Goal: Information Seeking & Learning: Learn about a topic

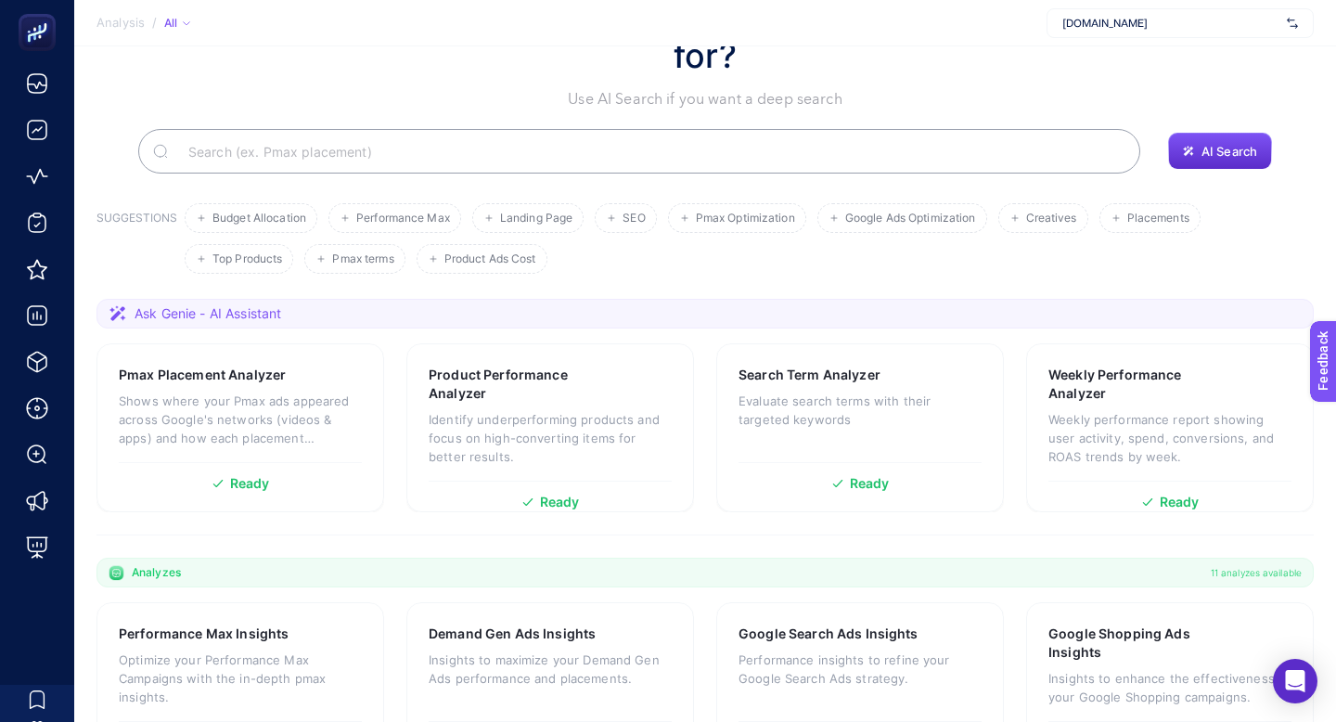
click at [1112, 30] on div "[DOMAIN_NAME]" at bounding box center [1180, 23] width 267 height 30
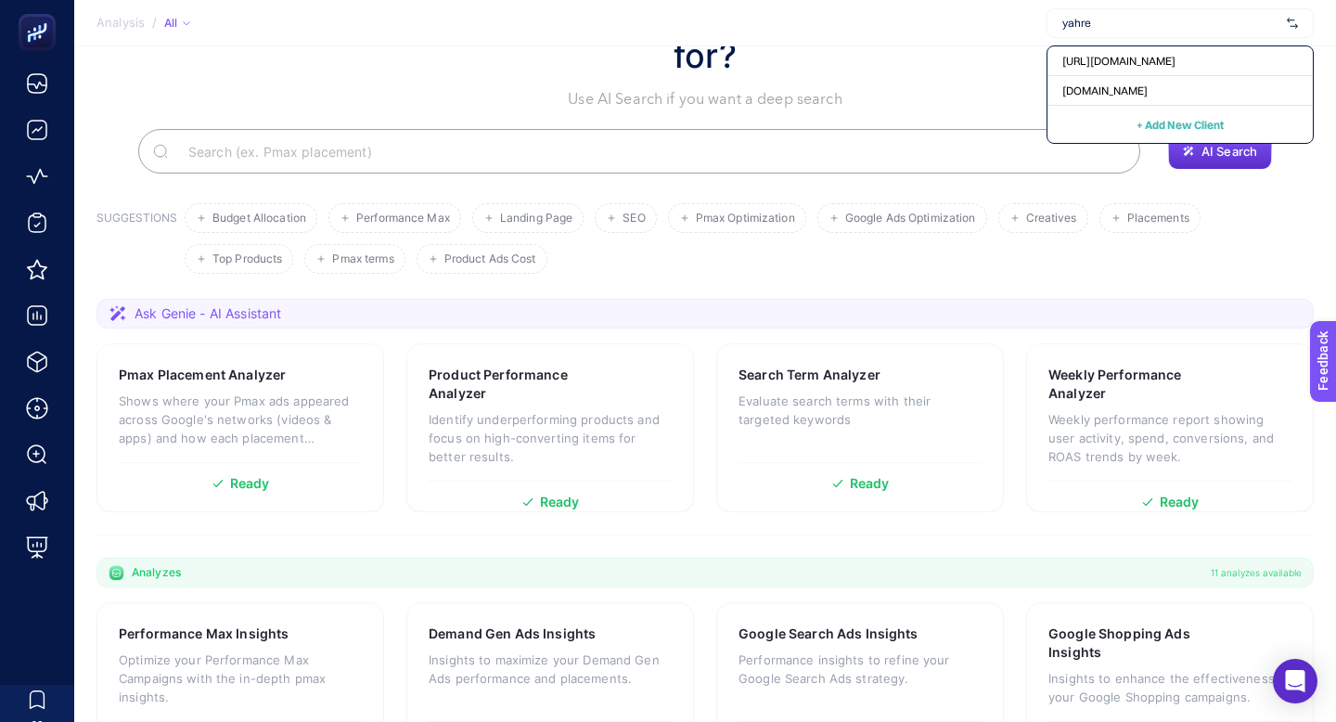
type input "yahre"
click at [1148, 84] on span "yahrenay.com" at bounding box center [1105, 91] width 85 height 15
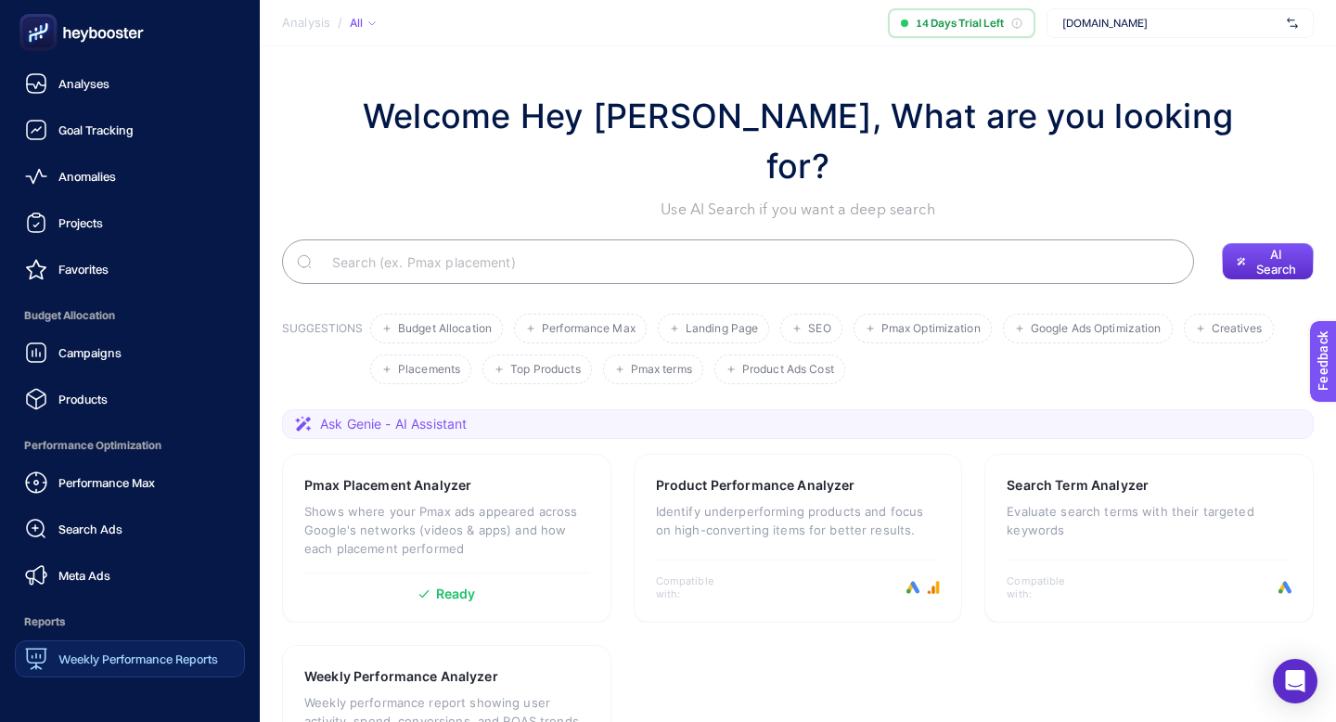
scroll to position [21, 0]
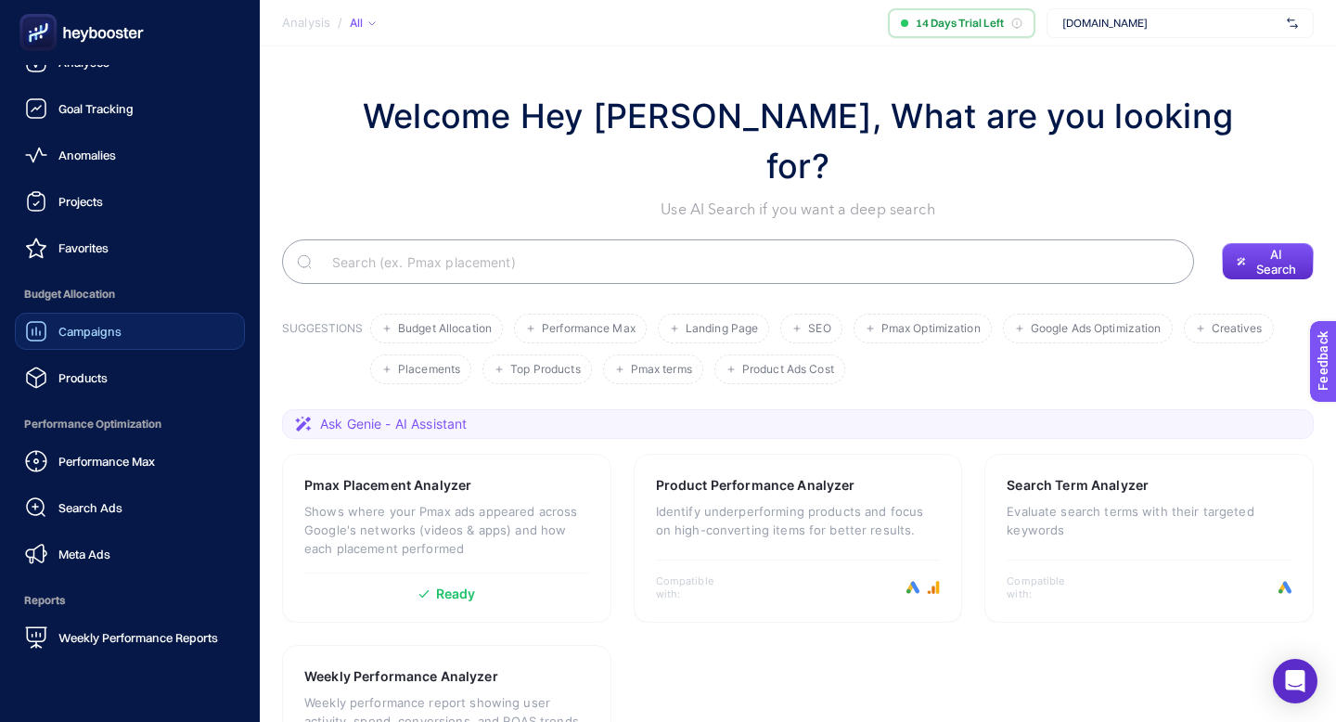
click at [158, 313] on link "Campaigns" at bounding box center [130, 331] width 230 height 37
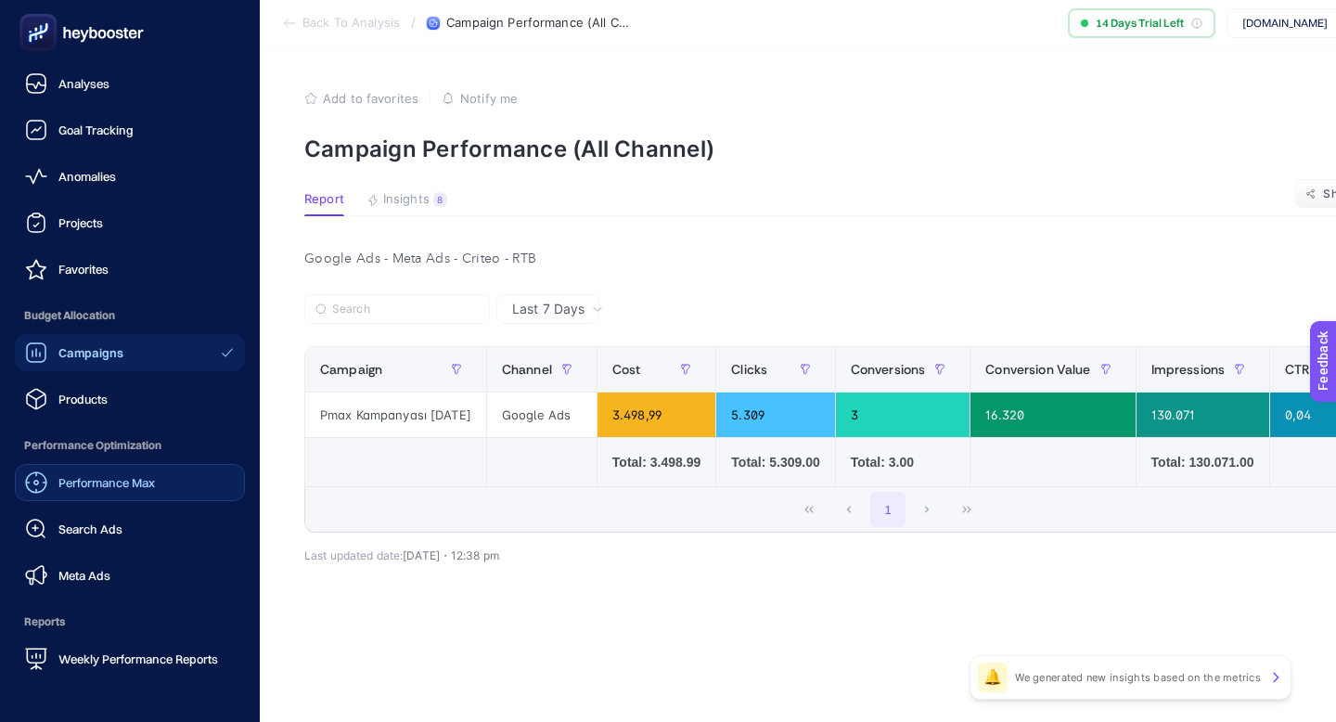
click at [100, 464] on link "Performance Max" at bounding box center [130, 482] width 230 height 37
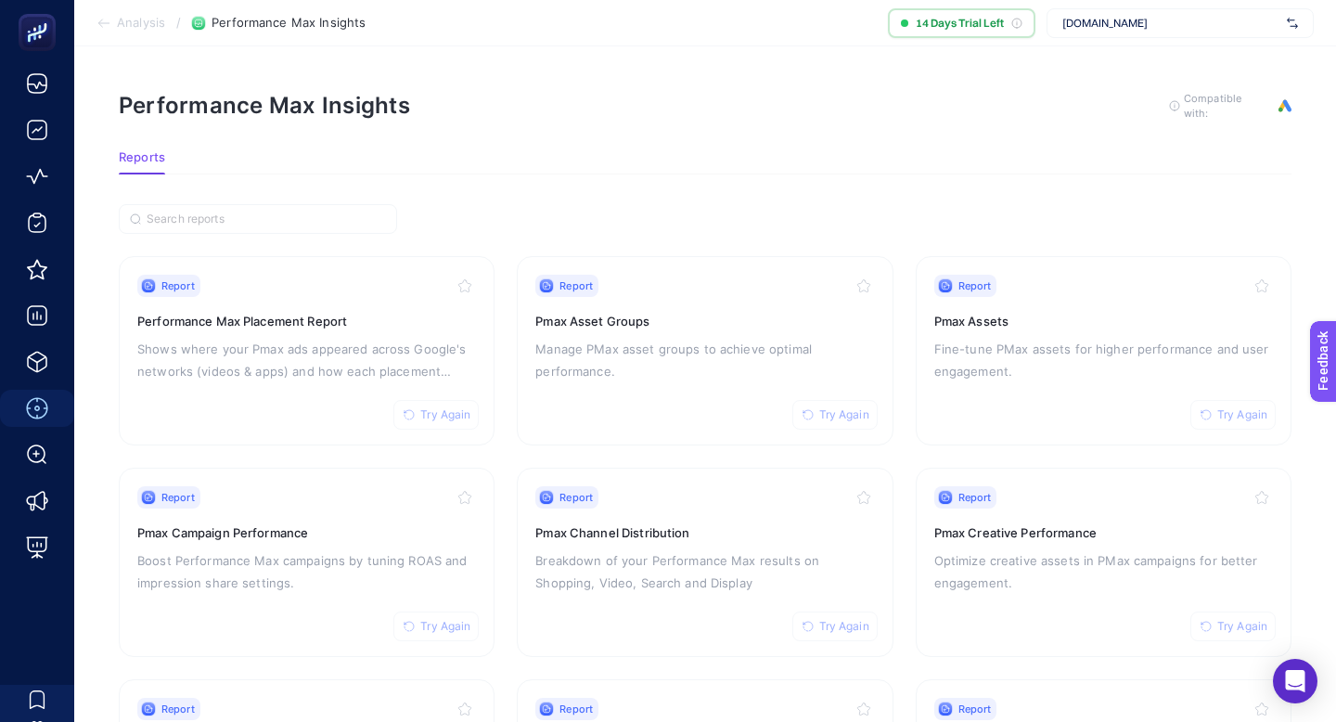
click at [1161, 11] on div "yahrenay.com" at bounding box center [1180, 23] width 267 height 30
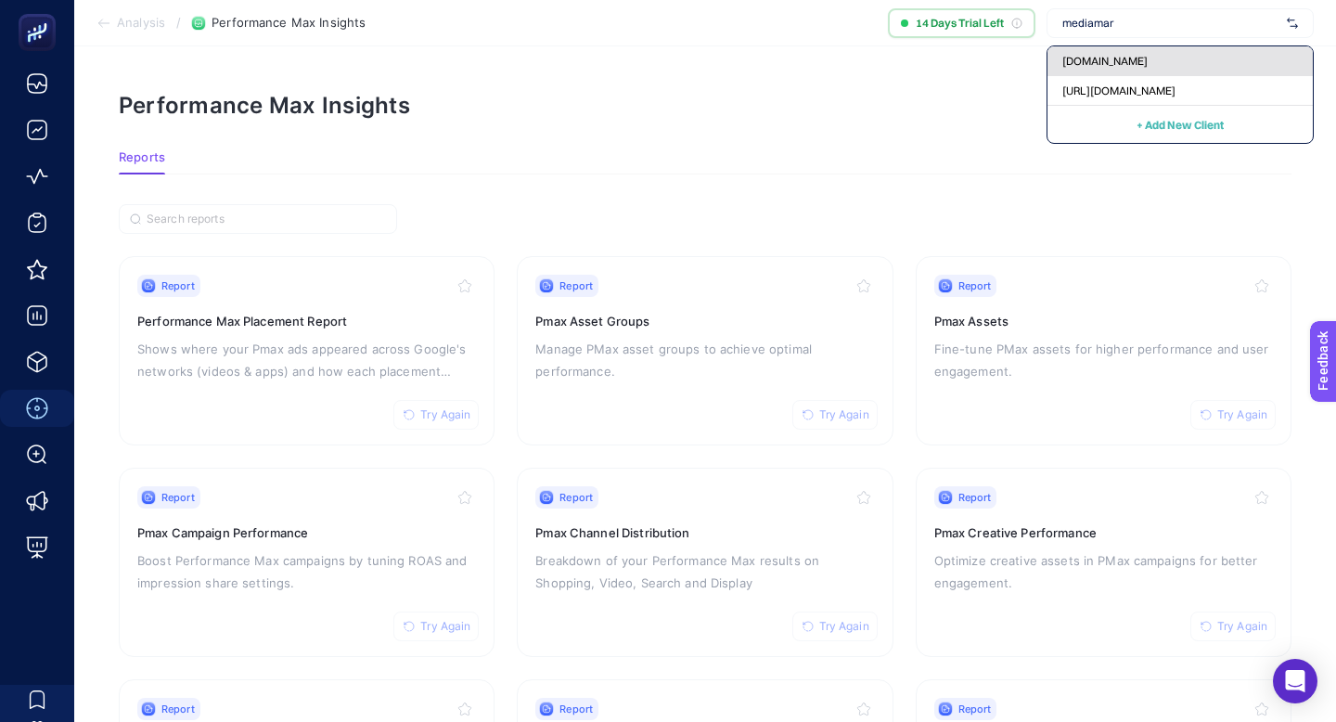
type input "mediamar"
click at [1148, 54] on span "[DOMAIN_NAME]" at bounding box center [1105, 61] width 85 height 15
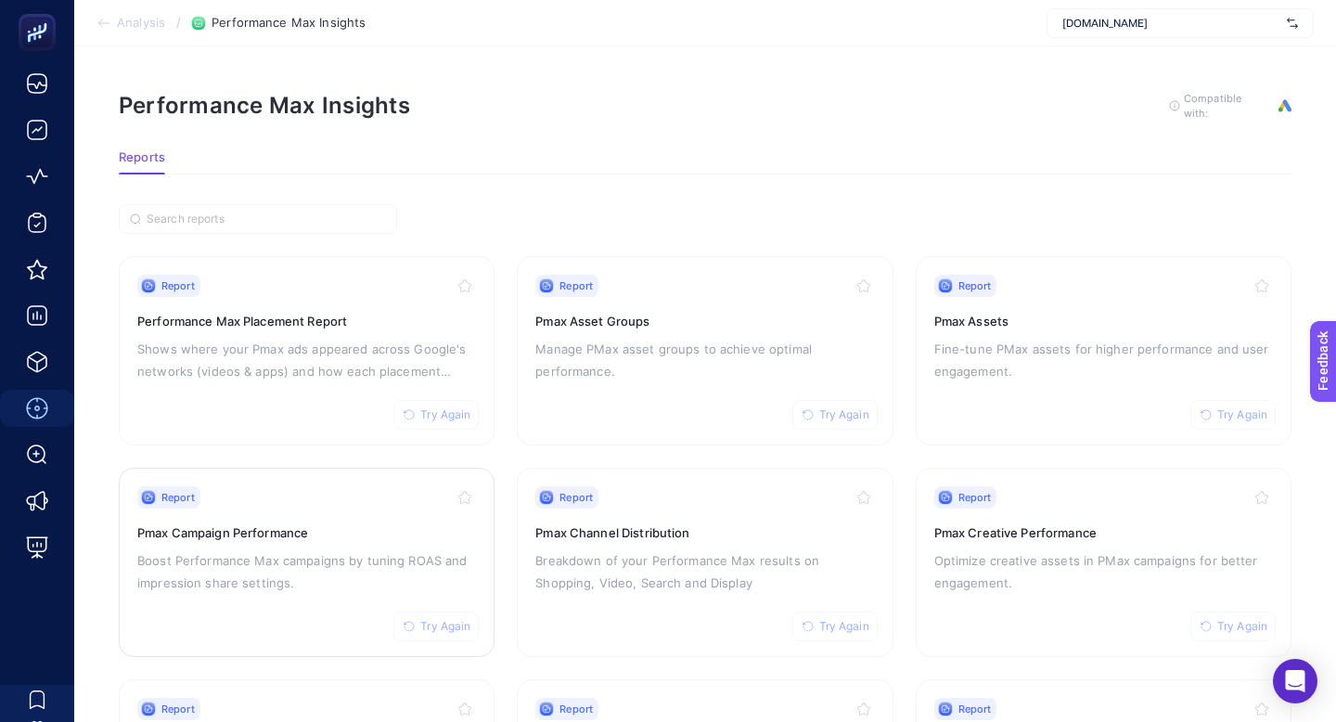
scroll to position [61, 0]
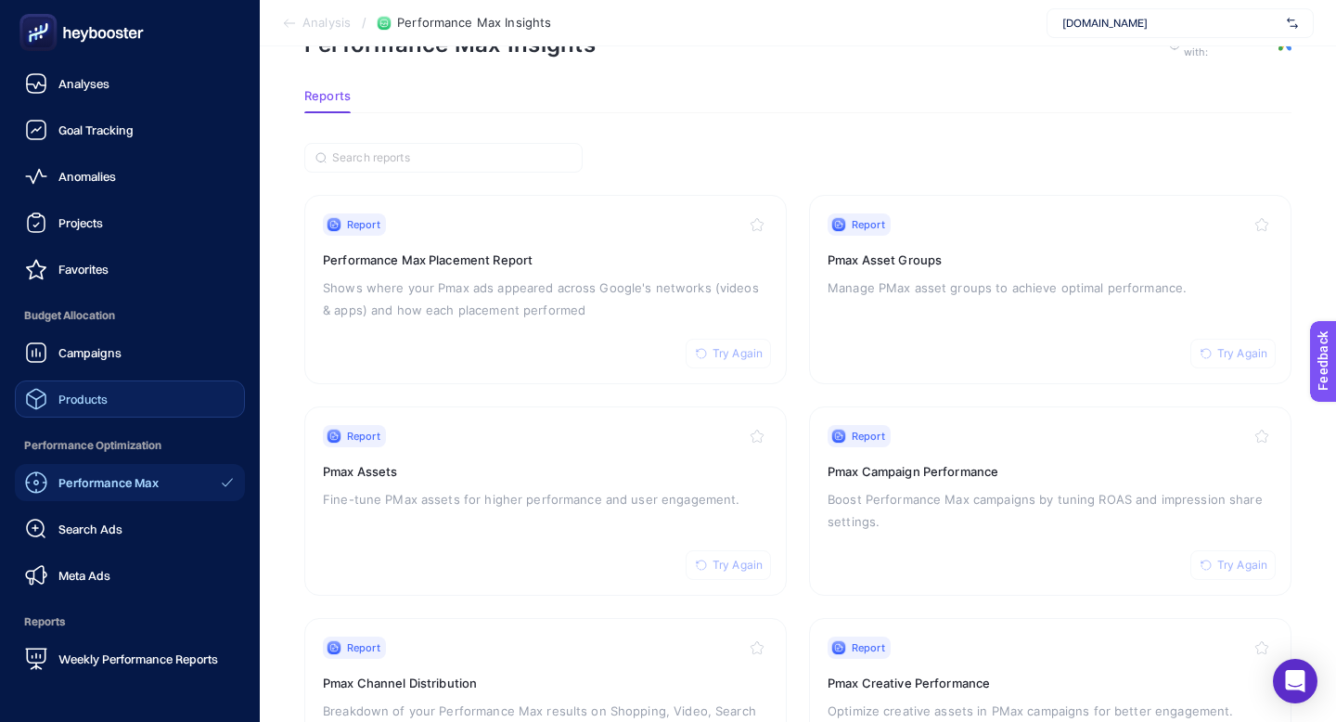
click at [88, 388] on div "Products" at bounding box center [66, 399] width 83 height 22
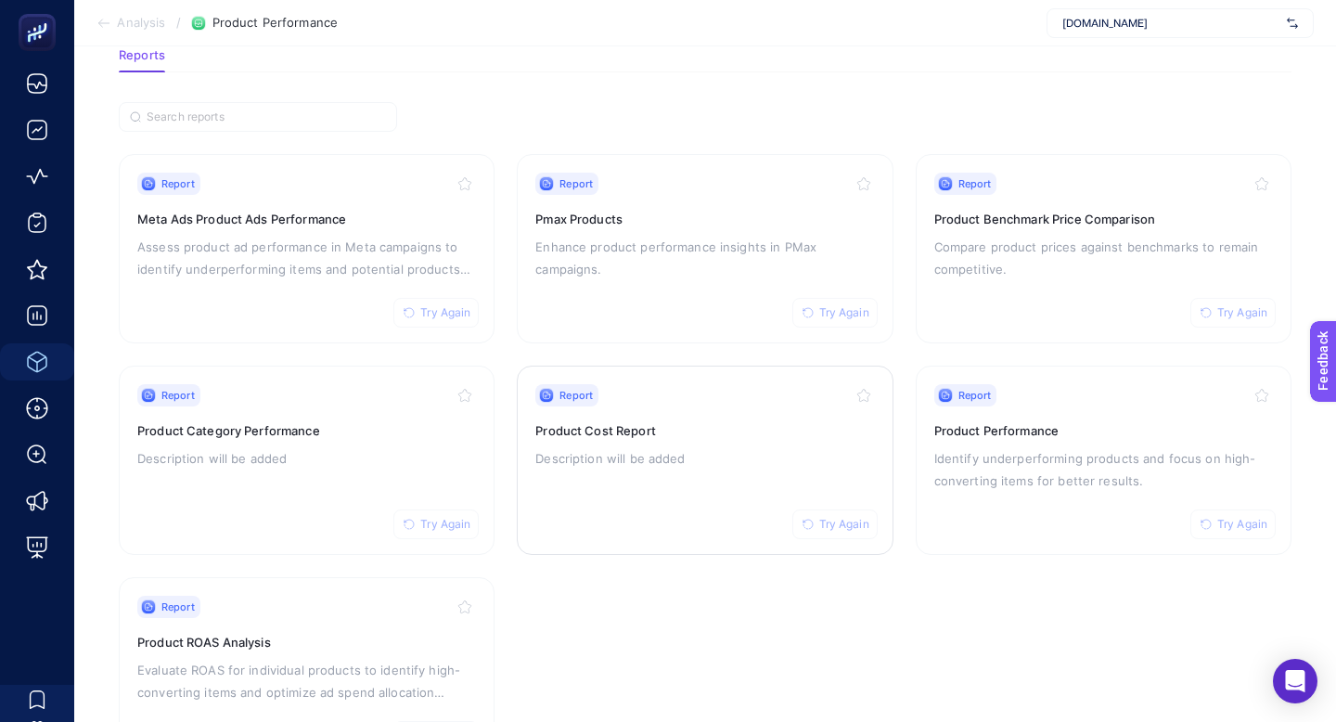
scroll to position [109, 0]
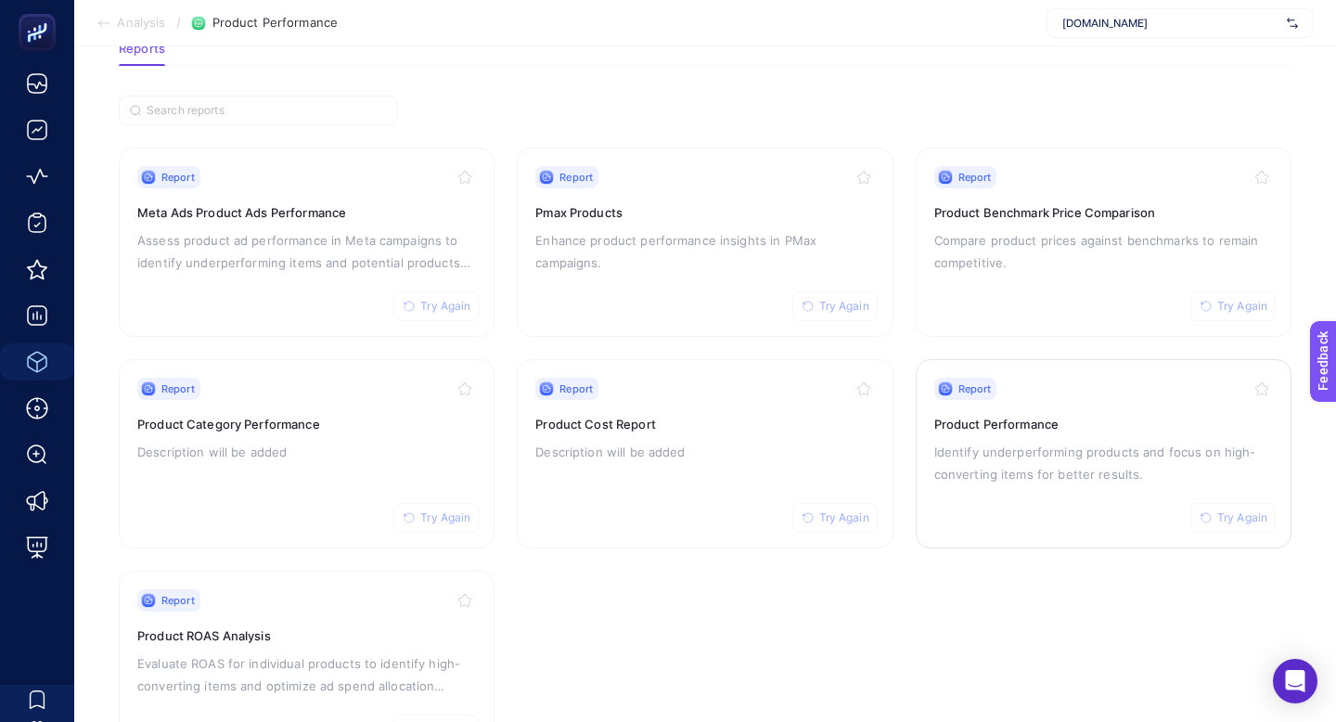
click at [985, 445] on div "Report Try Again Product Performance Identify underperforming products and focu…" at bounding box center [1104, 454] width 339 height 152
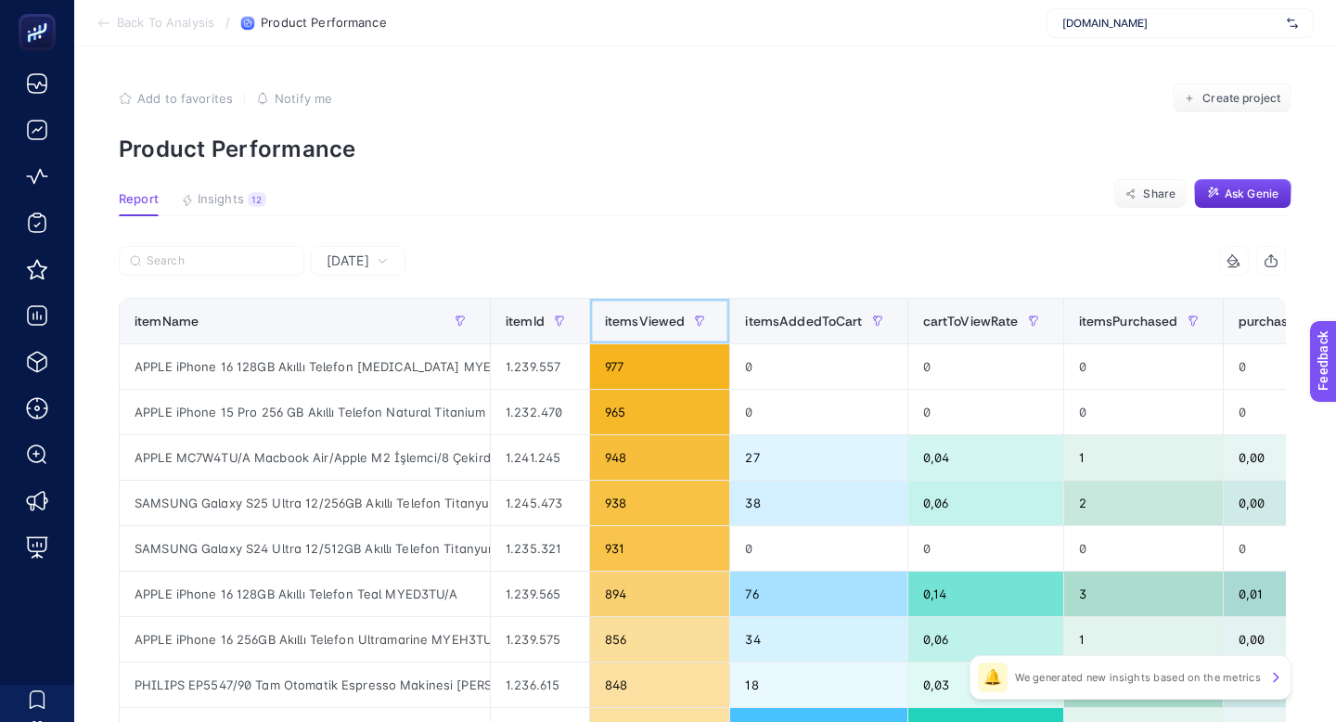
click at [639, 299] on th "itemsViewed" at bounding box center [659, 321] width 141 height 45
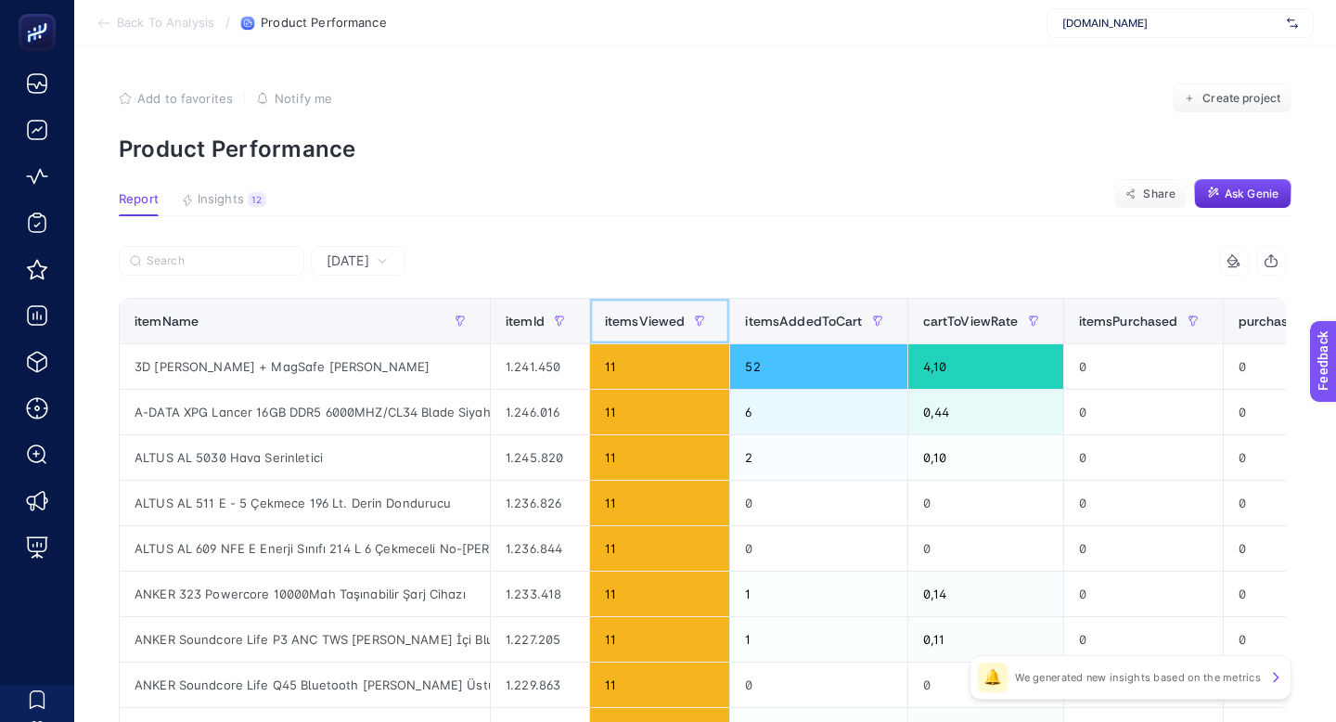
click at [639, 299] on th "itemsViewed" at bounding box center [659, 321] width 141 height 45
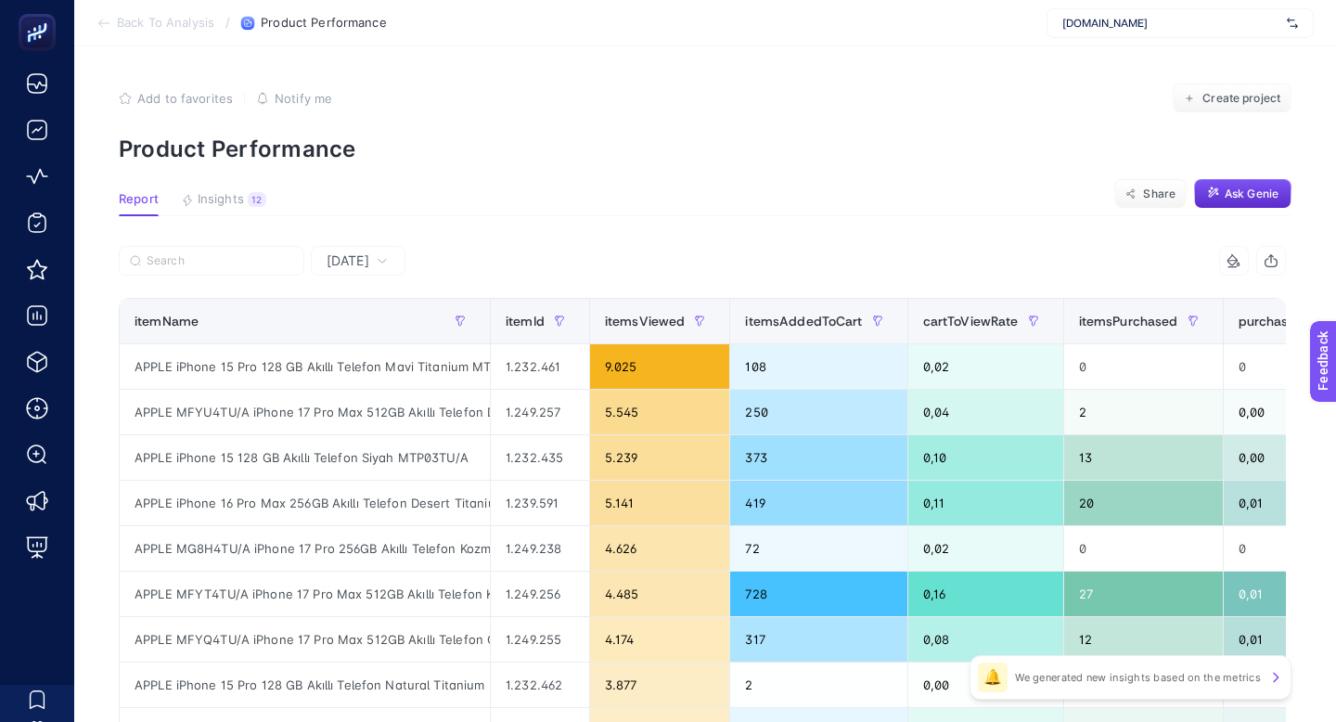
click at [356, 251] on span "Yesterday" at bounding box center [348, 260] width 43 height 19
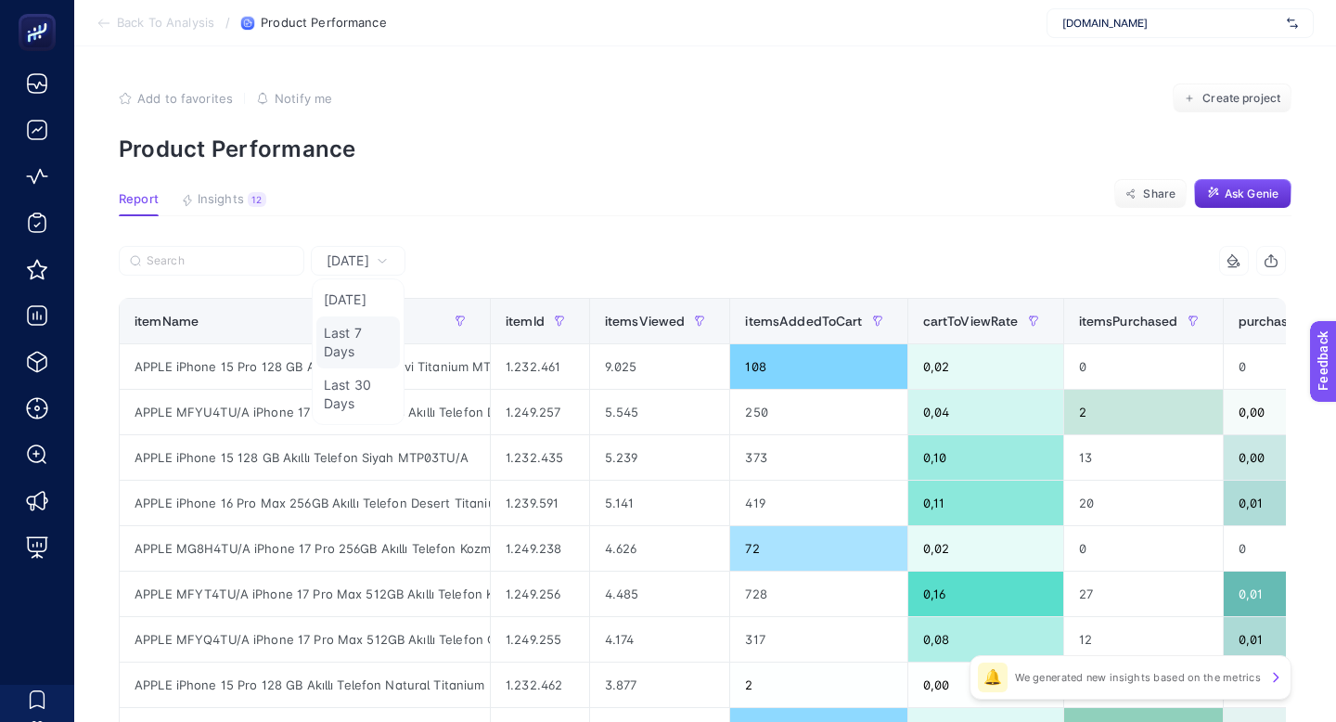
click at [345, 316] on li "Last 7 Days" at bounding box center [358, 342] width 84 height 52
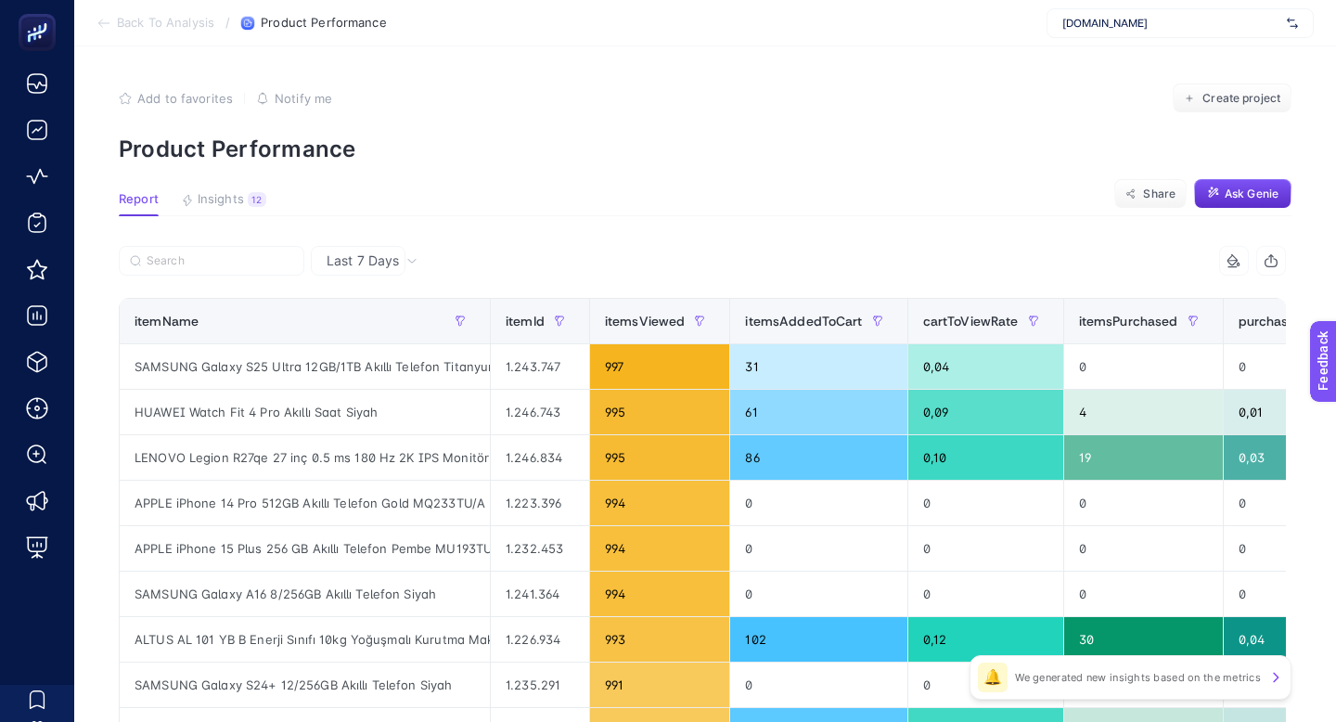
click at [626, 314] on span "itemsViewed" at bounding box center [645, 321] width 81 height 15
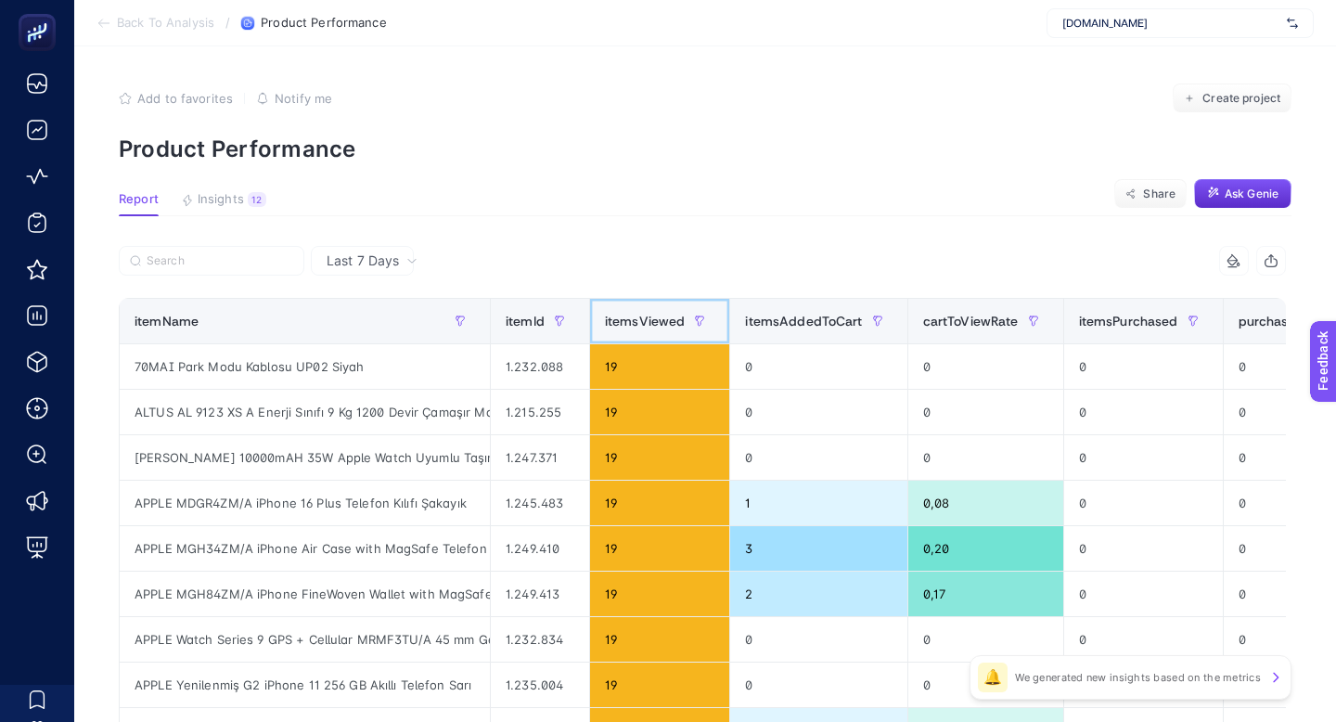
click at [626, 314] on span "itemsViewed" at bounding box center [645, 321] width 81 height 15
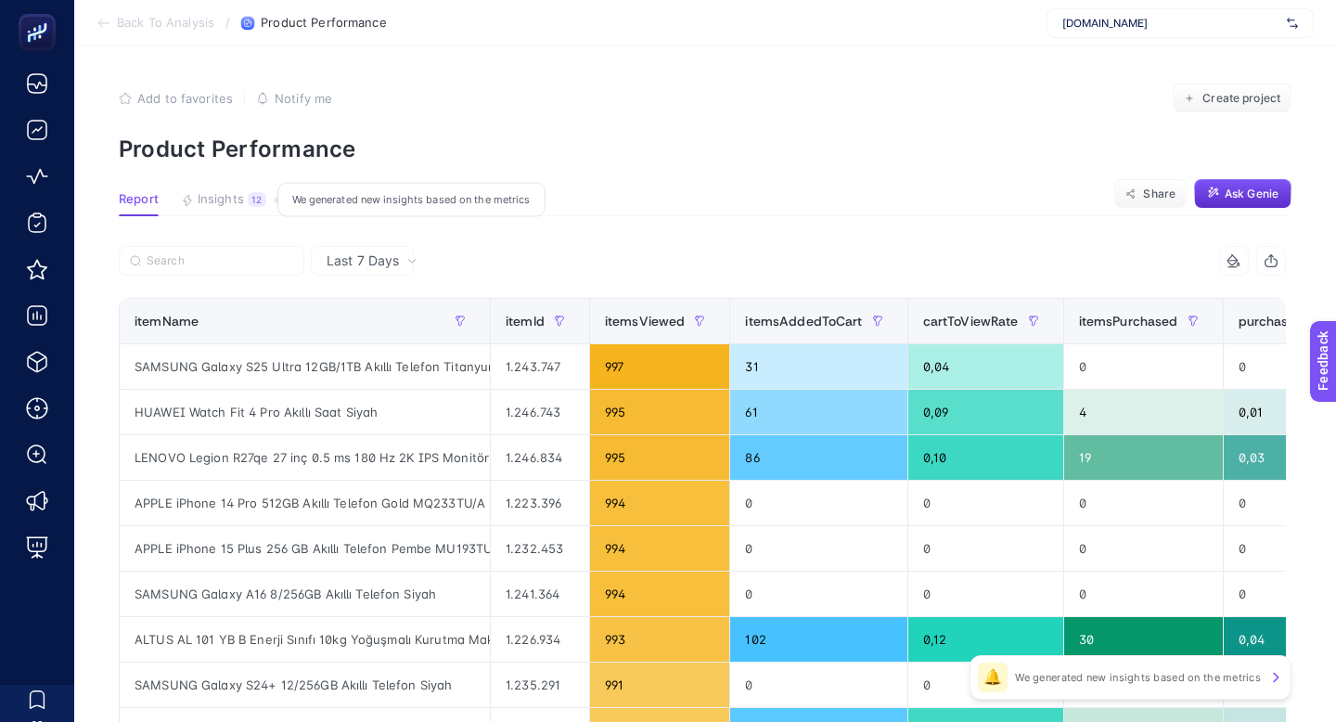
click at [230, 192] on button "Insights 12 We generated new insights based on the metrics" at bounding box center [223, 204] width 85 height 24
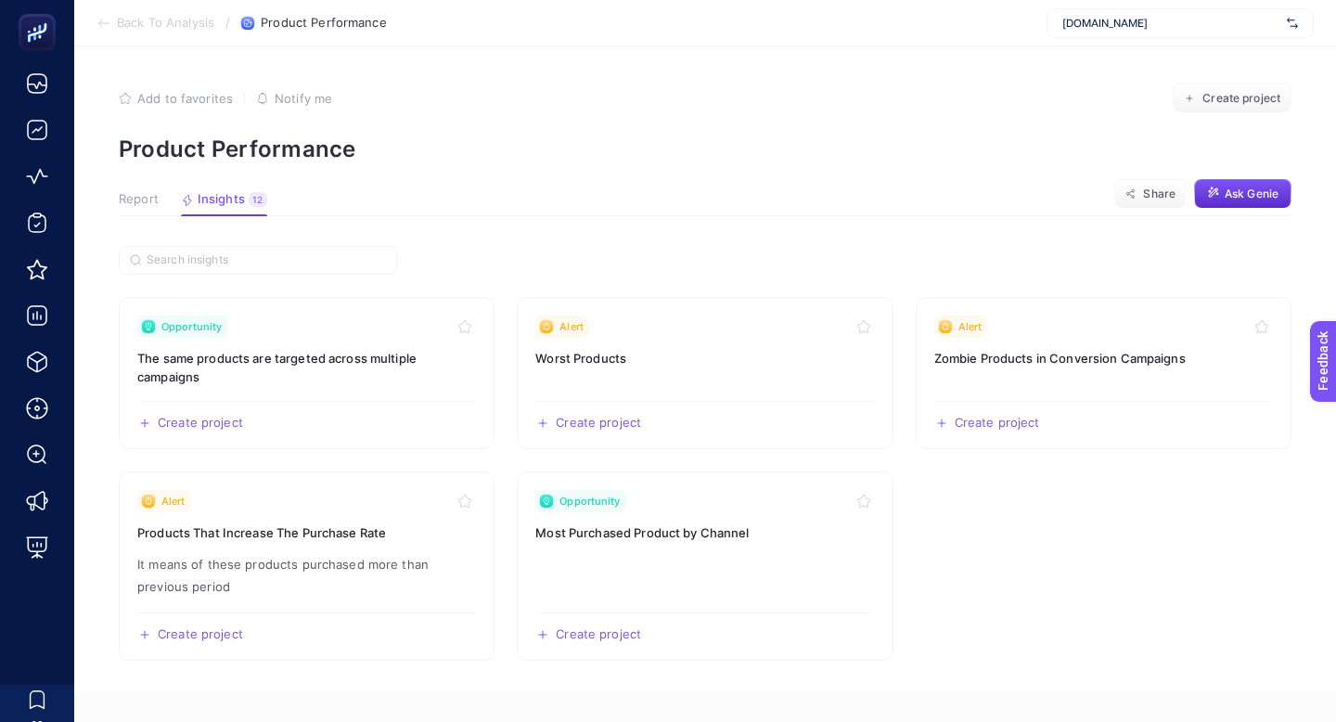
click at [132, 192] on span "Report" at bounding box center [139, 199] width 40 height 15
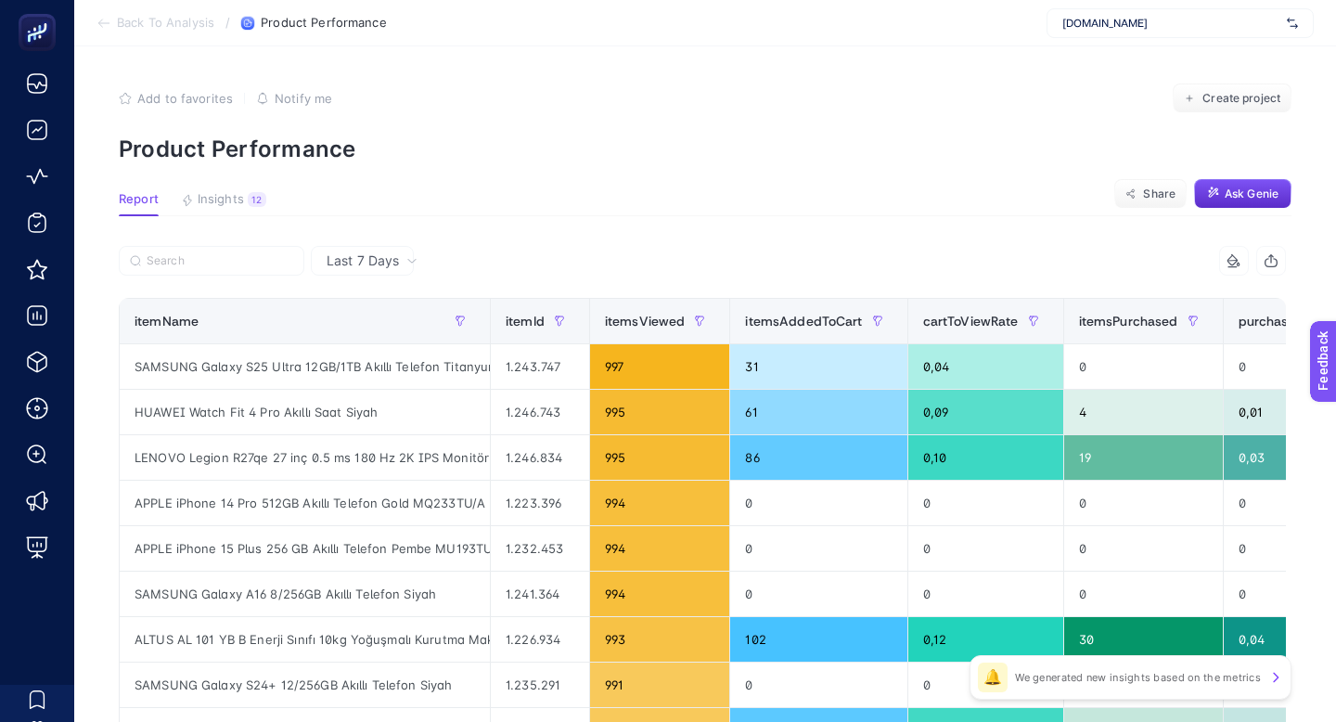
click at [186, 13] on section "Back To Analysis / Product Performance mediamarkt.com.tr" at bounding box center [705, 23] width 1262 height 46
click at [186, 20] on span "Back To Analysis" at bounding box center [165, 23] width 97 height 15
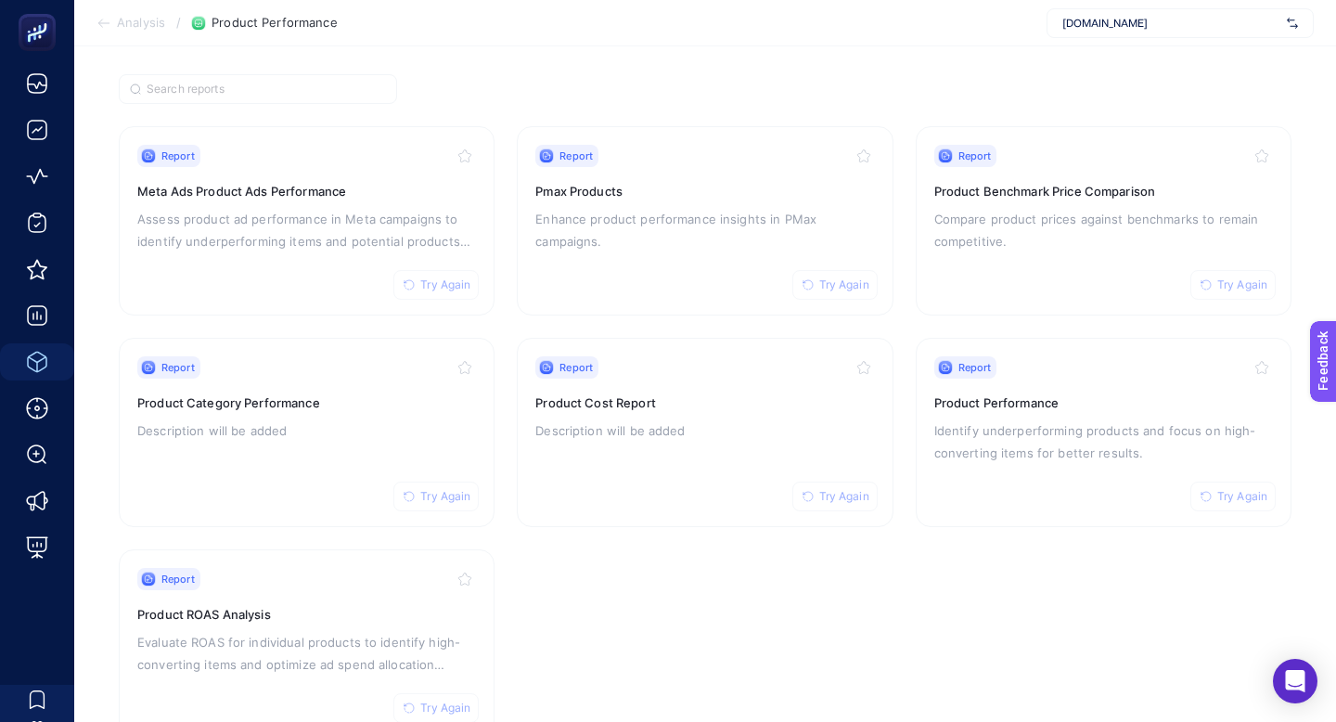
scroll to position [137, 0]
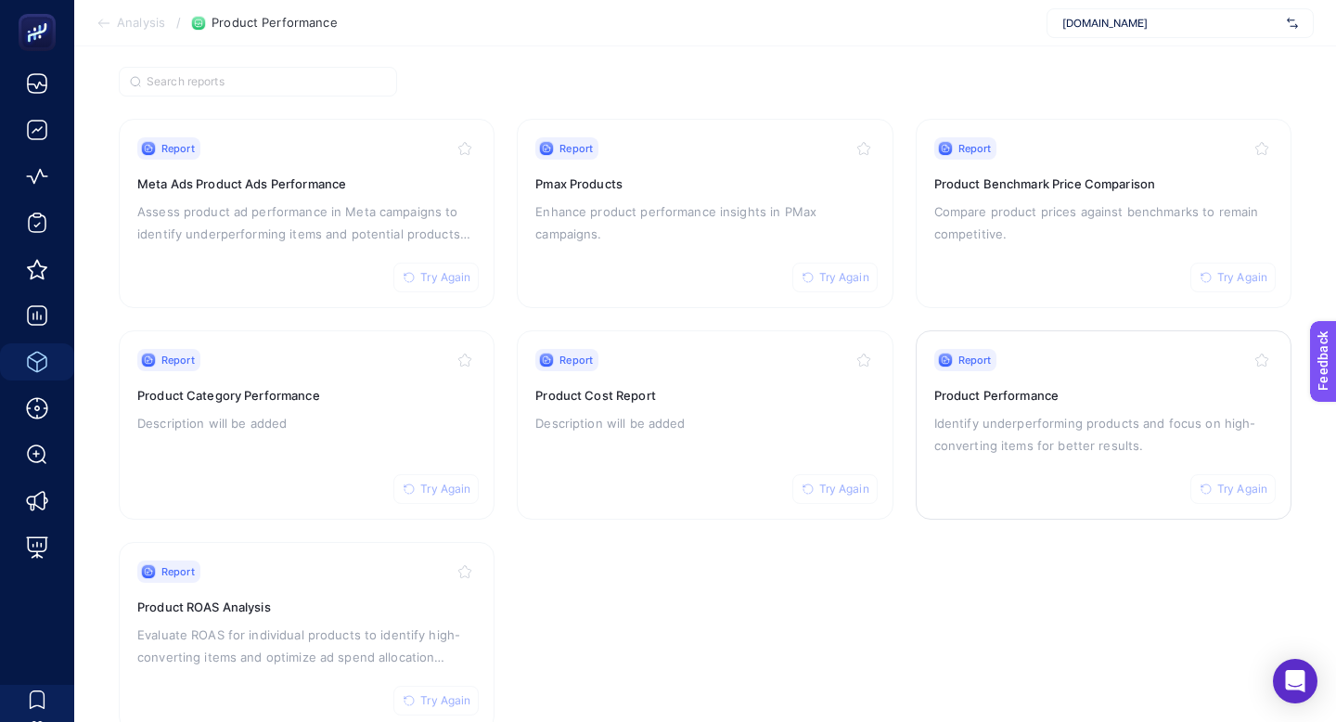
click at [1223, 482] on span "Try Again" at bounding box center [1243, 489] width 50 height 15
click at [1162, 423] on div "Report Trying... Product Performance Identify underperforming products and focu…" at bounding box center [1096, 425] width 339 height 152
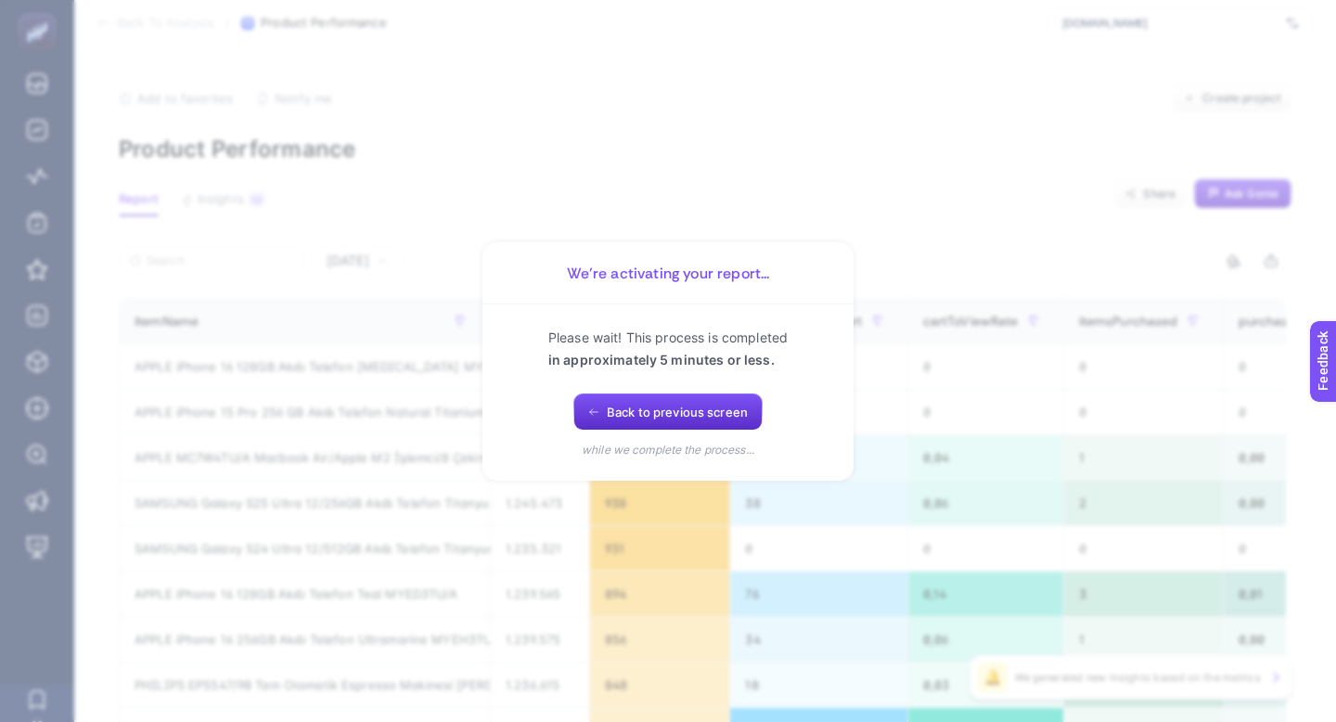
click at [824, 226] on section "We’re activating your report... Please wait! This process is completed in appro…" at bounding box center [668, 361] width 1336 height 722
click at [677, 393] on button "Back to previous screen" at bounding box center [668, 411] width 189 height 37
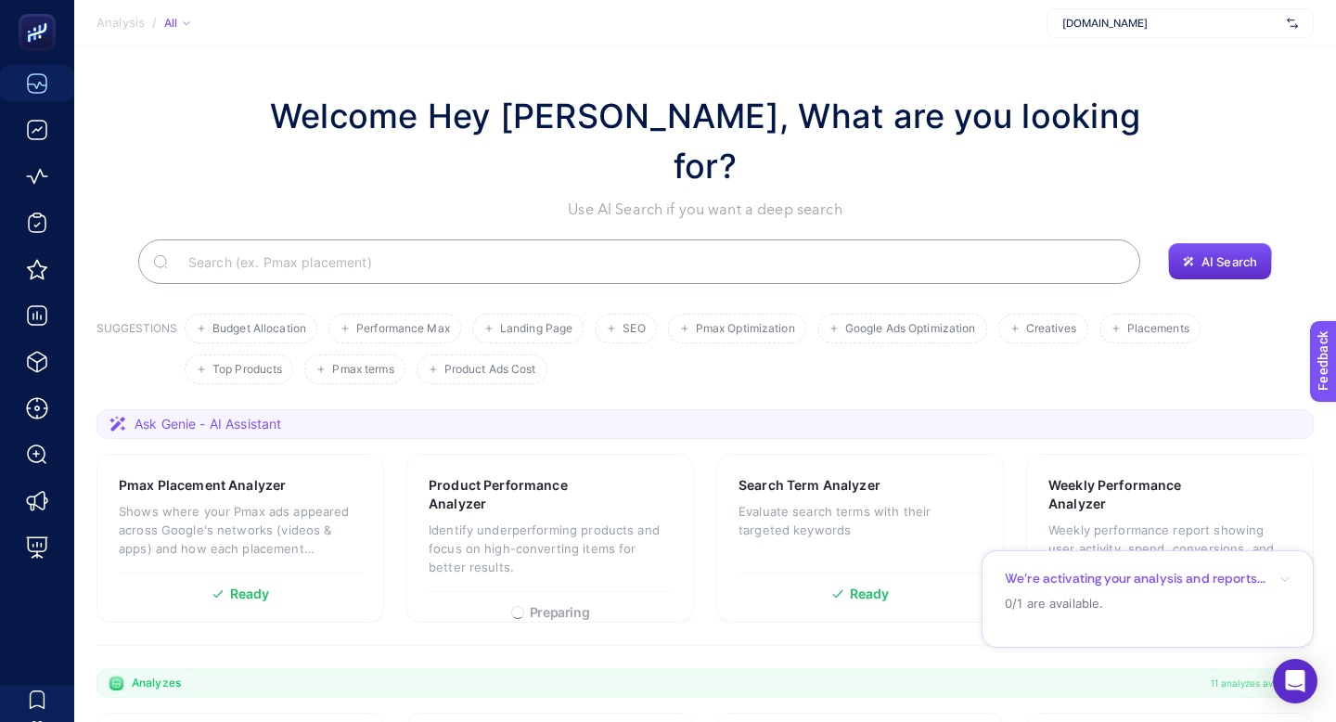
click at [1185, 27] on span "[DOMAIN_NAME]" at bounding box center [1171, 23] width 217 height 15
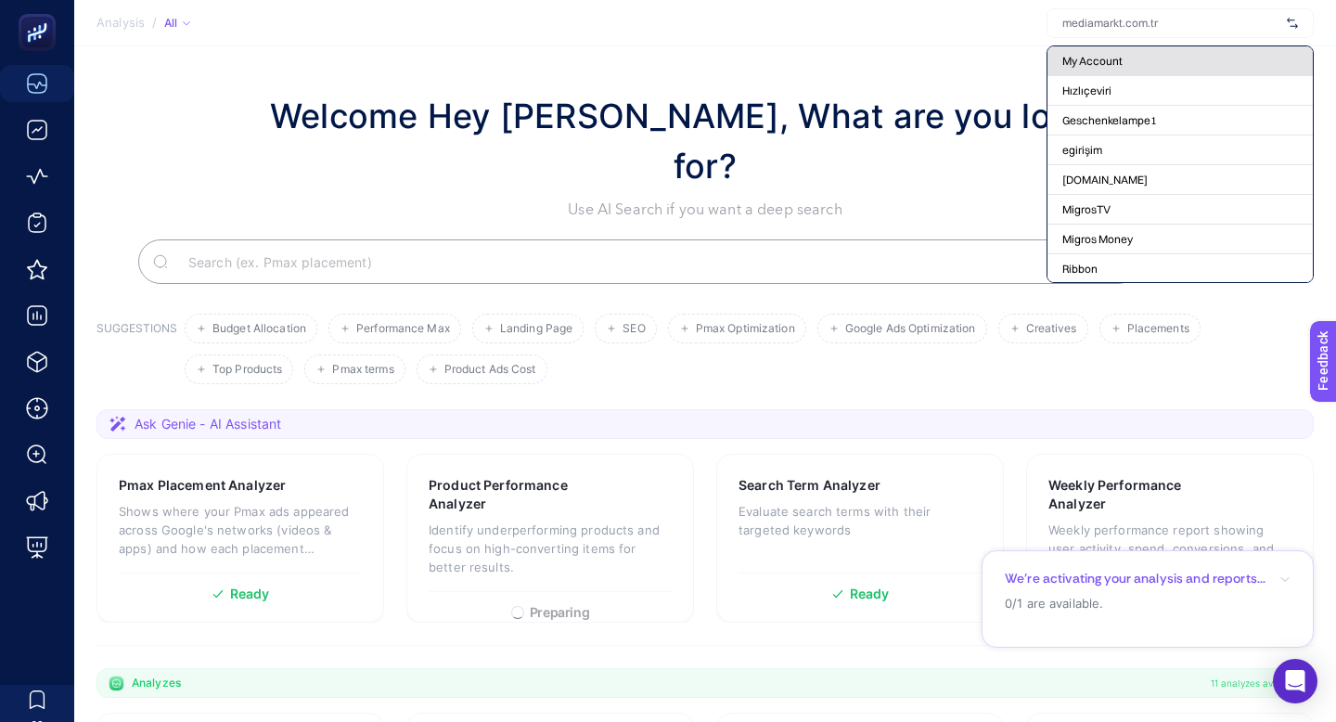
click at [1177, 48] on div "My Account" at bounding box center [1180, 61] width 265 height 30
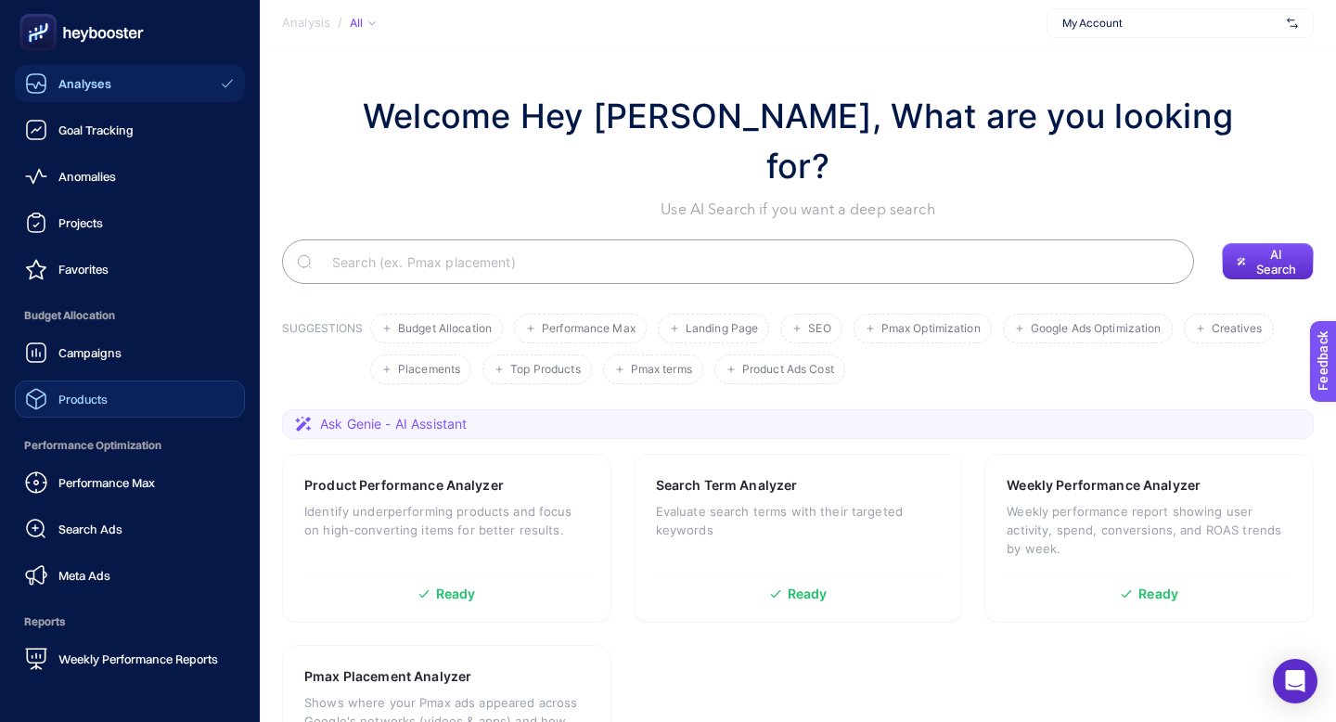
click at [143, 380] on link "Products" at bounding box center [130, 398] width 230 height 37
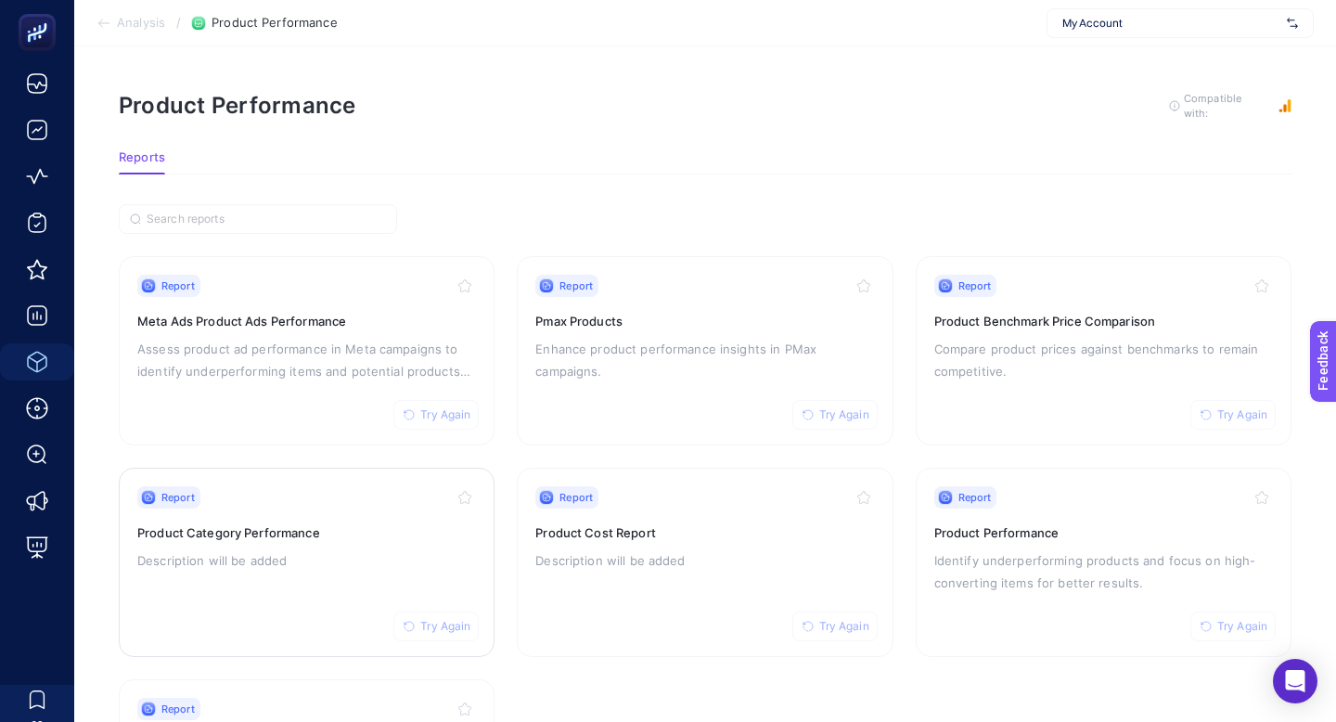
scroll to position [123, 0]
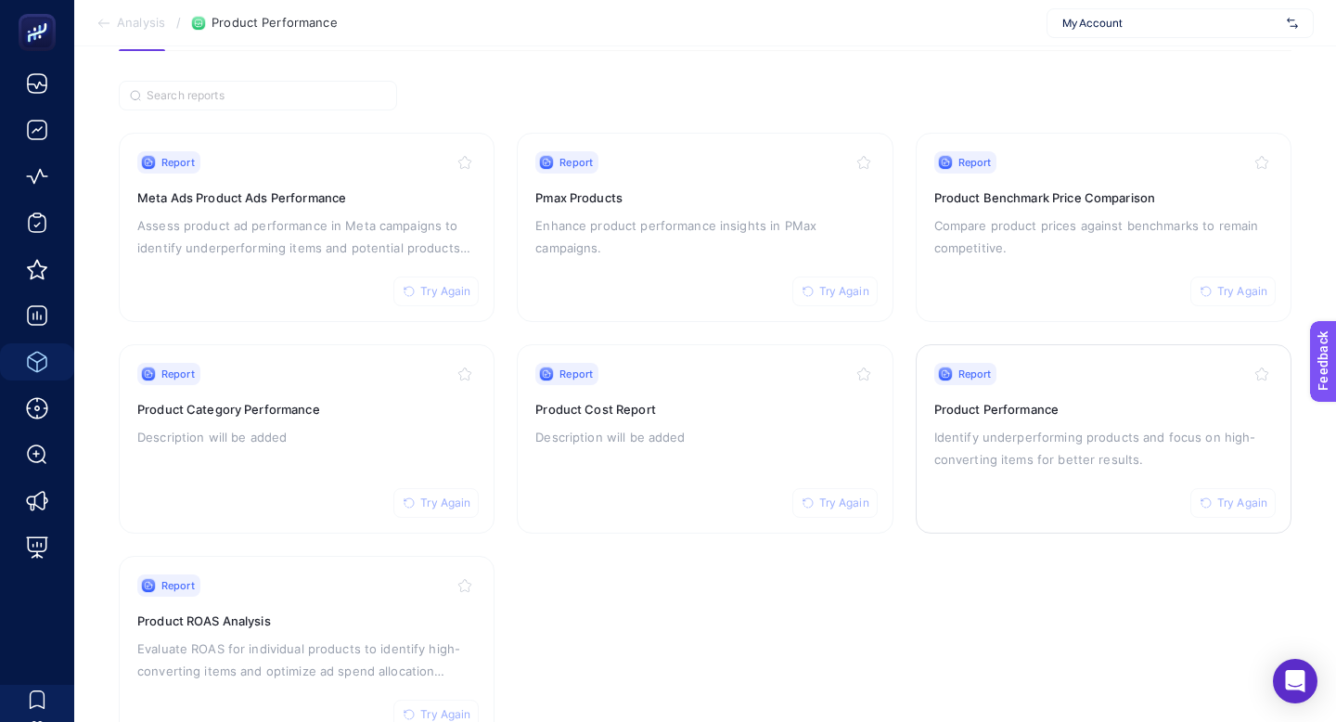
click at [959, 416] on div "Report Try Again Product Performance Identify underperforming products and focu…" at bounding box center [1104, 439] width 339 height 152
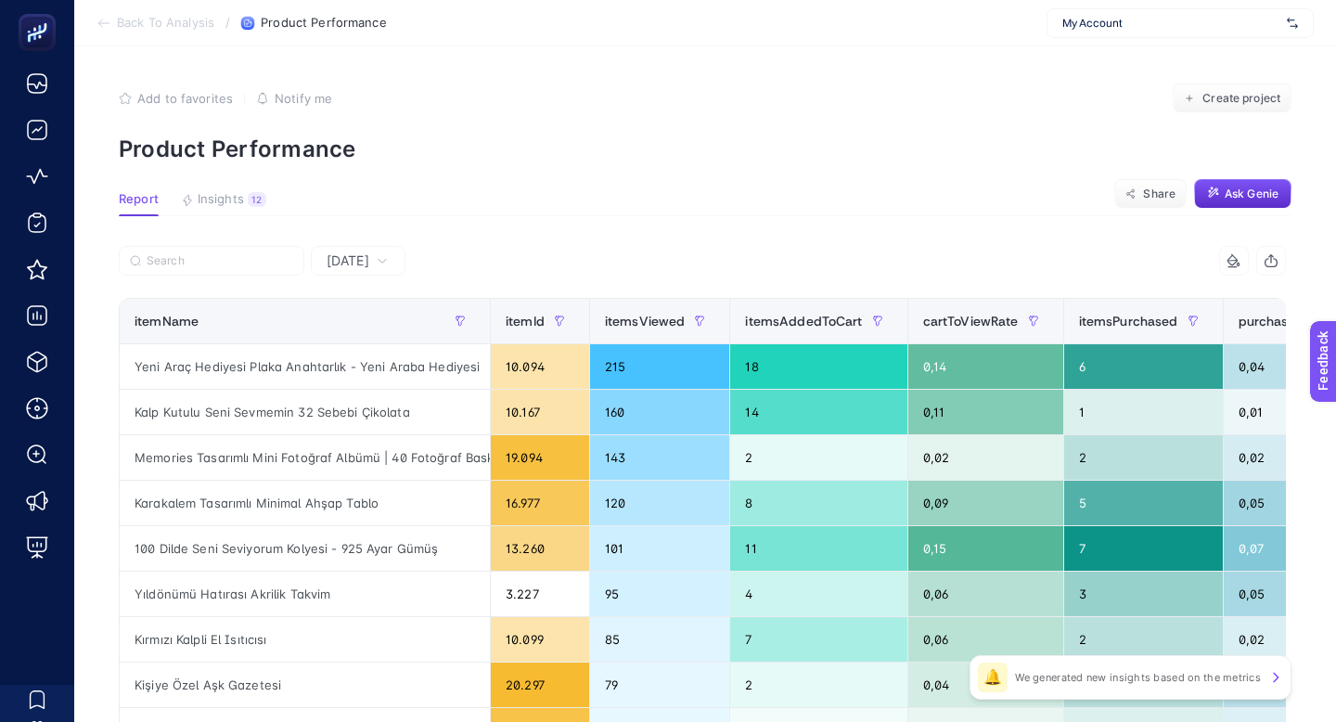
click at [350, 246] on div "[DATE]" at bounding box center [358, 261] width 95 height 30
click at [345, 316] on li "Last 7 Days" at bounding box center [358, 342] width 84 height 52
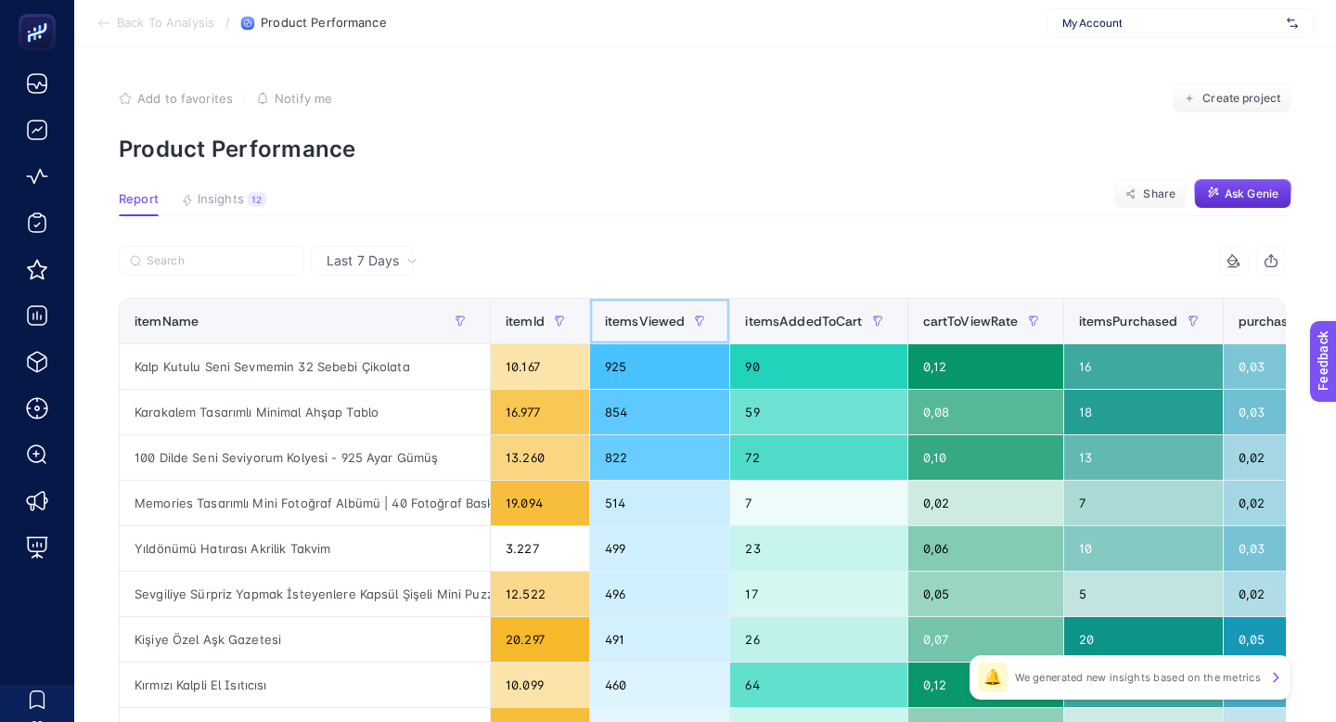
click at [608, 314] on span "itemsViewed" at bounding box center [645, 321] width 81 height 15
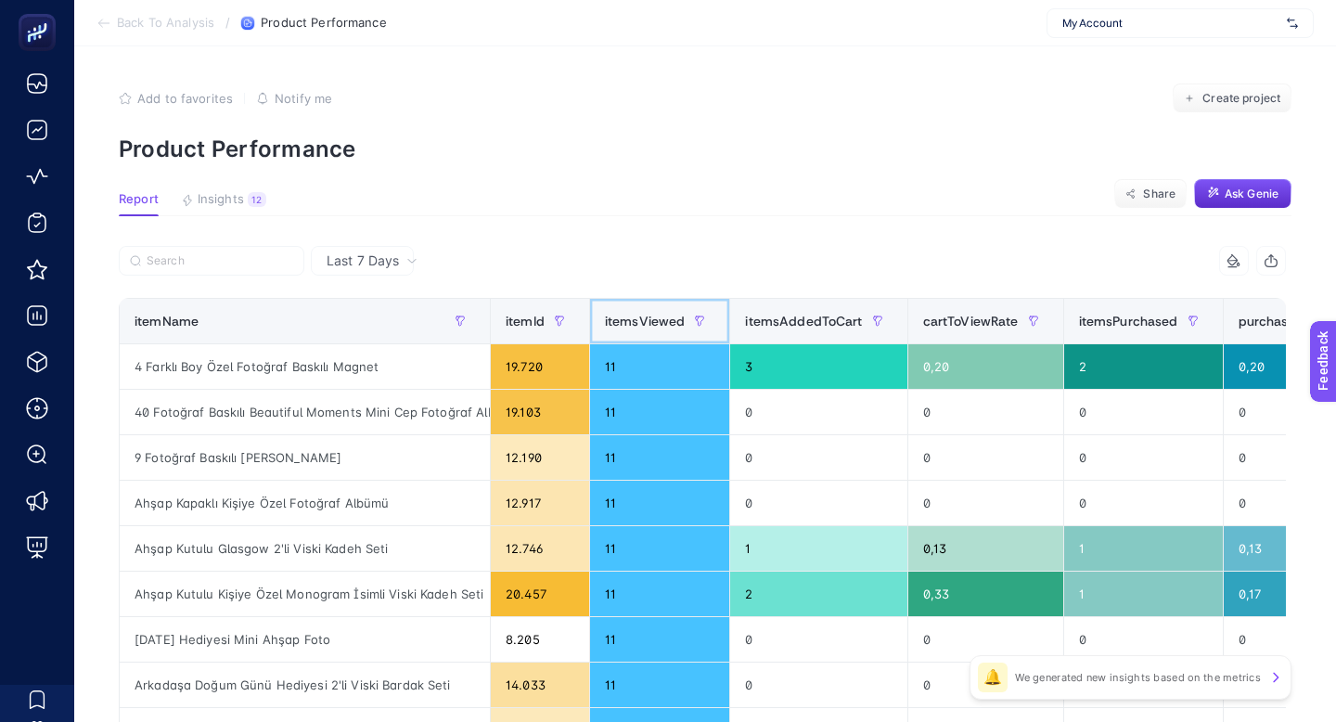
click at [608, 314] on span "itemsViewed" at bounding box center [645, 321] width 81 height 15
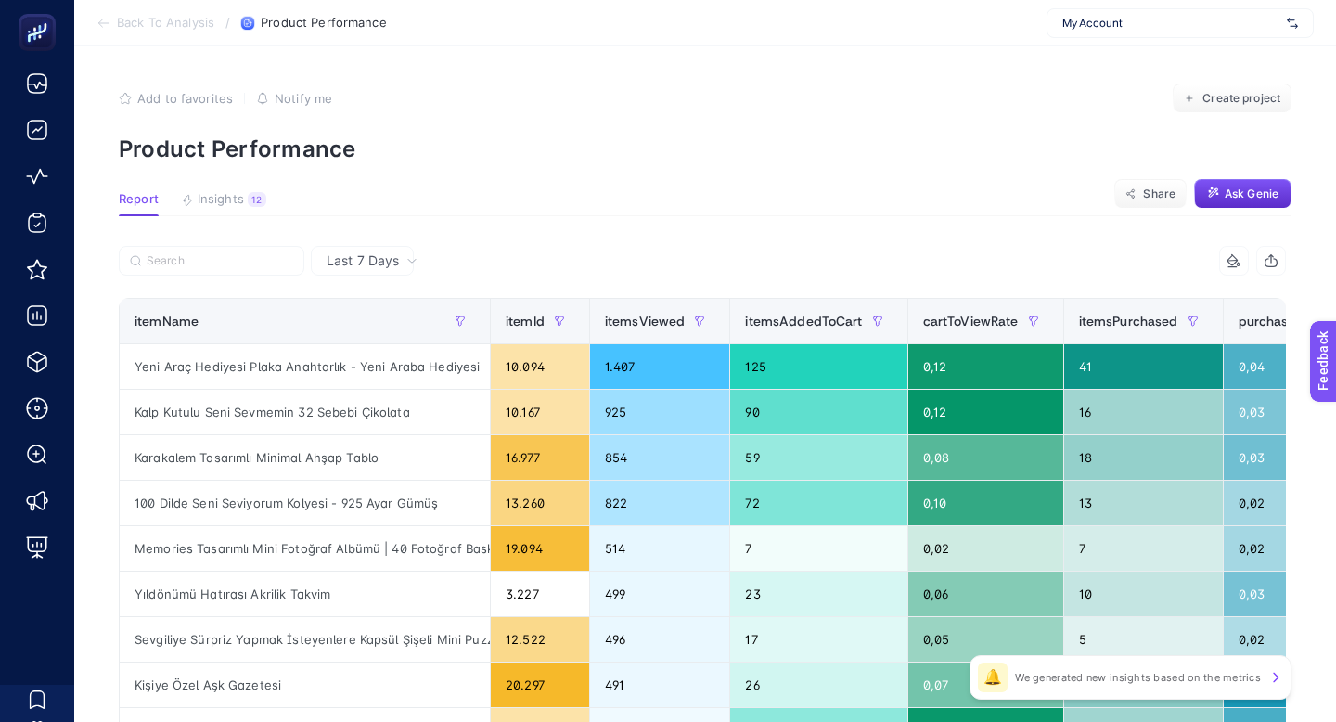
click at [406, 255] on icon at bounding box center [411, 260] width 11 height 11
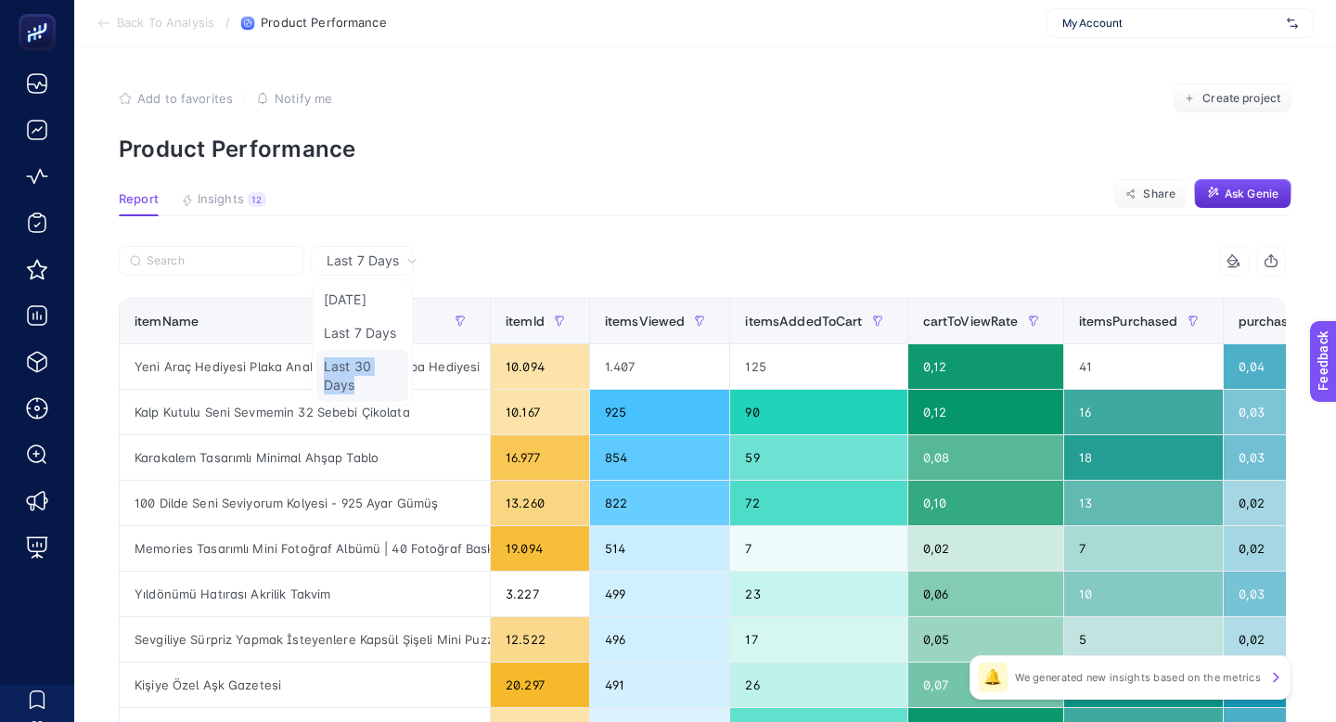
drag, startPoint x: 378, startPoint y: 295, endPoint x: 380, endPoint y: 314, distance: 18.8
click at [380, 314] on ul "Yesterday Last 7 Days Last 30 Days" at bounding box center [362, 342] width 101 height 128
click at [356, 246] on div "Last 7 Days" at bounding box center [362, 261] width 103 height 30
click at [355, 350] on li "Last 30 Days" at bounding box center [362, 376] width 92 height 52
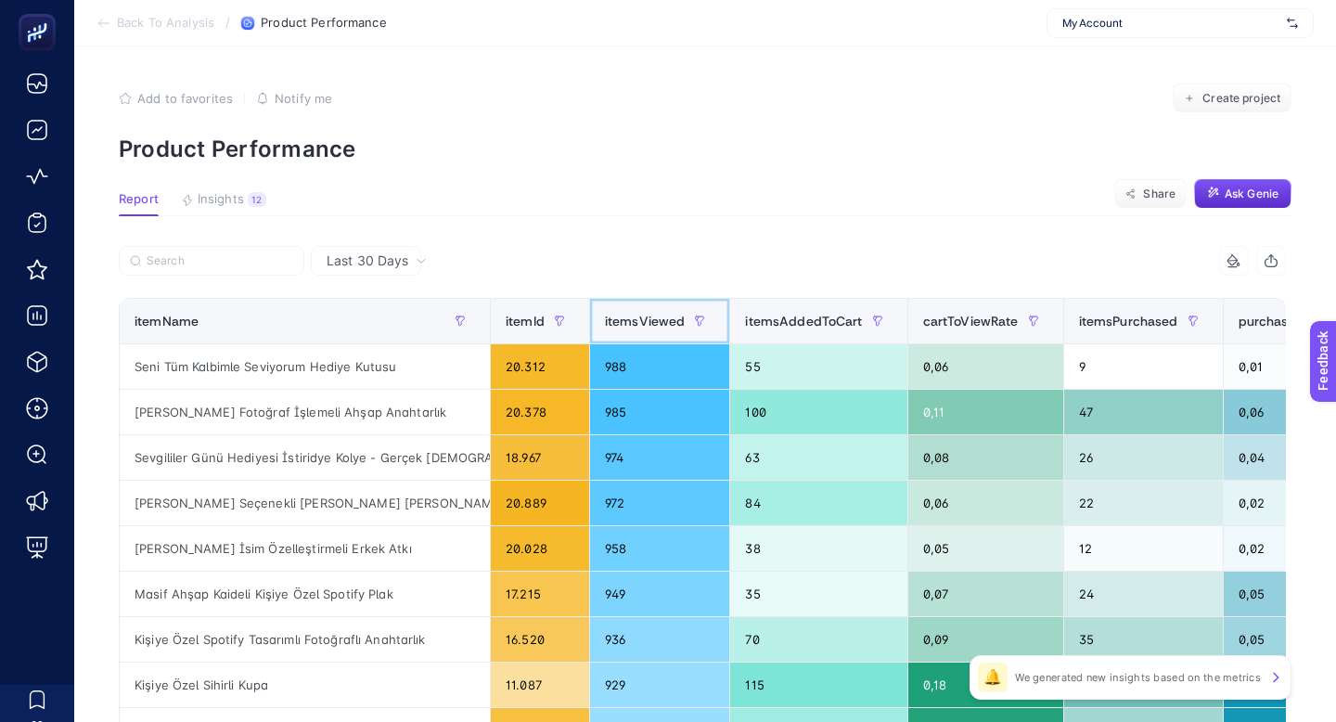
click at [606, 306] on div "itemsViewed" at bounding box center [660, 321] width 110 height 30
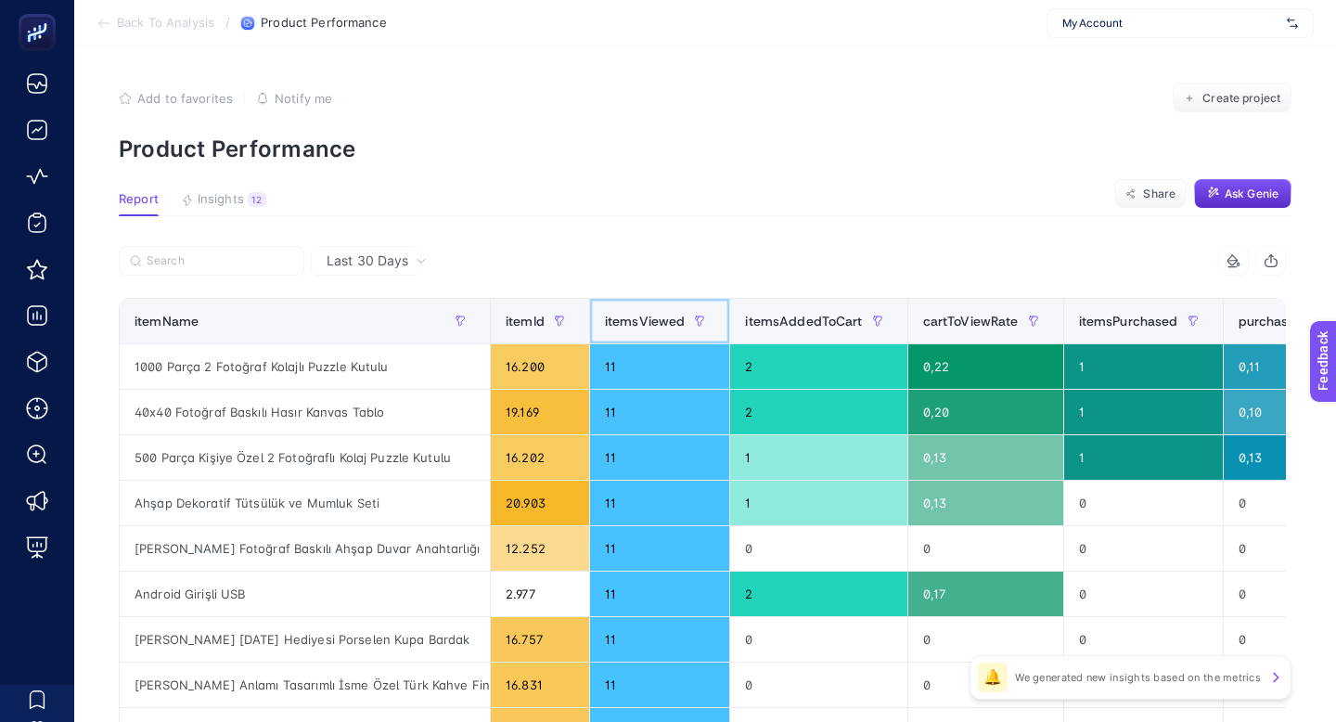
click at [606, 306] on div "itemsViewed" at bounding box center [660, 321] width 110 height 30
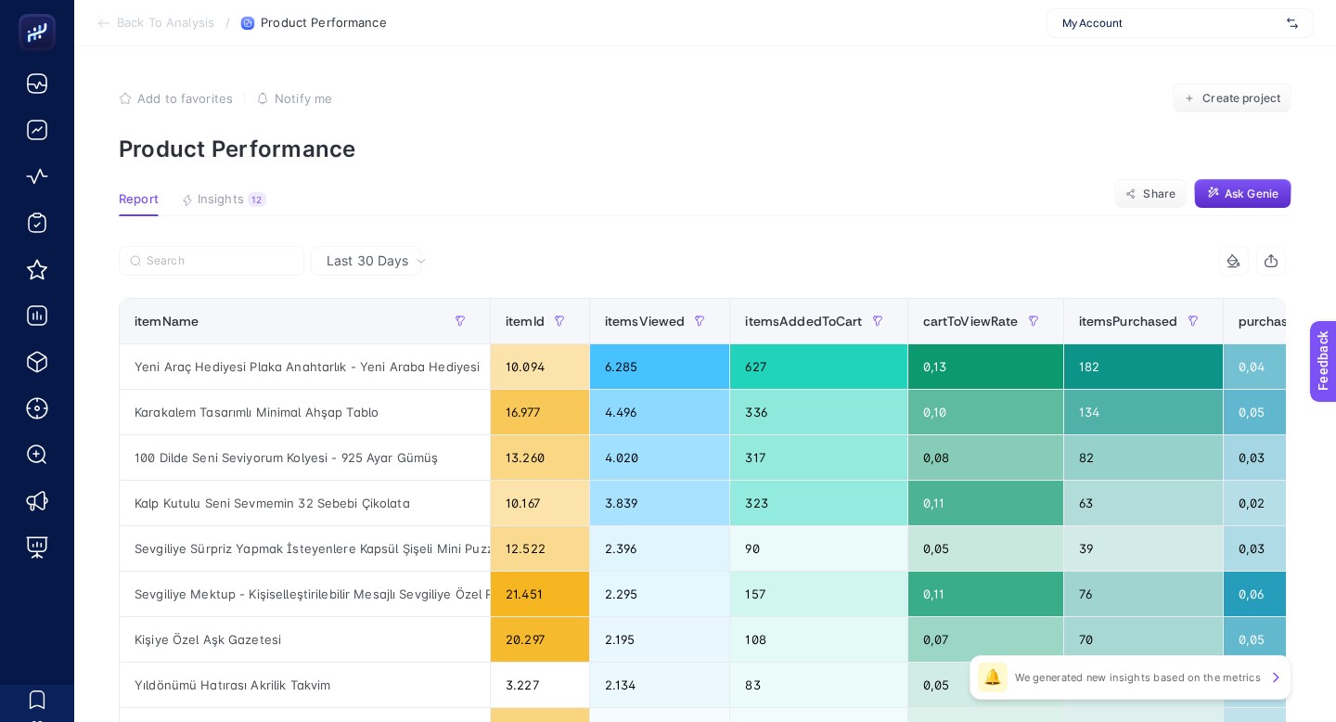
click at [1155, 23] on span "My Account" at bounding box center [1171, 23] width 217 height 15
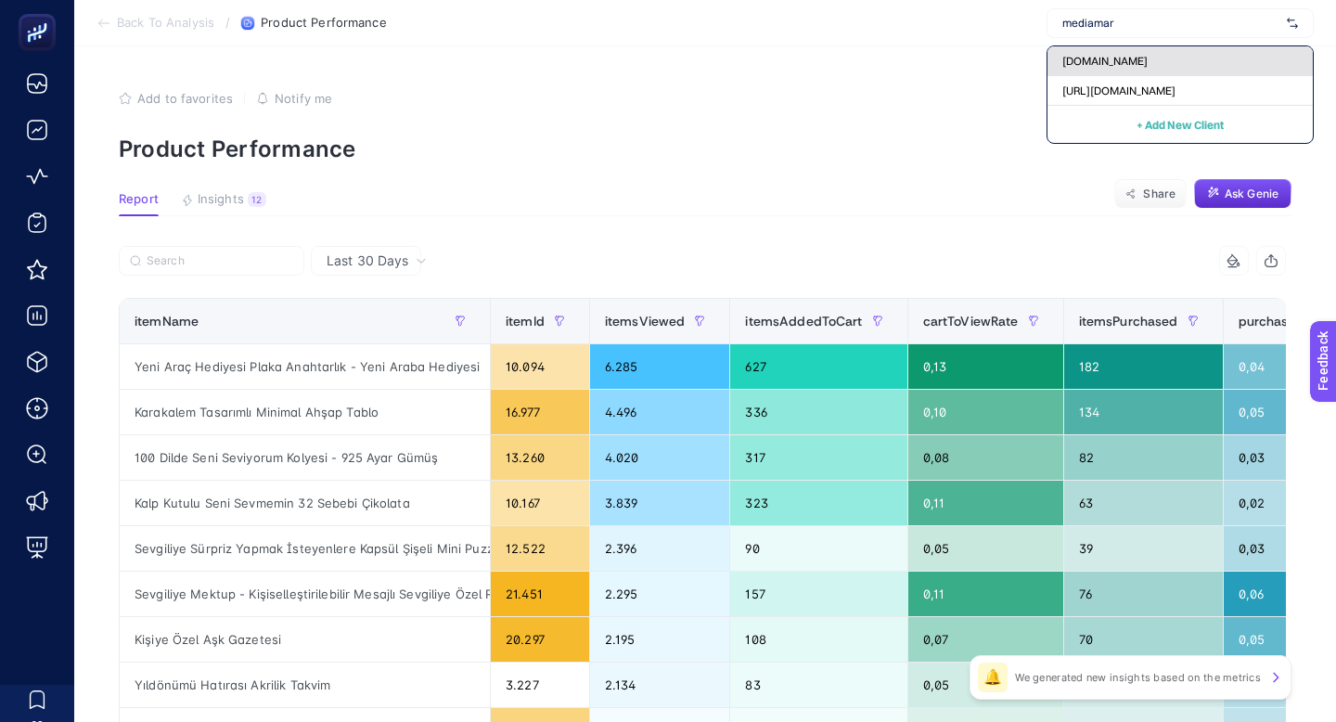
type input "mediamar"
click at [1167, 66] on div "mediamarkt.com.tr" at bounding box center [1180, 61] width 265 height 30
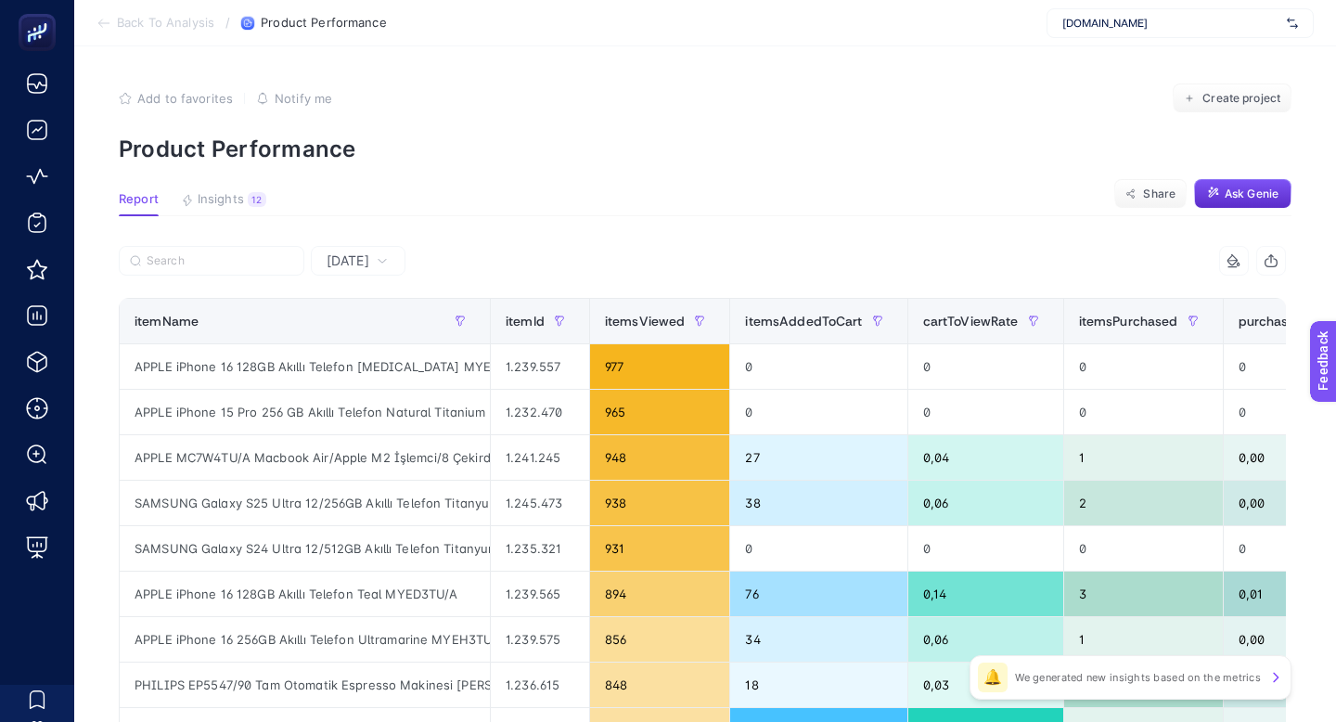
scroll to position [32, 0]
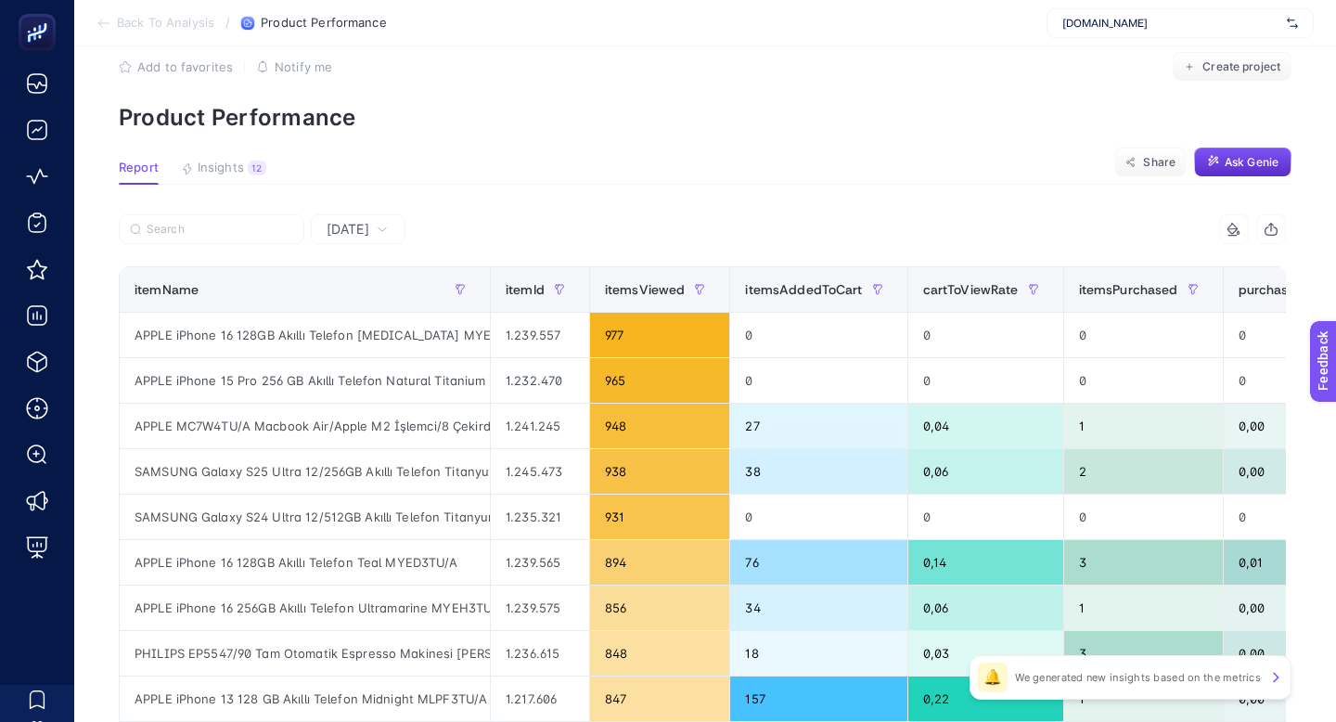
click at [363, 220] on span "Yesterday" at bounding box center [348, 229] width 43 height 19
click at [357, 285] on li "Last 7 Days" at bounding box center [358, 311] width 84 height 52
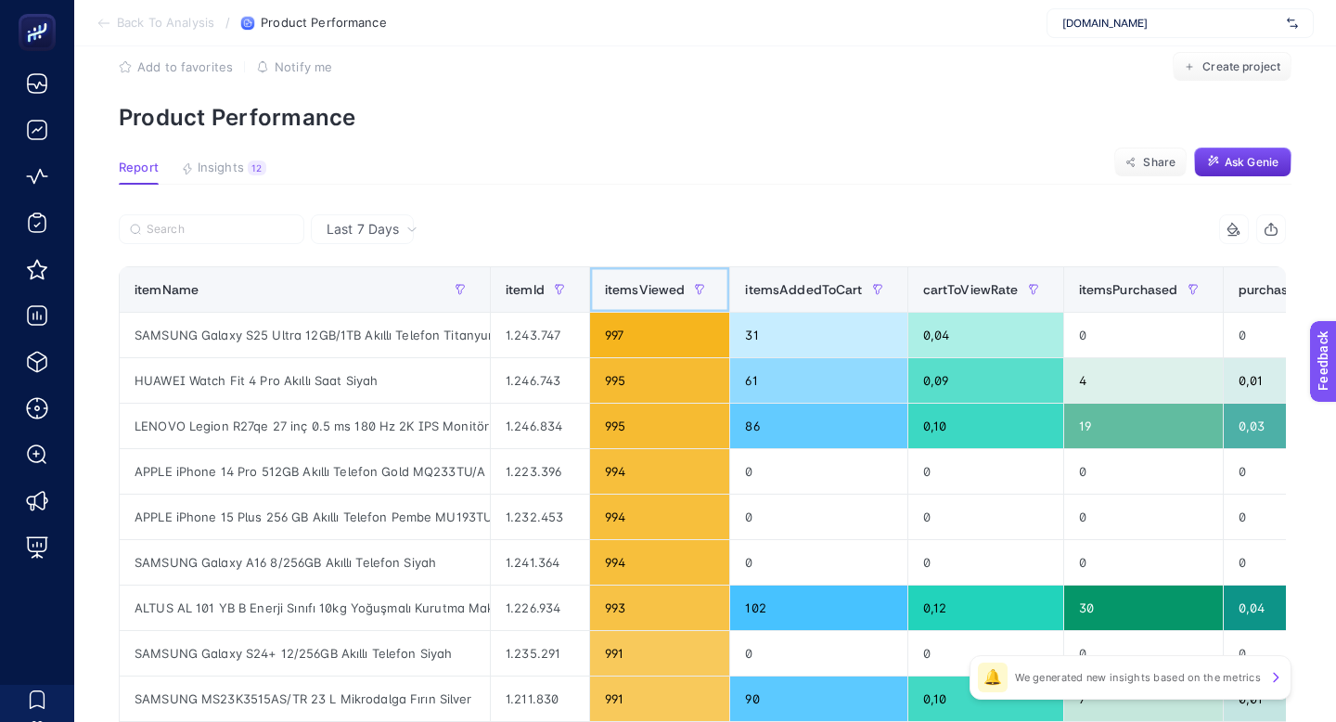
click at [604, 267] on th "itemsViewed" at bounding box center [659, 289] width 141 height 45
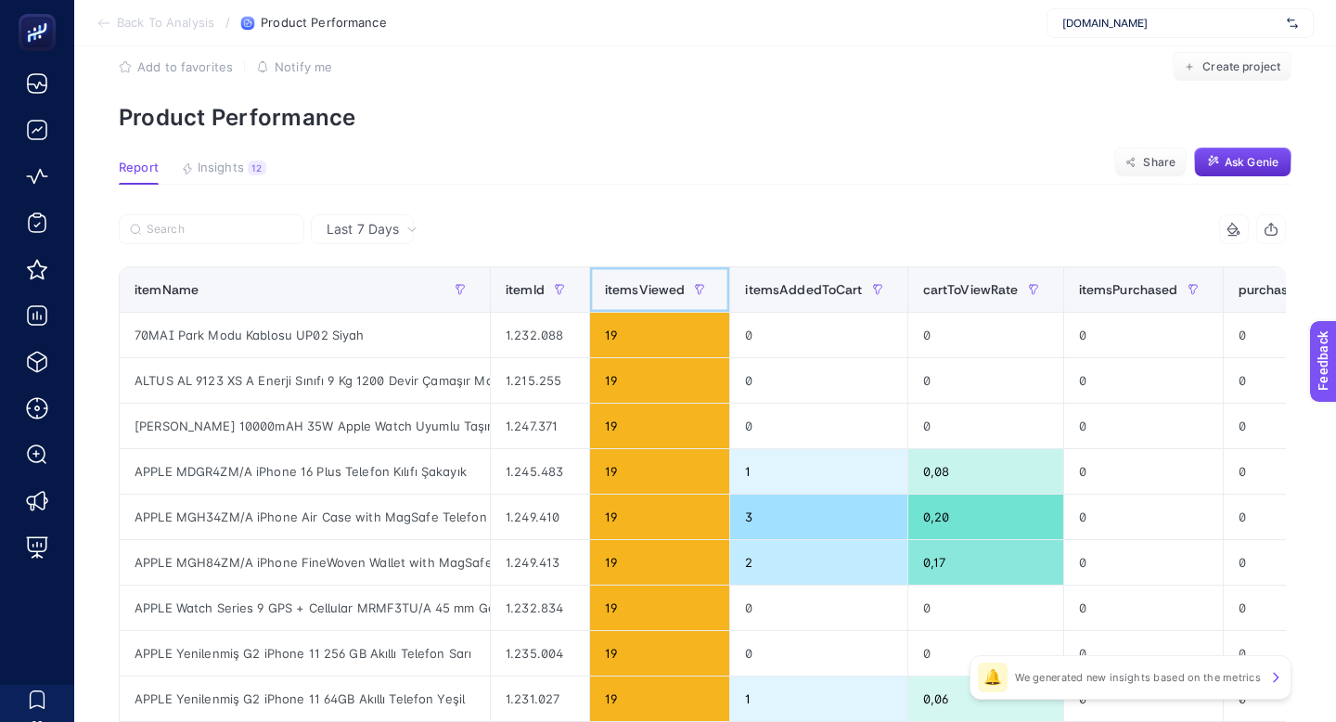
click at [589, 267] on th "itemsViewed" at bounding box center [659, 289] width 141 height 45
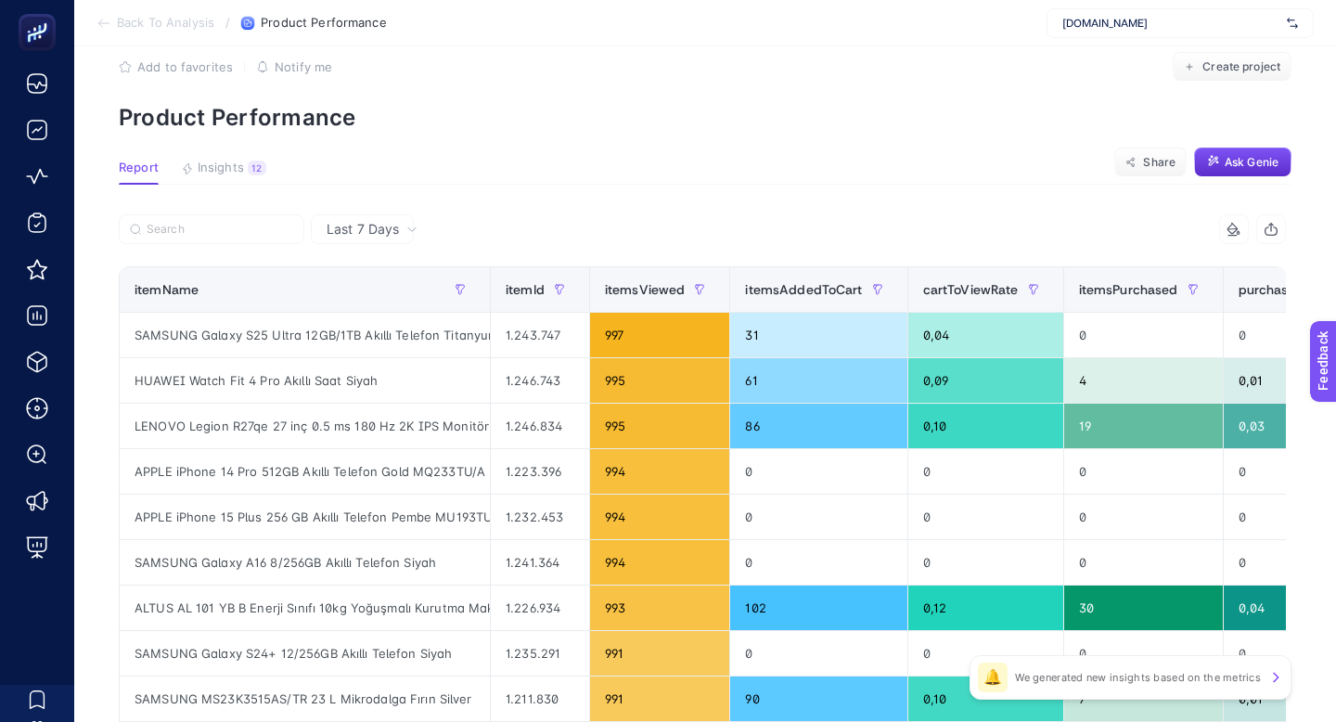
click at [1126, 24] on span "mediamarkt.com.tr" at bounding box center [1171, 23] width 217 height 15
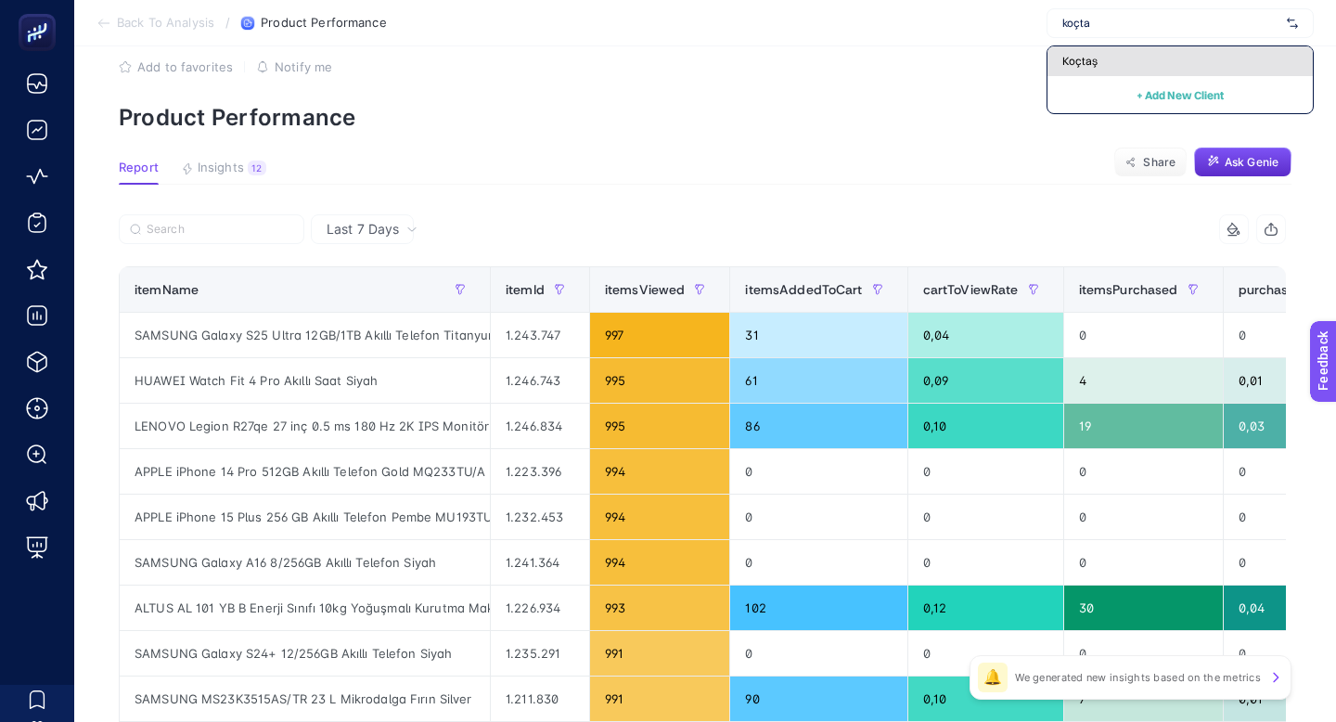
type input "koçta"
click at [1098, 54] on span "Koçtaş" at bounding box center [1080, 61] width 35 height 15
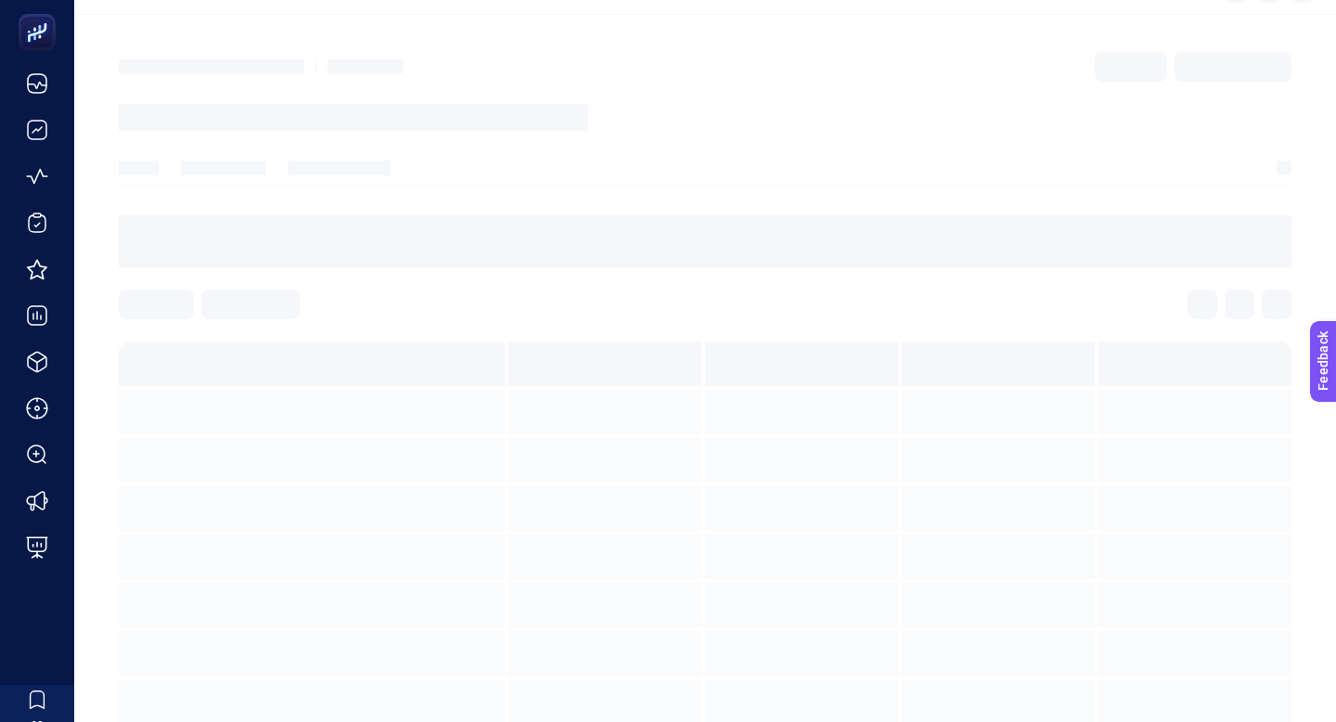
scroll to position [0, 0]
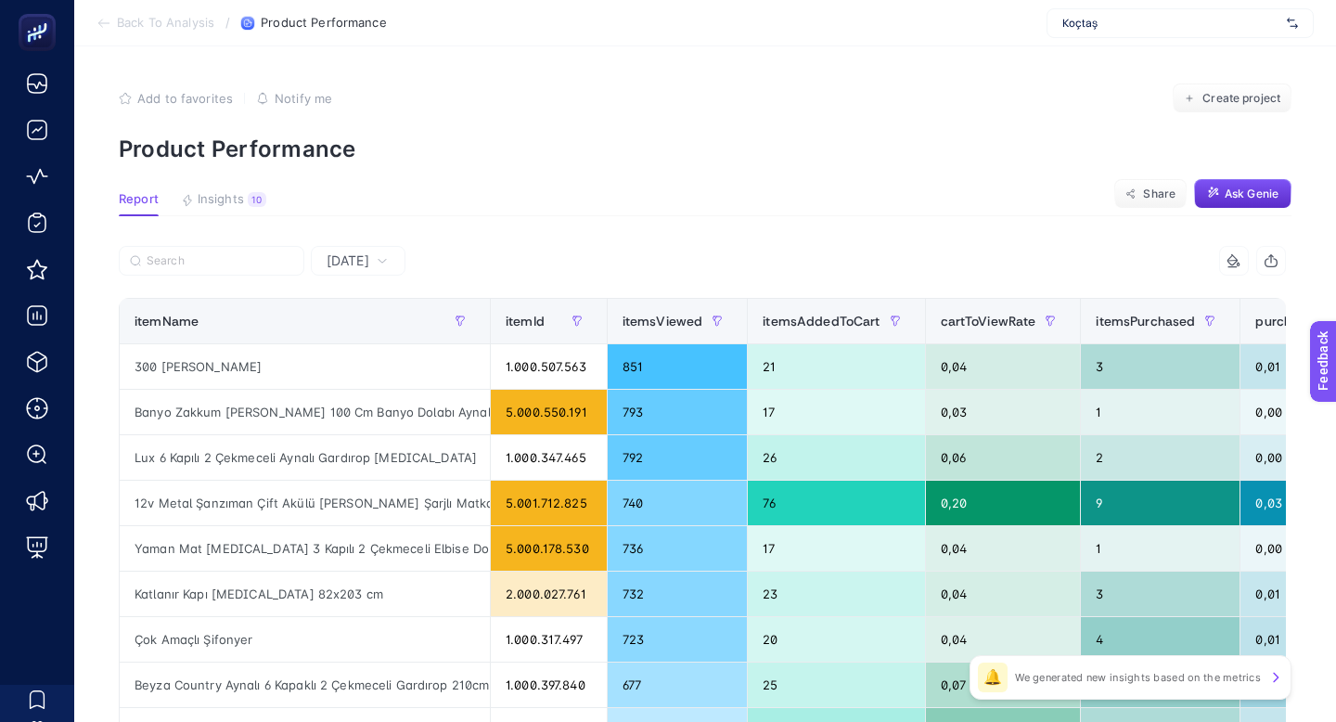
click at [345, 251] on span "Yesterday" at bounding box center [348, 260] width 43 height 19
click at [361, 316] on li "Last 7 Days" at bounding box center [358, 342] width 84 height 52
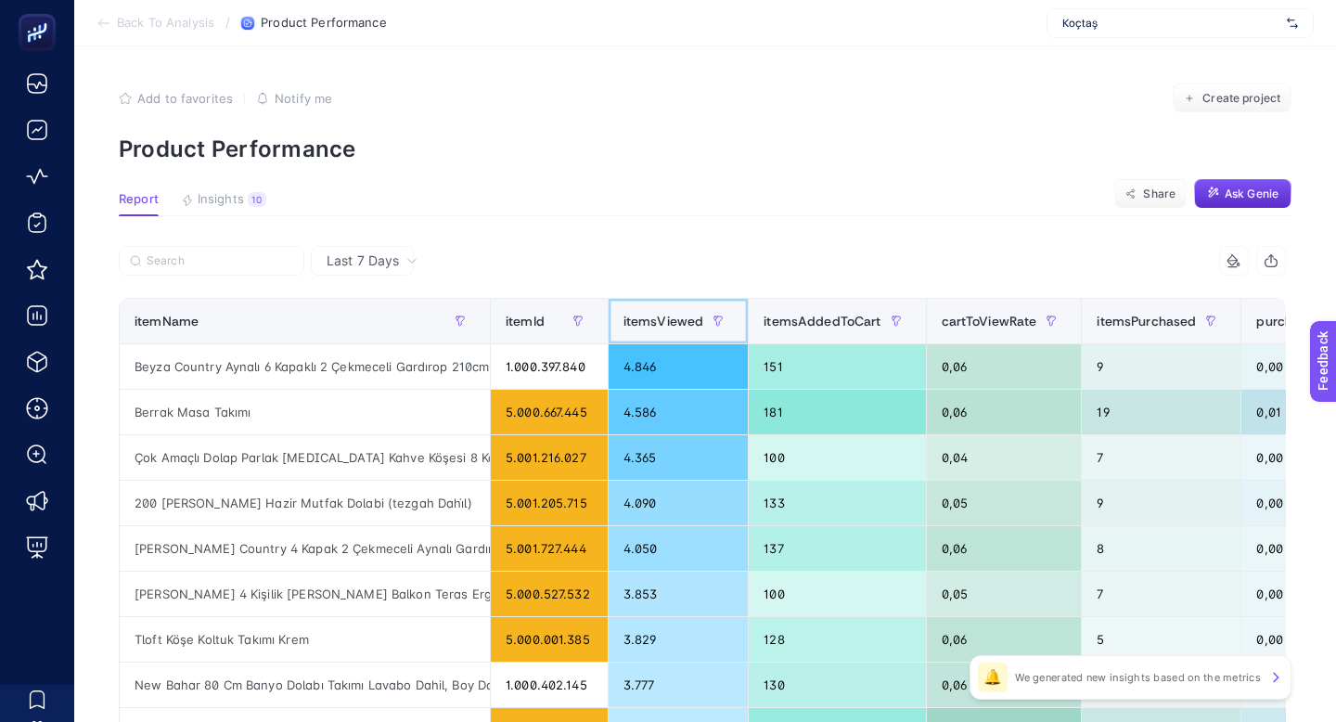
click at [666, 299] on th "itemsViewed" at bounding box center [678, 321] width 141 height 45
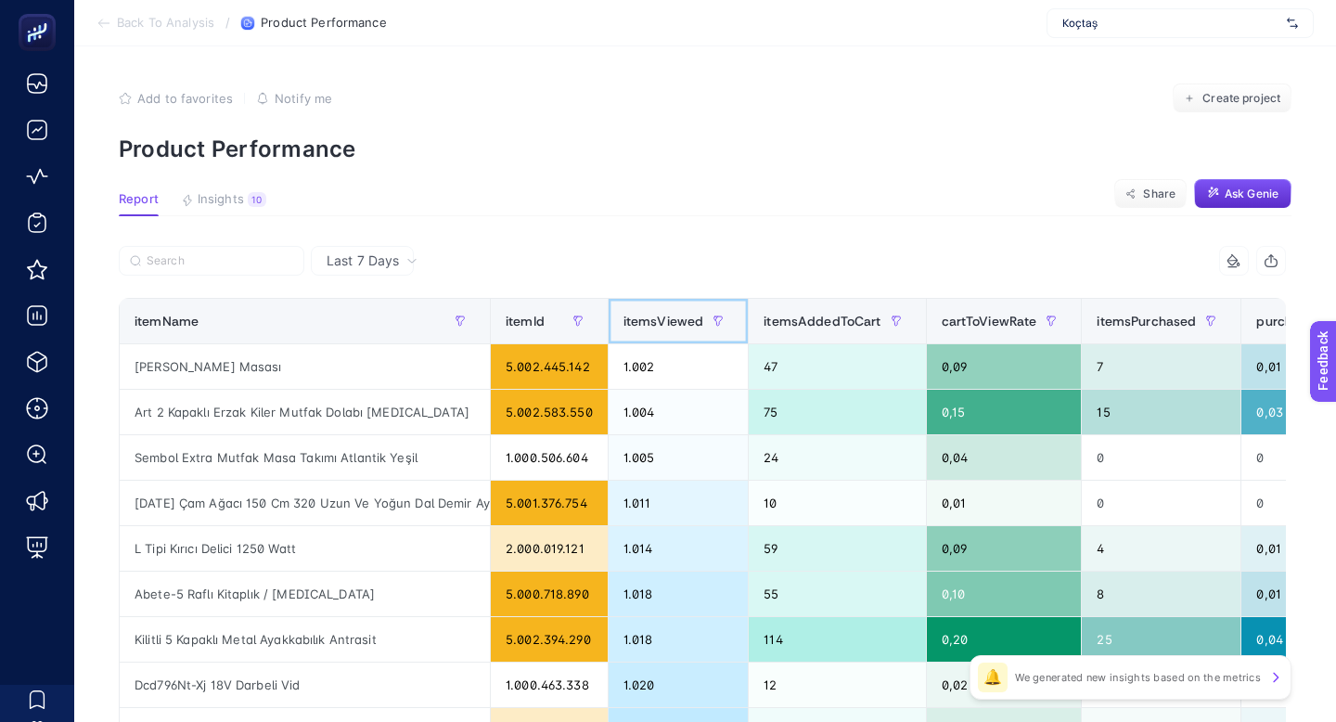
click at [666, 299] on th "itemsViewed" at bounding box center [678, 321] width 141 height 45
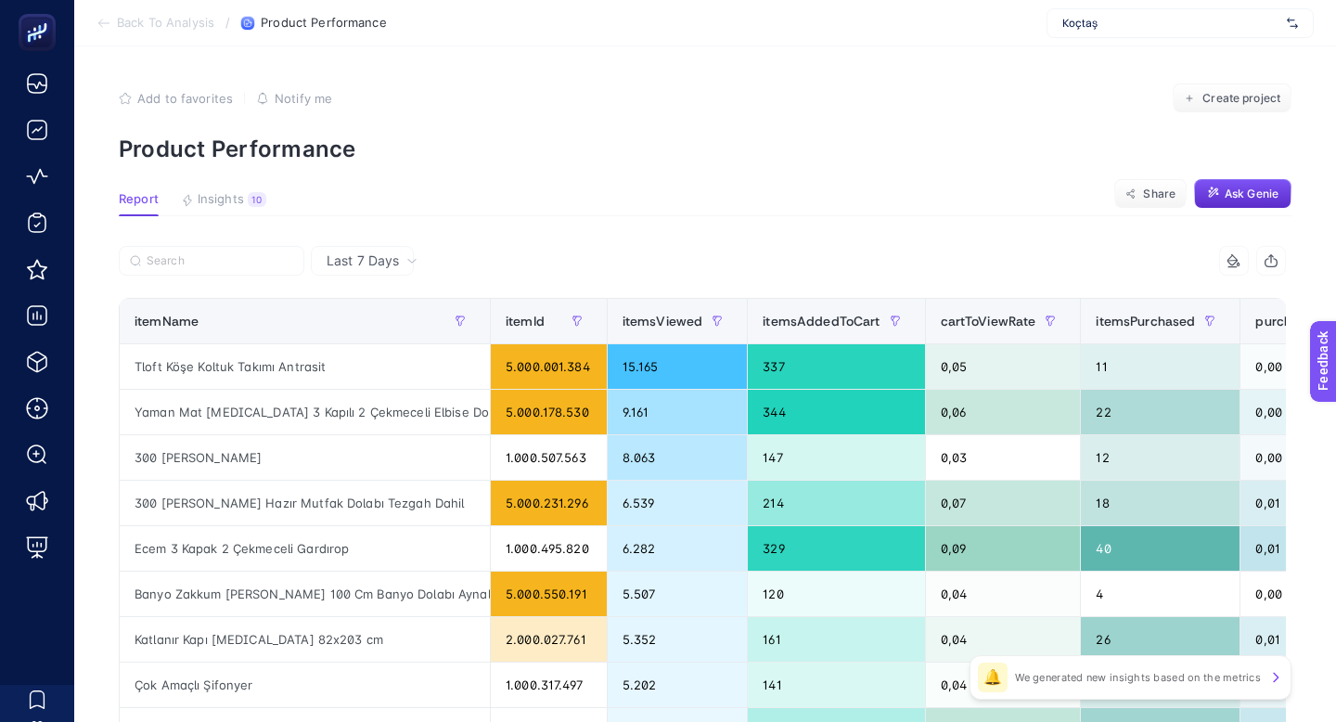
click at [1192, 19] on span "Koçtaş" at bounding box center [1171, 23] width 217 height 15
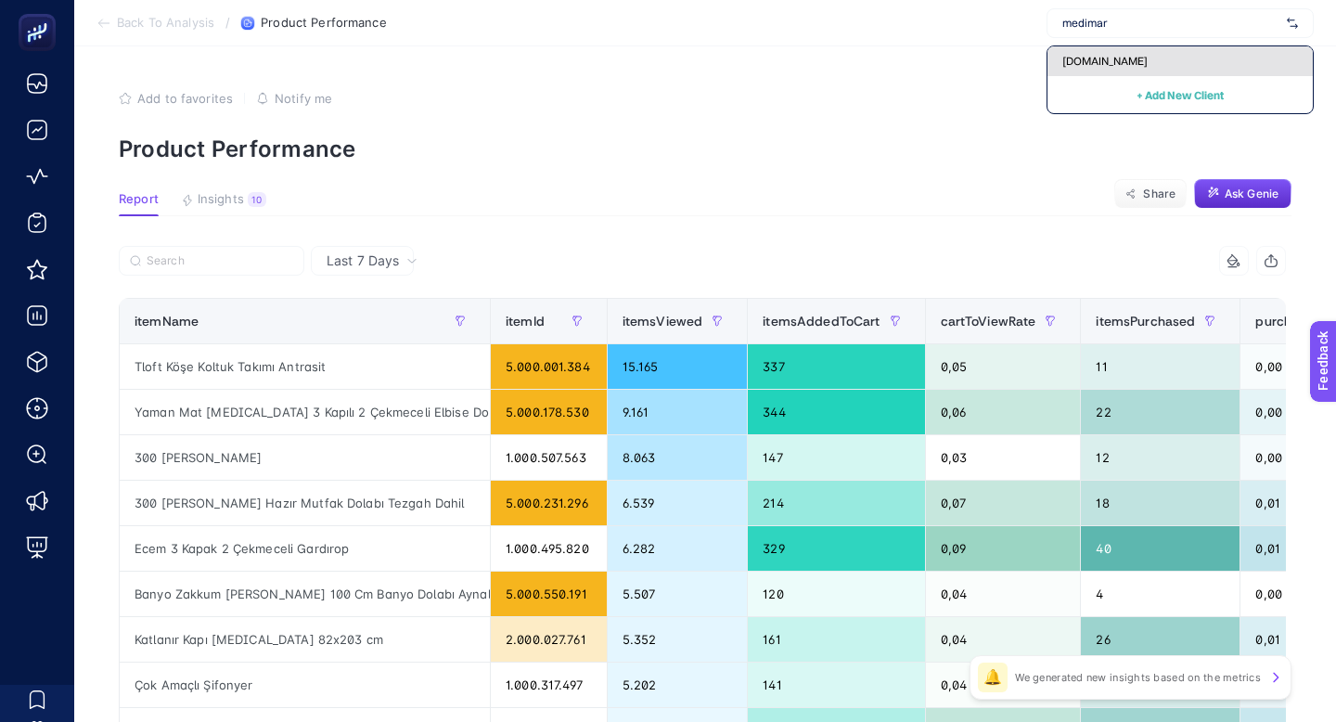
type input "medimar"
click at [1186, 52] on div "medimarkt.com.tr" at bounding box center [1180, 61] width 265 height 30
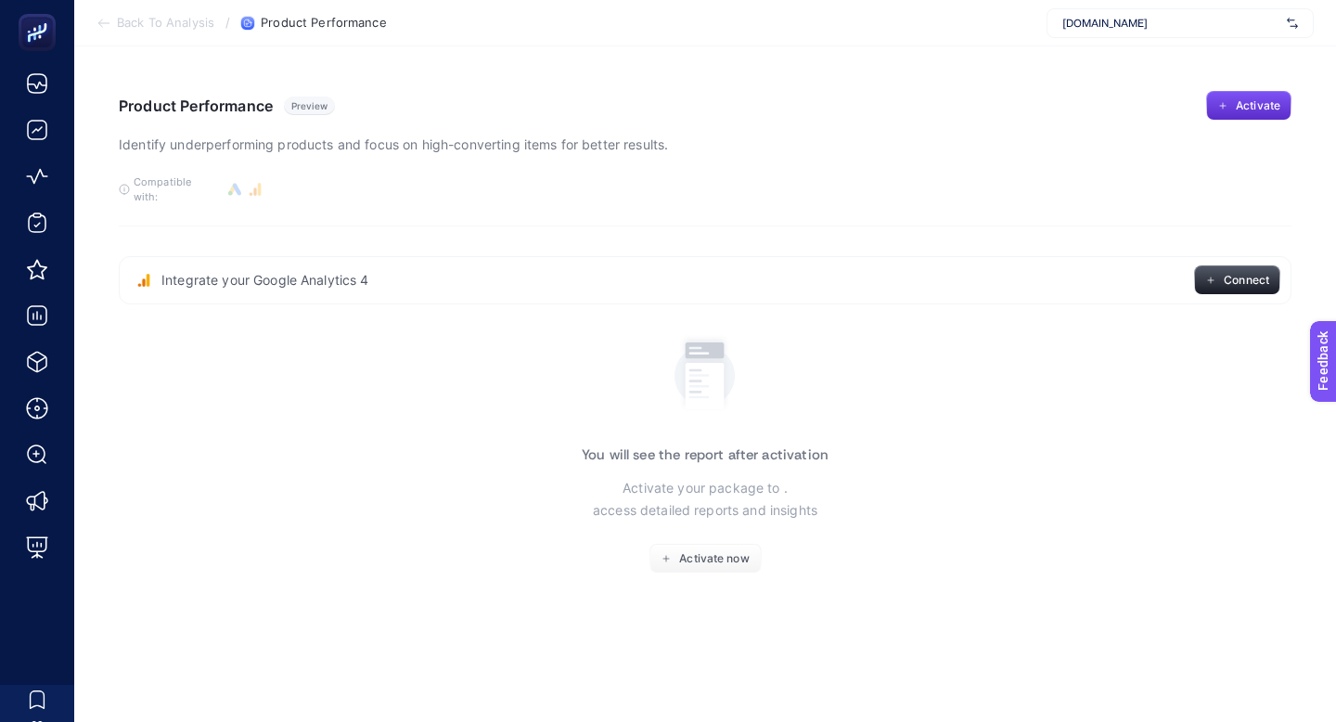
click at [1144, 21] on span "medimarkt.com.tr" at bounding box center [1171, 23] width 217 height 15
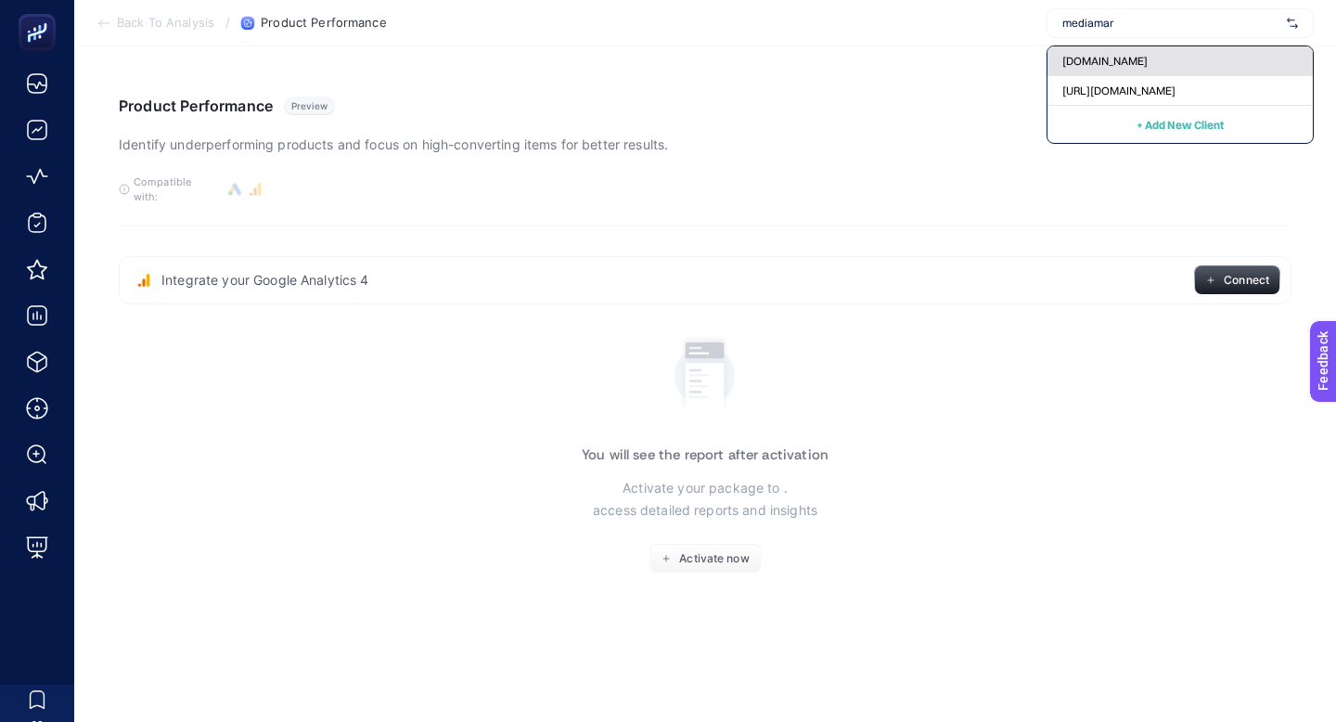
type input "mediamar"
click at [1148, 61] on div "mediamarkt.com.tr" at bounding box center [1180, 61] width 265 height 30
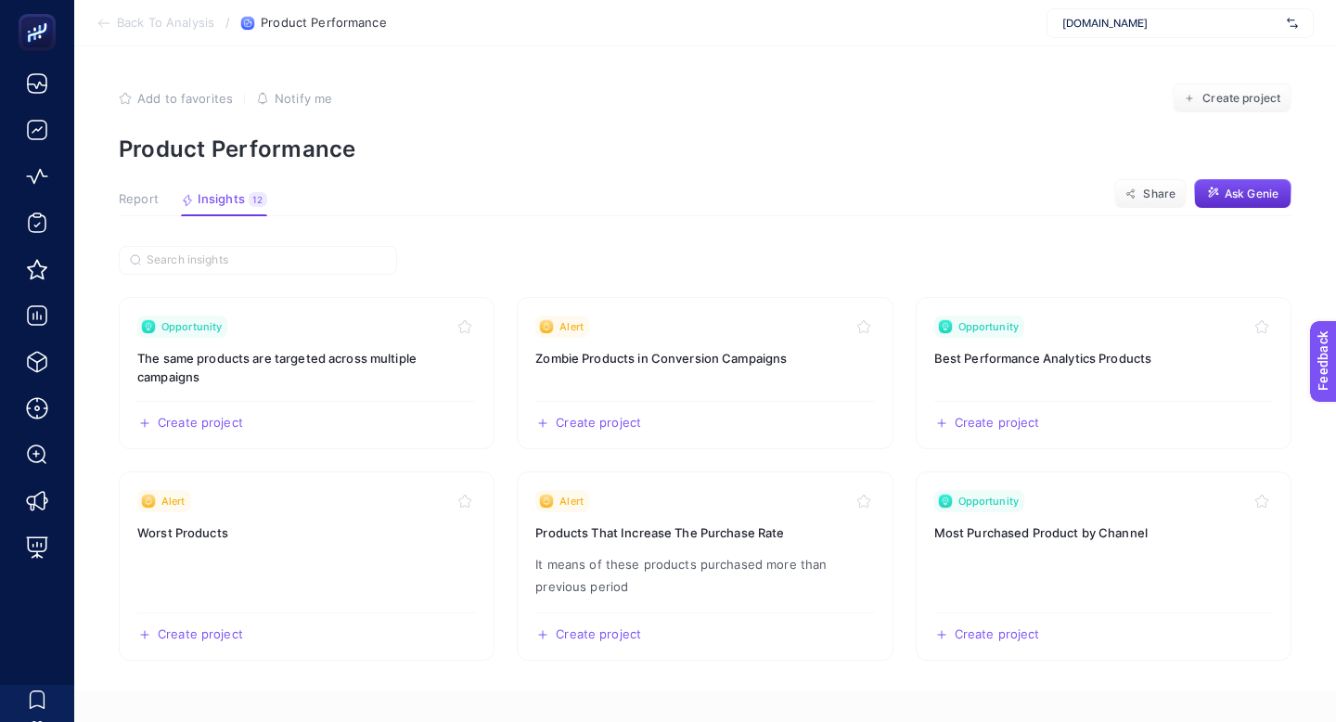
click at [145, 192] on span "Report" at bounding box center [139, 199] width 40 height 15
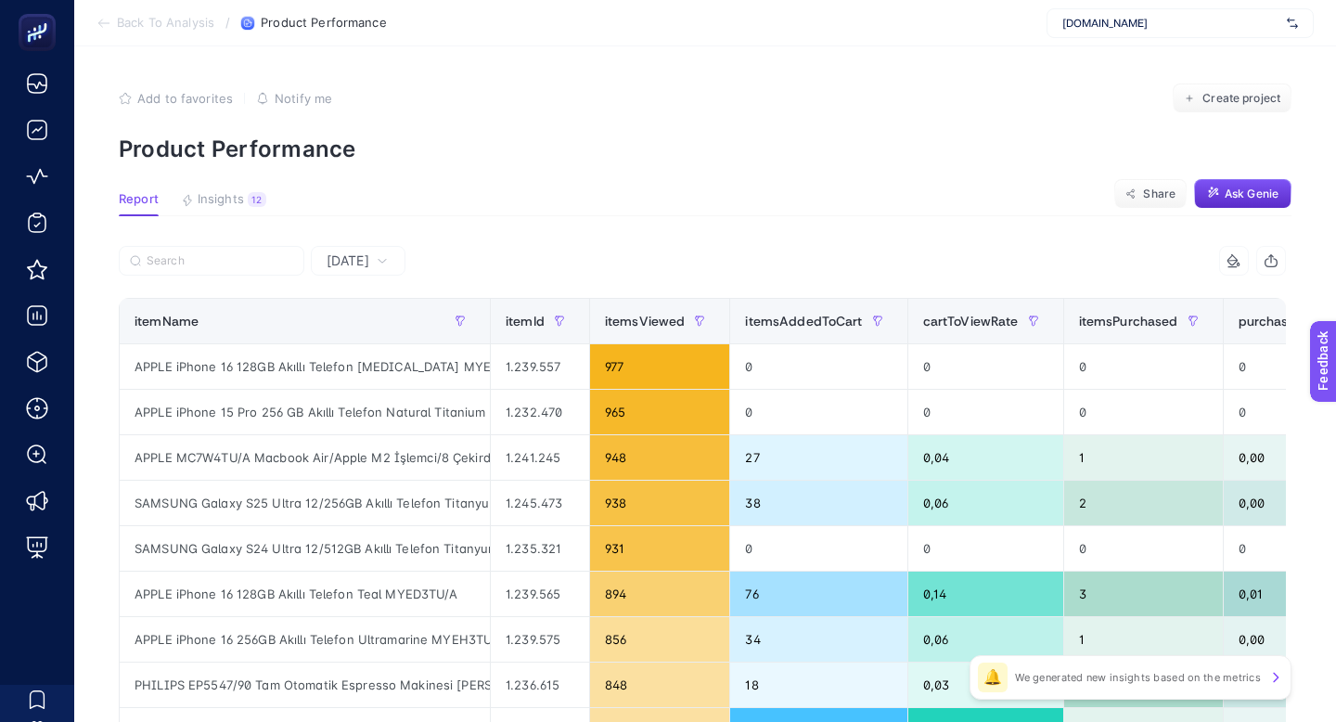
click at [377, 255] on icon at bounding box center [382, 260] width 11 height 11
click at [355, 316] on li "Last 7 Days" at bounding box center [358, 342] width 84 height 52
click at [0, 0] on div "itemsViewed" at bounding box center [0, 0] width 0 height 0
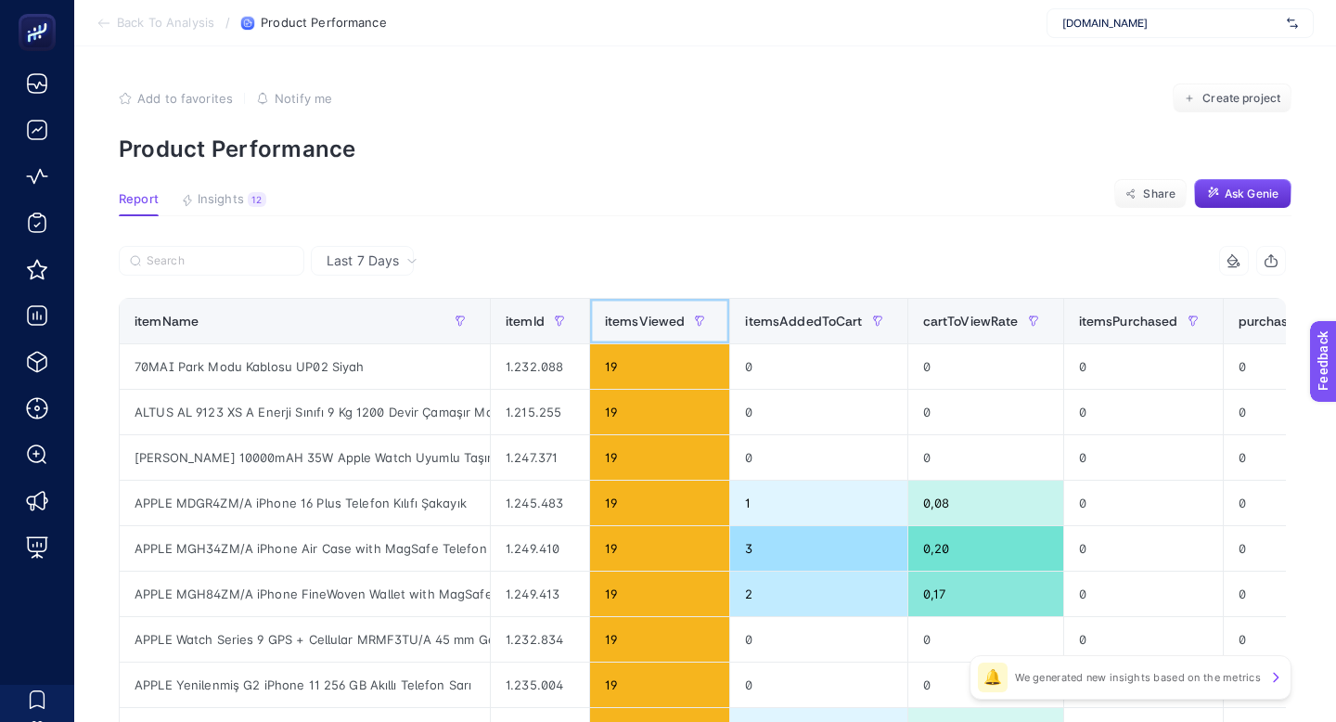
click at [643, 299] on th "itemsViewed" at bounding box center [659, 321] width 141 height 45
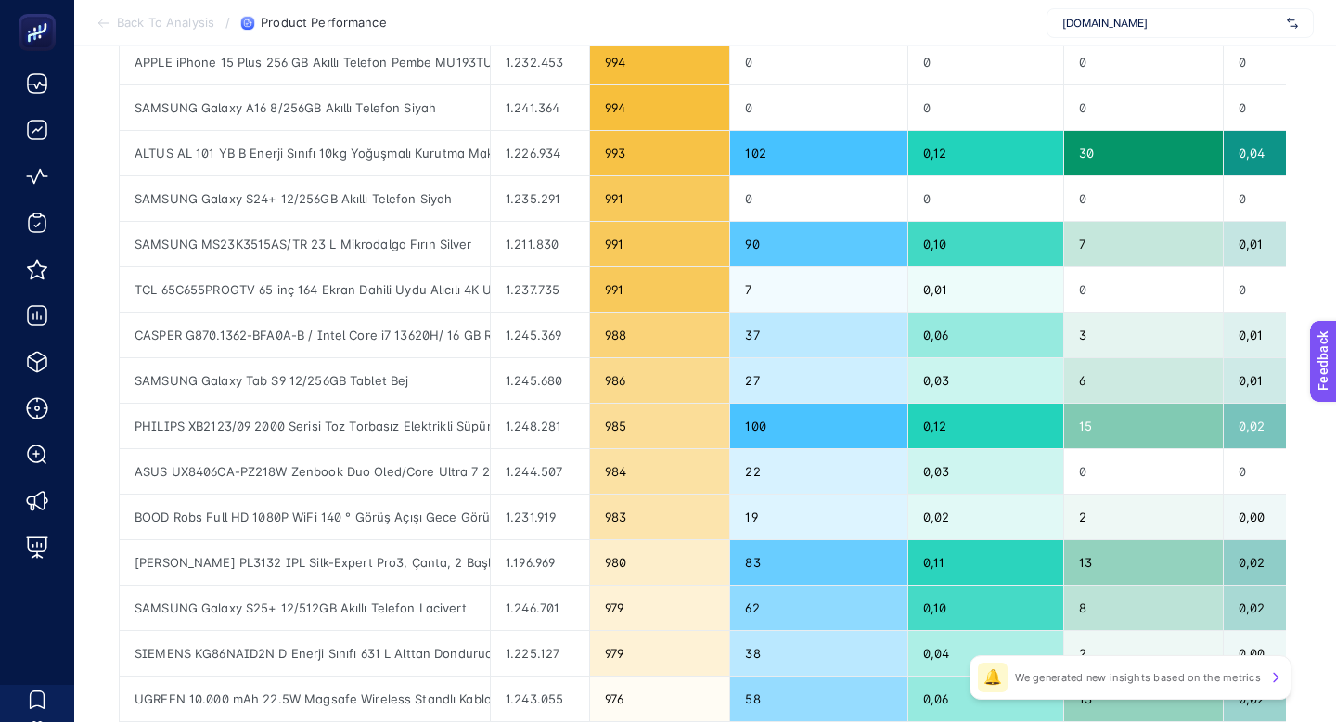
scroll to position [511, 0]
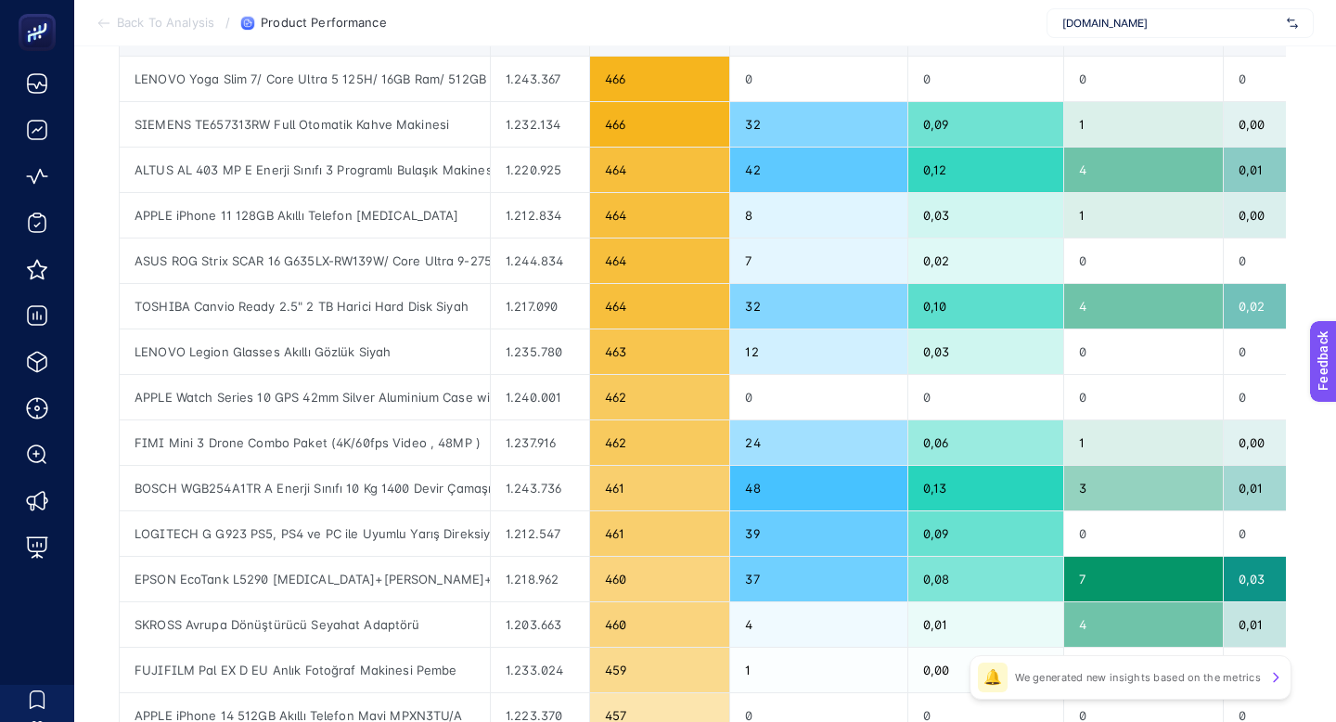
scroll to position [262, 0]
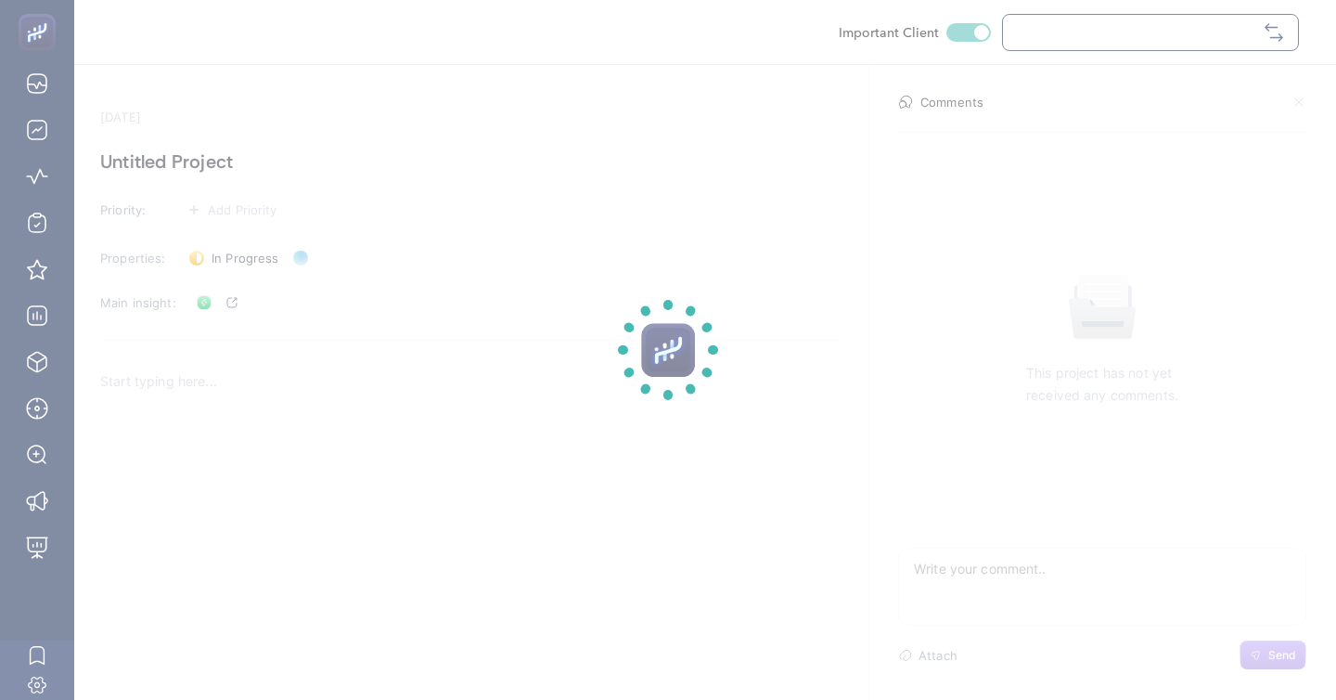
checkbox input "true"
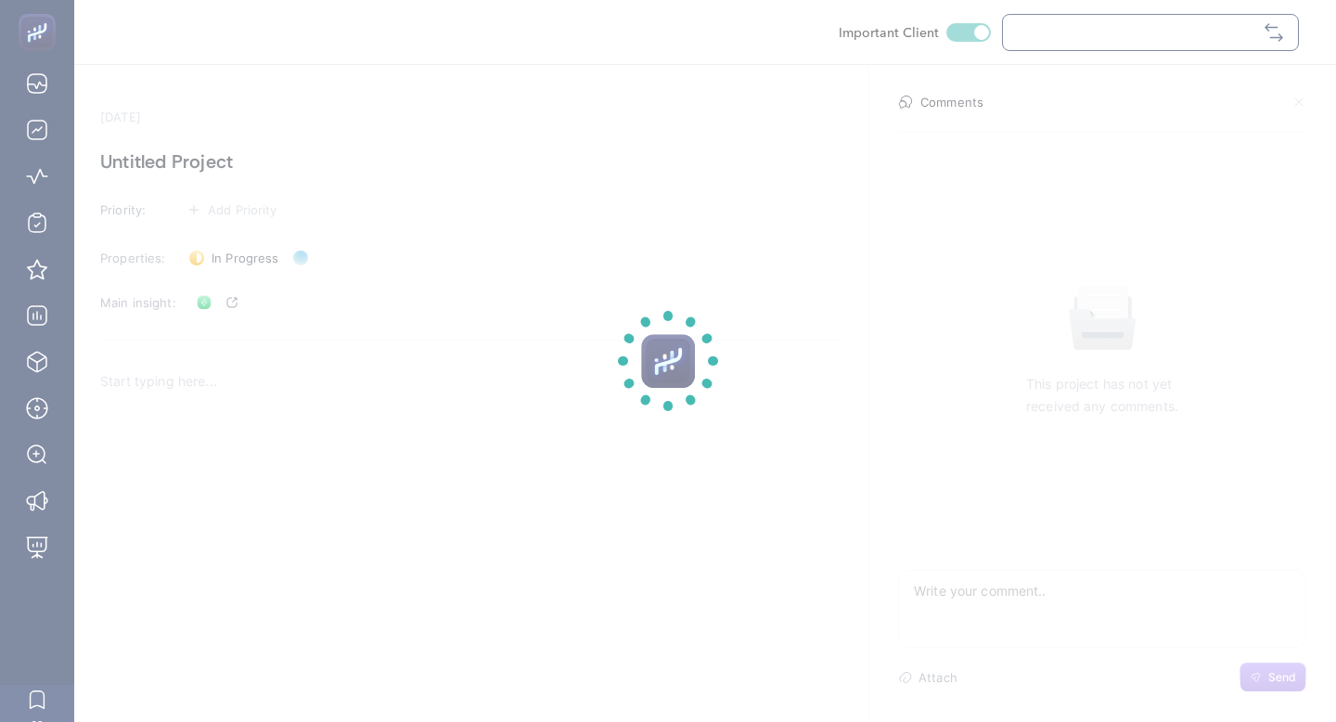
checkbox input "true"
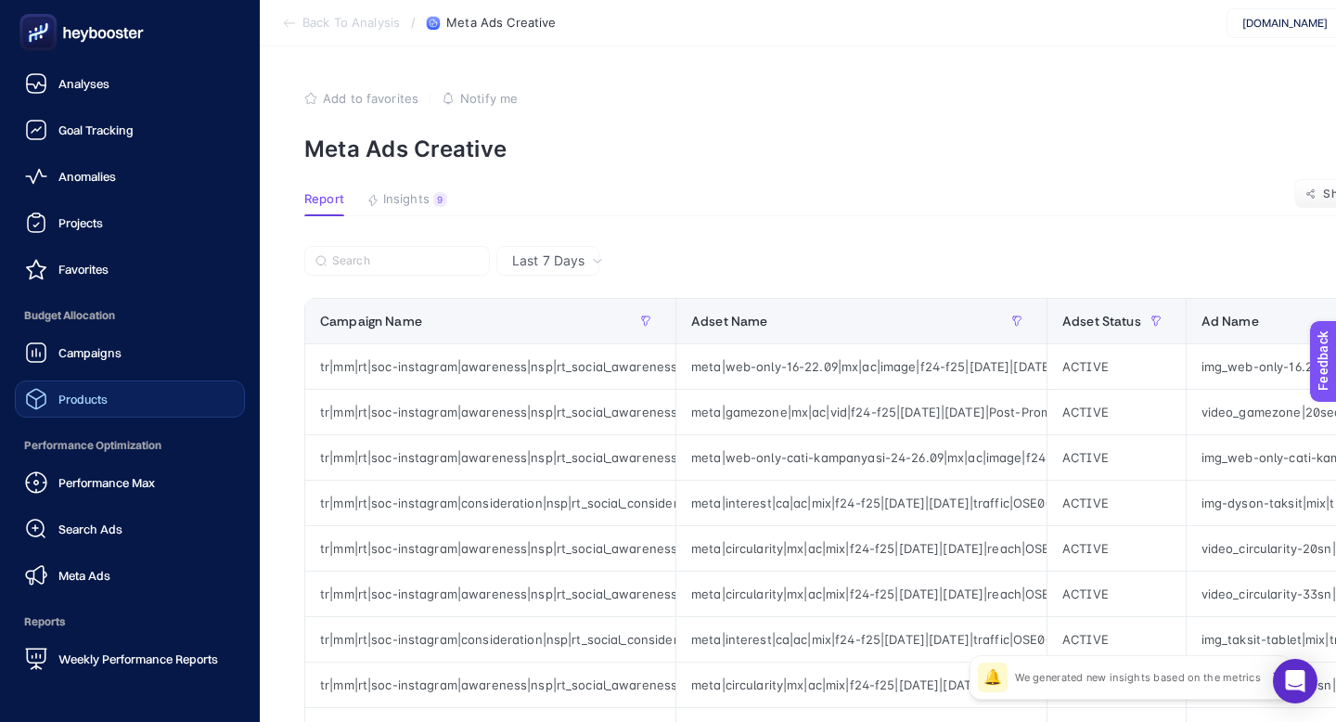
click at [97, 392] on span "Products" at bounding box center [82, 399] width 49 height 15
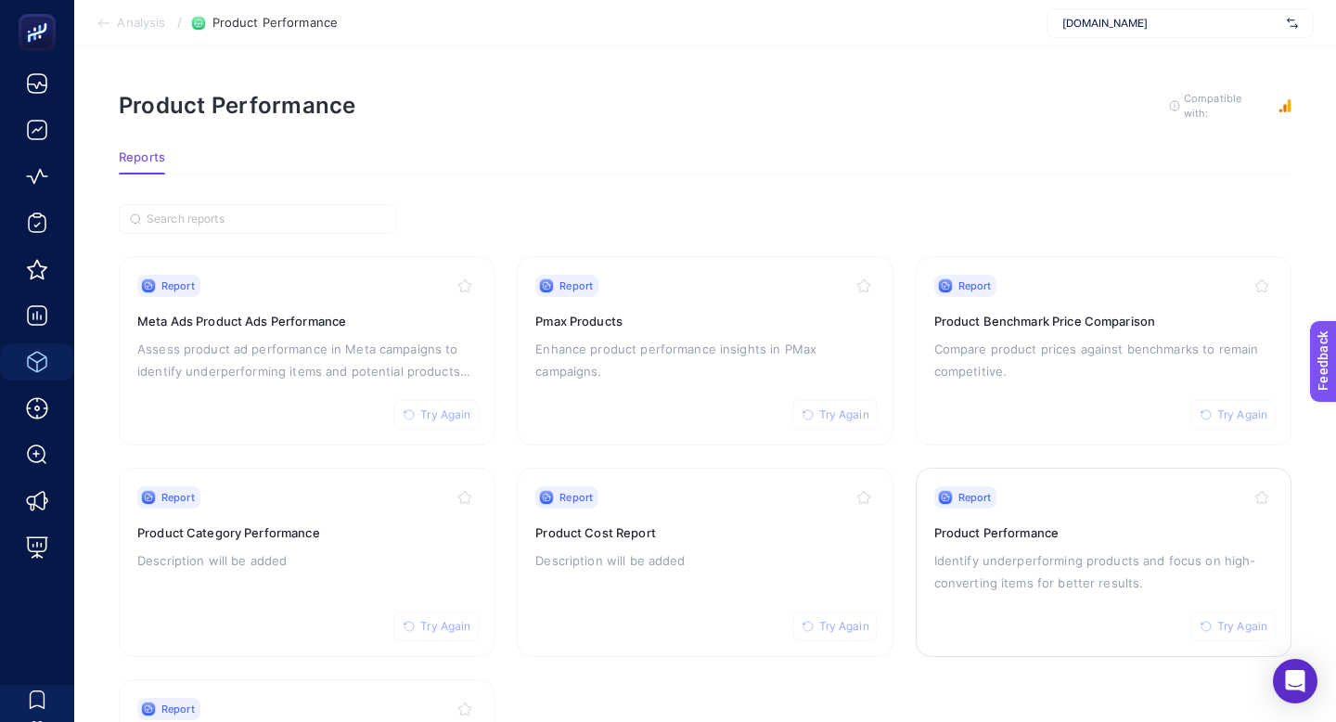
click at [979, 549] on p "Identify underperforming products and focus on high-converting items for better…" at bounding box center [1104, 571] width 339 height 45
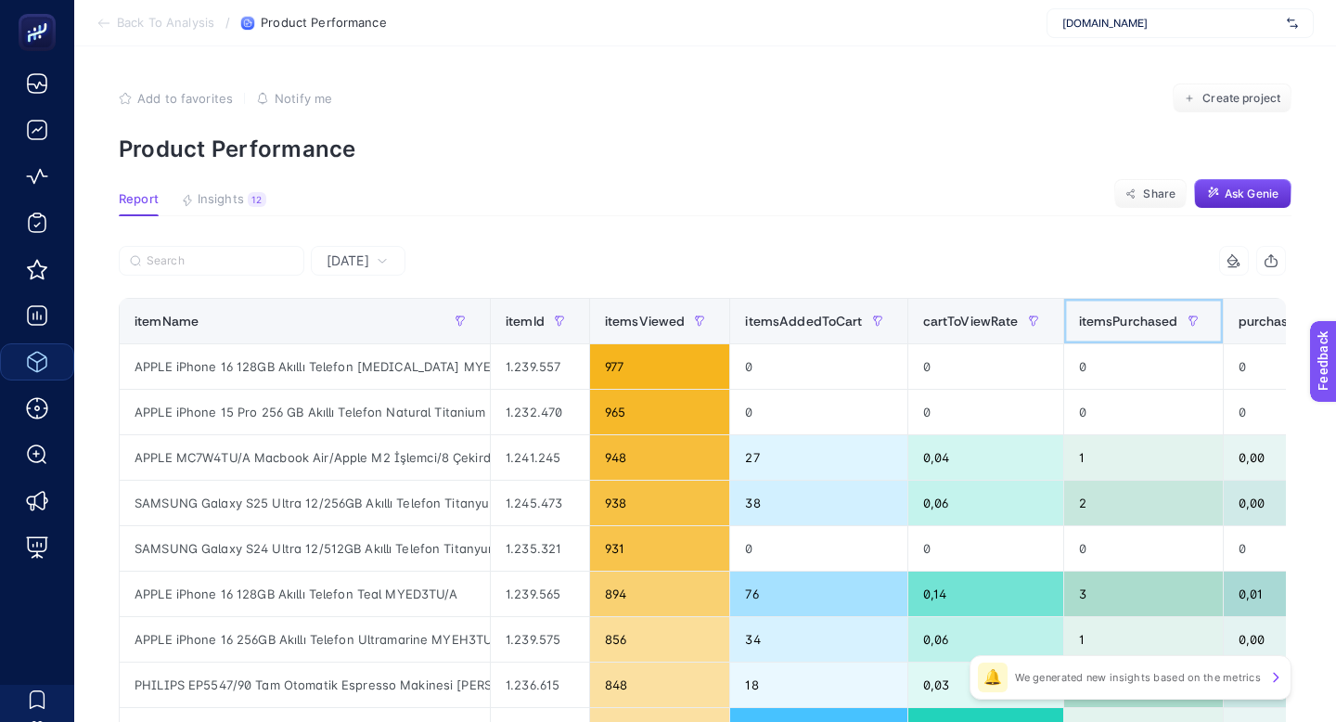
click at [1064, 299] on th "itemsPurchased" at bounding box center [1144, 321] width 160 height 45
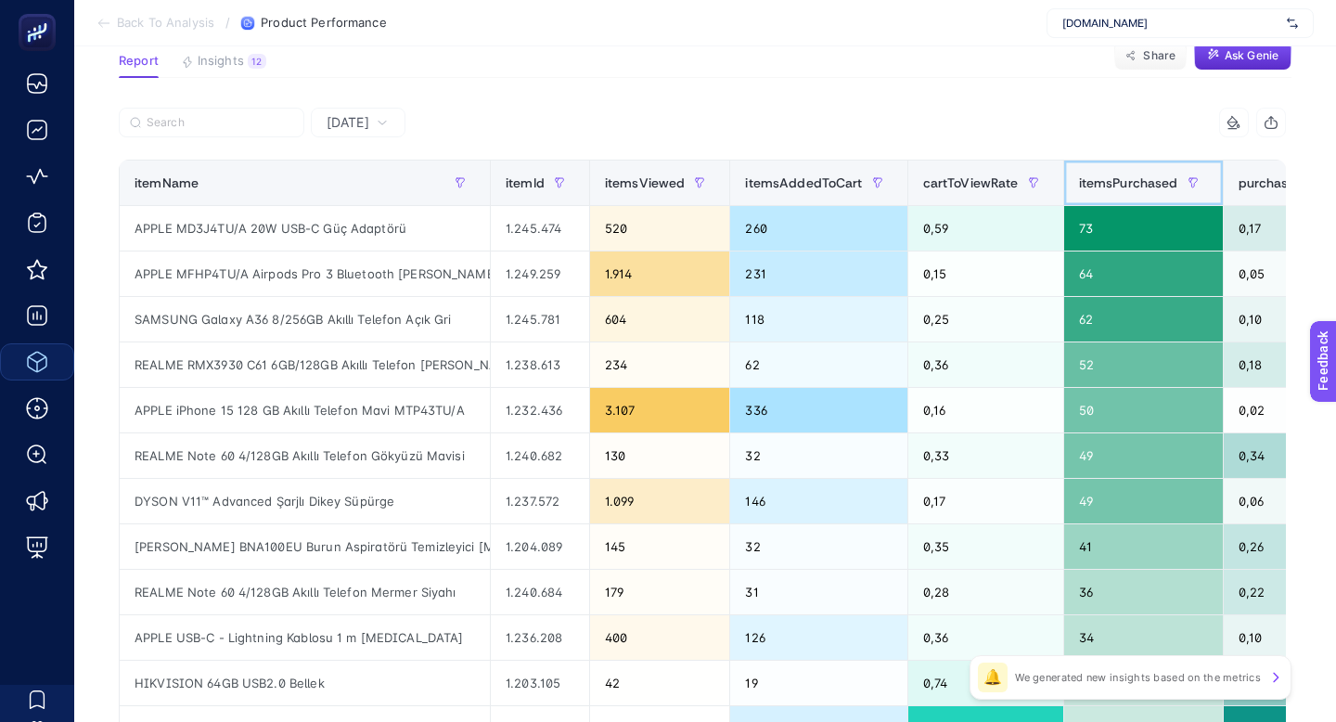
scroll to position [143, 0]
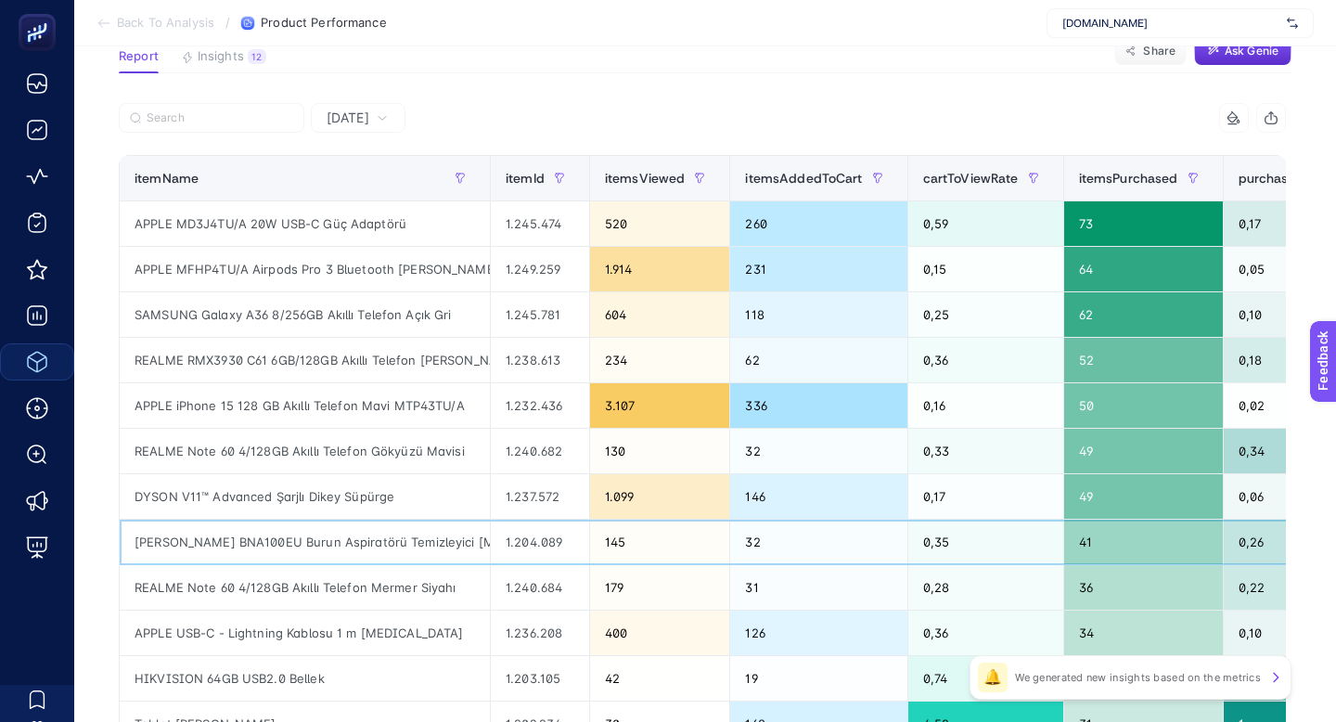
click at [946, 520] on div "0,35" at bounding box center [986, 542] width 155 height 45
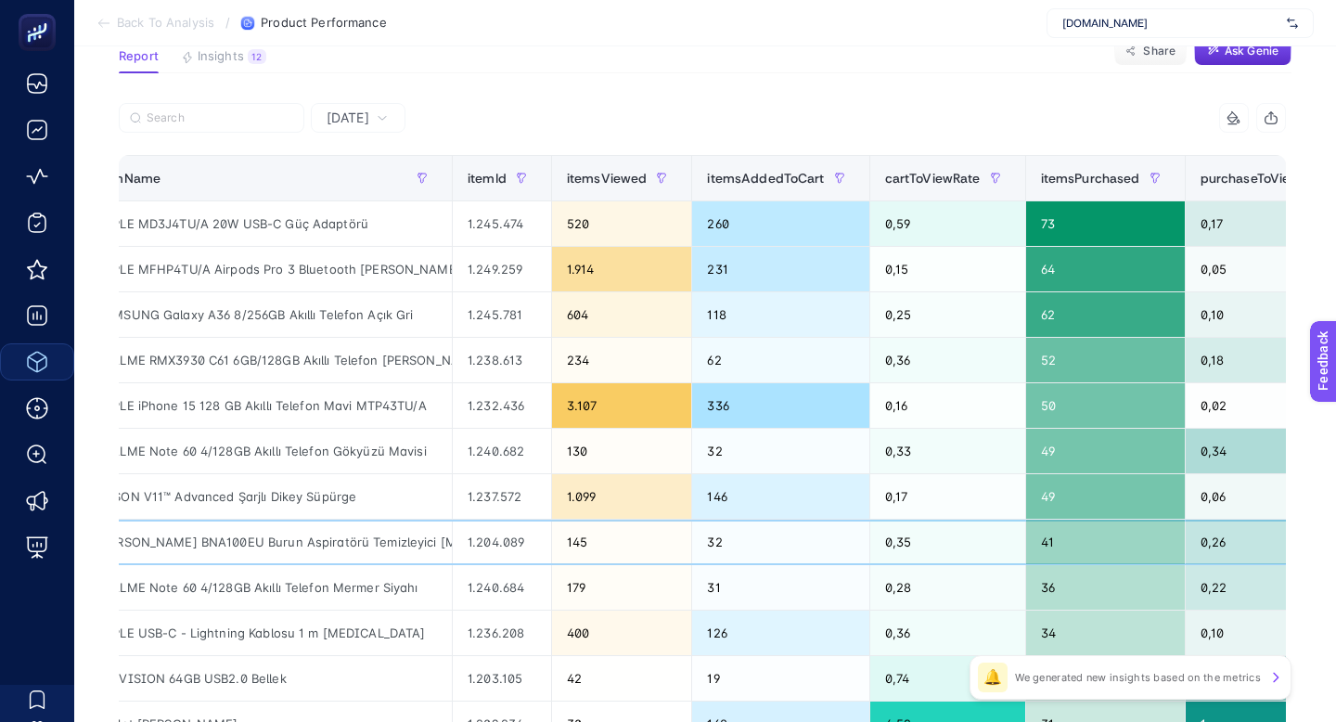
scroll to position [0, 0]
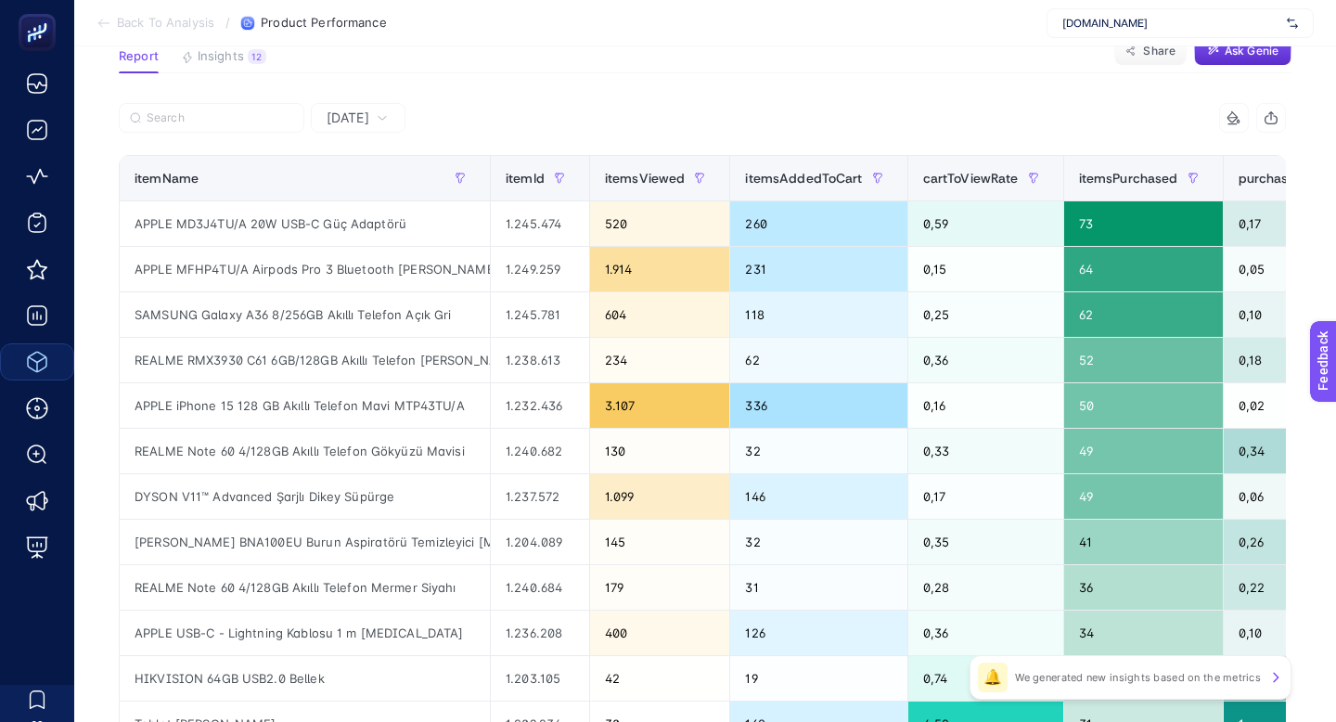
click at [355, 109] on span "Yesterday" at bounding box center [348, 118] width 43 height 19
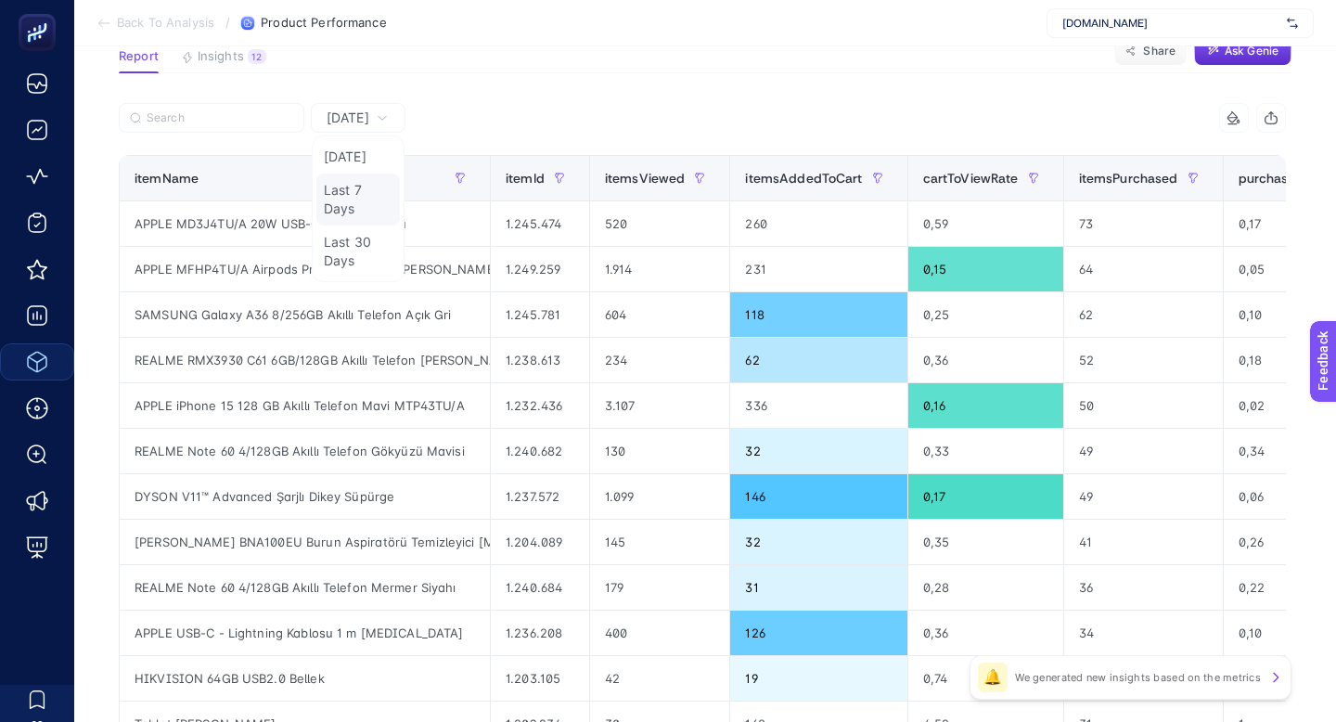
click at [364, 174] on li "Last 7 Days" at bounding box center [358, 200] width 84 height 52
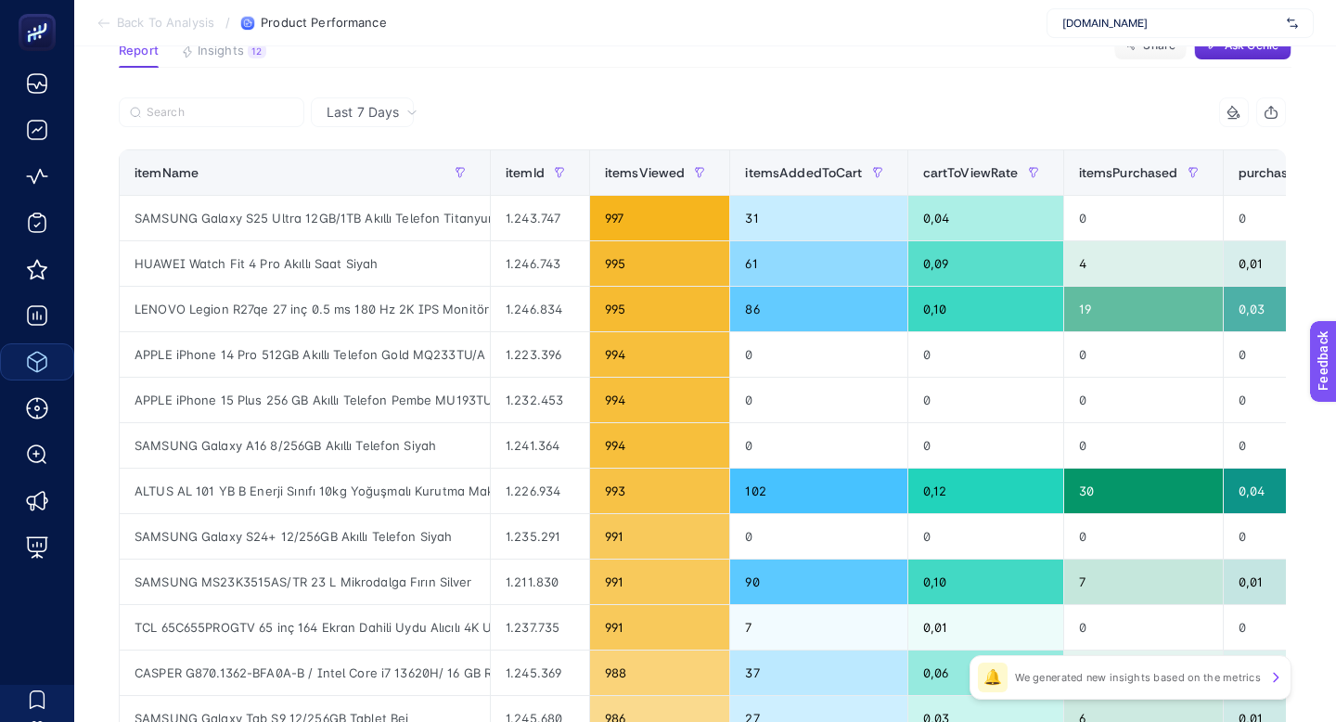
scroll to position [149, 0]
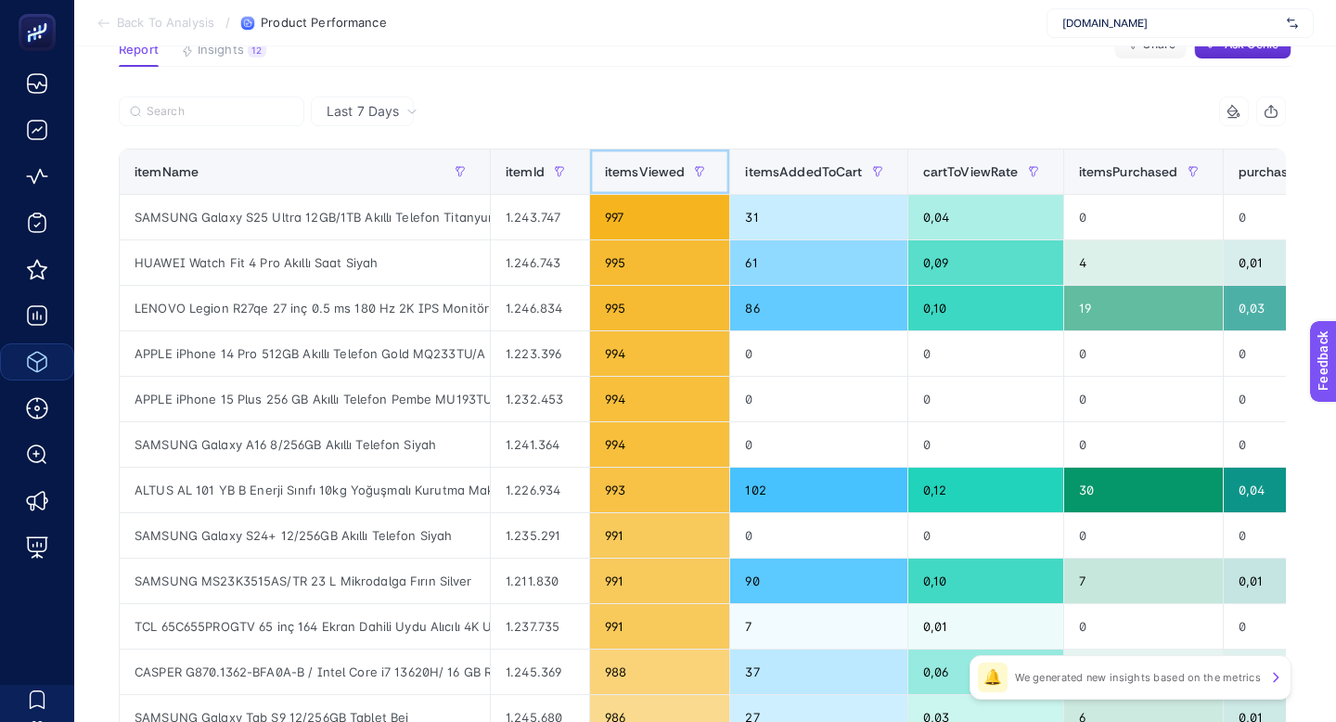
click at [607, 164] on span "itemsViewed" at bounding box center [645, 171] width 81 height 15
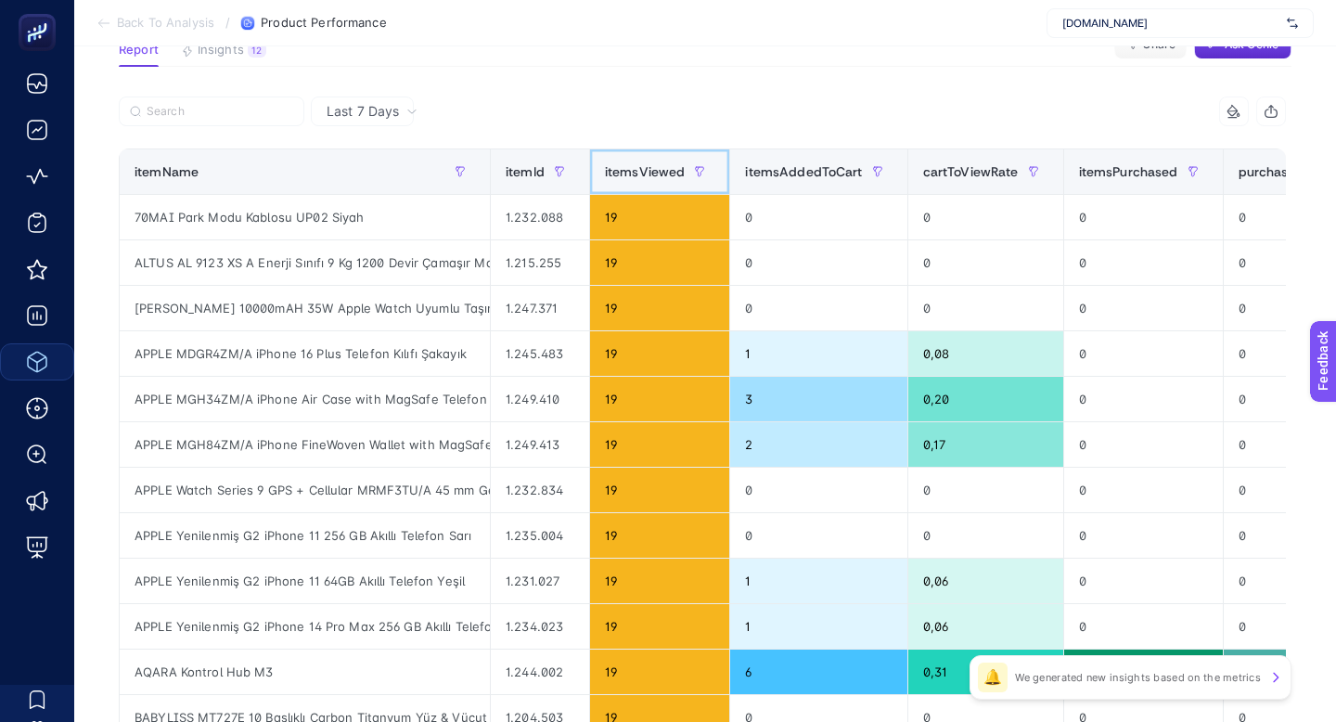
click at [607, 164] on span "itemsViewed" at bounding box center [645, 171] width 81 height 15
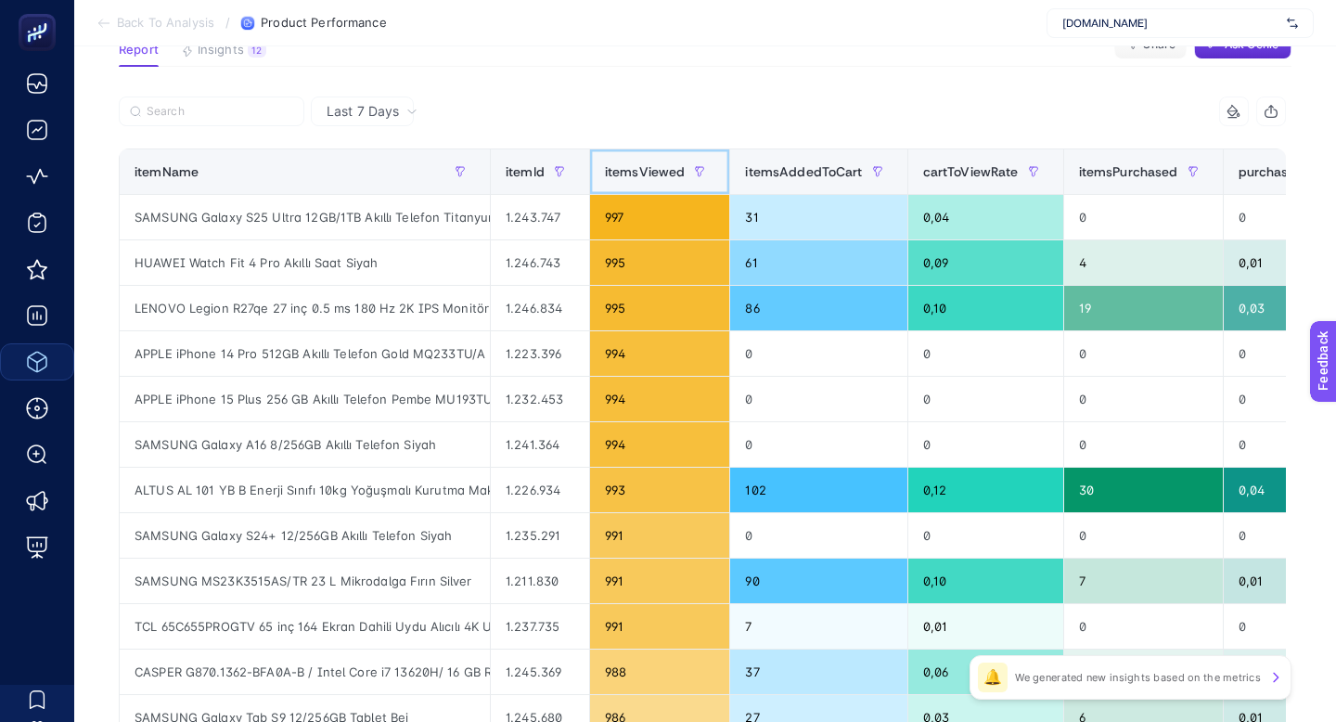
click at [607, 164] on span "itemsViewed" at bounding box center [645, 171] width 81 height 15
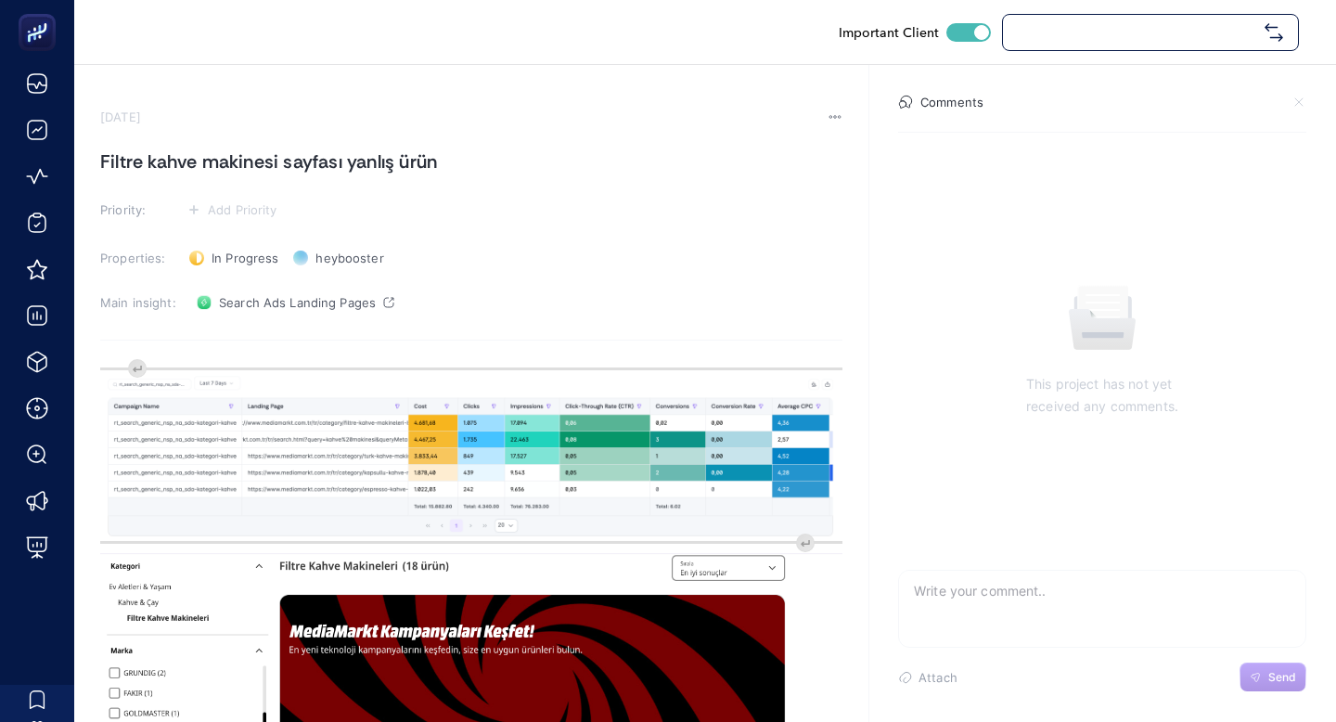
checkbox input "true"
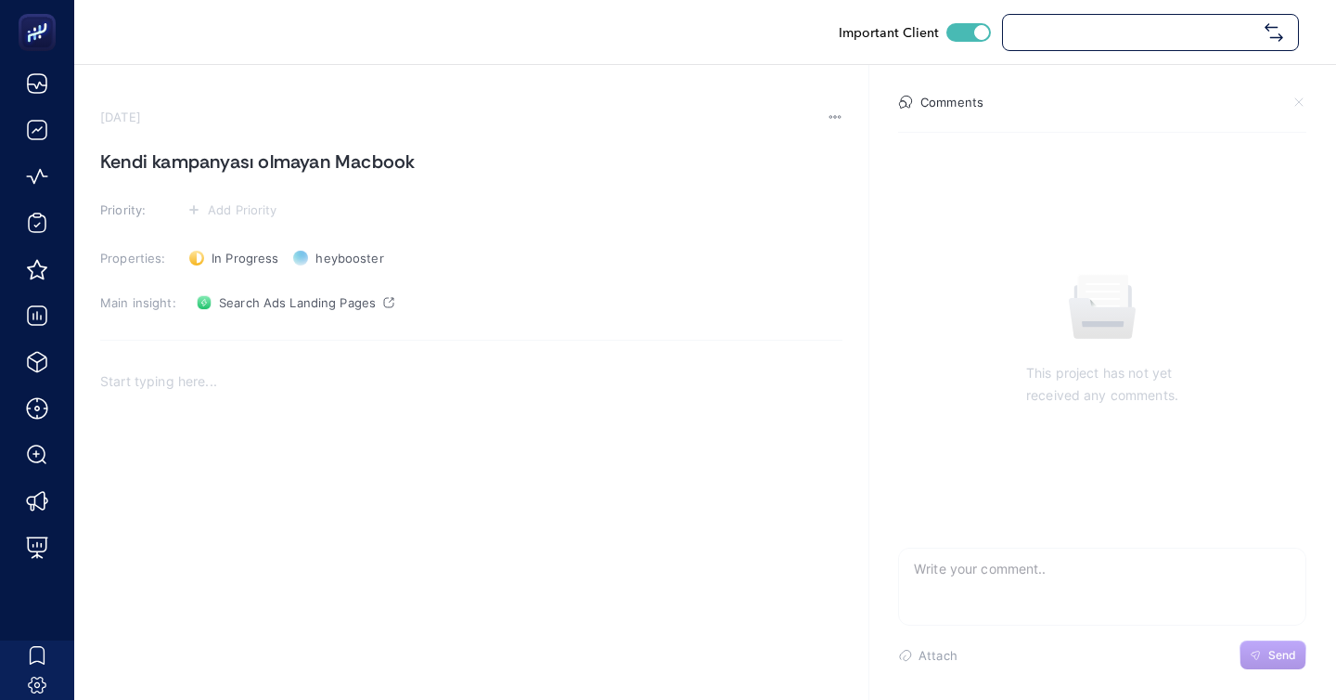
checkbox input "true"
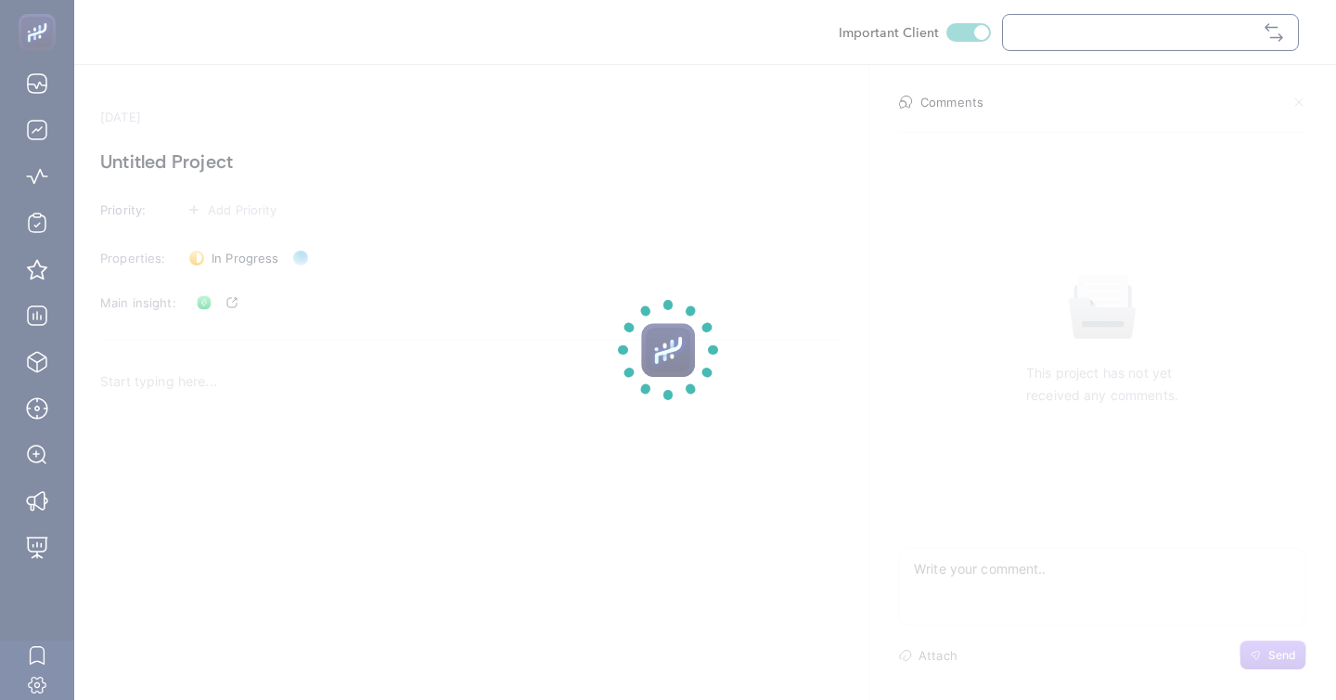
checkbox input "true"
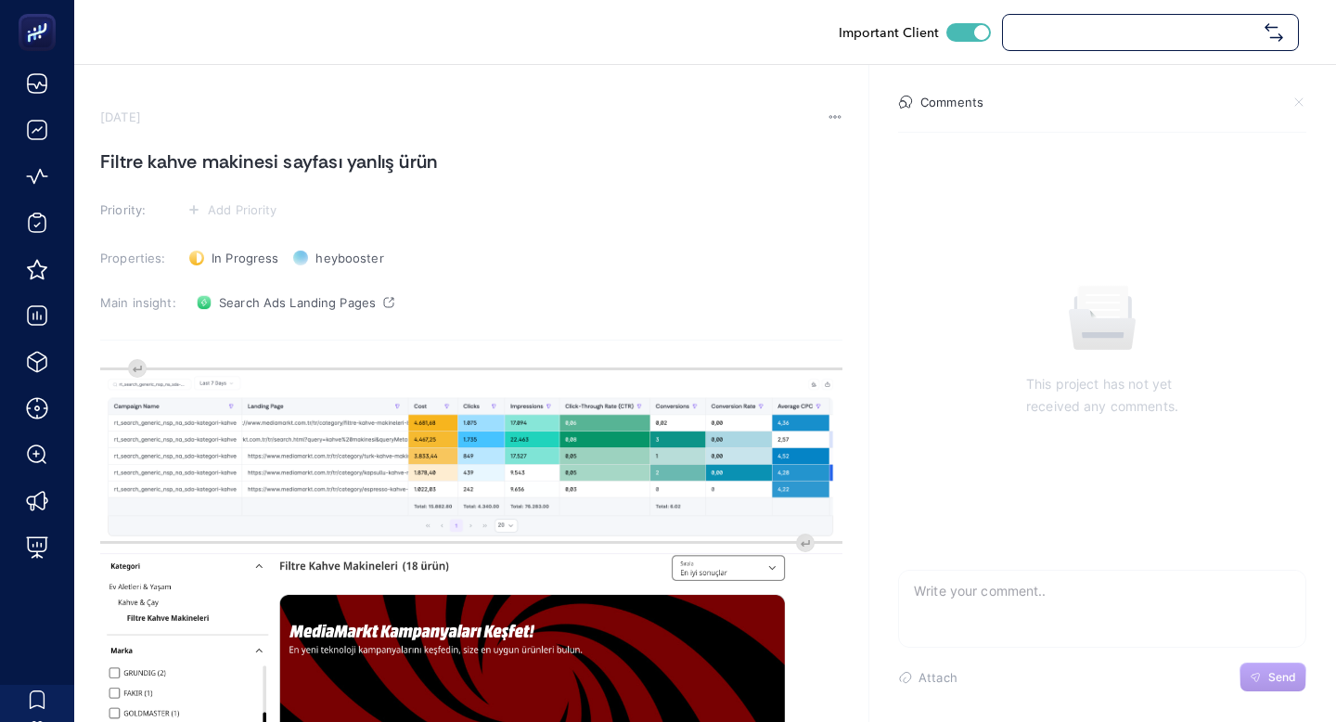
checkbox input "true"
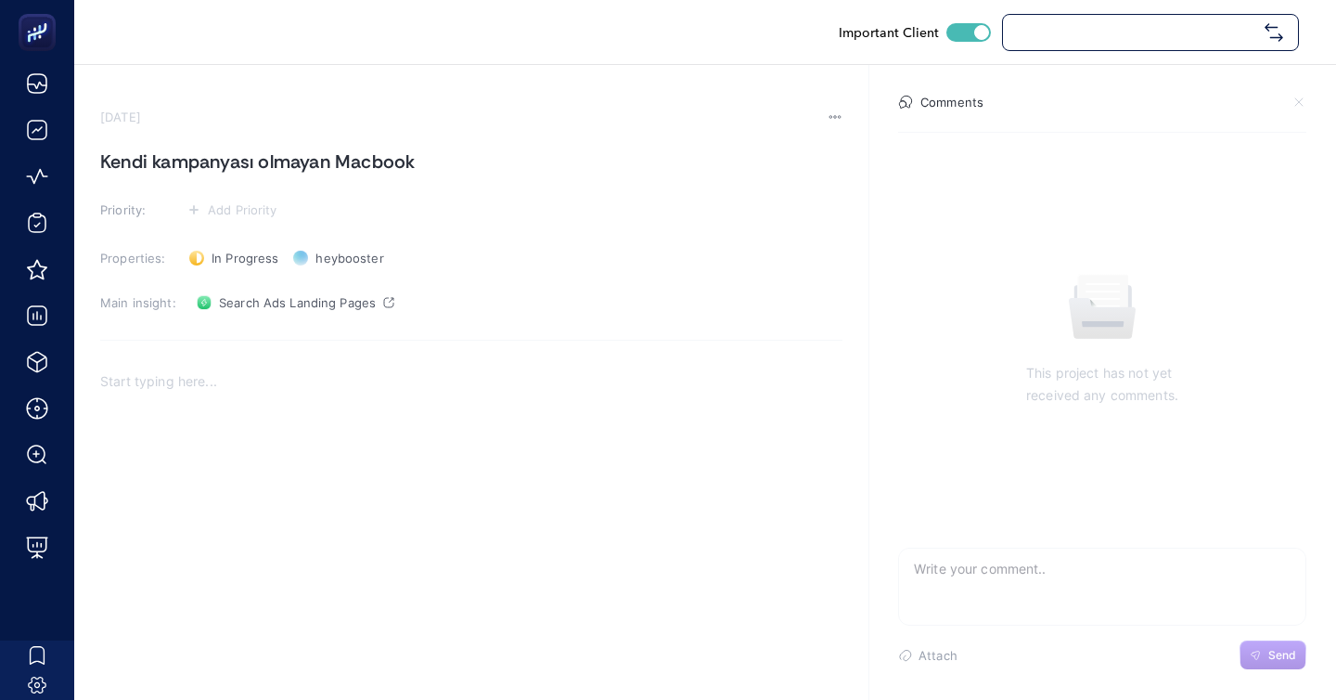
checkbox input "true"
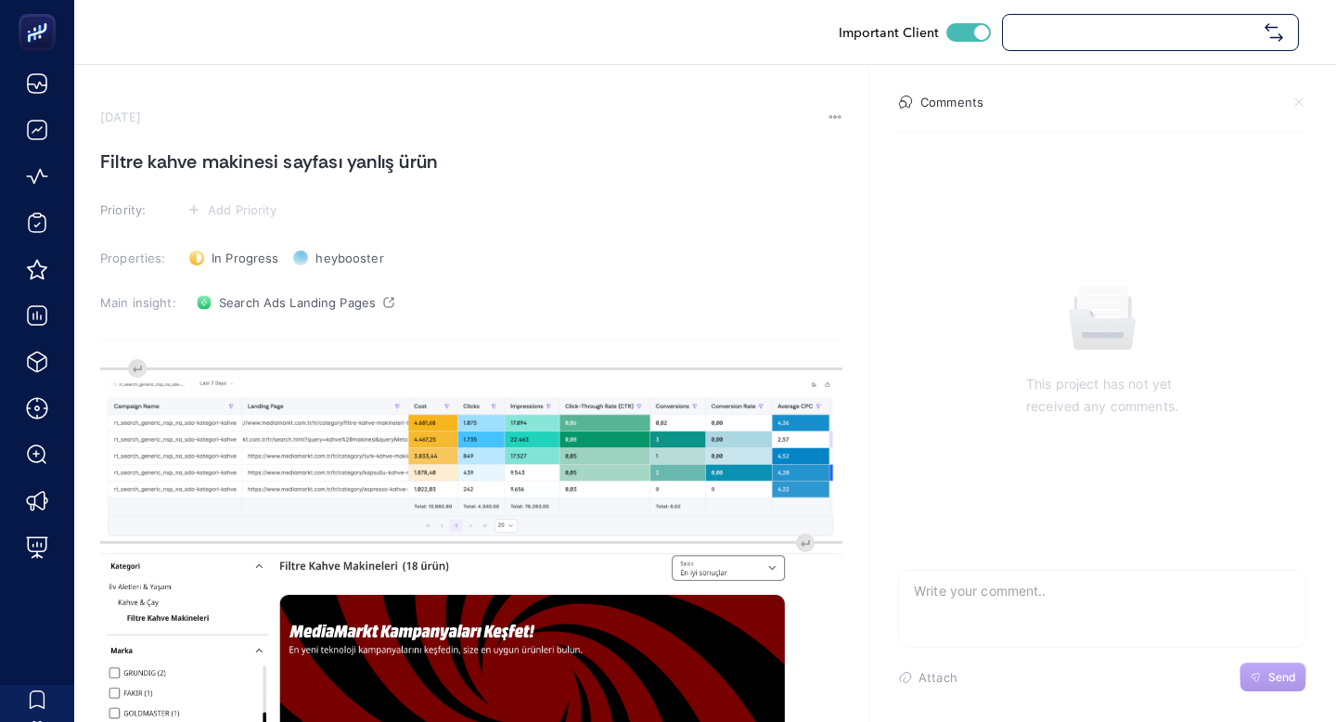
checkbox input "true"
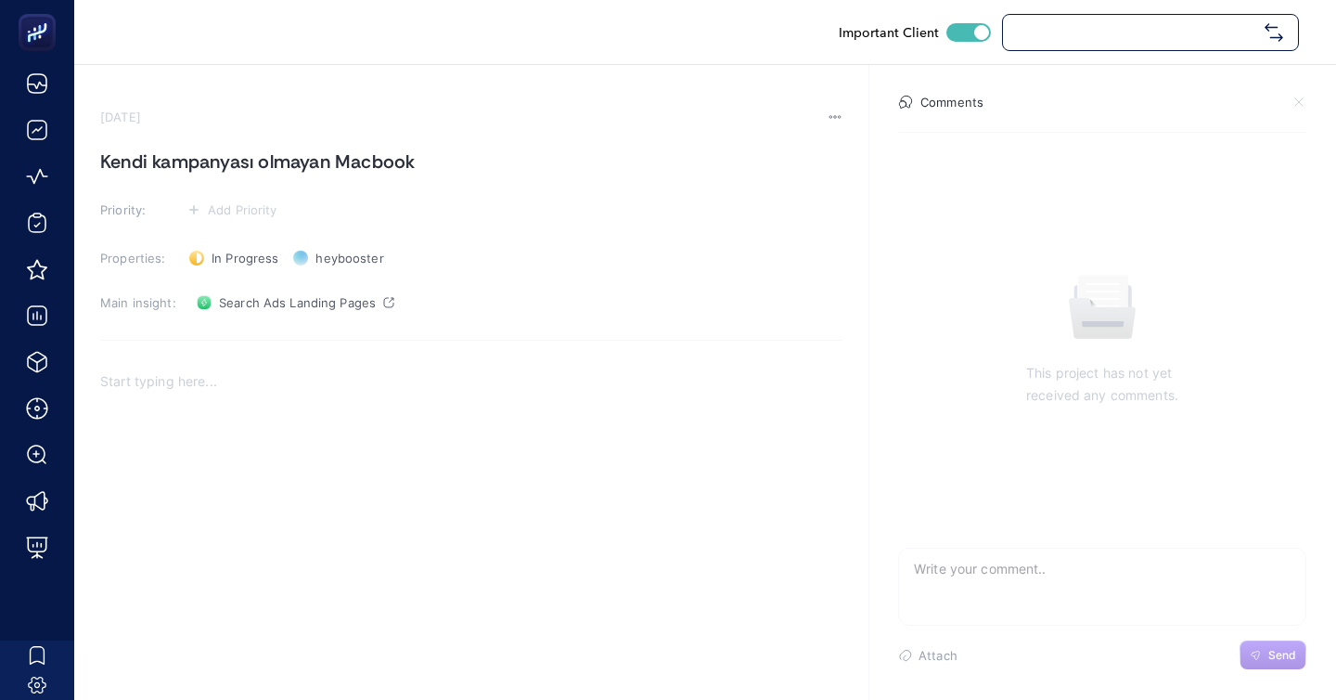
checkbox input "true"
click at [1184, 44] on div "mediamarkt.com.tr" at bounding box center [1150, 32] width 297 height 37
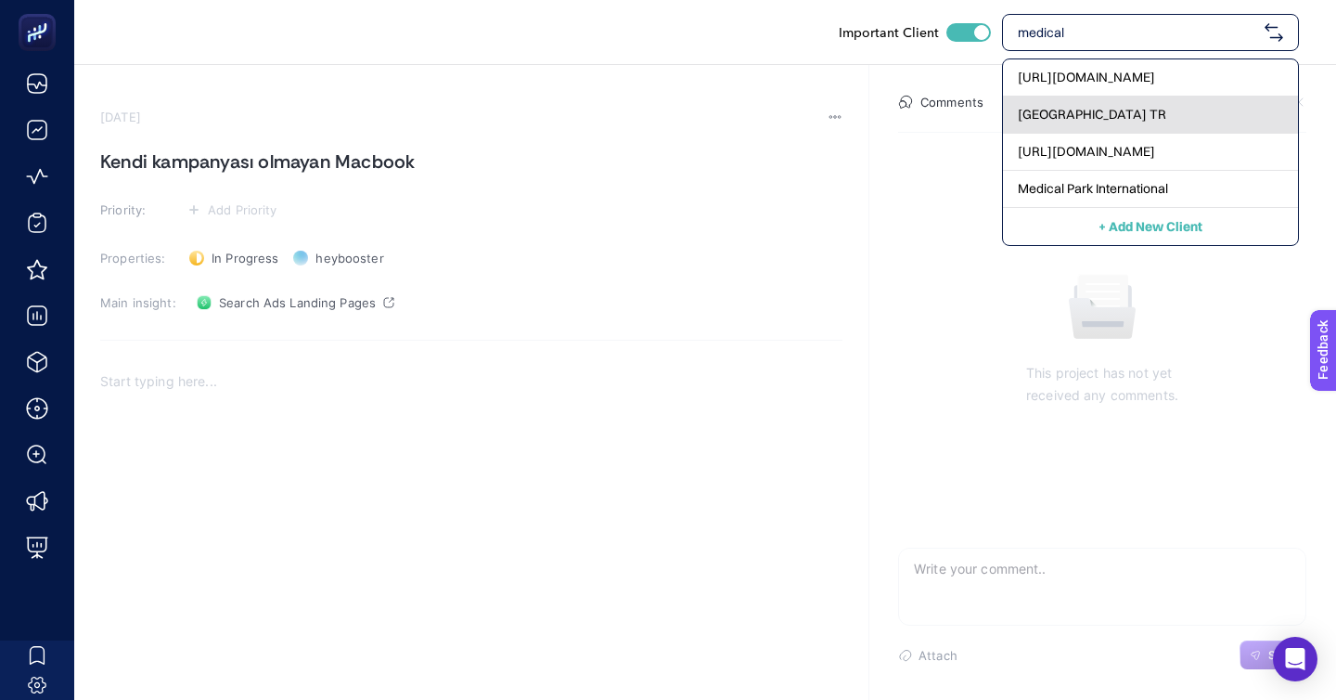
type input "medical"
click at [1187, 106] on div "Medical Park TR" at bounding box center [1150, 115] width 295 height 37
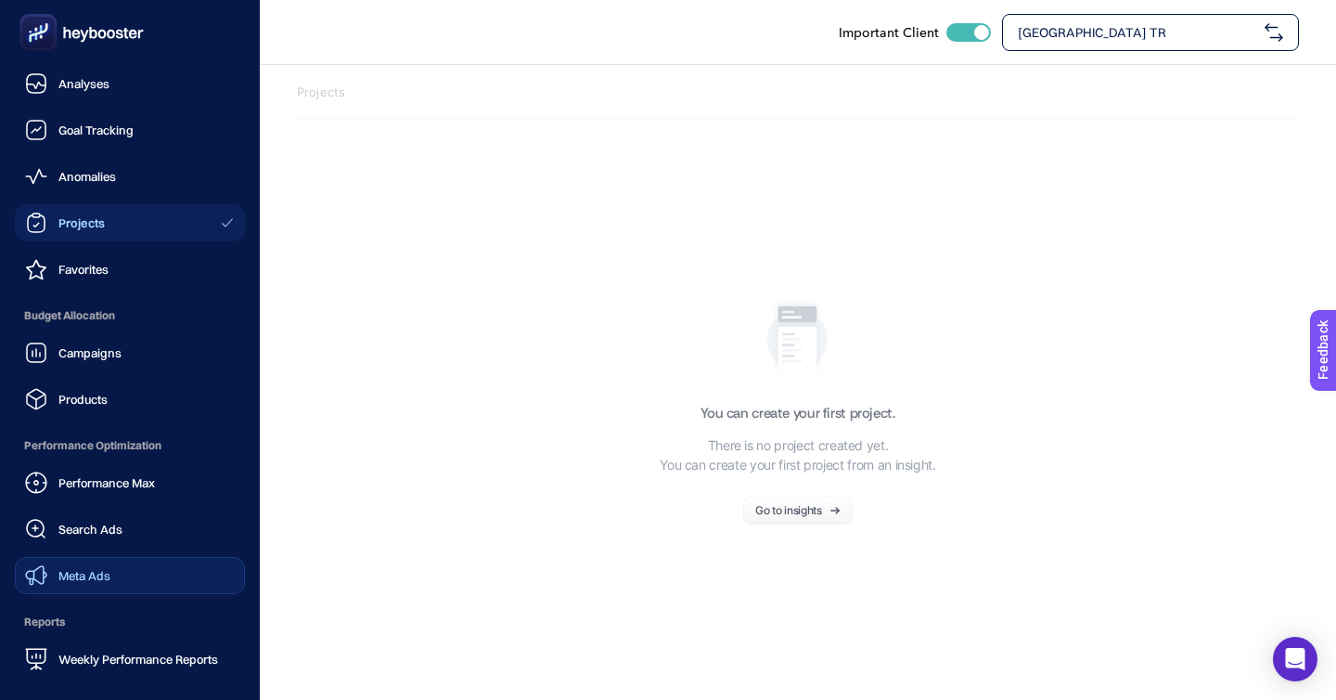
click at [72, 568] on span "Meta Ads" at bounding box center [84, 575] width 52 height 15
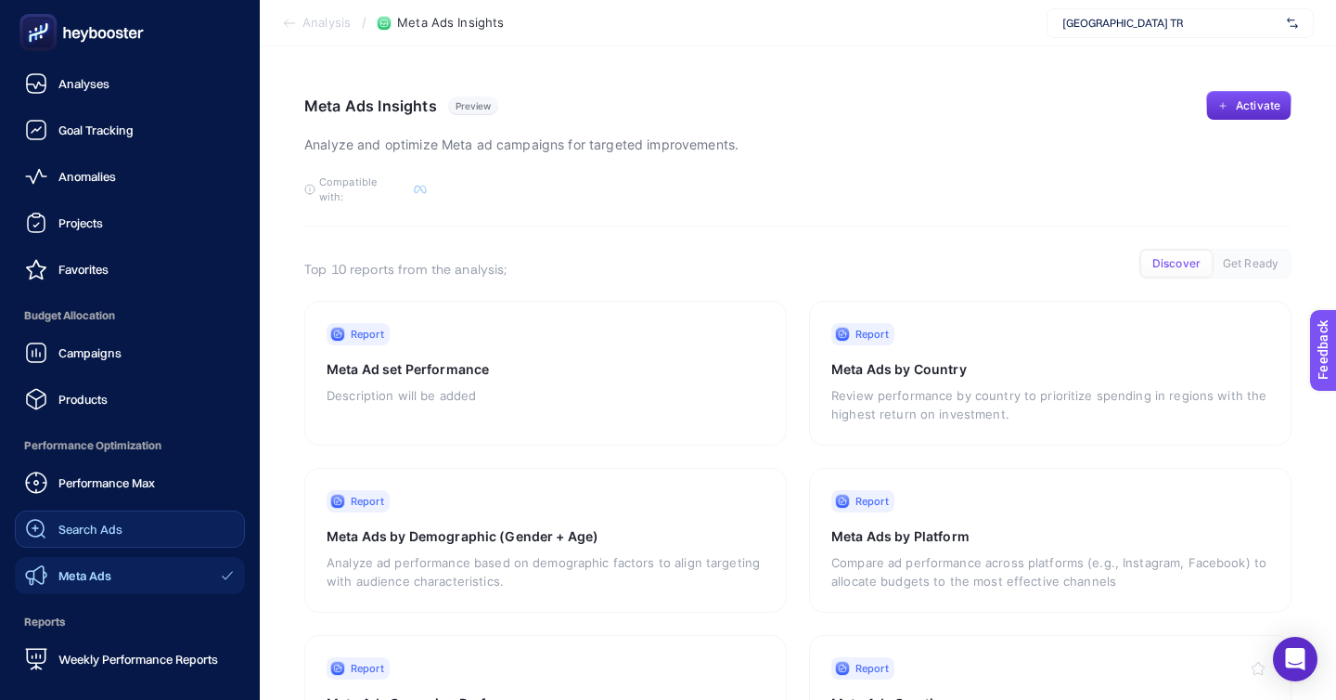
click at [154, 510] on link "Search Ads" at bounding box center [130, 528] width 230 height 37
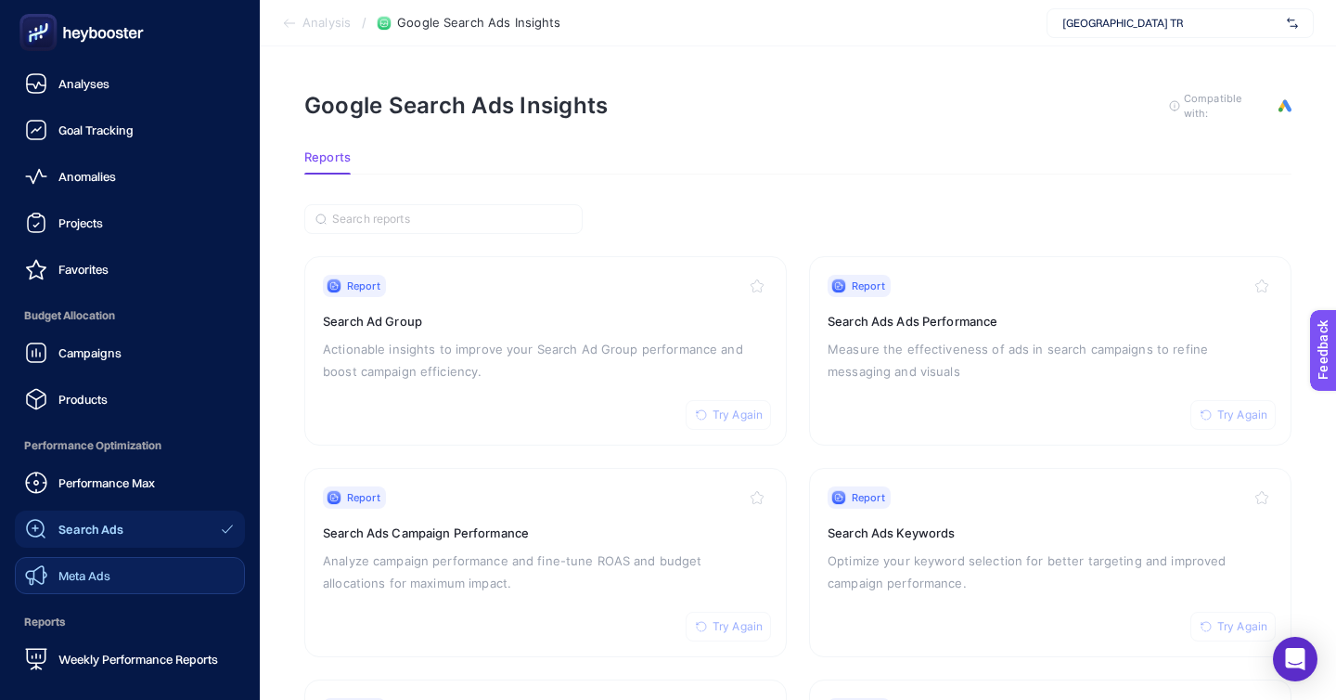
click at [167, 557] on link "Meta Ads" at bounding box center [130, 575] width 230 height 37
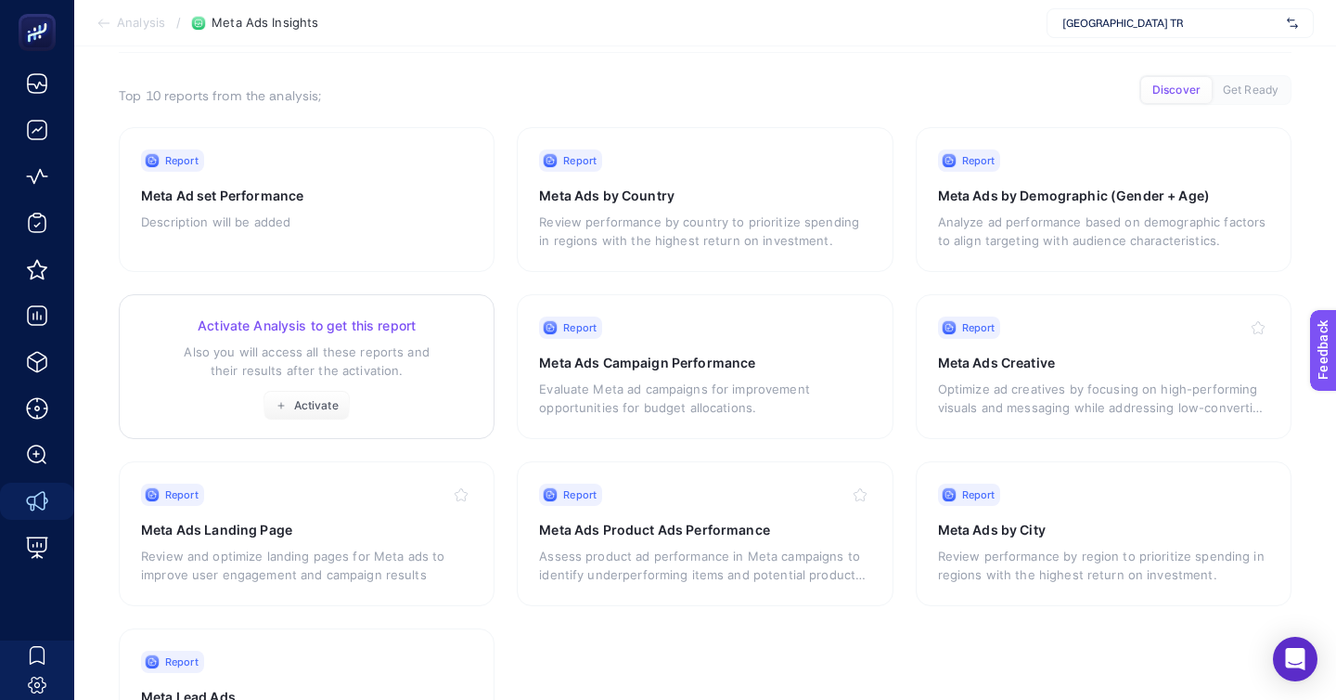
scroll to position [213, 0]
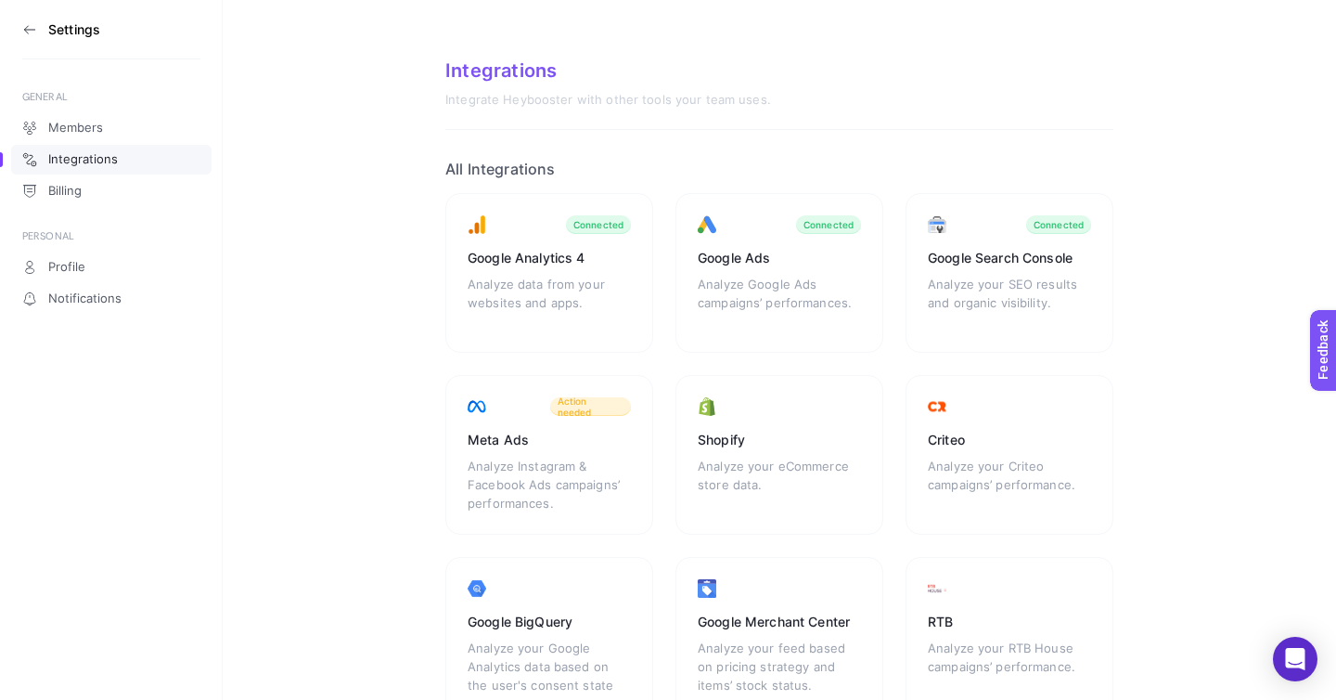
click at [24, 22] on icon at bounding box center [29, 29] width 15 height 15
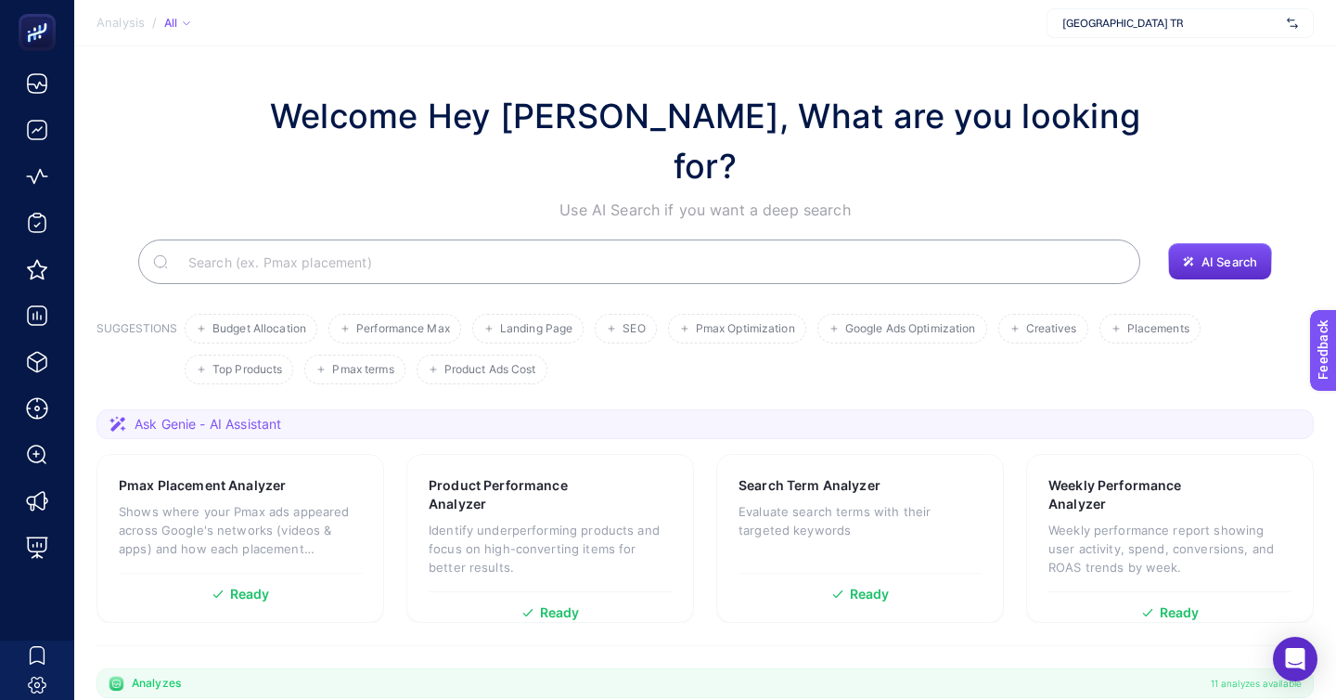
click at [1212, 20] on span "Medical Park TR" at bounding box center [1171, 23] width 217 height 15
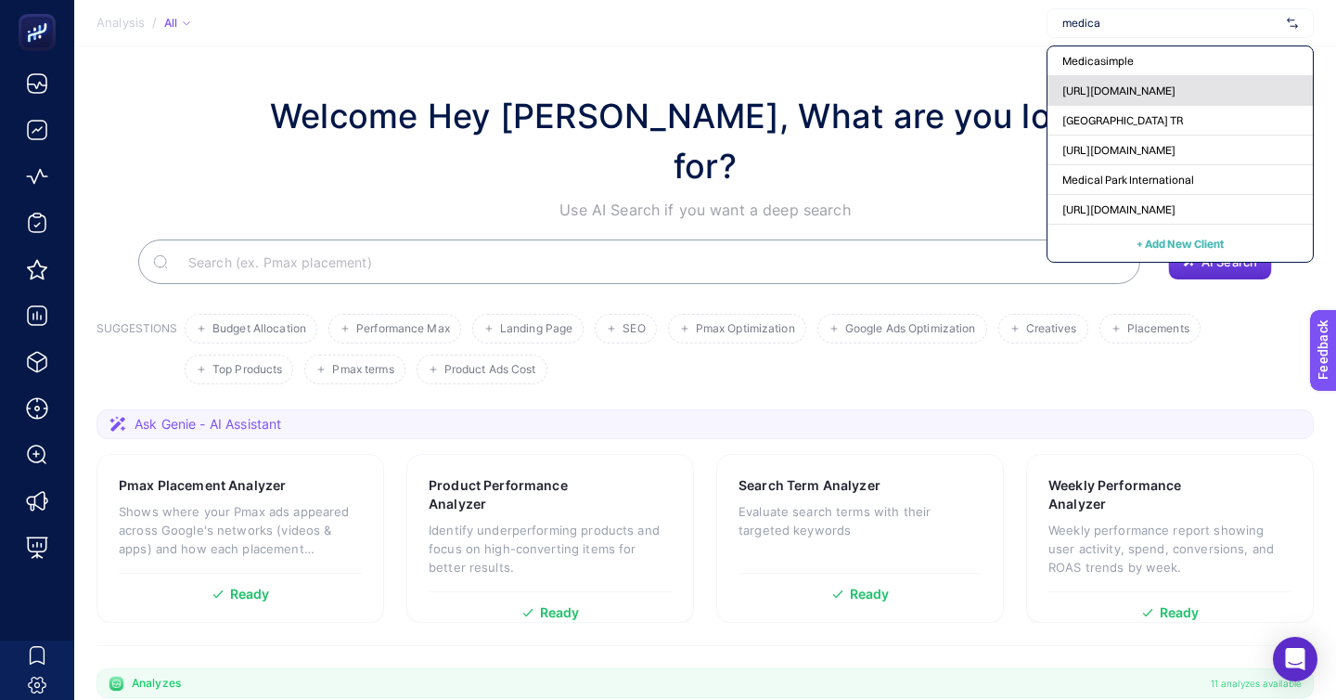
type input "medica"
click at [1176, 84] on span "https://medicalparkinternational.net/" at bounding box center [1119, 91] width 113 height 15
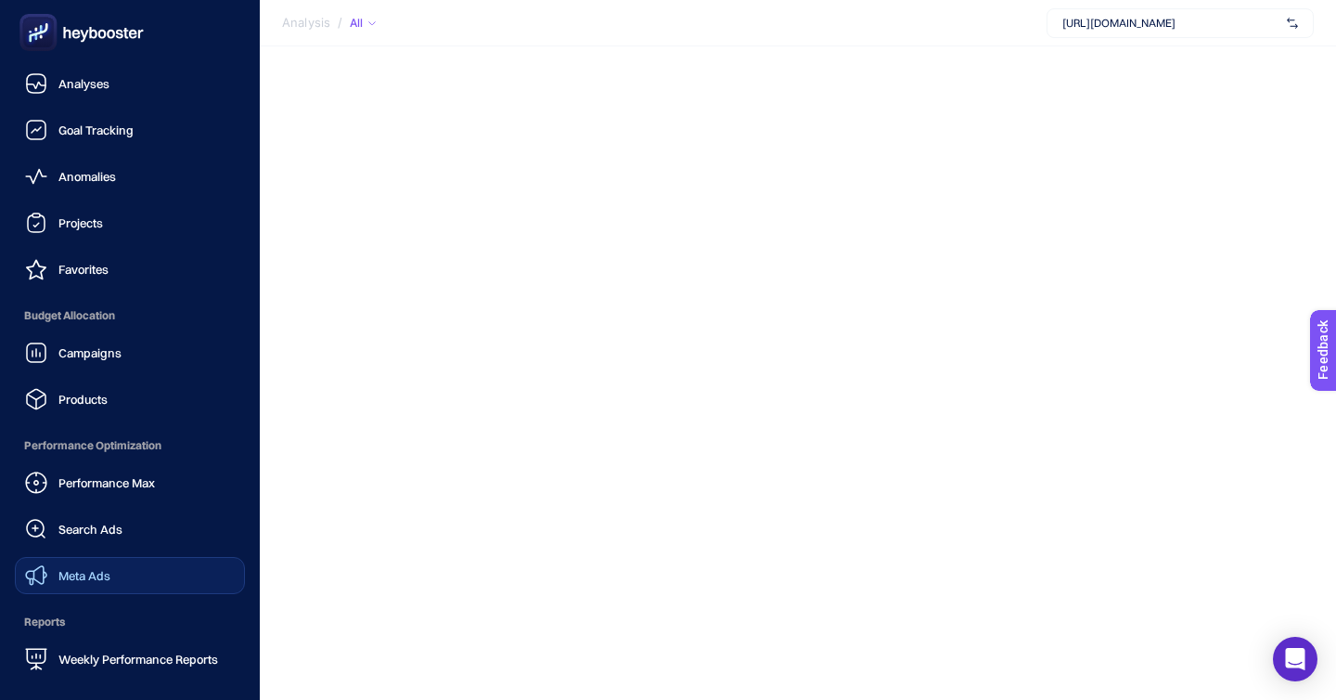
click at [84, 568] on span "Meta Ads" at bounding box center [84, 575] width 52 height 15
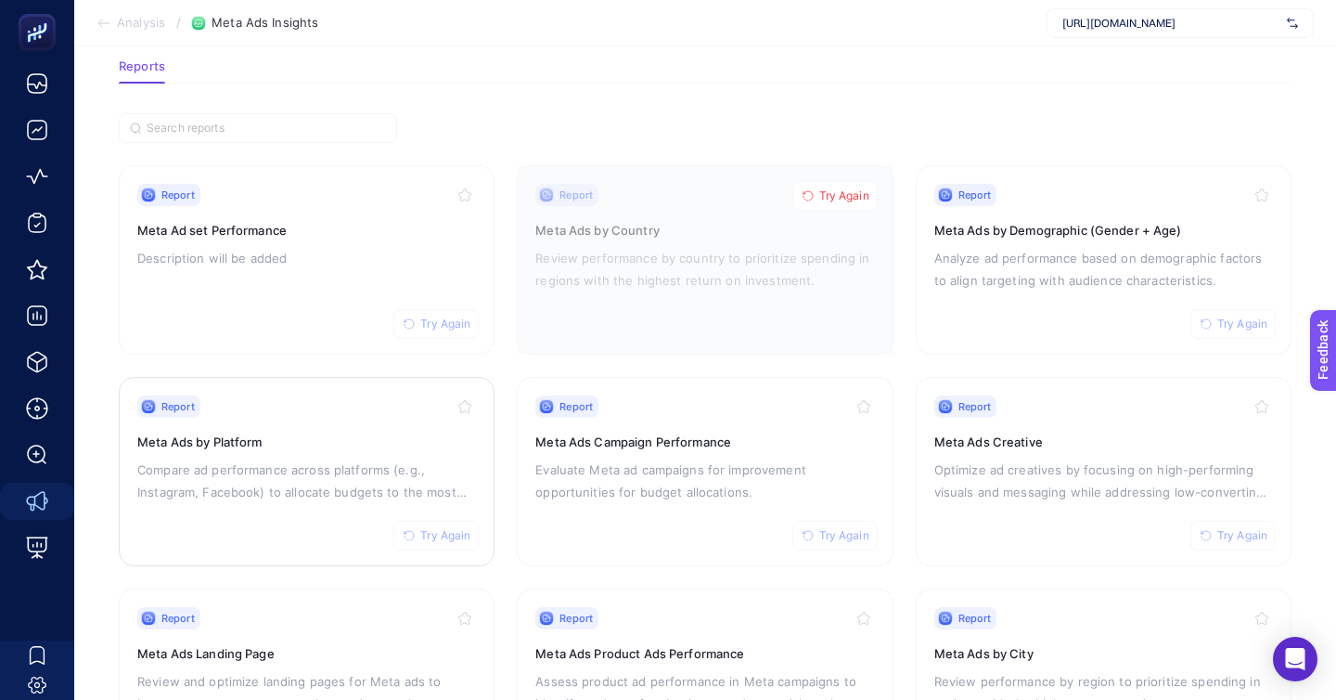
scroll to position [153, 0]
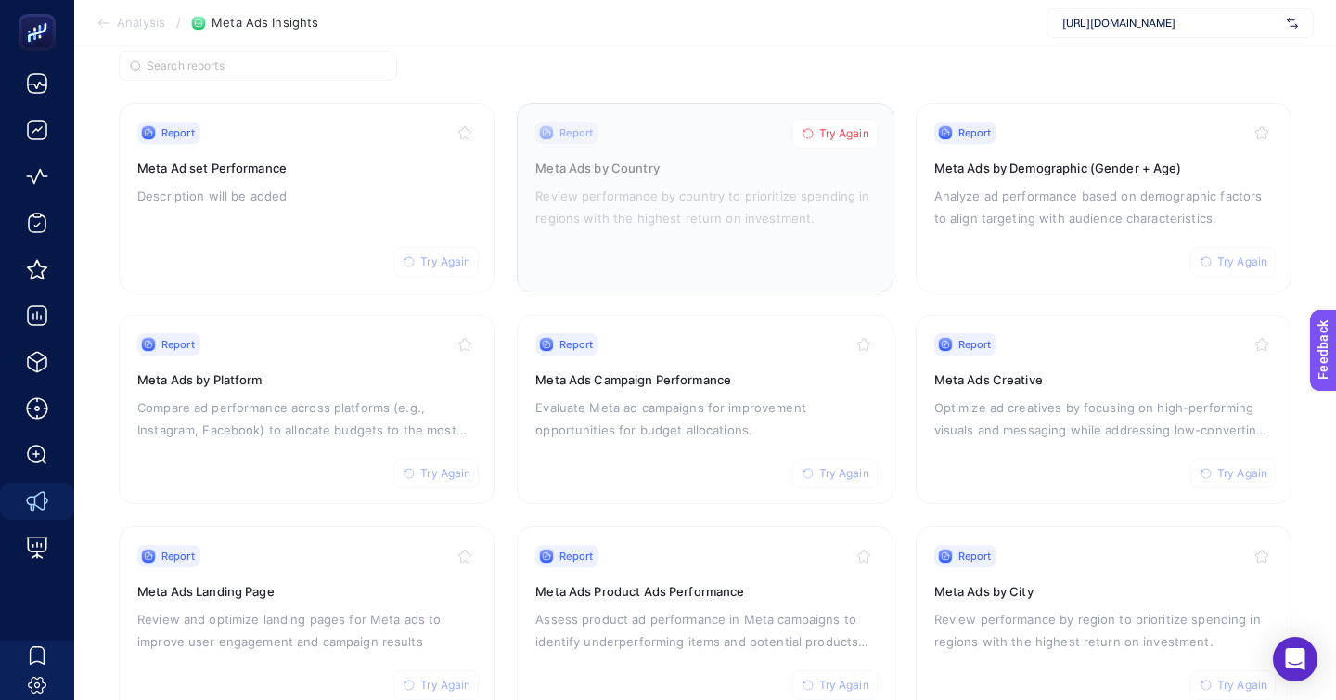
click at [831, 126] on span "Try Again" at bounding box center [844, 133] width 50 height 15
click at [970, 396] on p "Optimize ad creatives by focusing on high-performing visuals and messaging whil…" at bounding box center [1104, 418] width 339 height 45
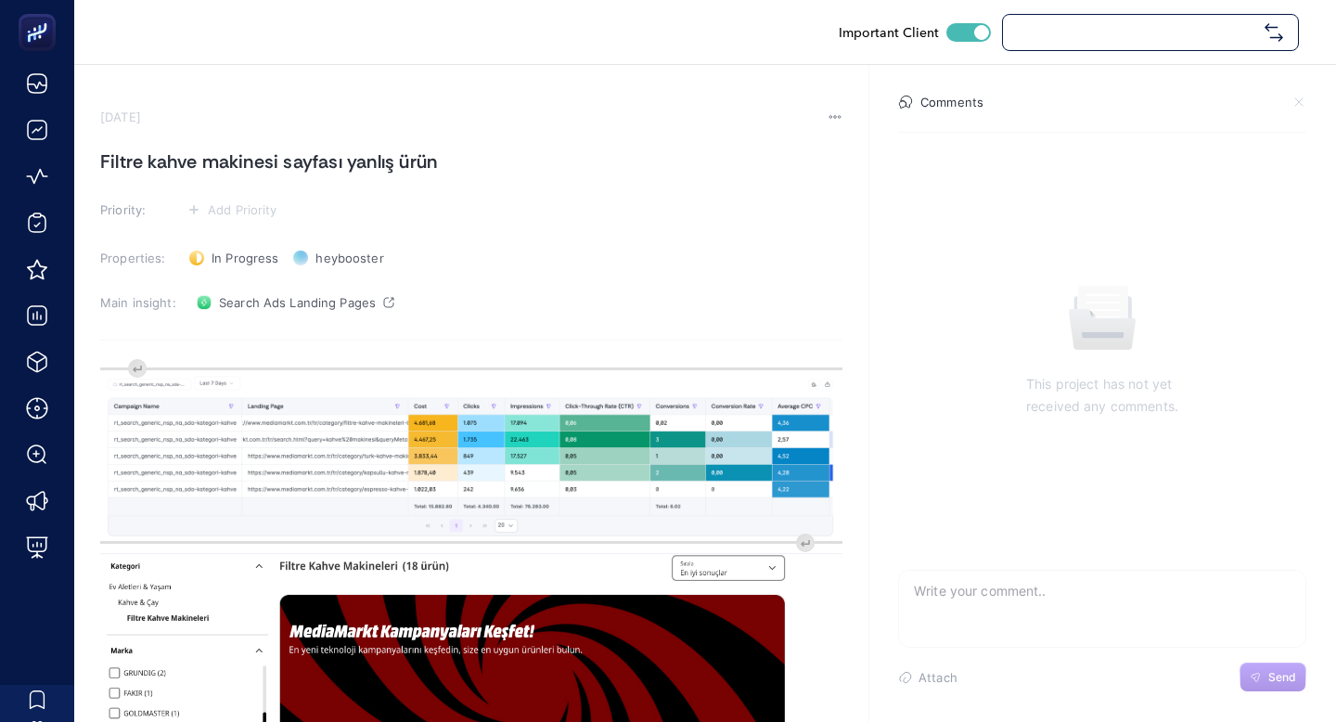
checkbox input "true"
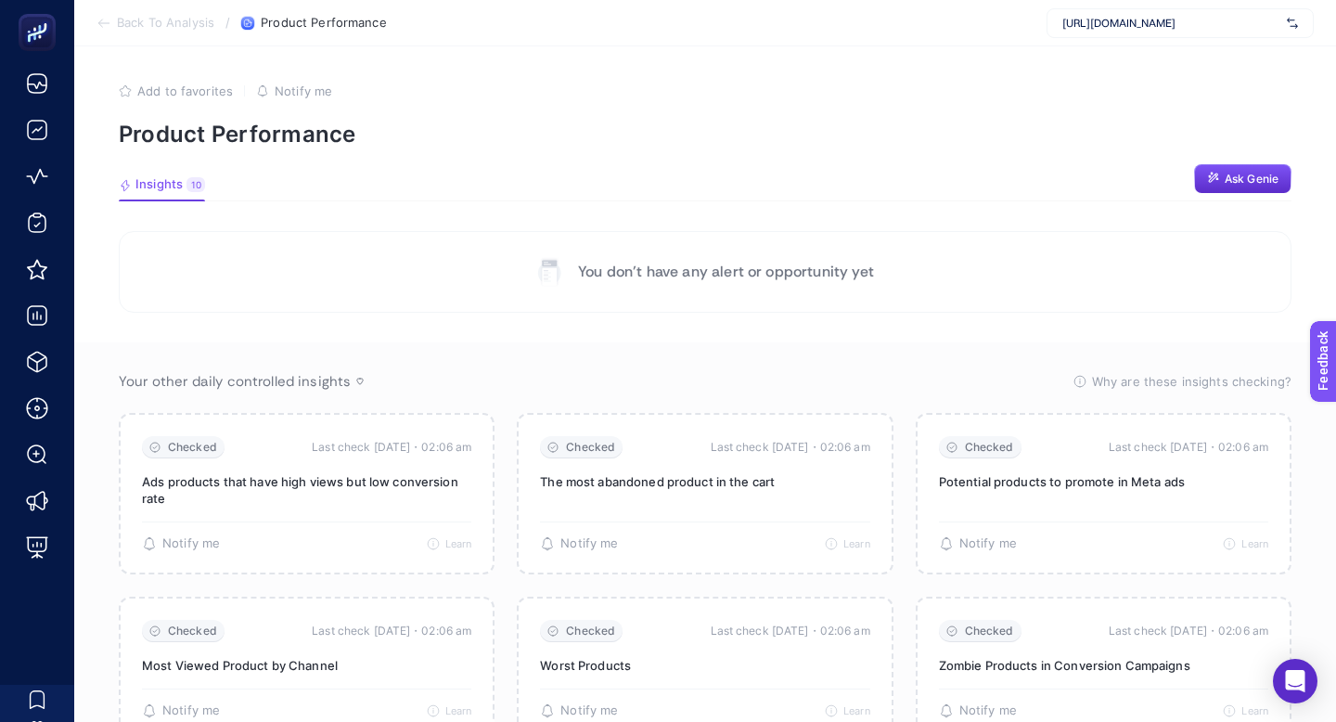
click at [1205, 15] on div "[URL][DOMAIN_NAME]" at bounding box center [1180, 23] width 267 height 30
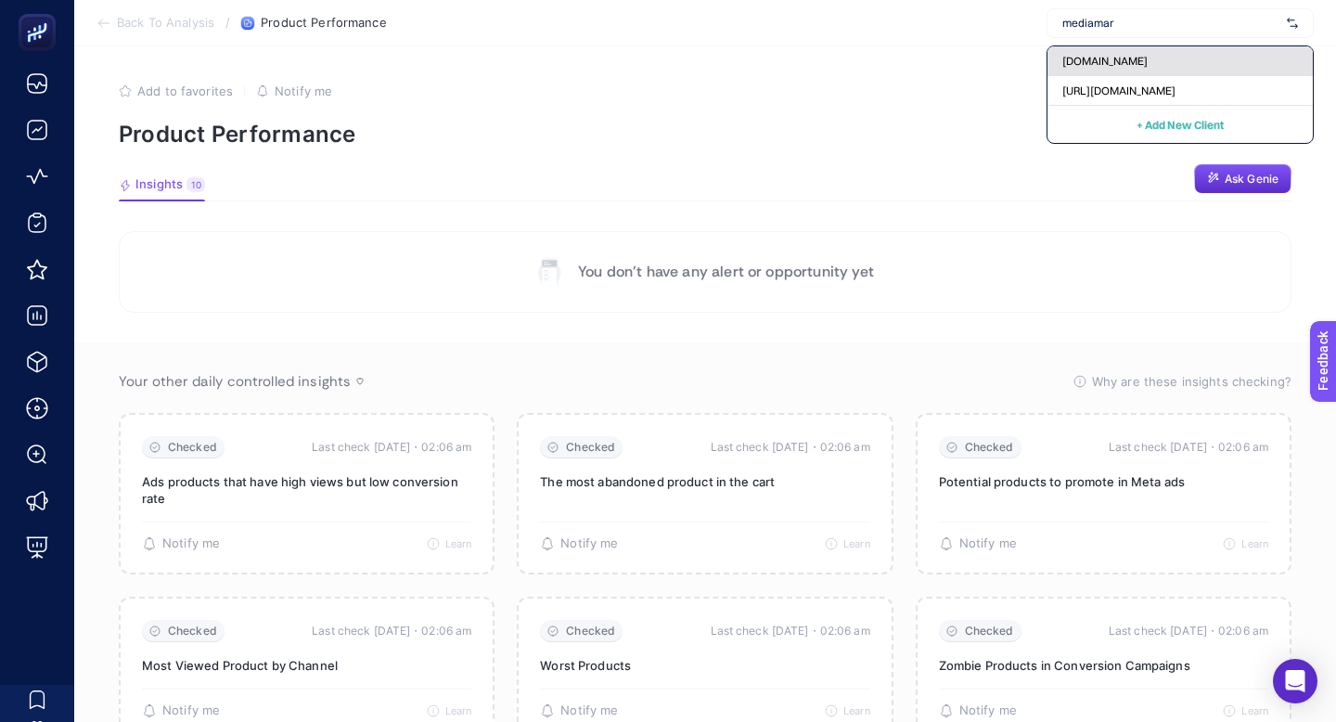
type input "mediamar"
click at [1198, 55] on div "[DOMAIN_NAME]" at bounding box center [1180, 61] width 265 height 30
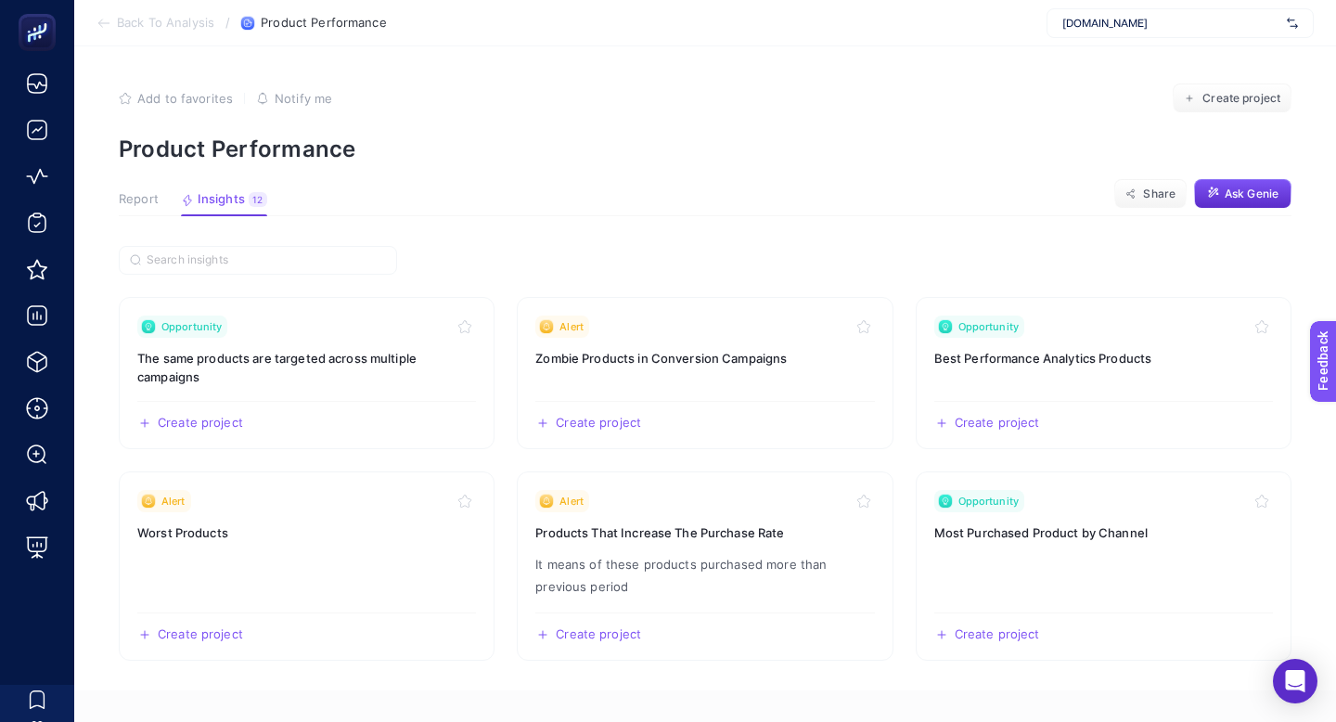
click at [137, 192] on span "Report" at bounding box center [139, 199] width 40 height 15
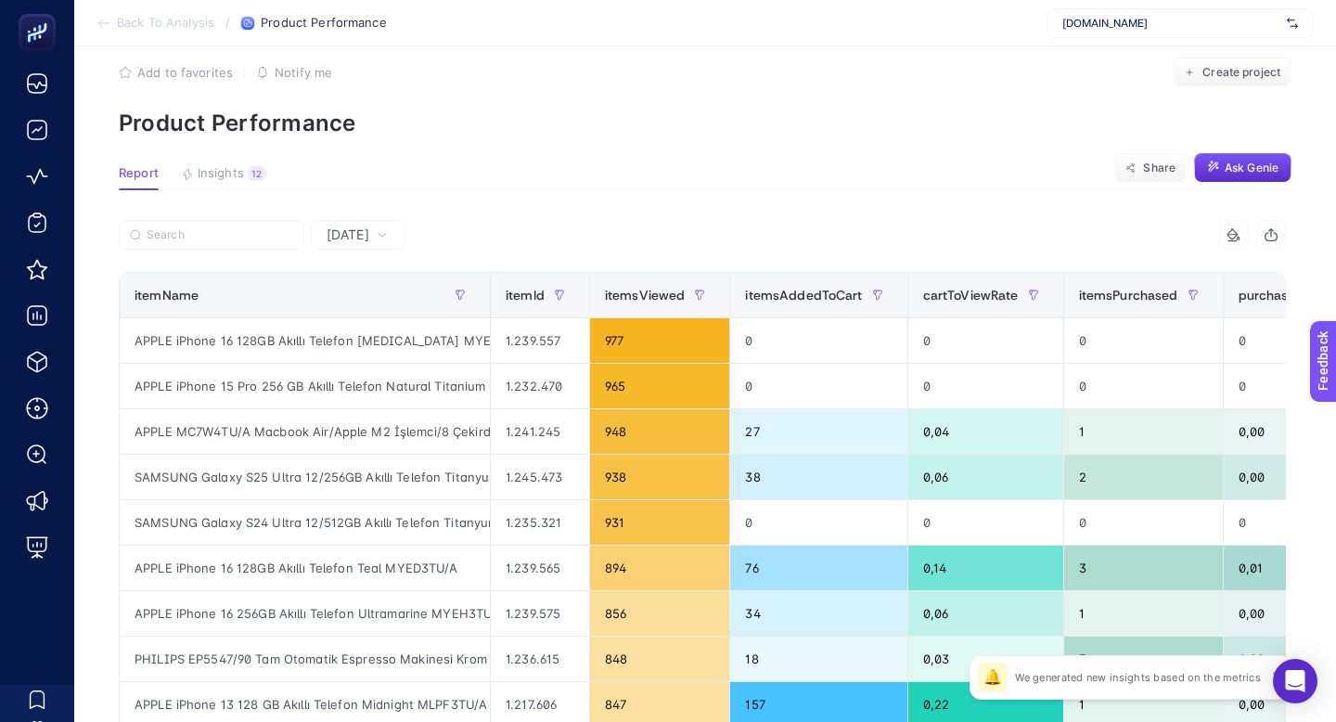
scroll to position [19, 0]
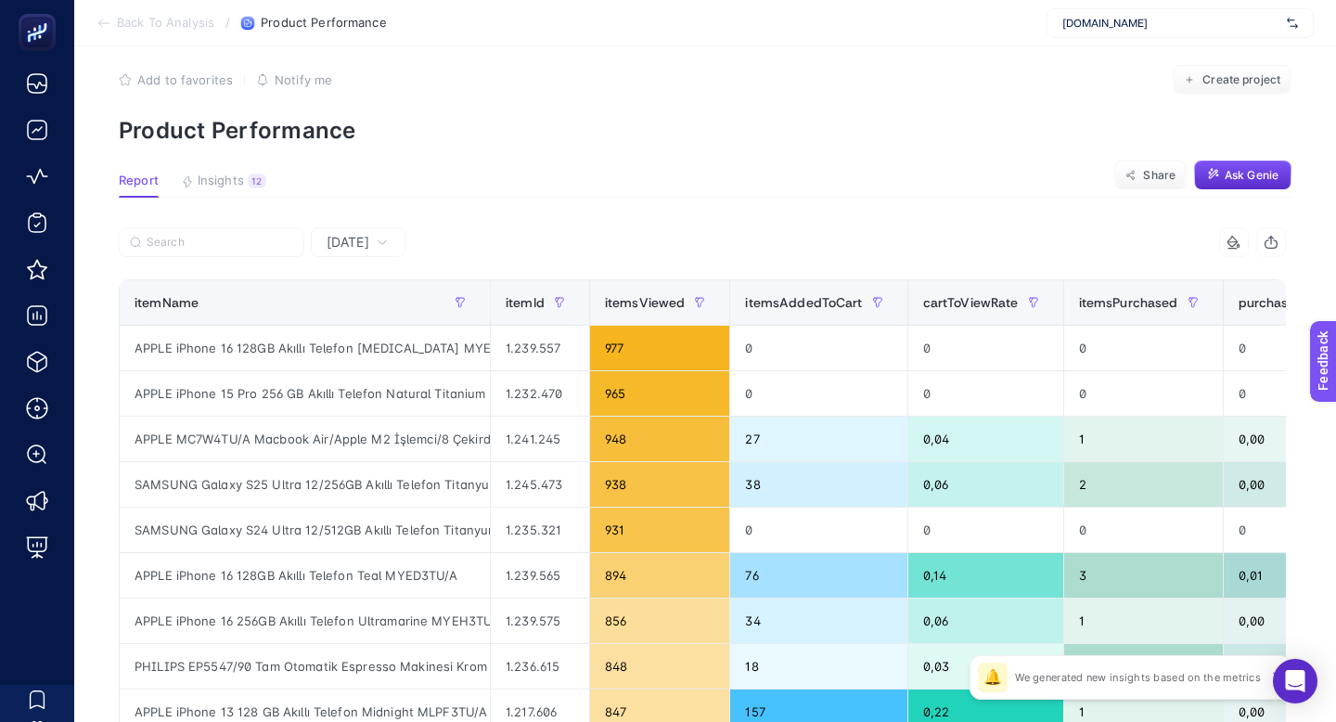
click at [164, 13] on section "Back To Analysis / Product Performance [DOMAIN_NAME]" at bounding box center [705, 23] width 1262 height 46
click at [164, 14] on section "Back To Analysis / Product Performance [DOMAIN_NAME]" at bounding box center [705, 23] width 1262 height 46
click at [166, 29] on span "Back To Analysis" at bounding box center [165, 23] width 97 height 15
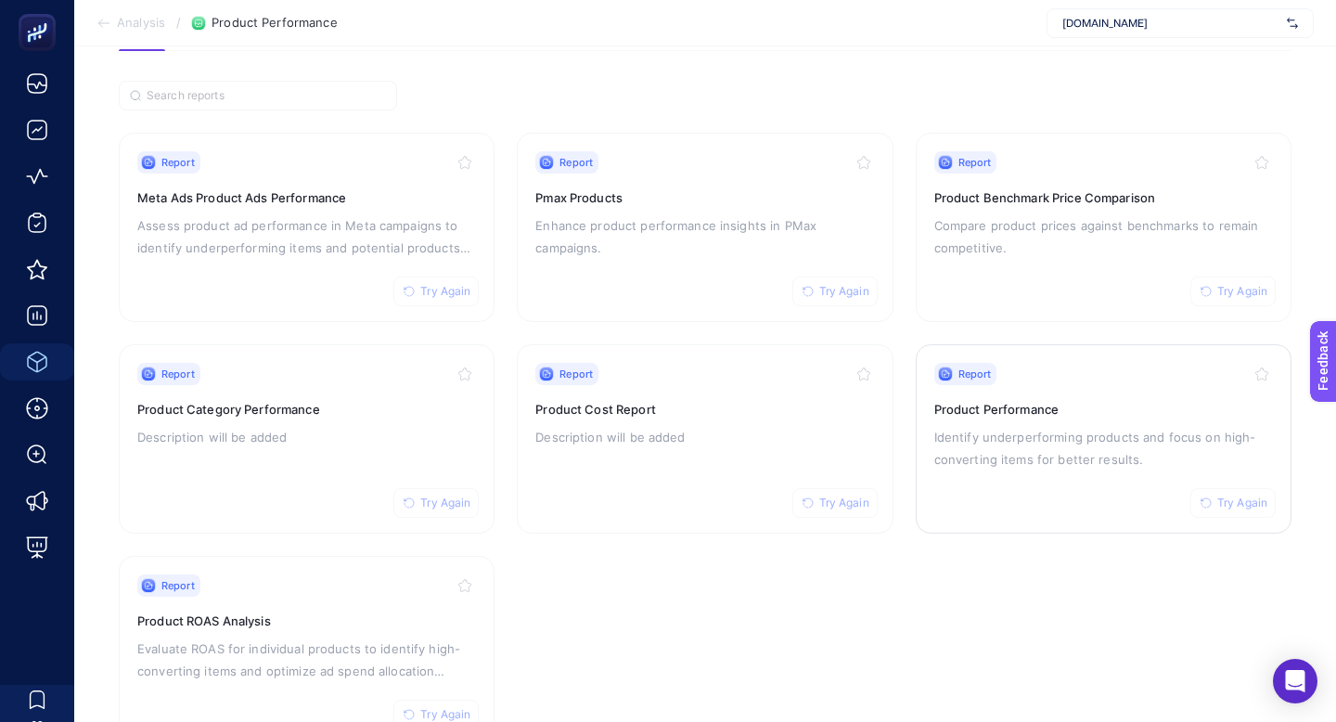
click at [1212, 497] on icon "button" at bounding box center [1206, 502] width 11 height 11
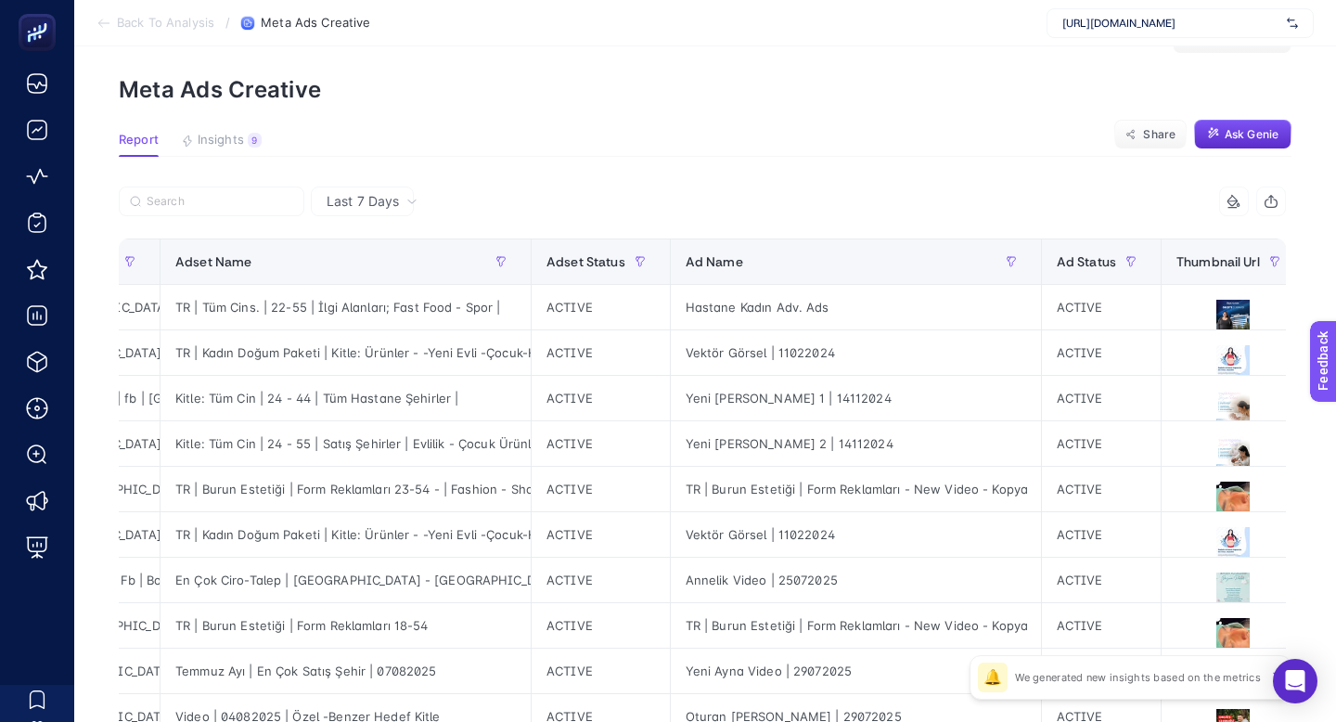
scroll to position [0, 486]
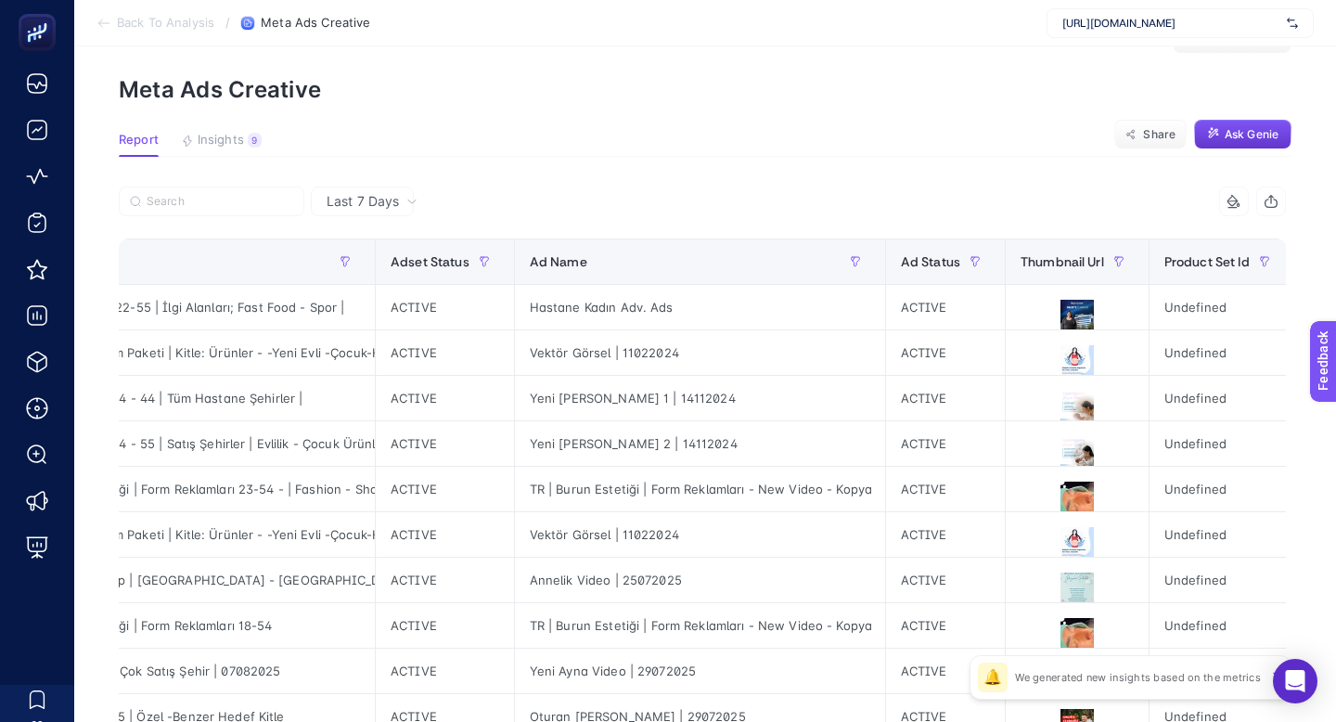
click at [1243, 120] on button "Ask Genie" at bounding box center [1242, 135] width 97 height 30
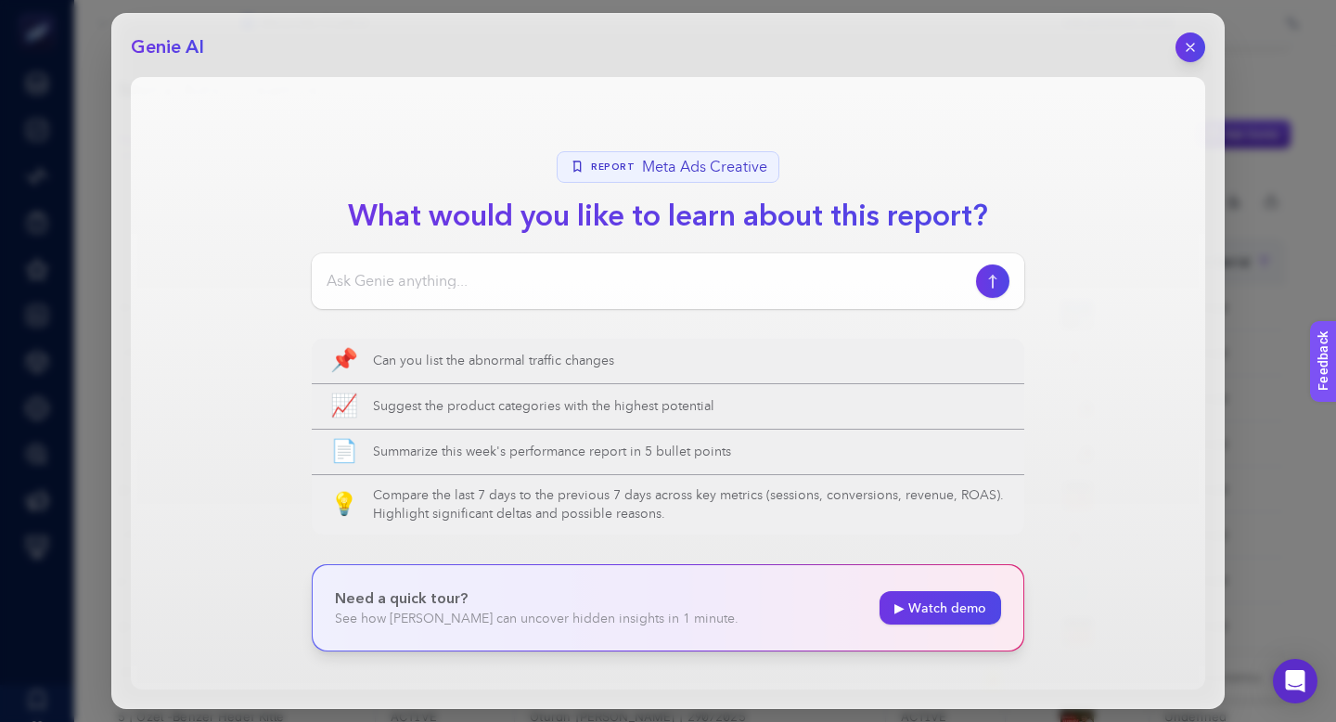
click at [670, 270] on input at bounding box center [648, 281] width 642 height 22
paste input "What common themes do my top-performing creatives share?"
type input "What common themes do my top-performing creatives share?"
drag, startPoint x: 1205, startPoint y: 35, endPoint x: 1098, endPoint y: 346, distance: 329.0
click at [1102, 345] on div "Genie AI Report Meta Ads Creative What would you like to learn about this repor…" at bounding box center [668, 361] width 1114 height 696
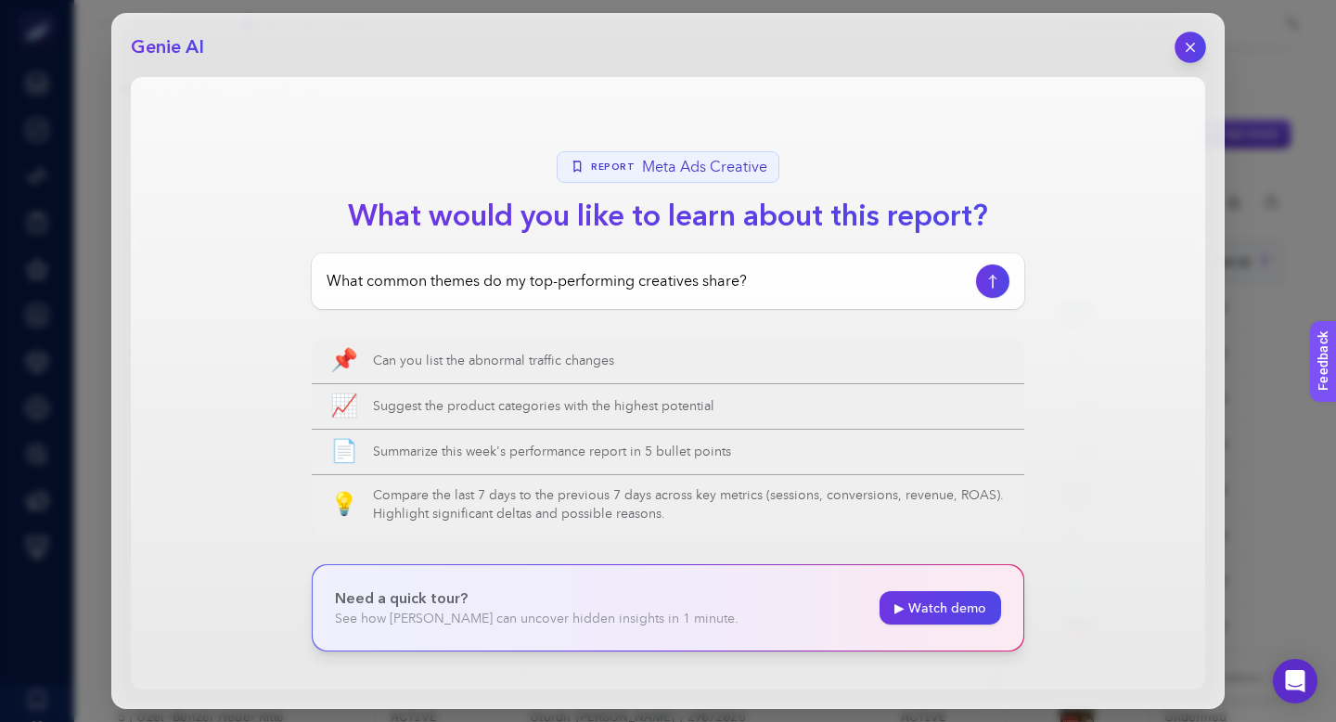
click at [1193, 44] on icon "button" at bounding box center [1190, 47] width 7 height 7
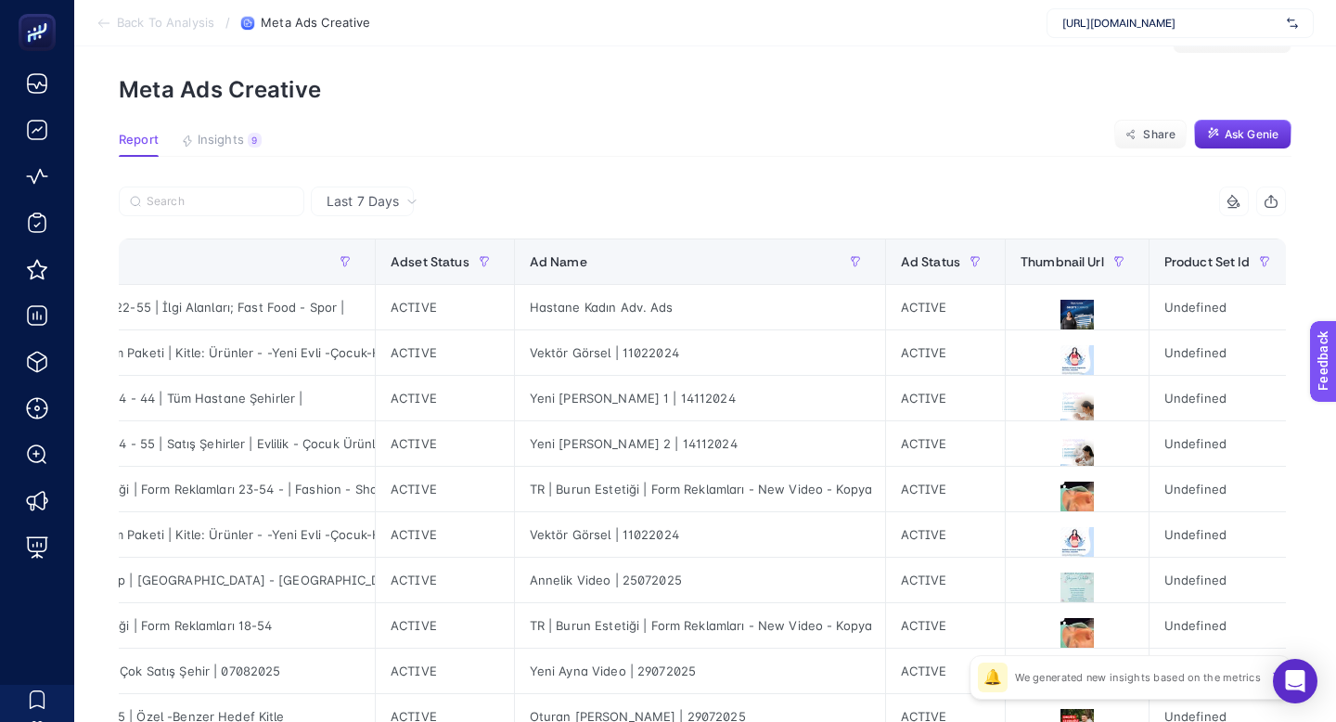
click at [1092, 140] on article "Add to favorites false Notify me Create project Meta Ads Creative Report Insigh…" at bounding box center [705, 712] width 1262 height 1450
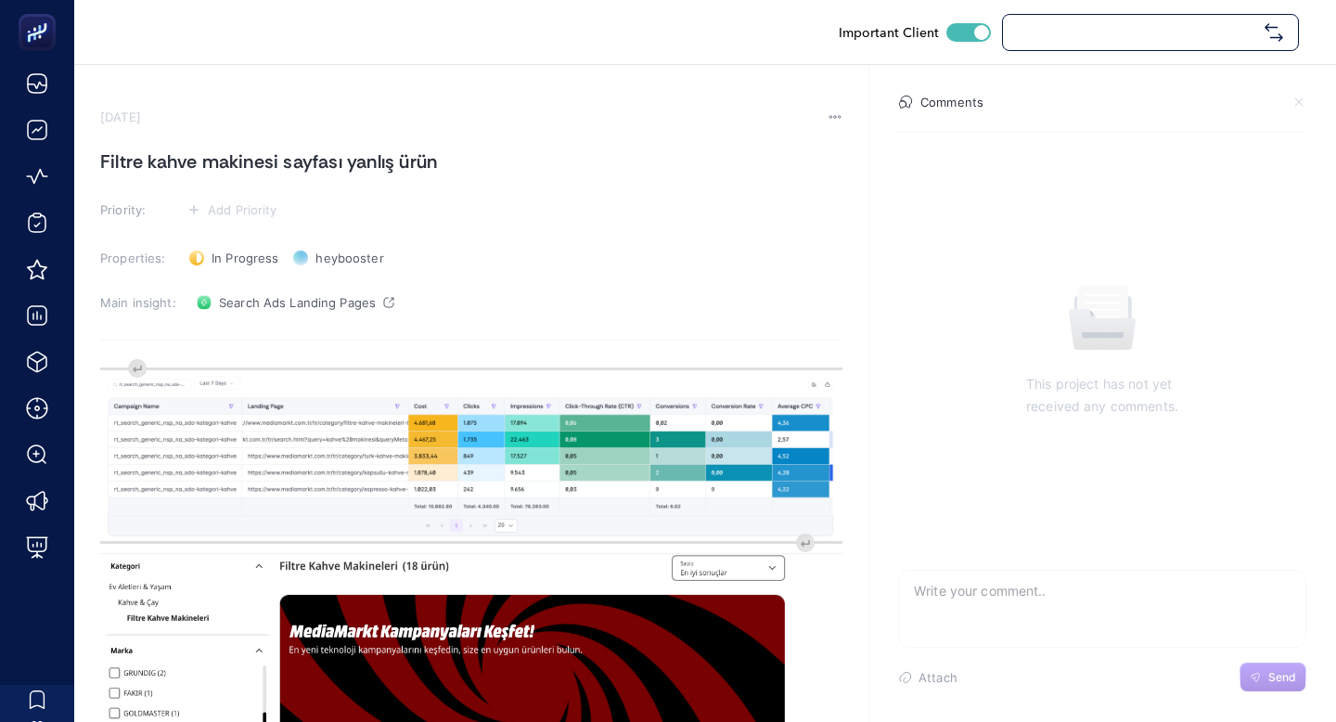
checkbox input "true"
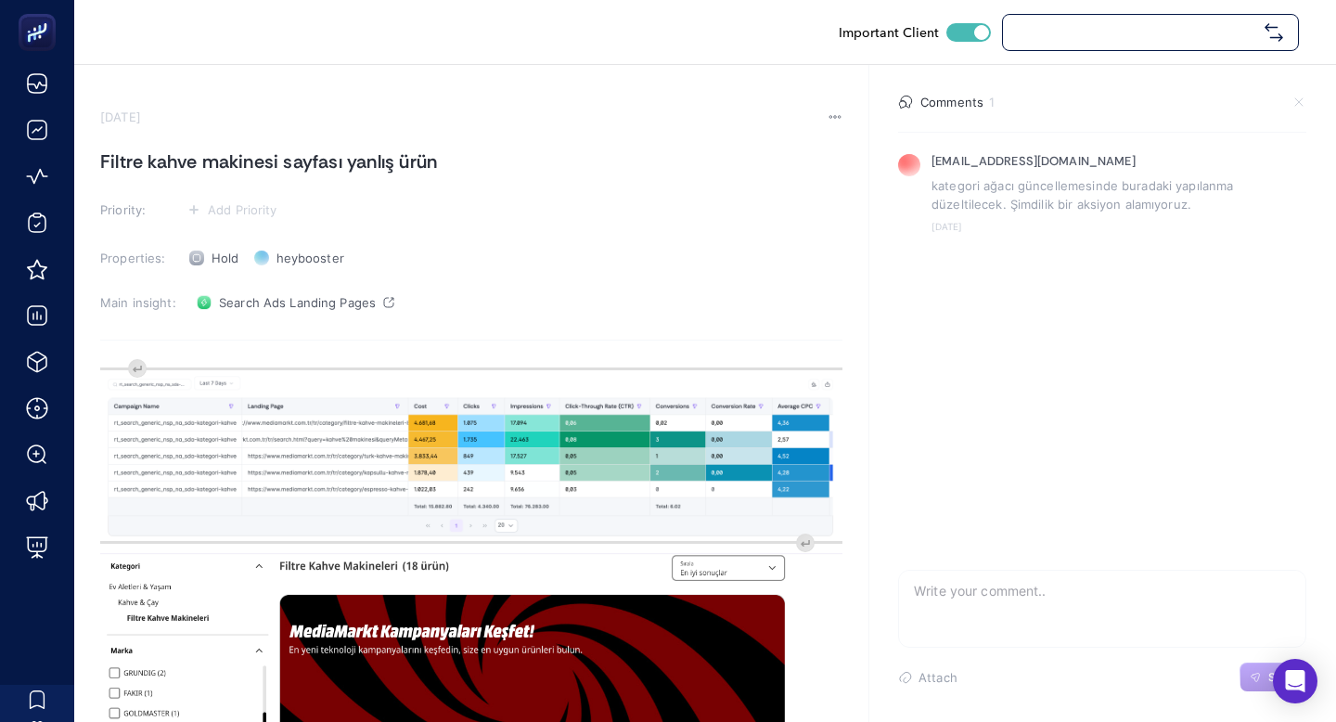
checkbox input "true"
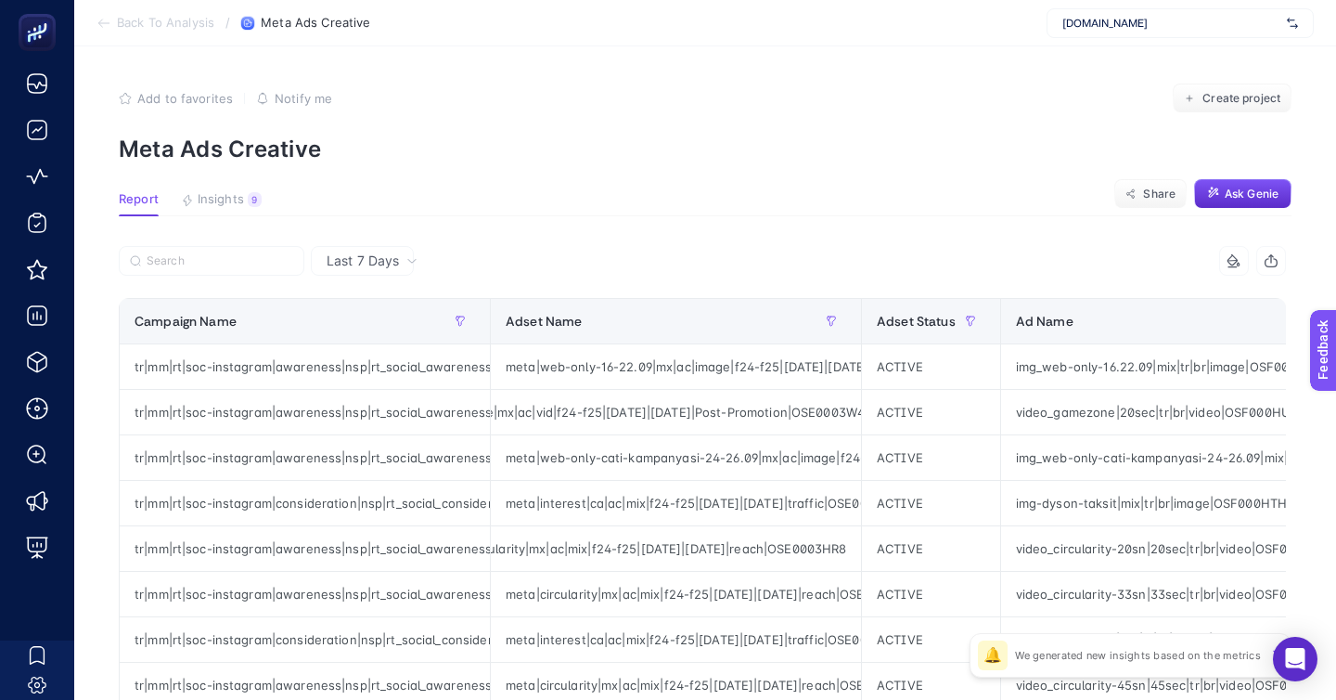
scroll to position [0, 135]
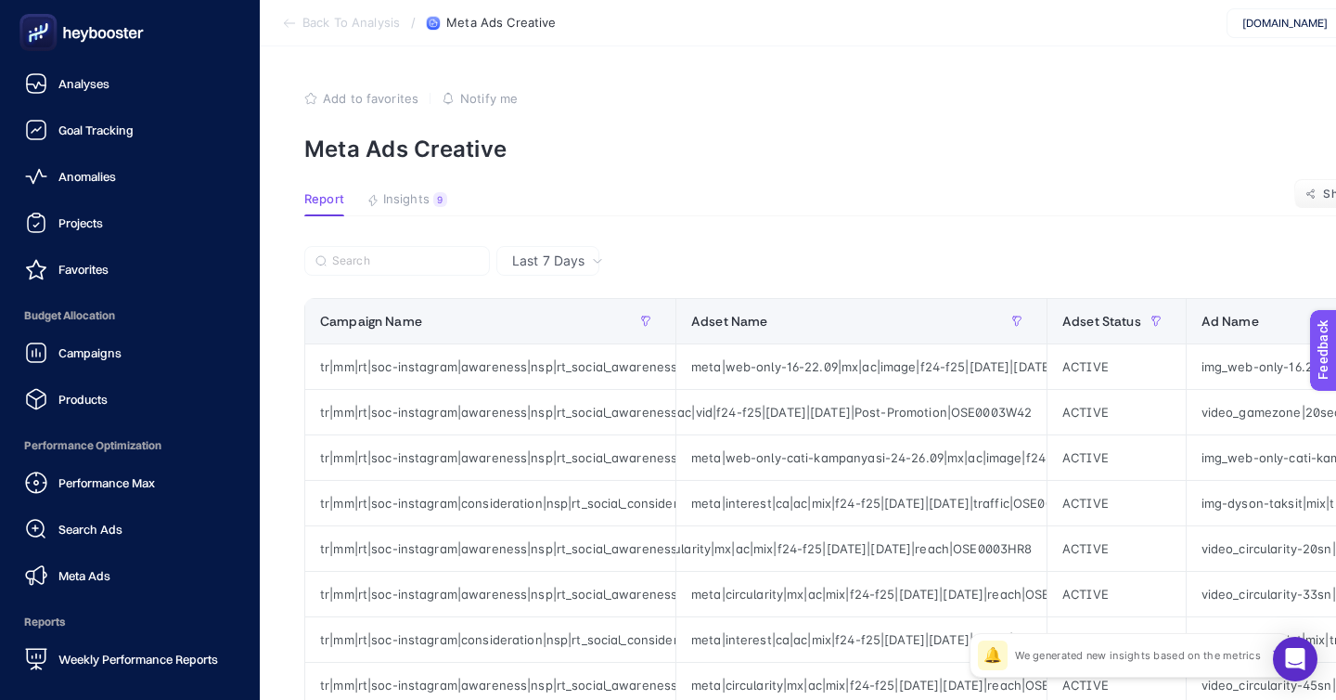
click at [113, 427] on span "Performance Optimization" at bounding box center [130, 445] width 230 height 37
click at [115, 380] on link "Products" at bounding box center [130, 398] width 230 height 37
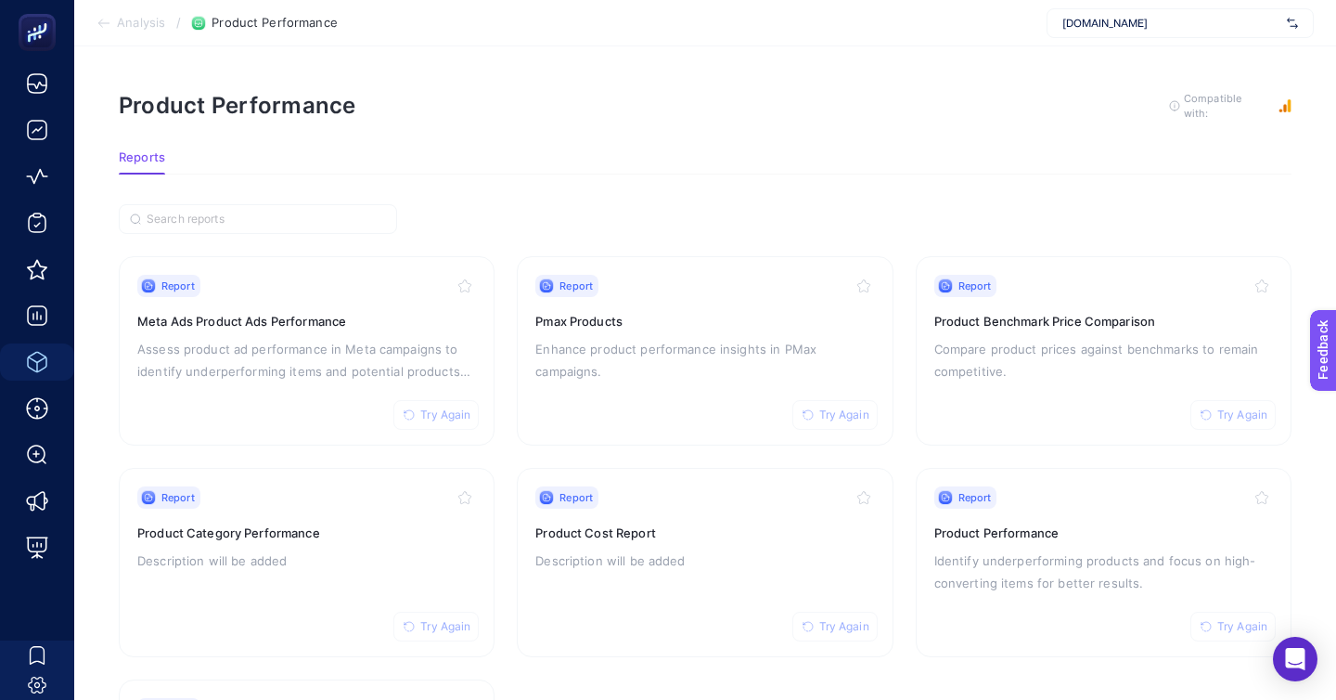
scroll to position [13, 0]
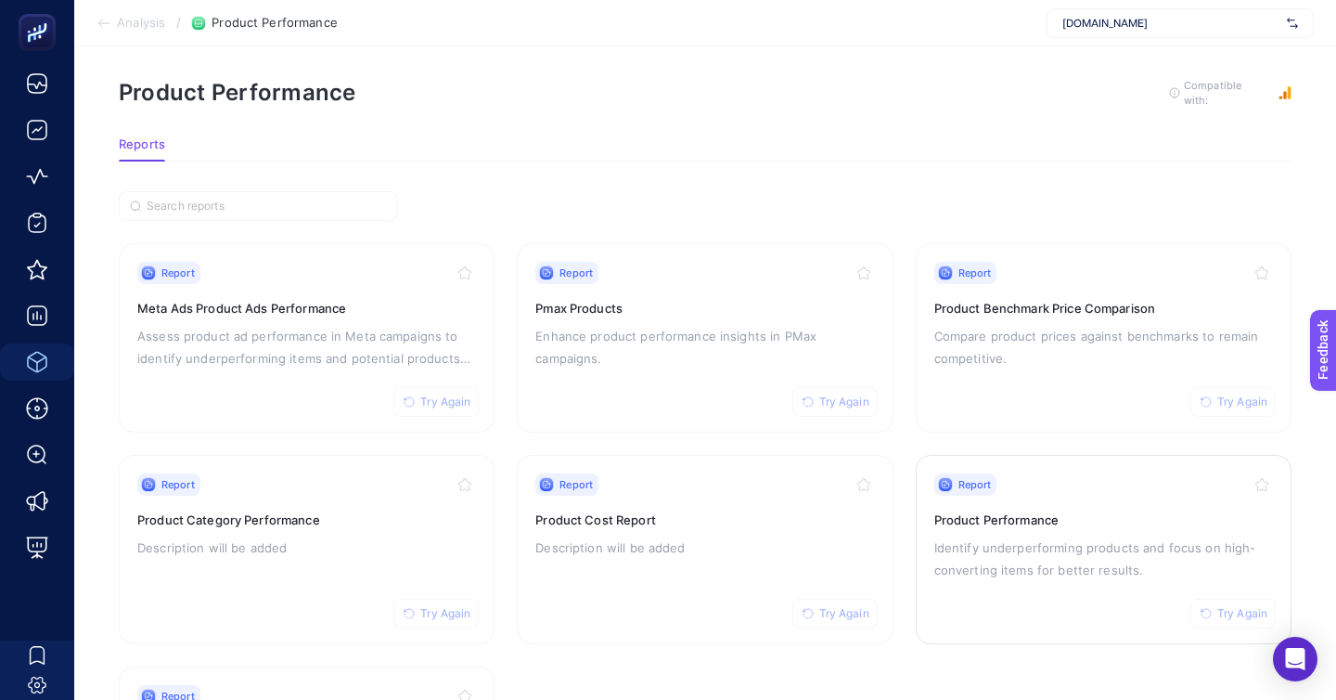
click at [1053, 536] on p "Identify underperforming products and focus on high-converting items for better…" at bounding box center [1104, 558] width 339 height 45
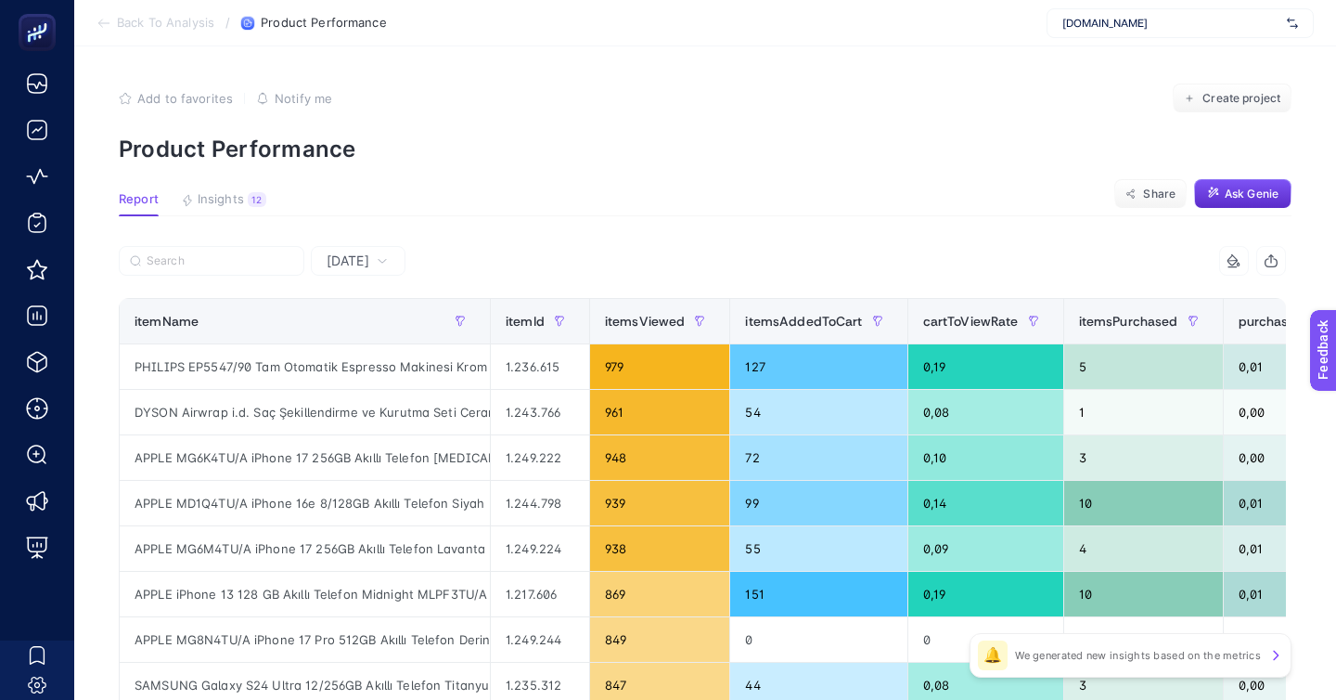
click at [358, 251] on span "Yesterday" at bounding box center [348, 260] width 43 height 19
click at [360, 316] on li "Last 7 Days" at bounding box center [358, 342] width 84 height 52
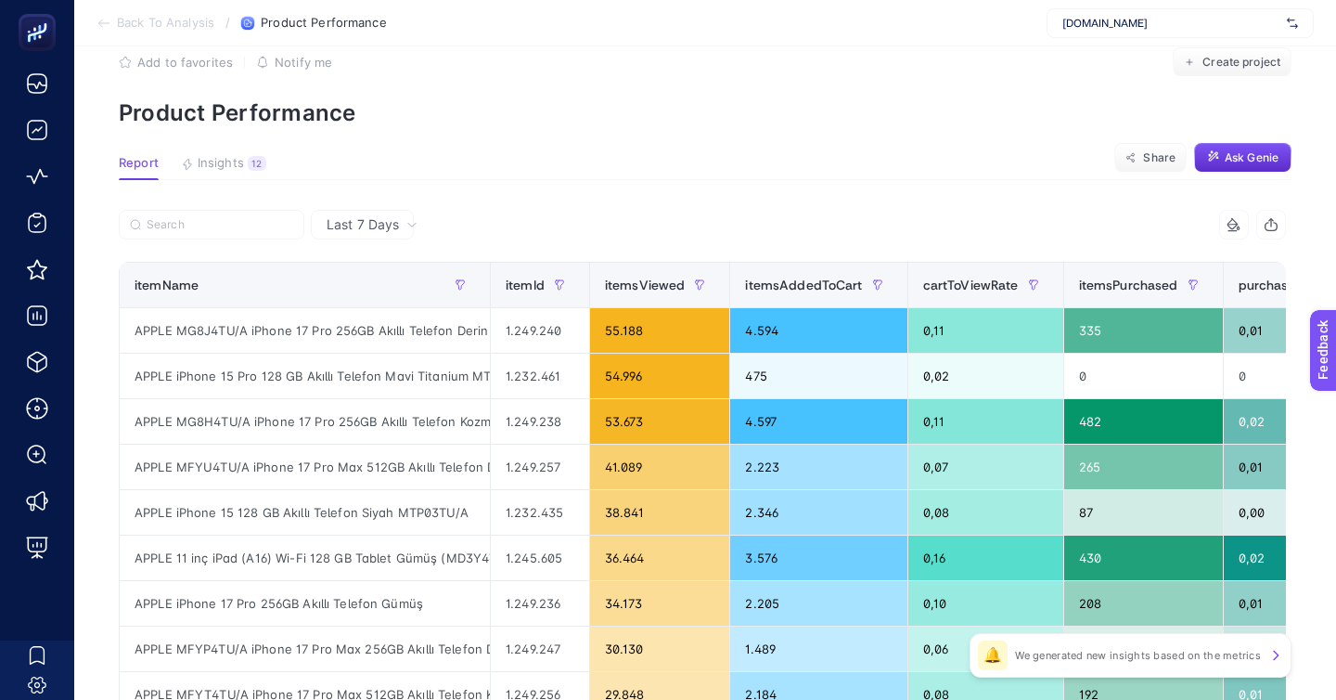
scroll to position [48, 0]
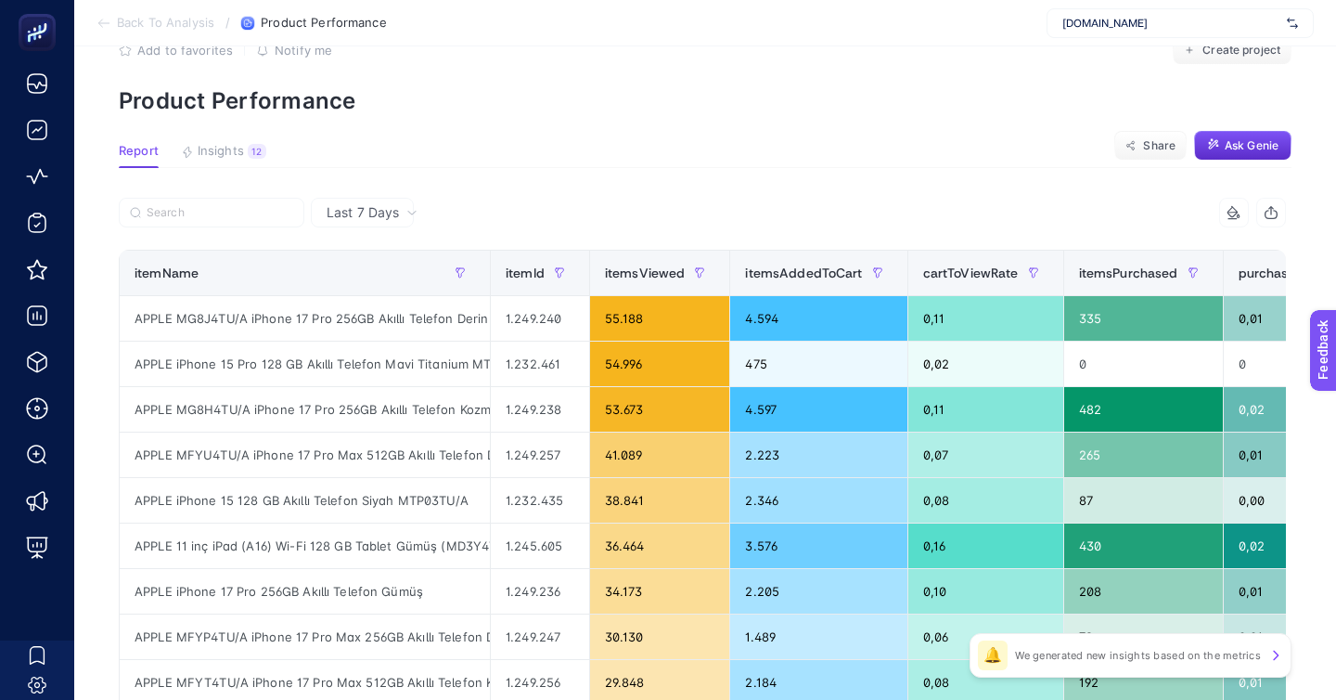
click at [844, 115] on article "Add to favorites false Notify me Create project Product Performance Report Insi…" at bounding box center [705, 714] width 1262 height 1432
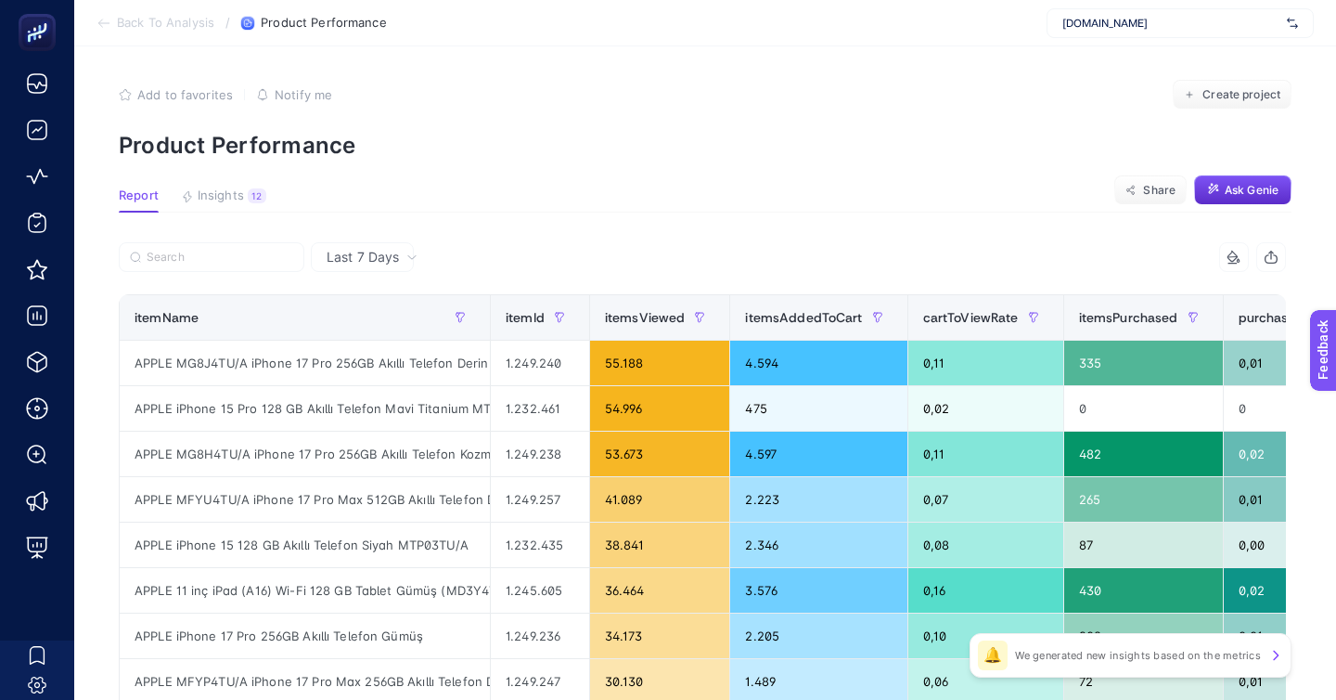
scroll to position [0, 0]
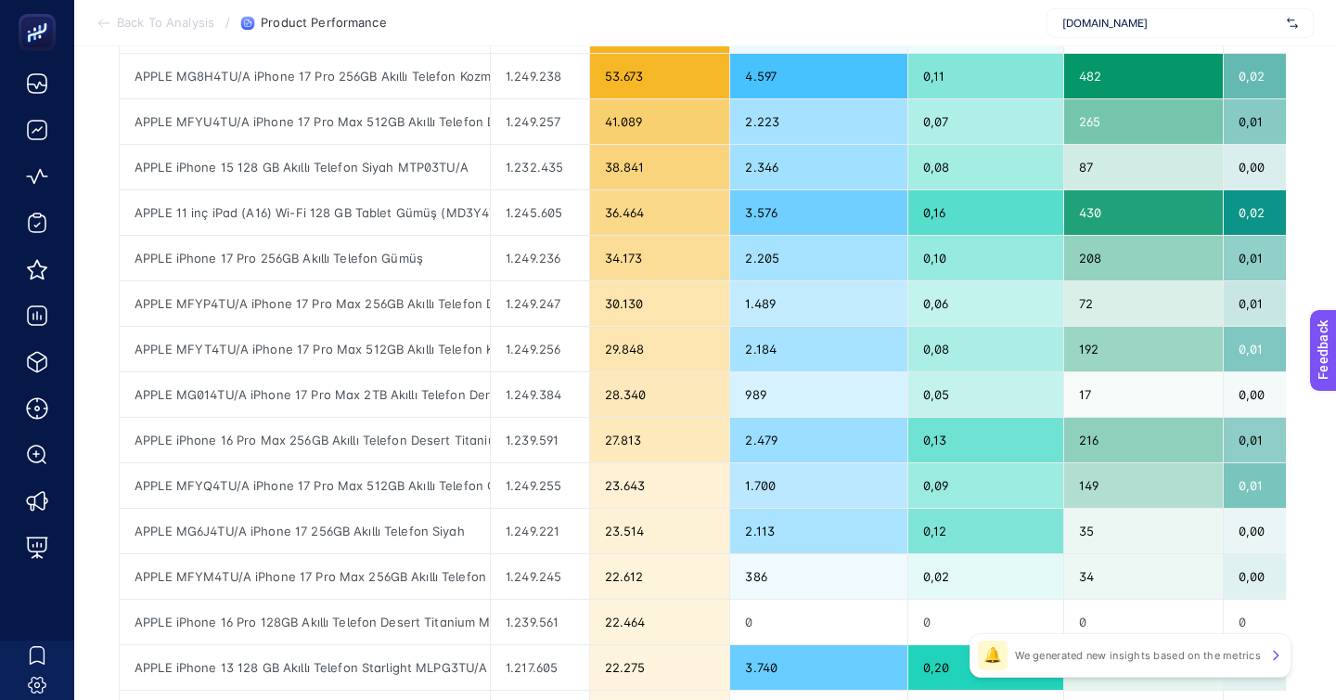
scroll to position [534, 0]
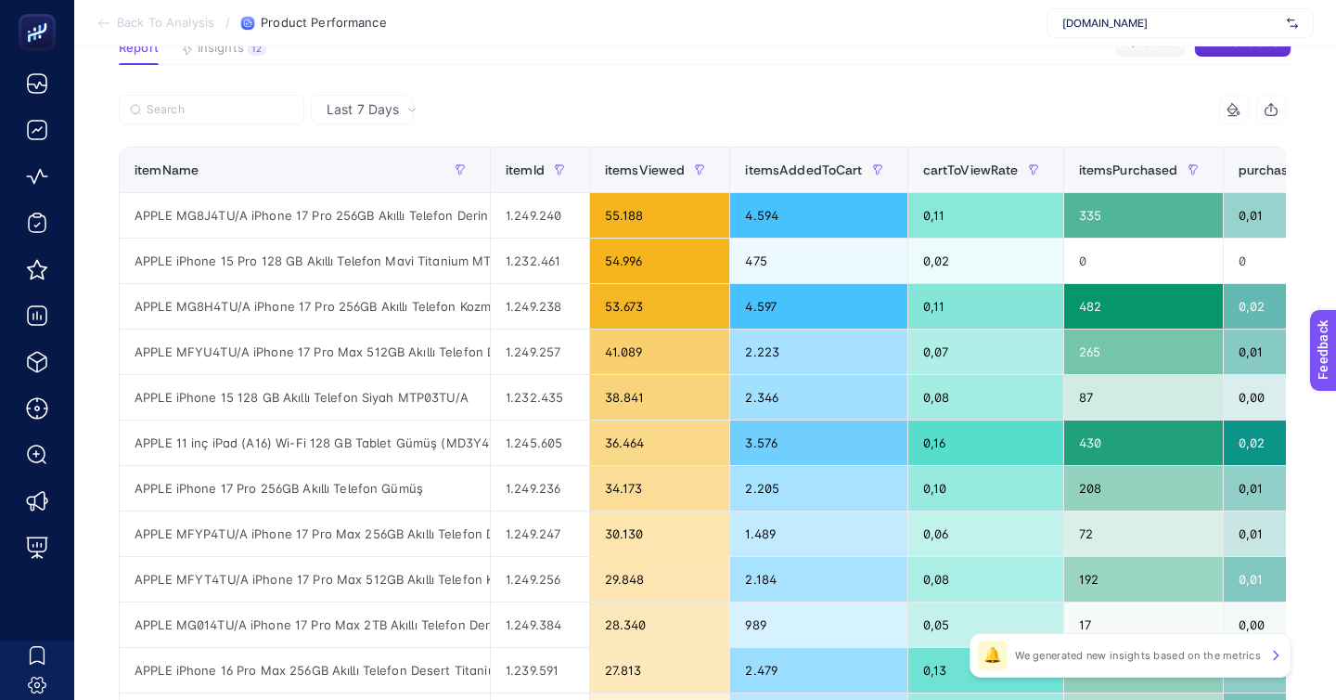
scroll to position [60, 0]
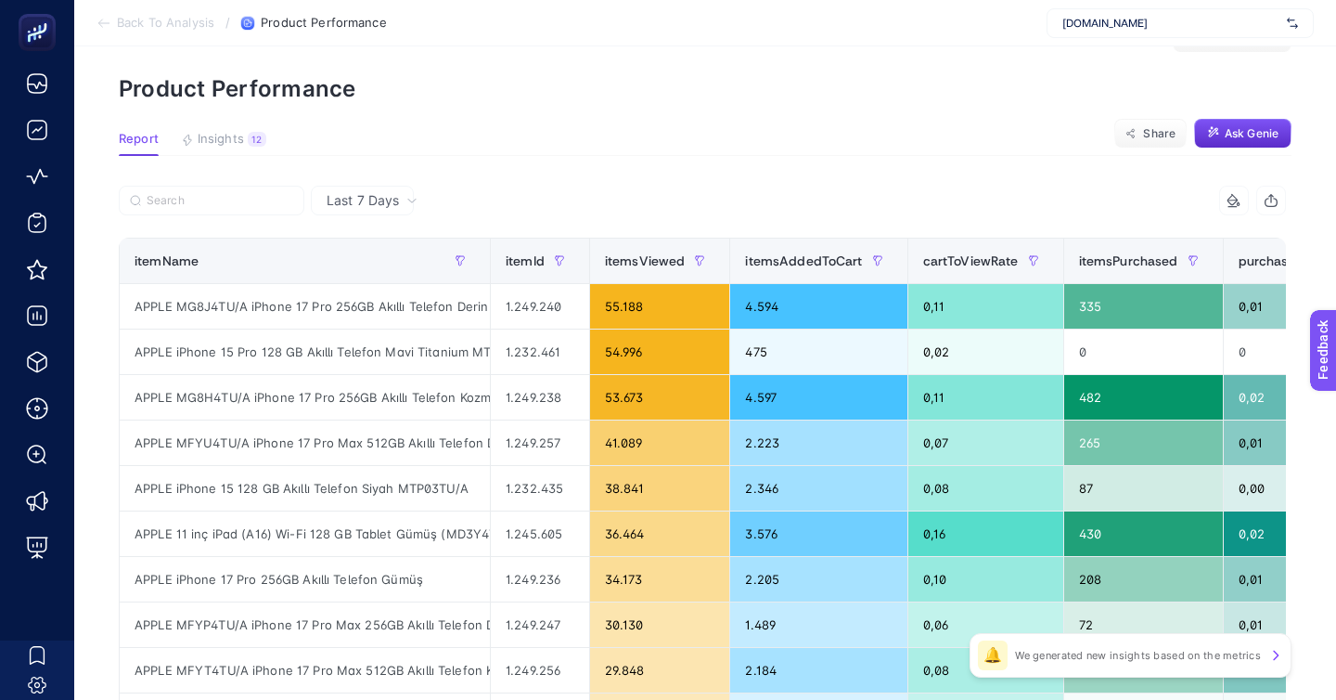
click at [1113, 32] on div "mediamarkt.com.tr" at bounding box center [1180, 23] width 267 height 30
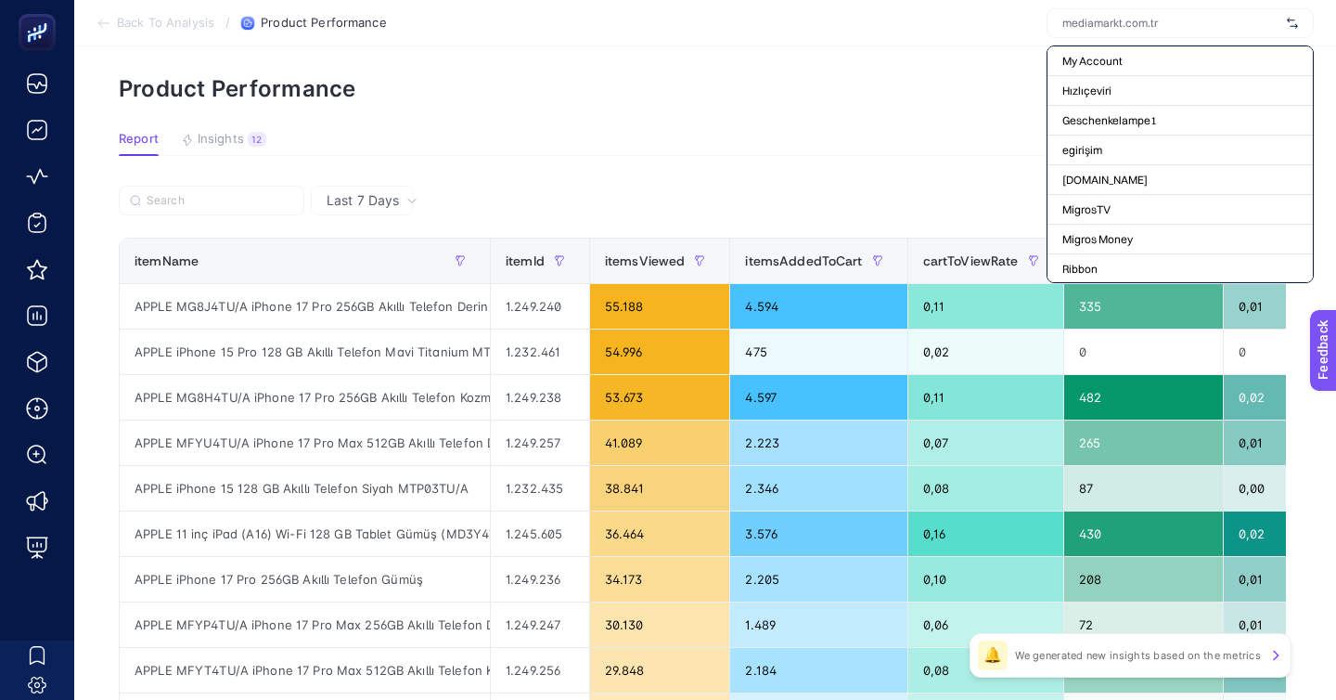
click at [943, 132] on article "Add to favorites false Notify me Create project Product Performance Report Insi…" at bounding box center [705, 702] width 1262 height 1432
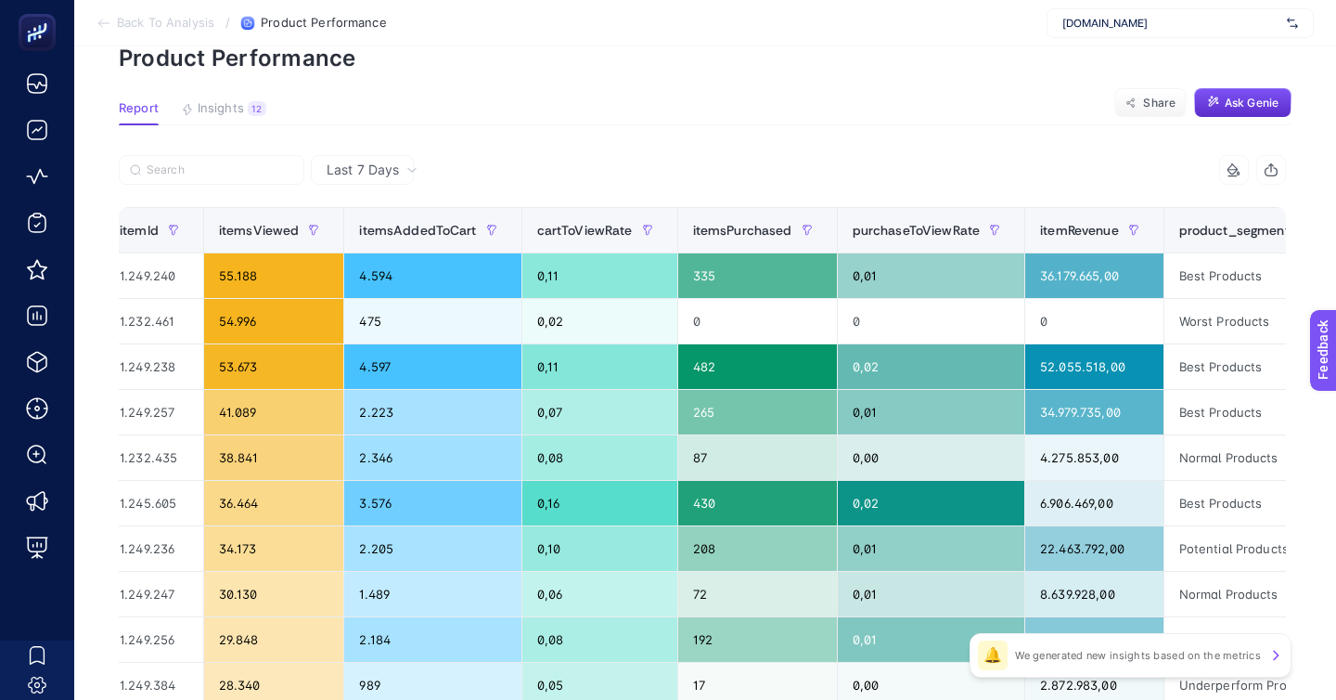
scroll to position [116, 0]
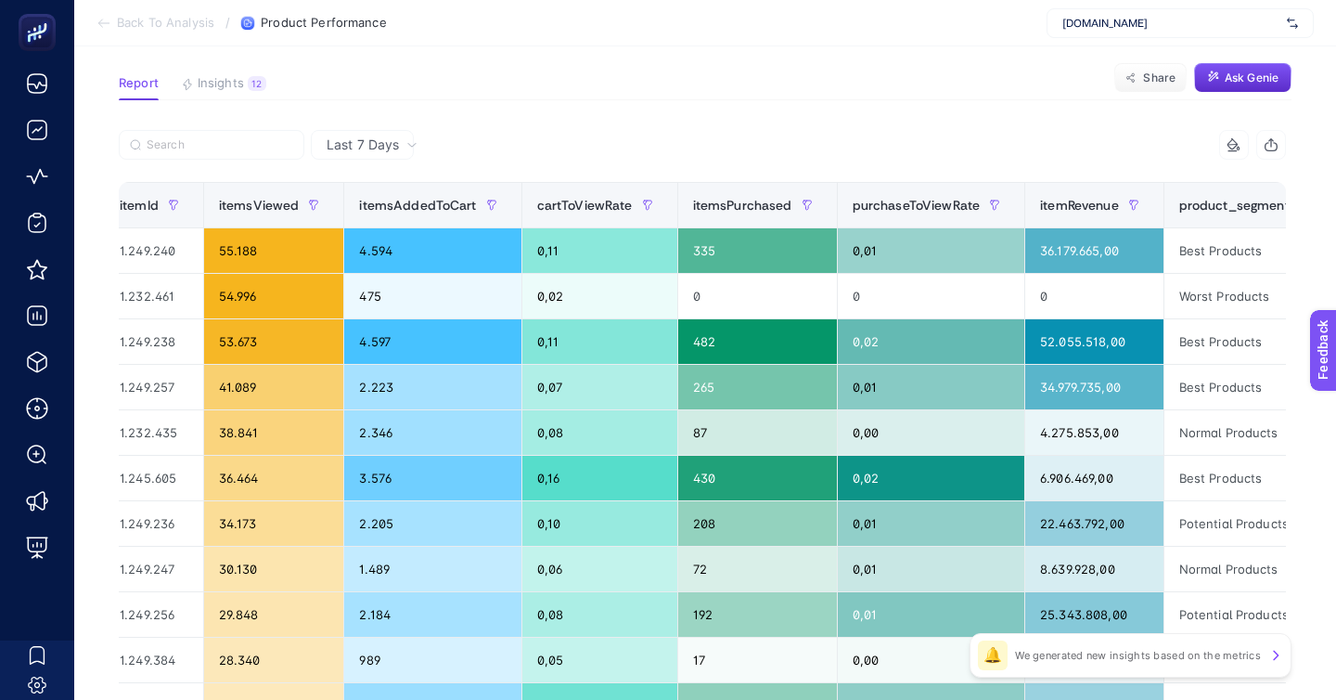
click at [1299, 200] on icon "button" at bounding box center [1304, 205] width 11 height 11
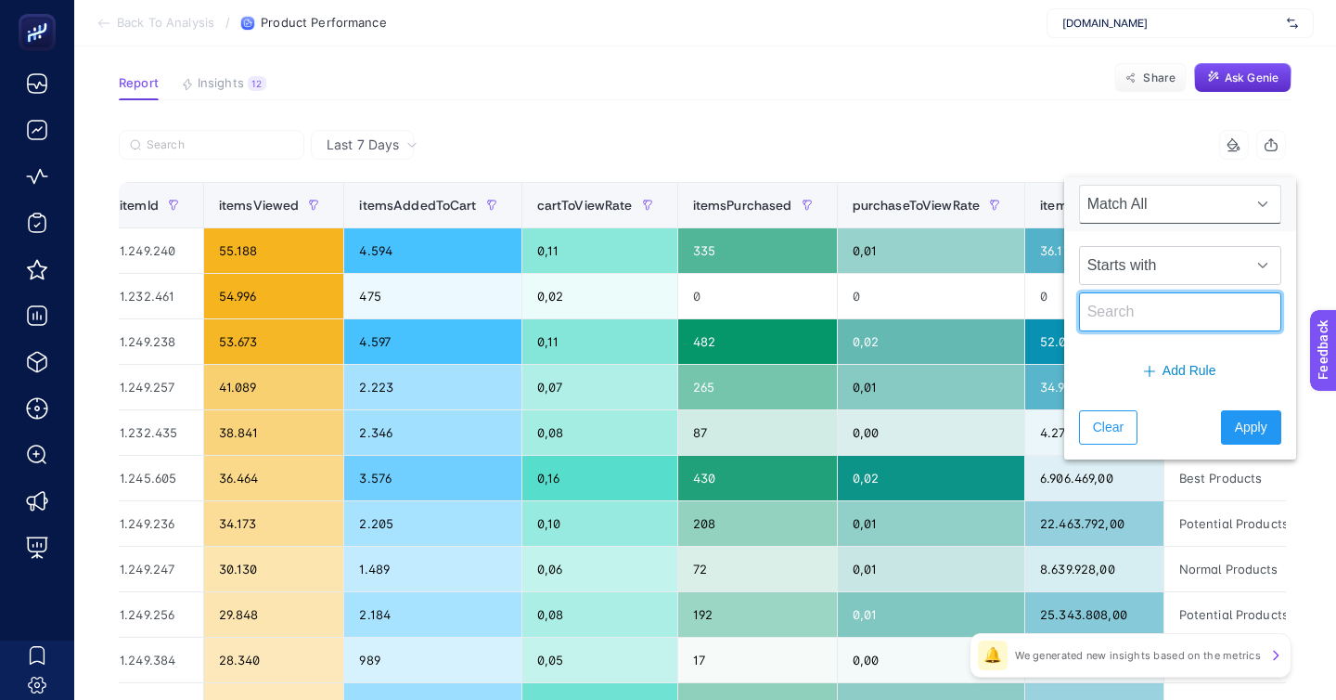
click at [1173, 292] on input "text" at bounding box center [1180, 311] width 202 height 39
type input "poten"
click at [1235, 418] on span "Apply" at bounding box center [1251, 427] width 32 height 19
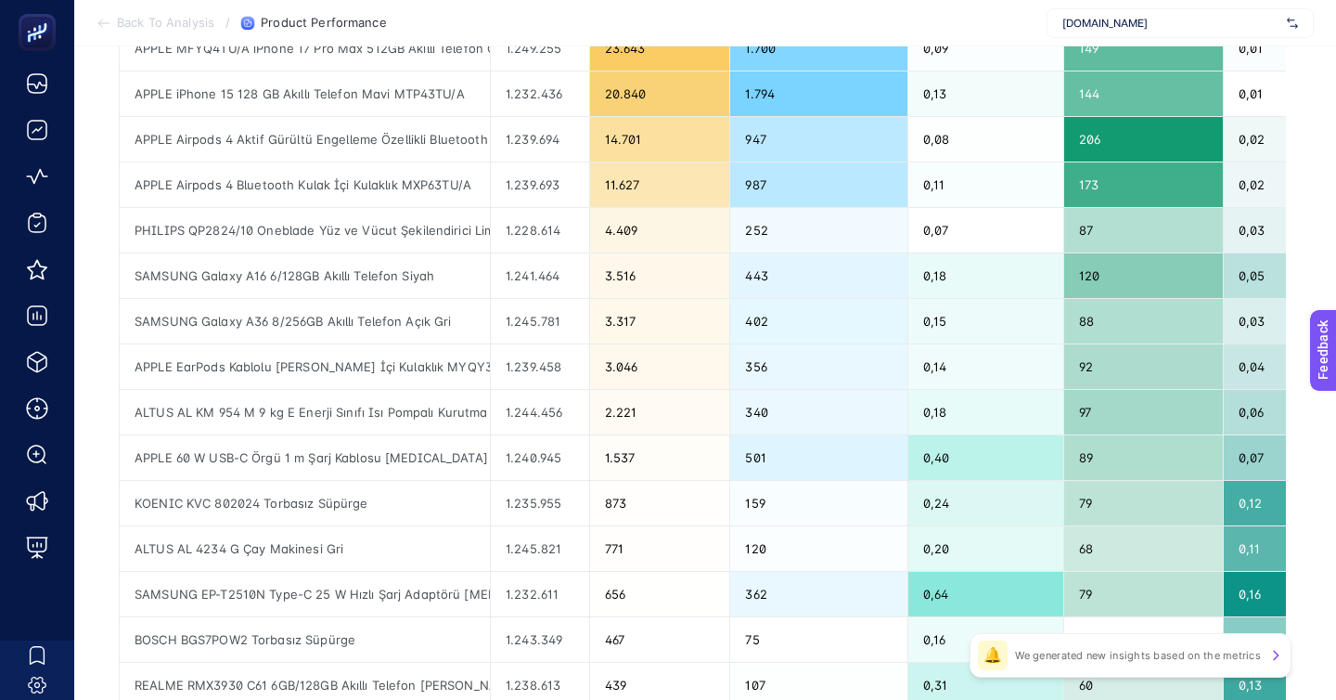
scroll to position [534, 0]
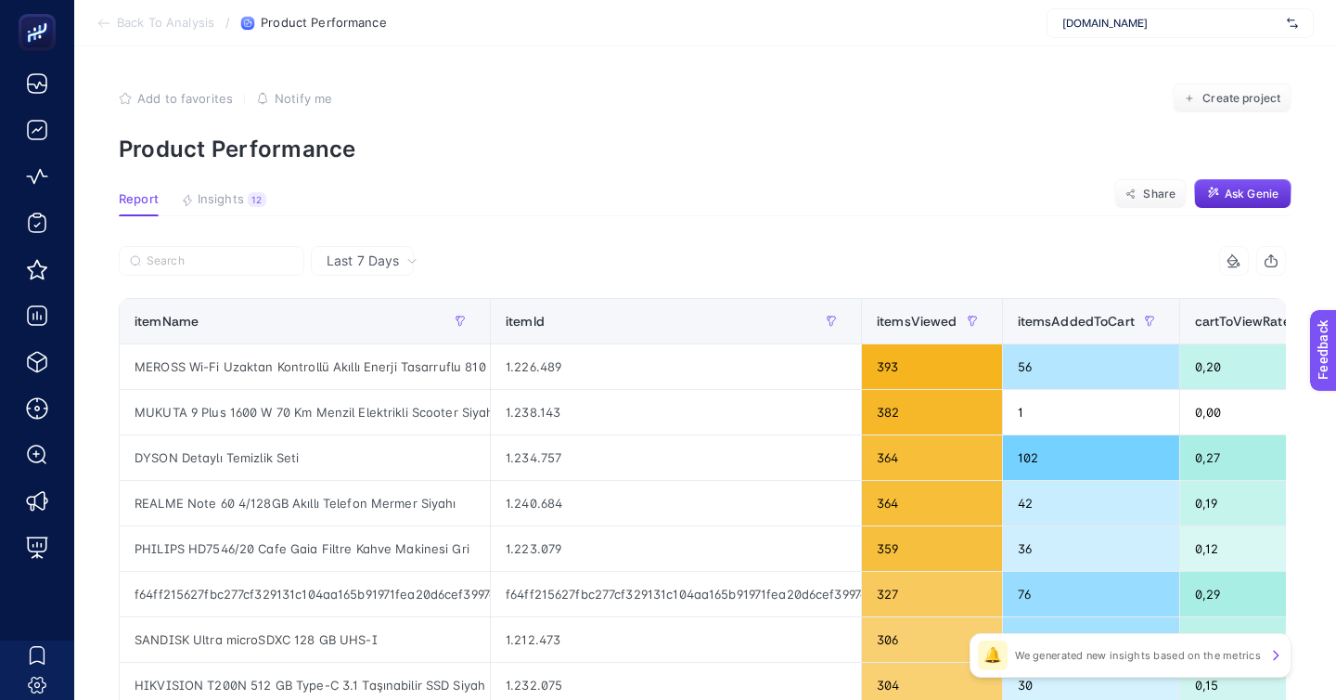
scroll to position [0, 89]
click at [1128, 20] on span "mediamarkt.com.tr" at bounding box center [1171, 23] width 217 height 15
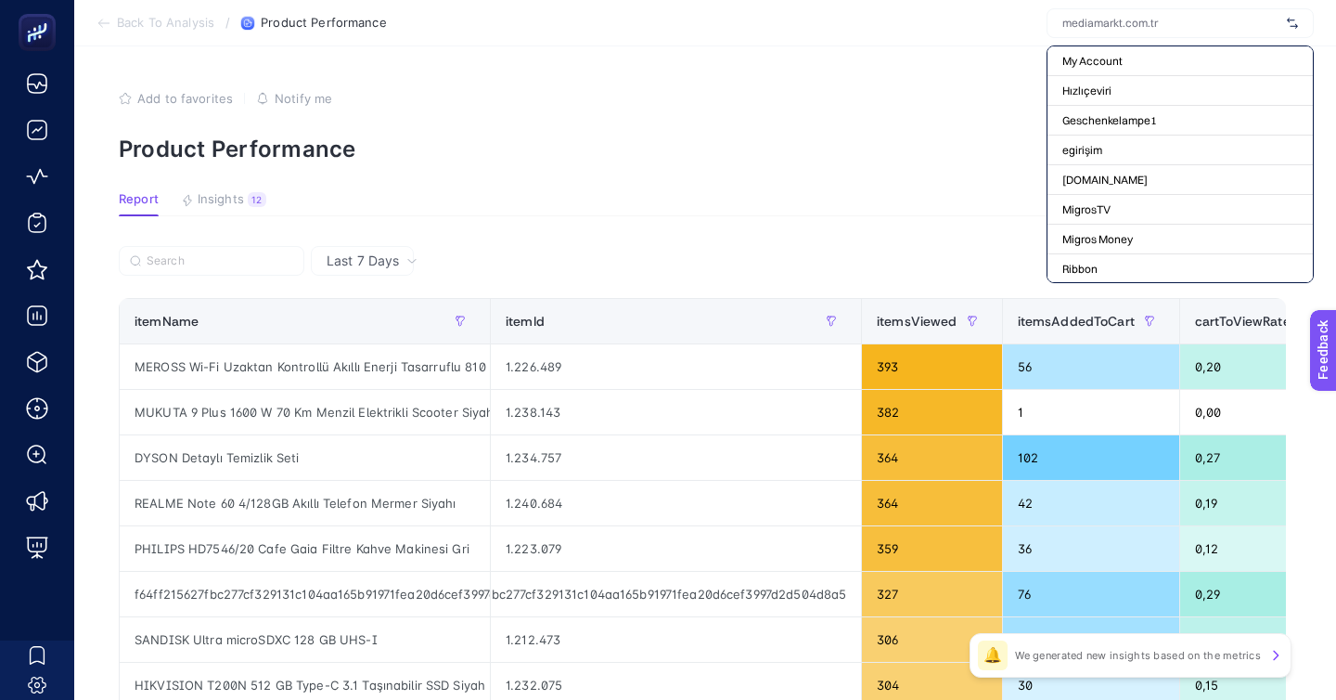
click at [1128, 20] on input "text" at bounding box center [1171, 23] width 217 height 15
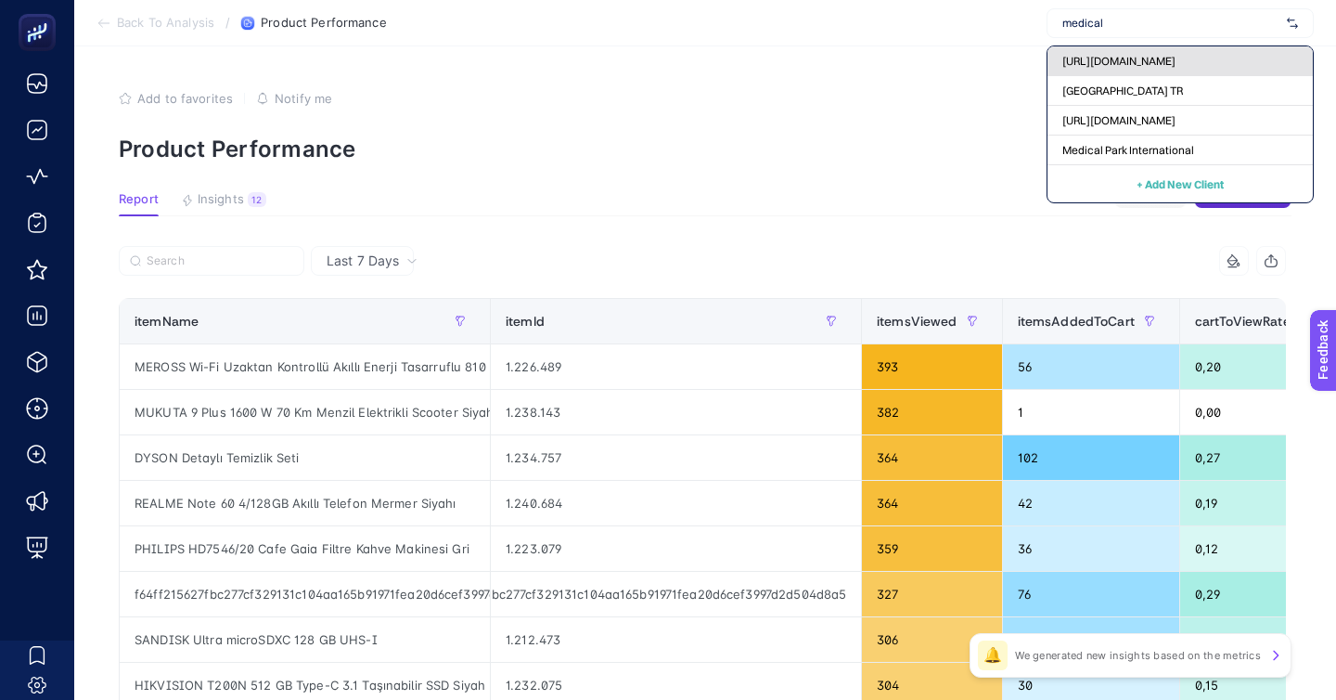
type input "medical"
click at [1154, 55] on span "[URL][DOMAIN_NAME]" at bounding box center [1119, 61] width 113 height 15
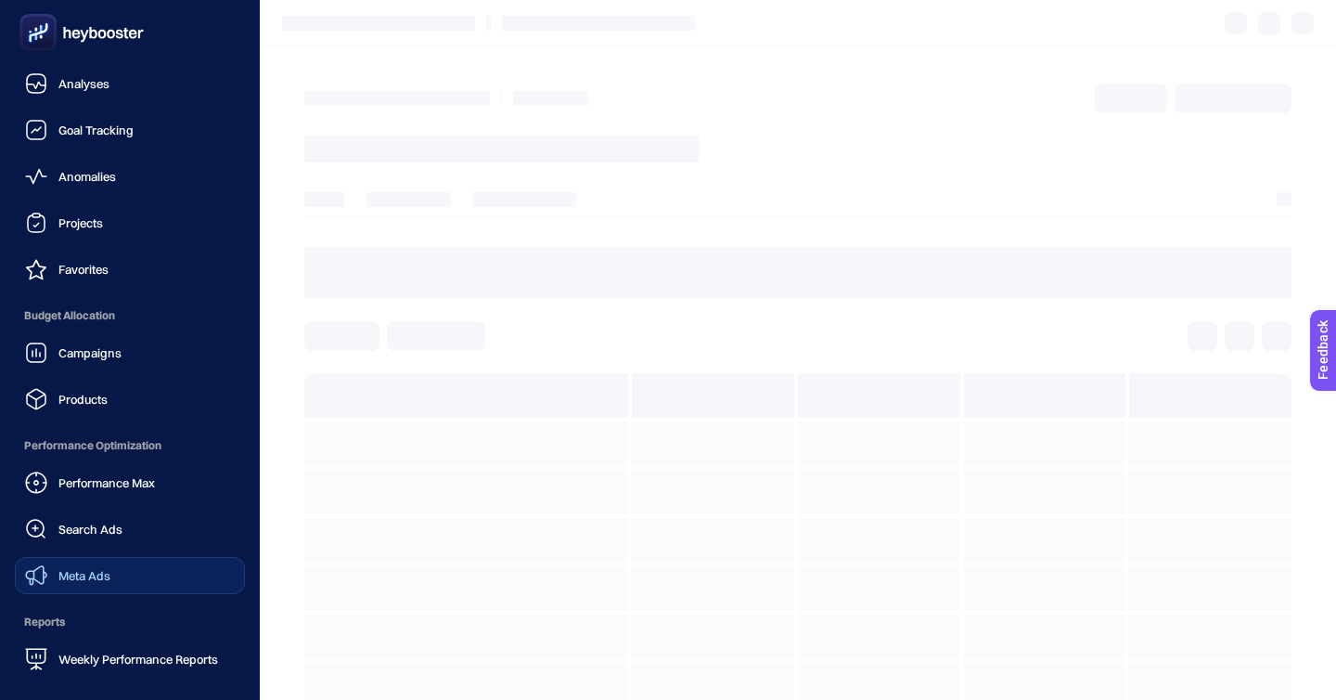
click at [133, 557] on link "Meta Ads" at bounding box center [130, 575] width 230 height 37
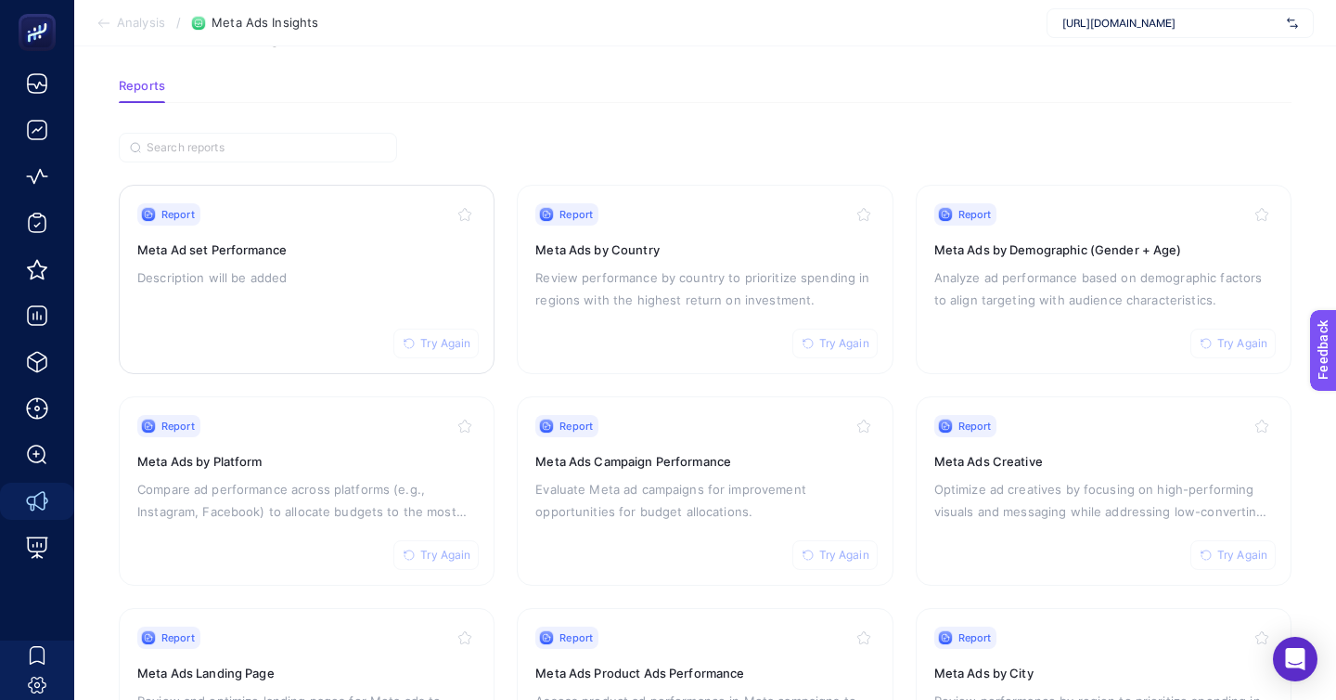
scroll to position [88, 0]
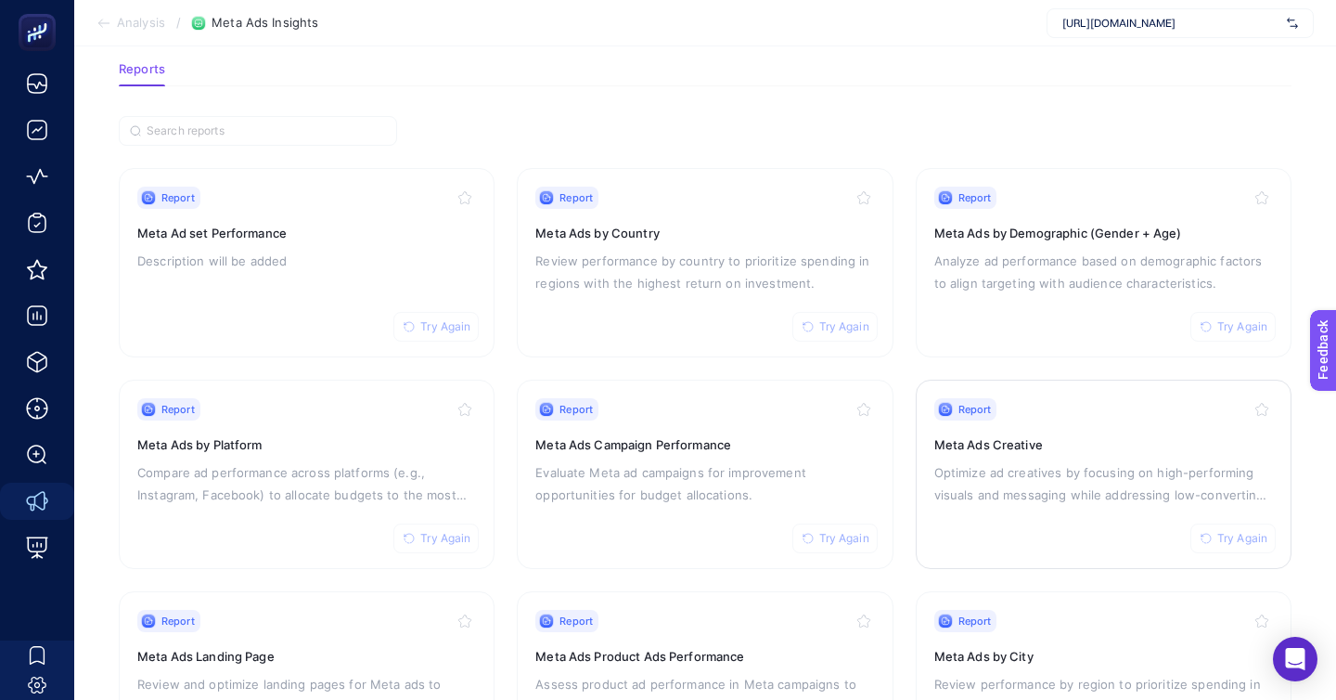
click at [974, 461] on p "Optimize ad creatives by focusing on high-performing visuals and messaging whil…" at bounding box center [1104, 483] width 339 height 45
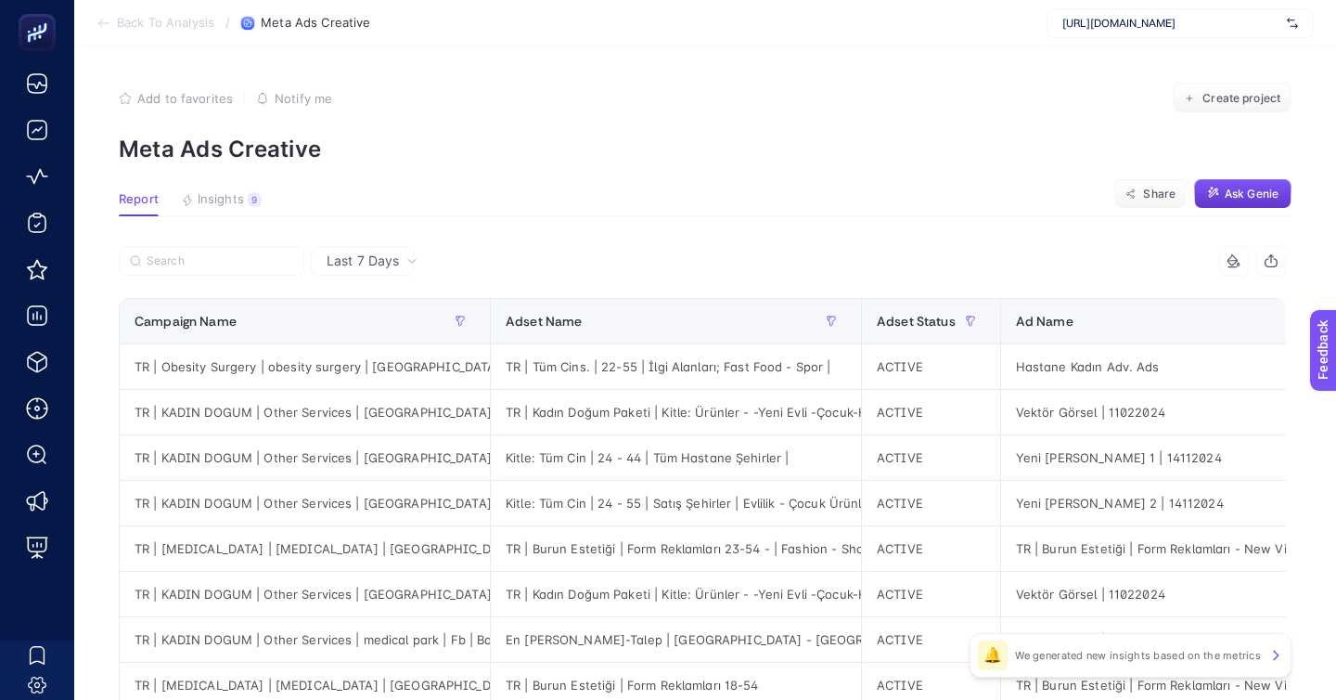
click at [1234, 179] on button "Ask Genie" at bounding box center [1242, 194] width 97 height 30
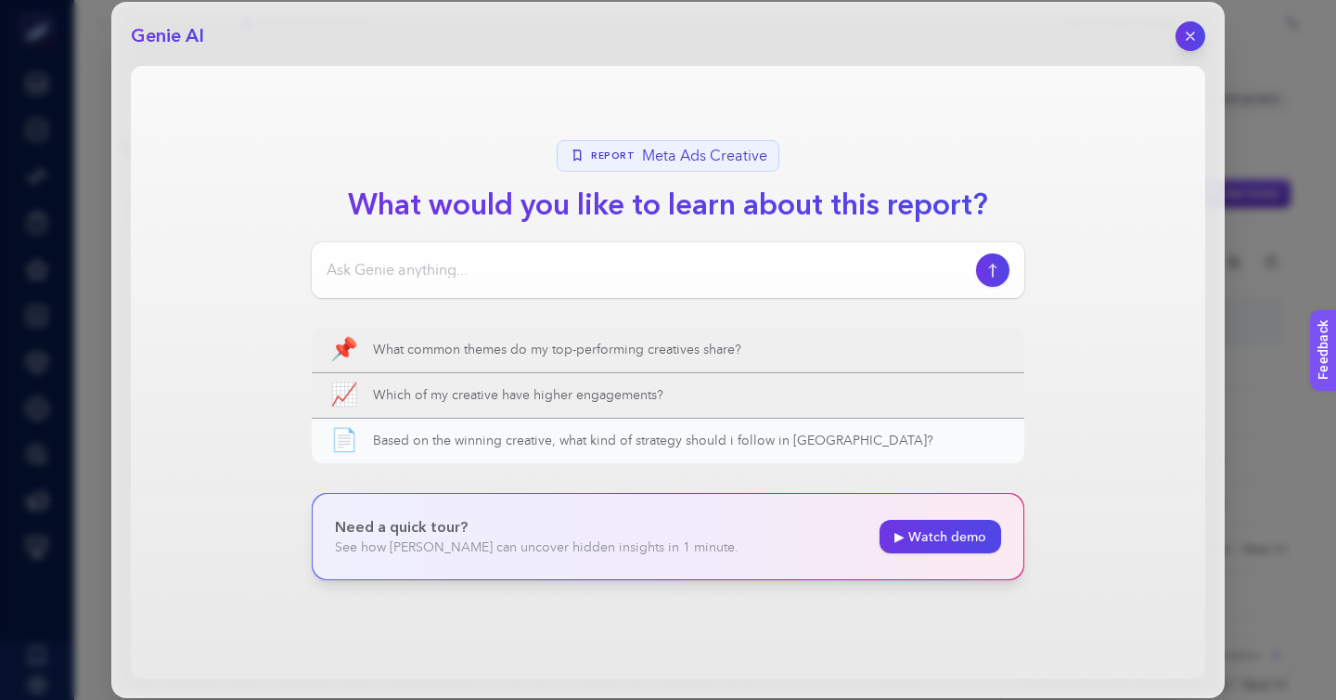
drag, startPoint x: 423, startPoint y: 290, endPoint x: 780, endPoint y: 380, distance: 367.6
click at [788, 380] on ul "📌 What common themes do my top-performing creatives share? 📈 Which of my creati…" at bounding box center [668, 395] width 713 height 135
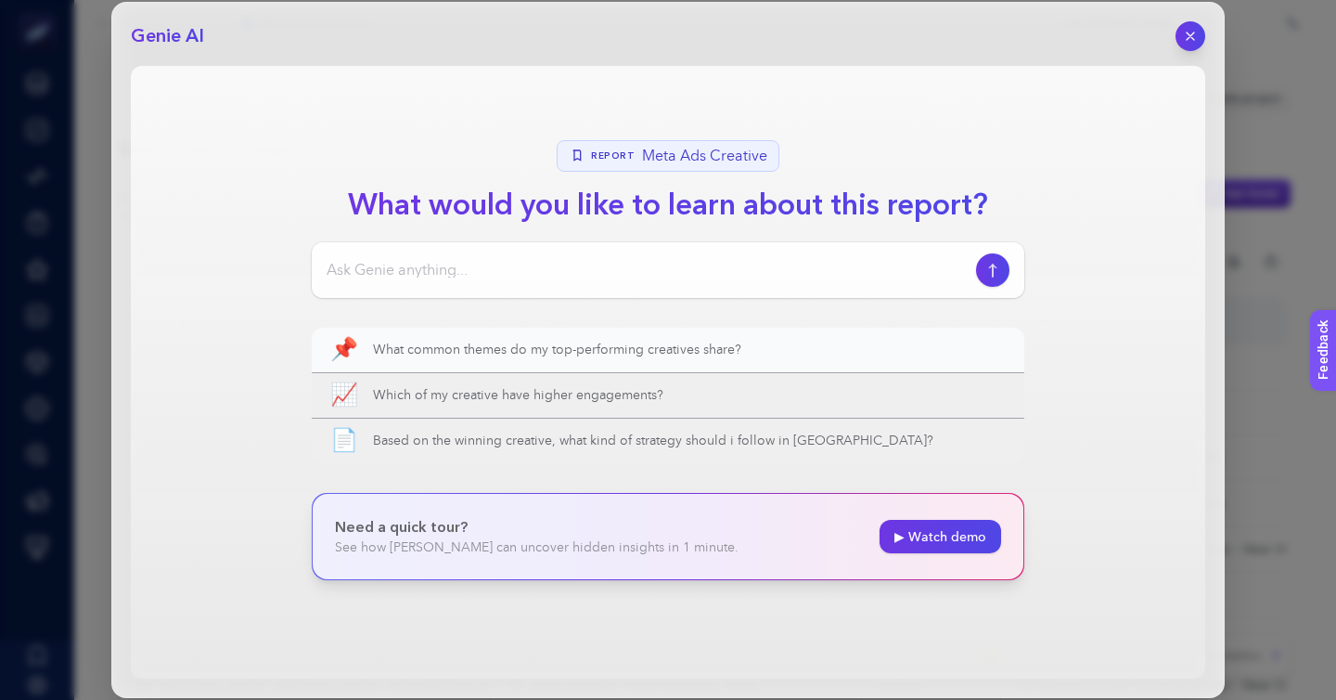
click at [770, 341] on span "What common themes do my top-performing creatives share?" at bounding box center [689, 350] width 633 height 19
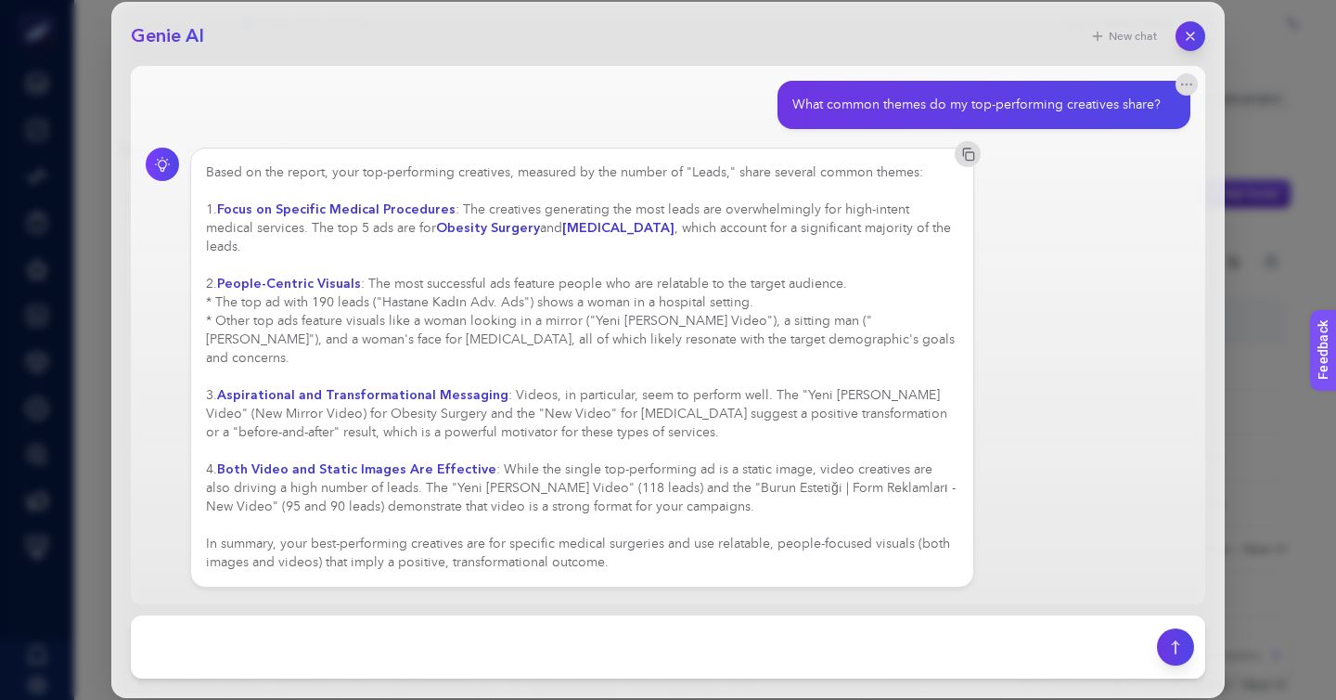
click at [487, 274] on div "Based on the report, your top-performing creatives, measured by the number of "…" at bounding box center [582, 367] width 753 height 408
click at [390, 172] on div "Based on the report, your top-performing creatives, measured by the number of "…" at bounding box center [582, 367] width 753 height 408
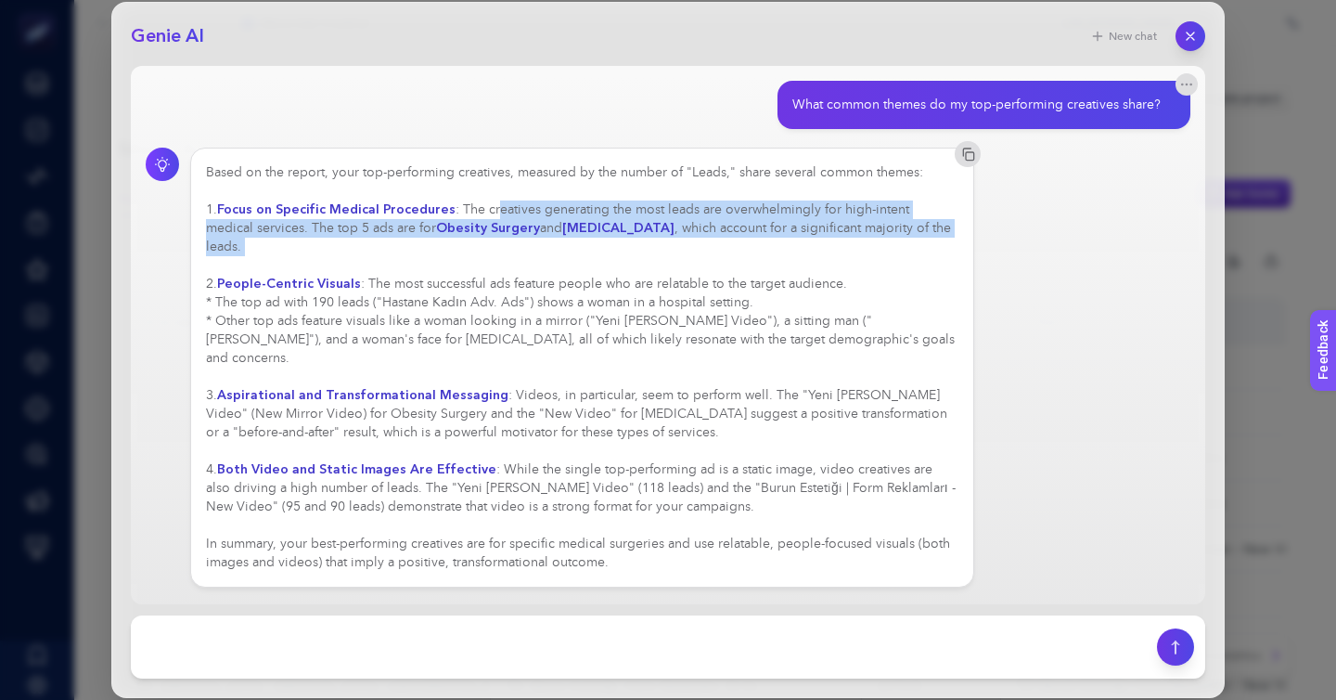
drag, startPoint x: 418, startPoint y: 175, endPoint x: 501, endPoint y: 189, distance: 84.7
click at [503, 190] on div "Based on the report, your top-performing creatives, measured by the number of "…" at bounding box center [582, 367] width 753 height 408
click at [501, 189] on div "Based on the report, your top-performing creatives, measured by the number of "…" at bounding box center [582, 367] width 753 height 408
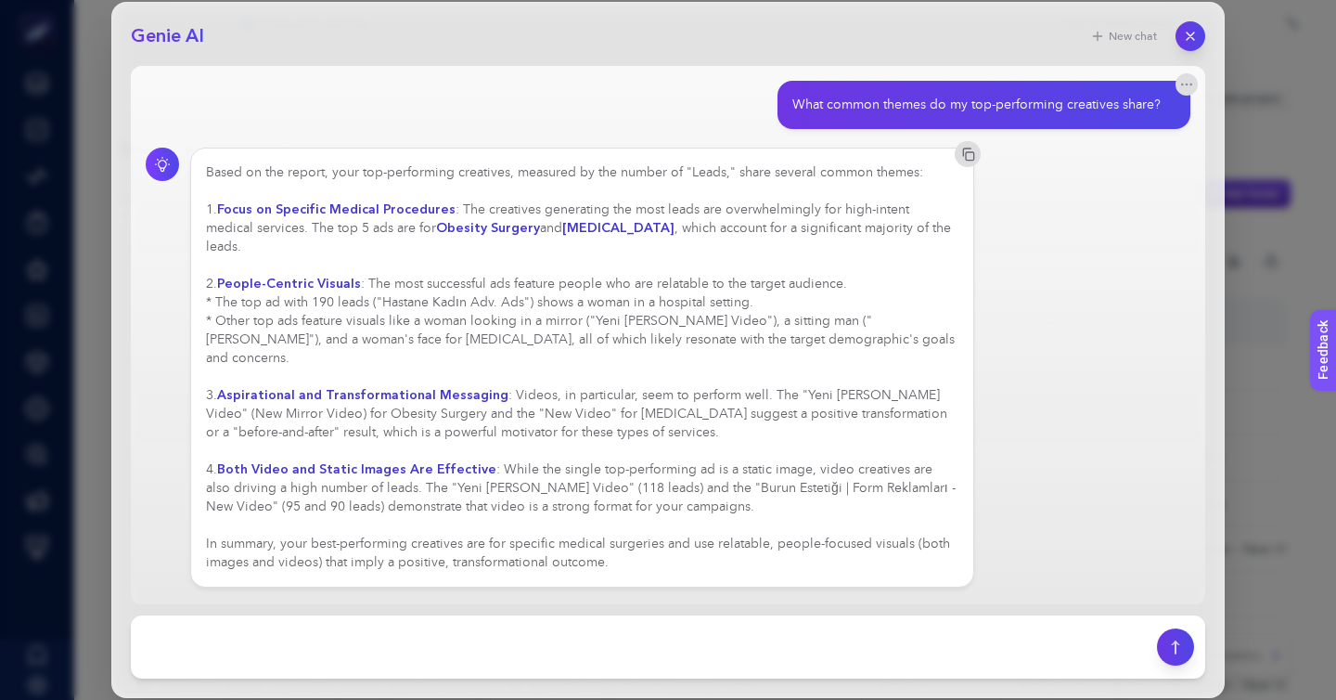
click at [501, 189] on div "Based on the report, your top-performing creatives, measured by the number of "…" at bounding box center [582, 367] width 753 height 408
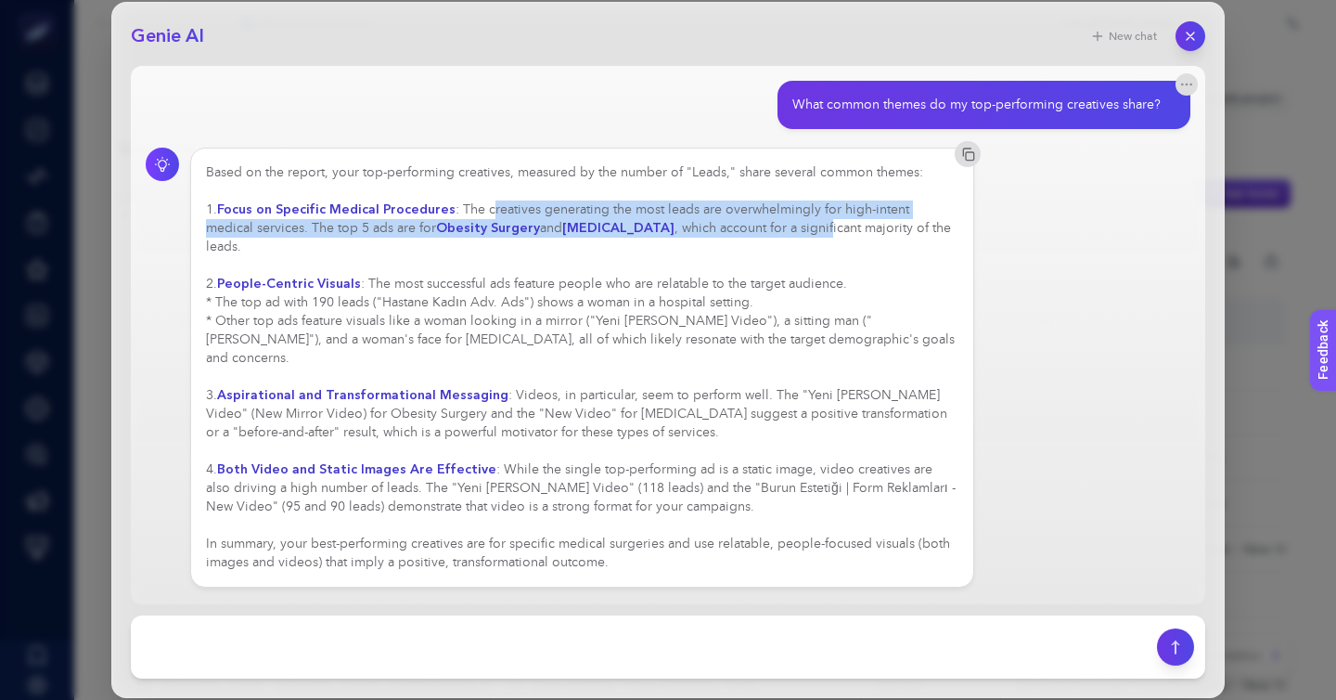
drag, startPoint x: 411, startPoint y: 174, endPoint x: 471, endPoint y: 187, distance: 61.7
click at [474, 187] on div "Based on the report, your top-performing creatives, measured by the number of "…" at bounding box center [582, 367] width 753 height 408
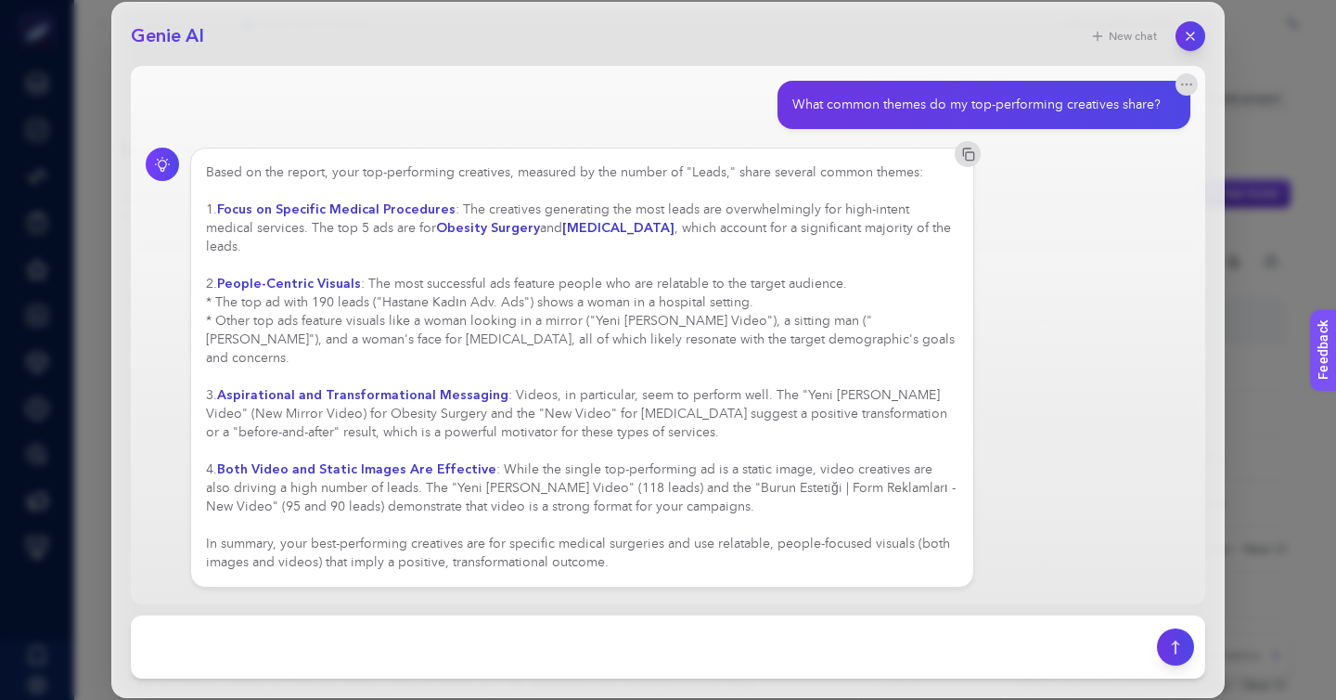
click at [458, 211] on div "Based on the report, your top-performing creatives, measured by the number of "…" at bounding box center [582, 367] width 753 height 408
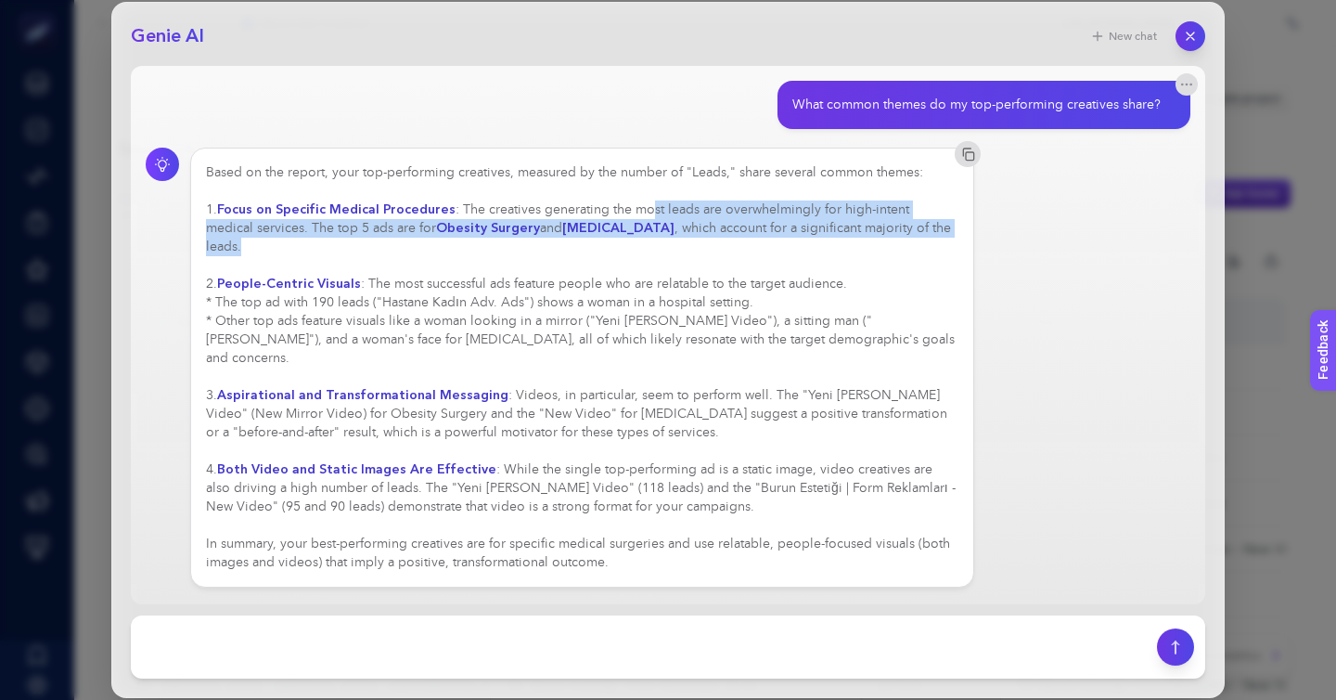
drag, startPoint x: 606, startPoint y: 187, endPoint x: 541, endPoint y: 170, distance: 67.3
click at [541, 170] on div "Based on the report, your top-performing creatives, measured by the number of "…" at bounding box center [582, 367] width 753 height 408
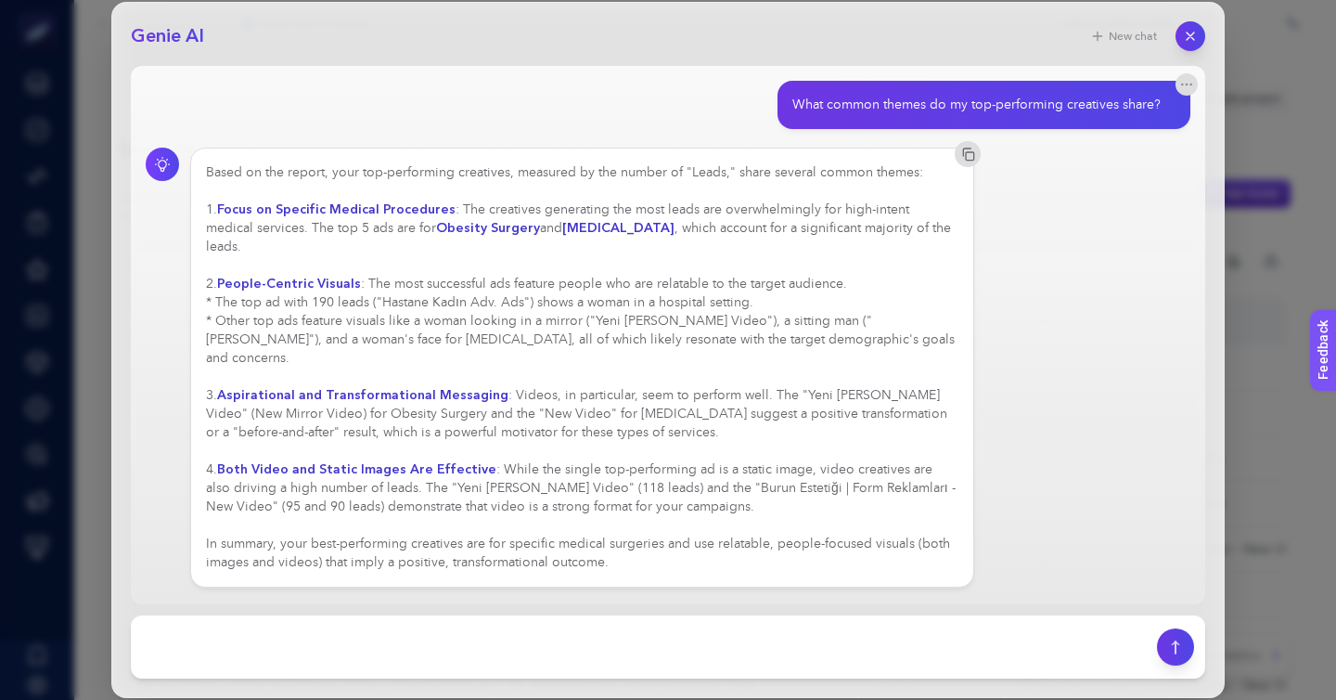
click at [541, 170] on div "Based on the report, your top-performing creatives, measured by the number of "…" at bounding box center [582, 367] width 753 height 408
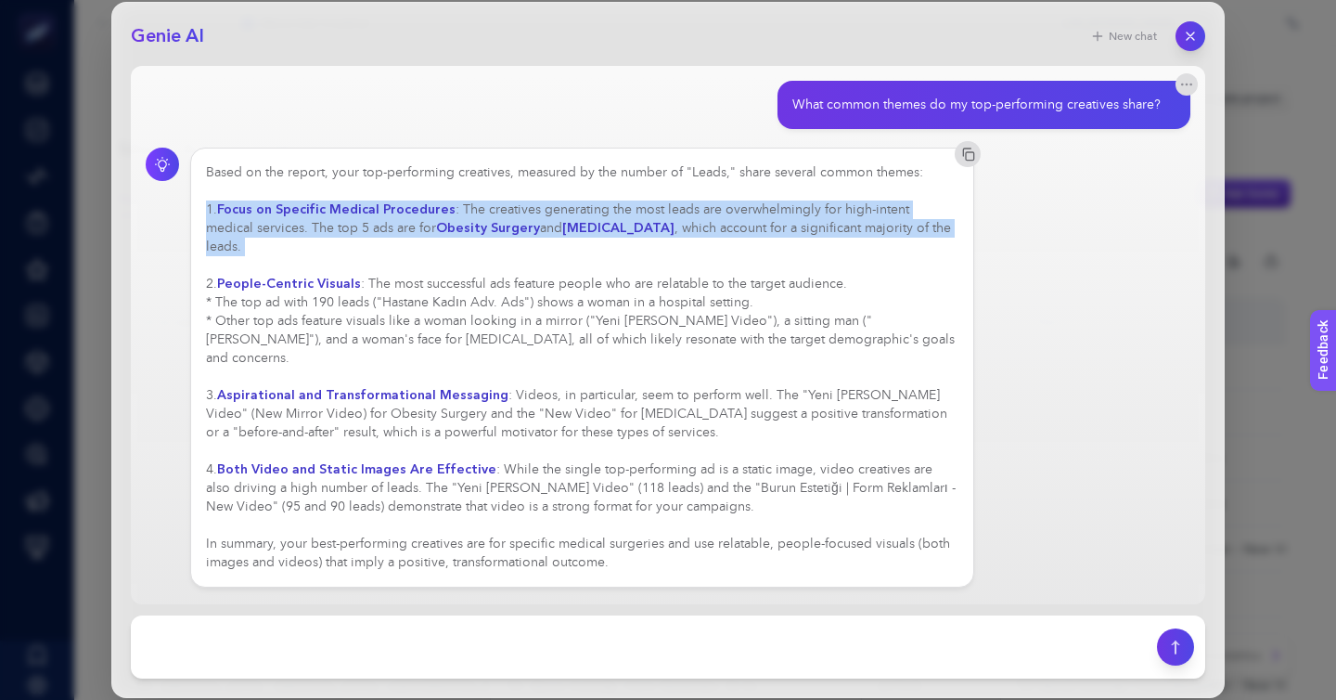
click at [423, 239] on div "Based on the report, your top-performing creatives, measured by the number of "…" at bounding box center [582, 367] width 753 height 408
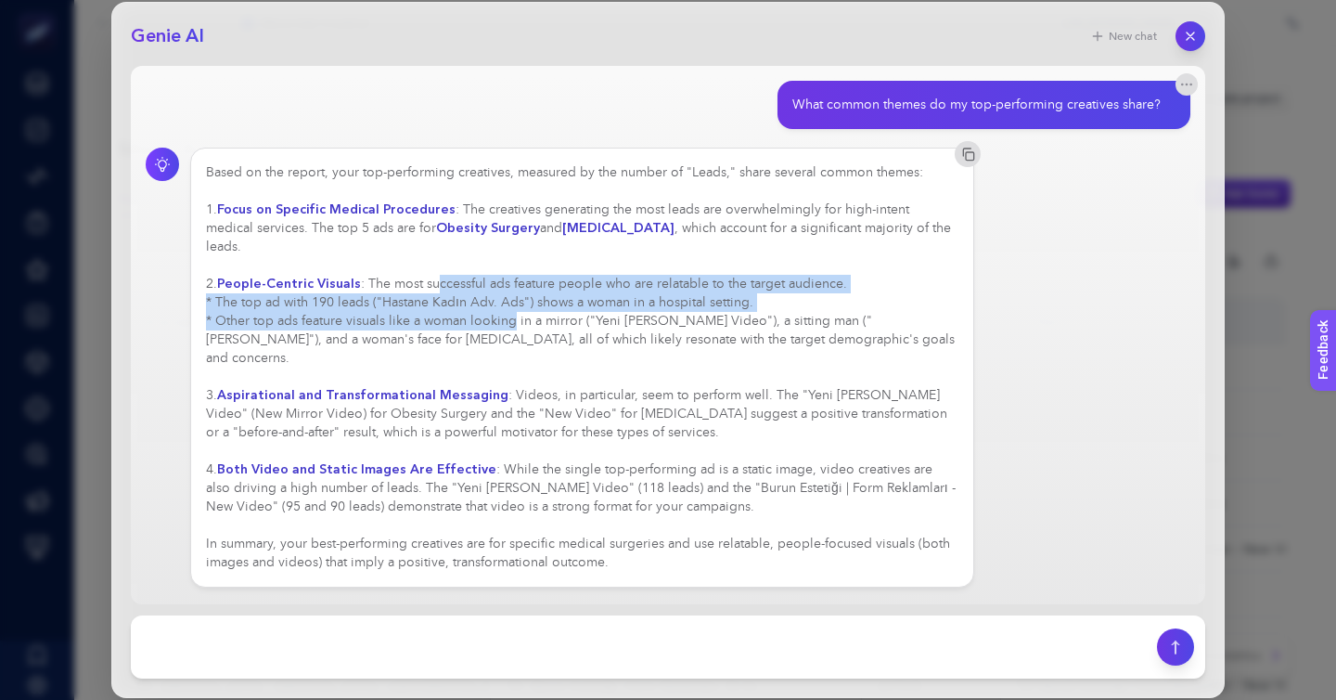
drag, startPoint x: 373, startPoint y: 218, endPoint x: 404, endPoint y: 254, distance: 47.4
click at [416, 253] on div "Based on the report, your top-performing creatives, measured by the number of "…" at bounding box center [582, 367] width 753 height 408
click at [404, 254] on div "Based on the report, your top-performing creatives, measured by the number of "…" at bounding box center [582, 367] width 753 height 408
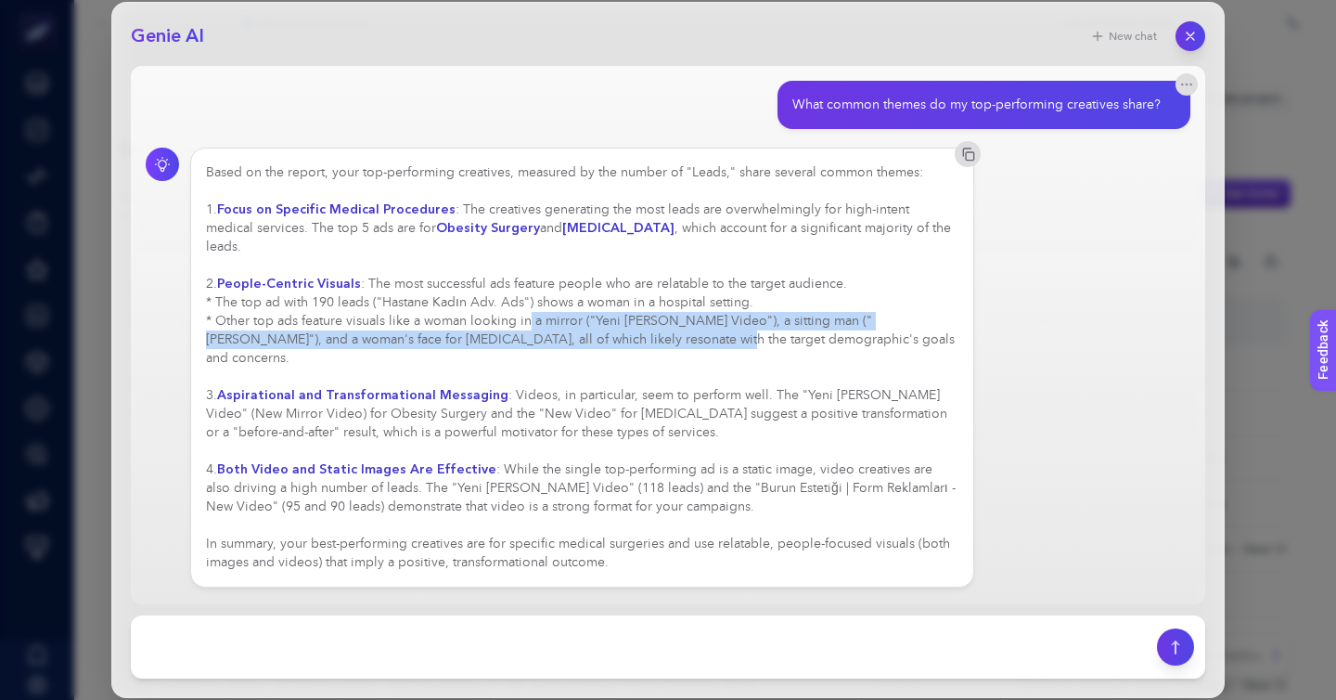
drag, startPoint x: 353, startPoint y: 257, endPoint x: 432, endPoint y: 251, distance: 80.0
click at [432, 251] on div "Based on the report, your top-performing creatives, measured by the number of "…" at bounding box center [582, 367] width 753 height 408
click at [430, 251] on div "Based on the report, your top-performing creatives, measured by the number of "…" at bounding box center [582, 367] width 753 height 408
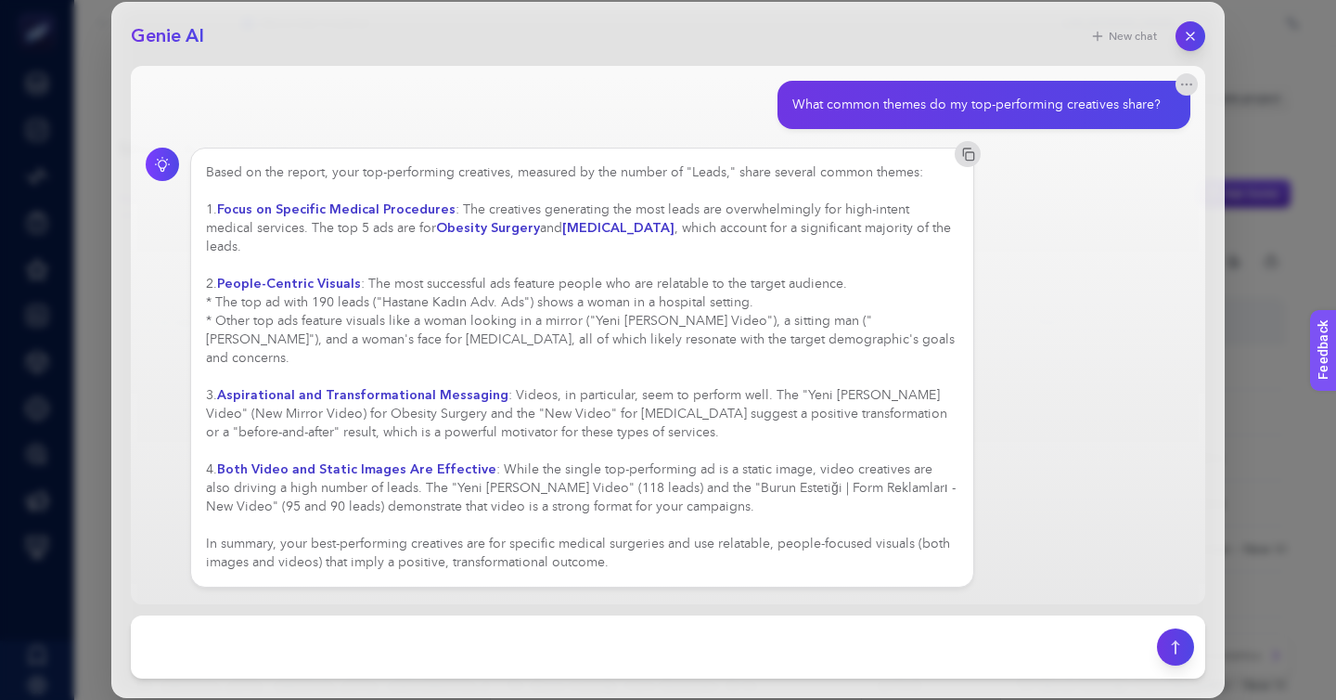
click at [430, 251] on div "Based on the report, your top-performing creatives, measured by the number of "…" at bounding box center [582, 367] width 753 height 408
click at [1190, 29] on icon "button" at bounding box center [1191, 37] width 16 height 16
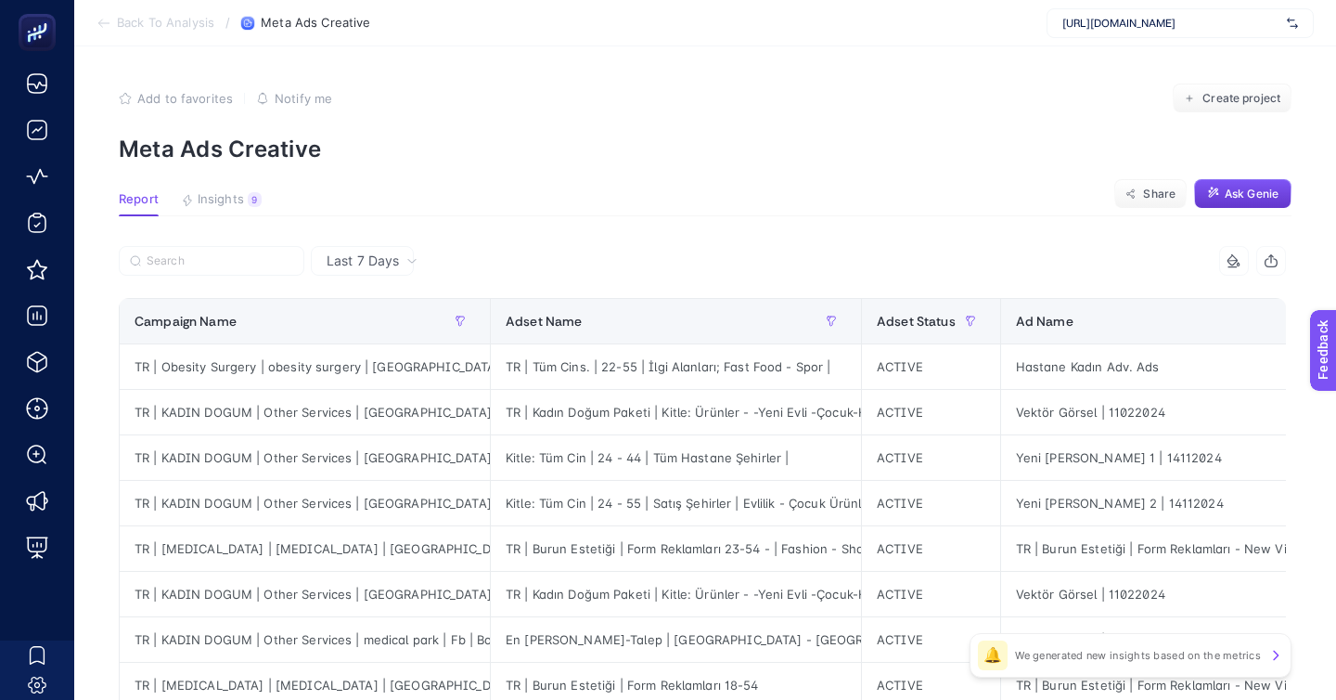
click at [1242, 187] on span "Ask Genie" at bounding box center [1252, 194] width 54 height 15
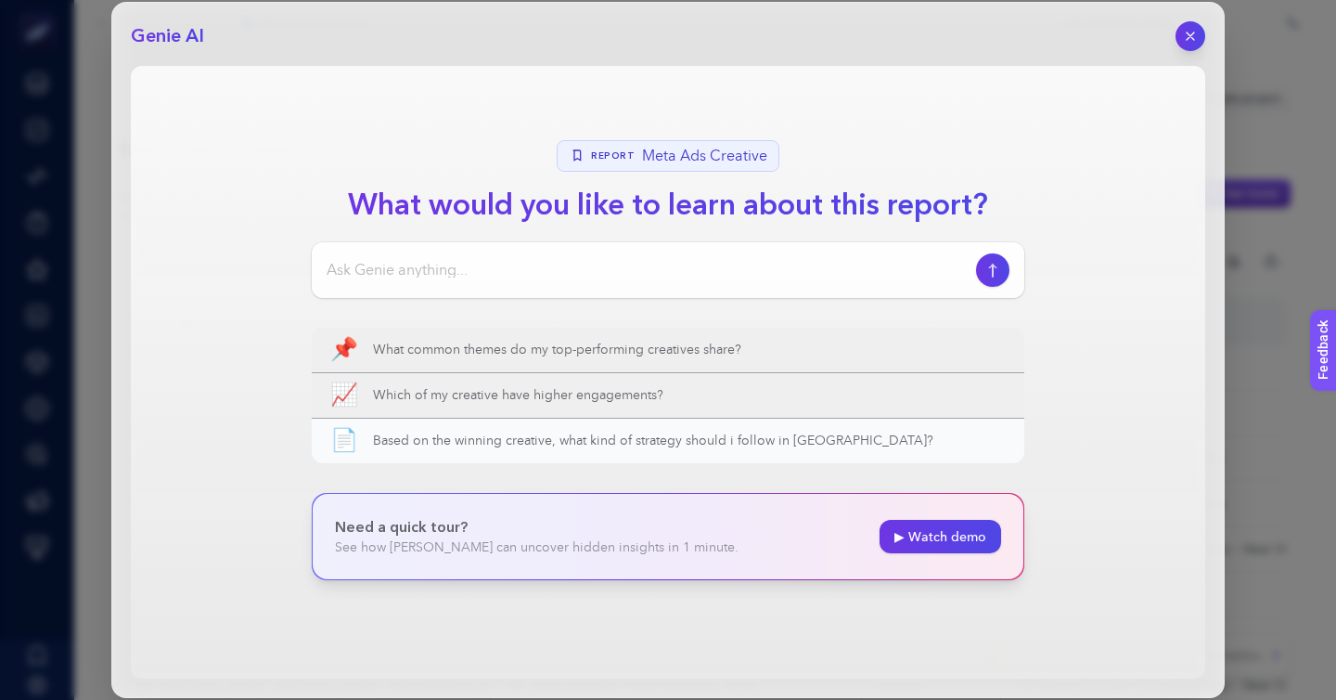
click at [676, 432] on span "Based on the winning creative, what kind of strategy should i follow in Meta?" at bounding box center [689, 441] width 633 height 19
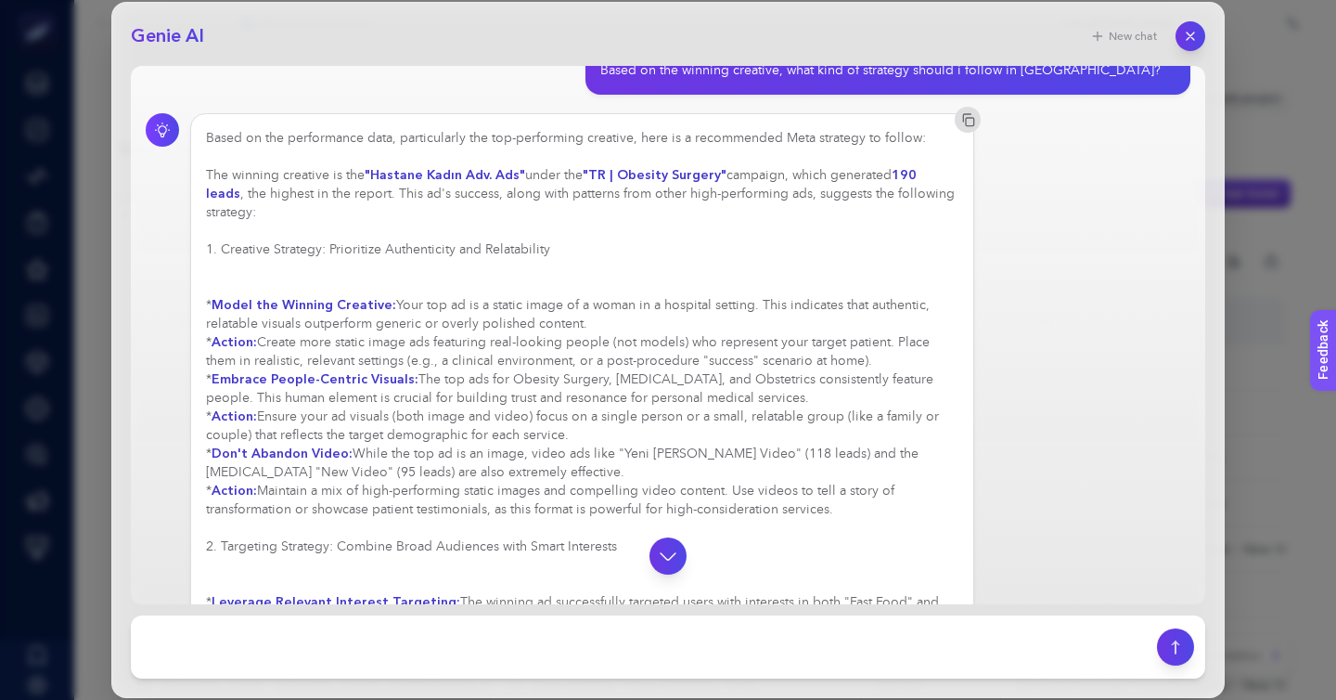
scroll to position [42, 0]
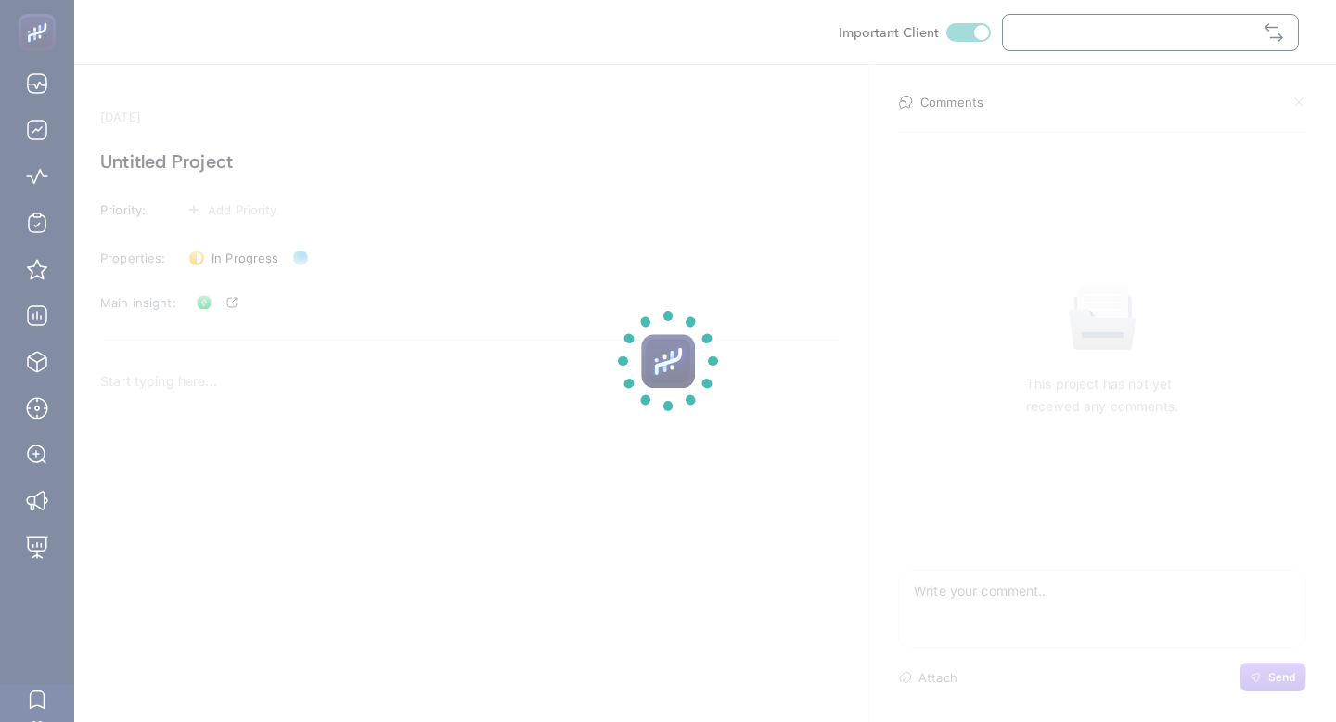
checkbox input "true"
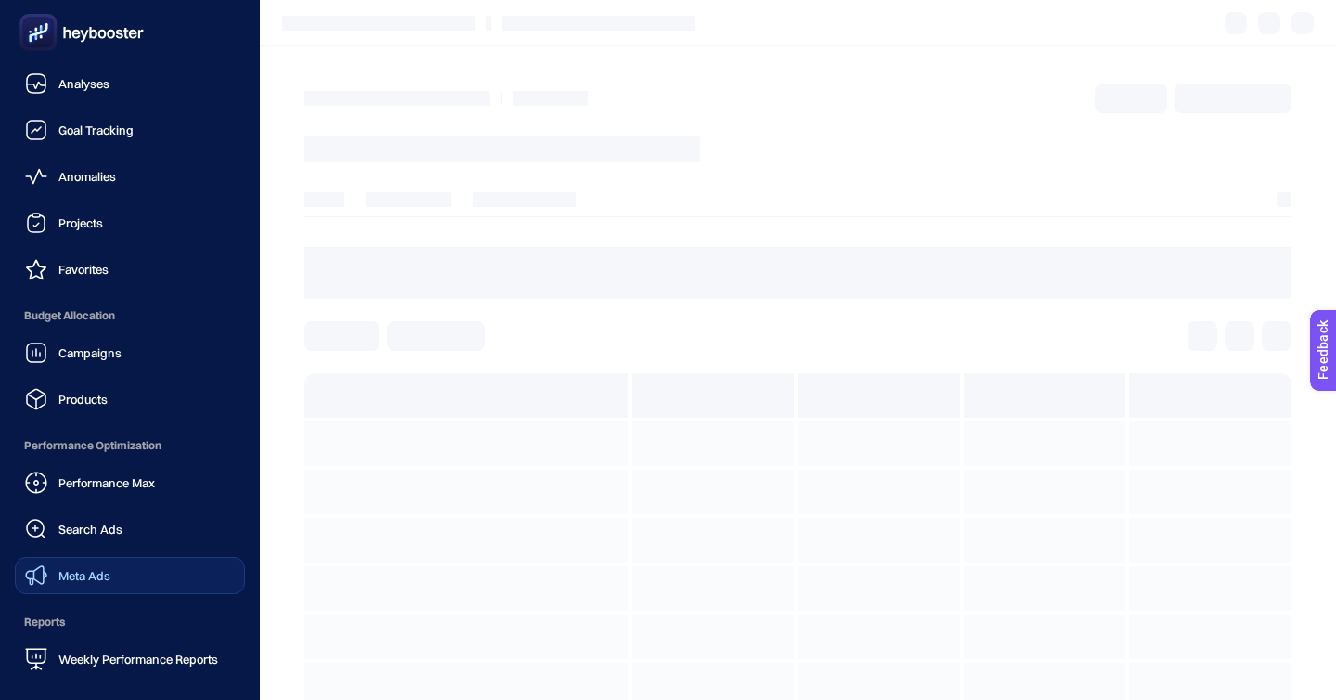
click at [110, 557] on link "Meta Ads" at bounding box center [130, 575] width 230 height 37
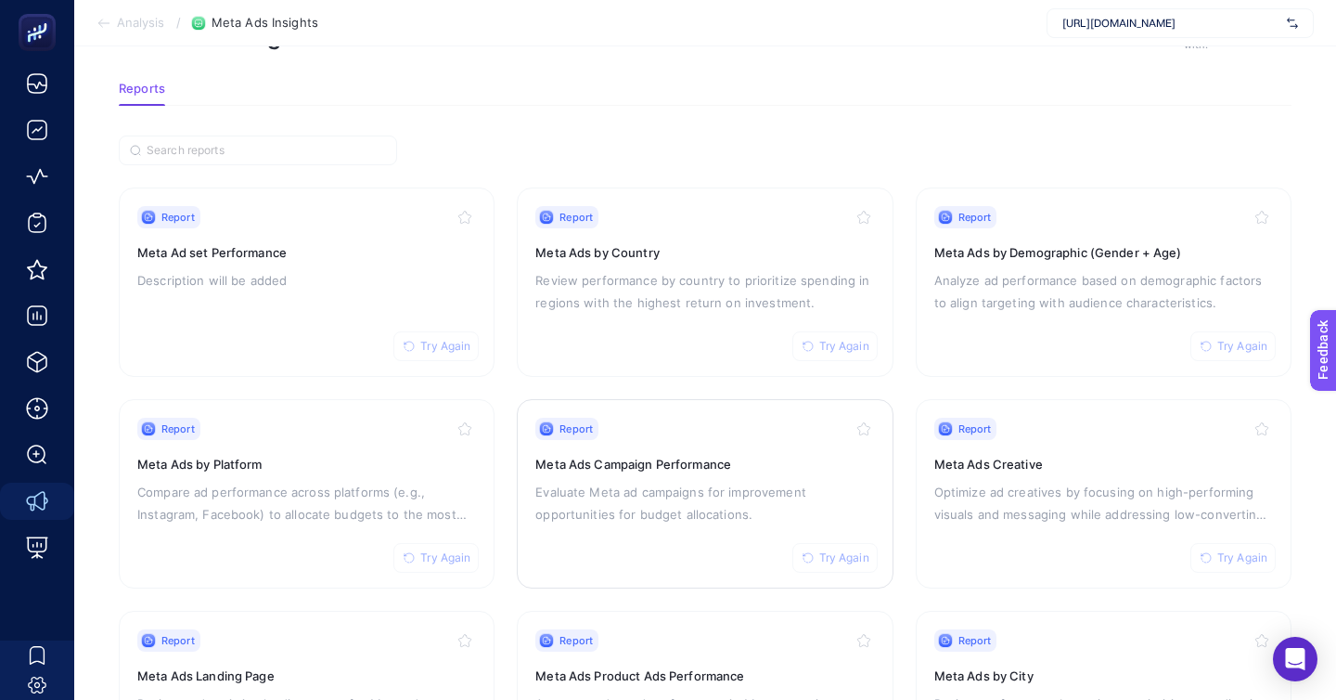
scroll to position [99, 0]
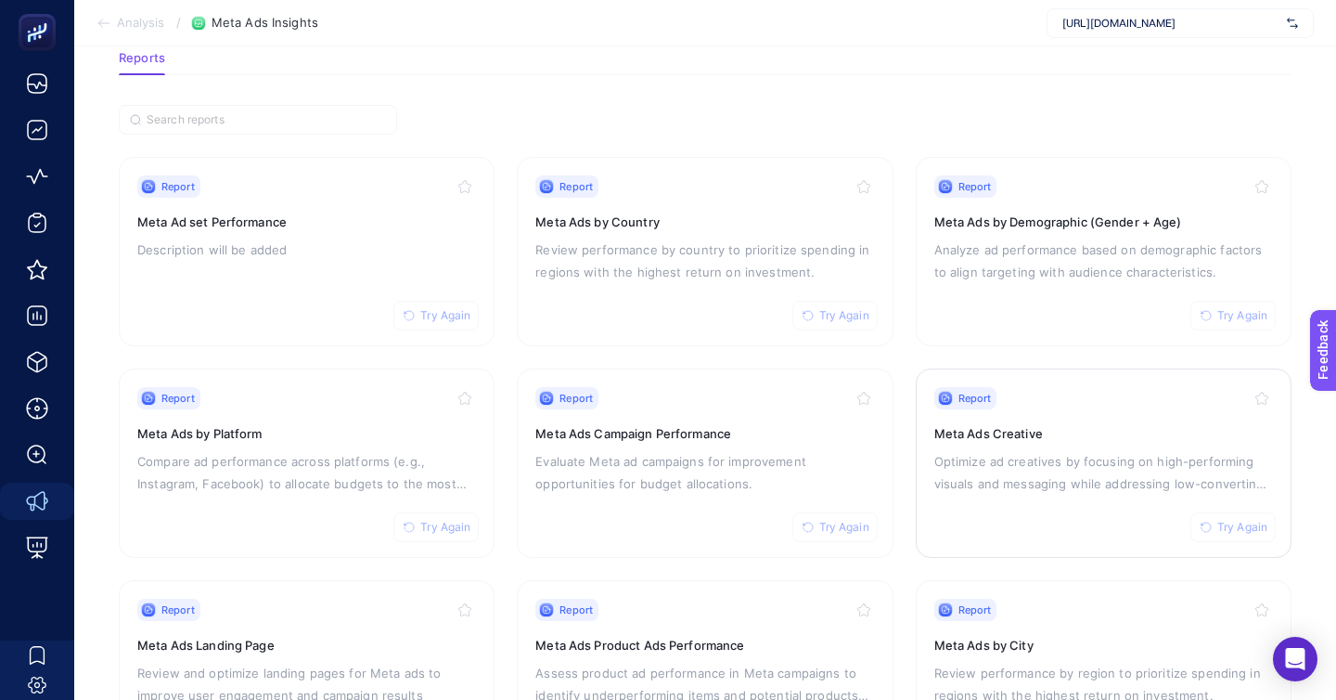
click at [1012, 489] on div "Report Try Again Meta Ads Creative Optimize ad creatives by focusing on high-pe…" at bounding box center [1104, 463] width 339 height 152
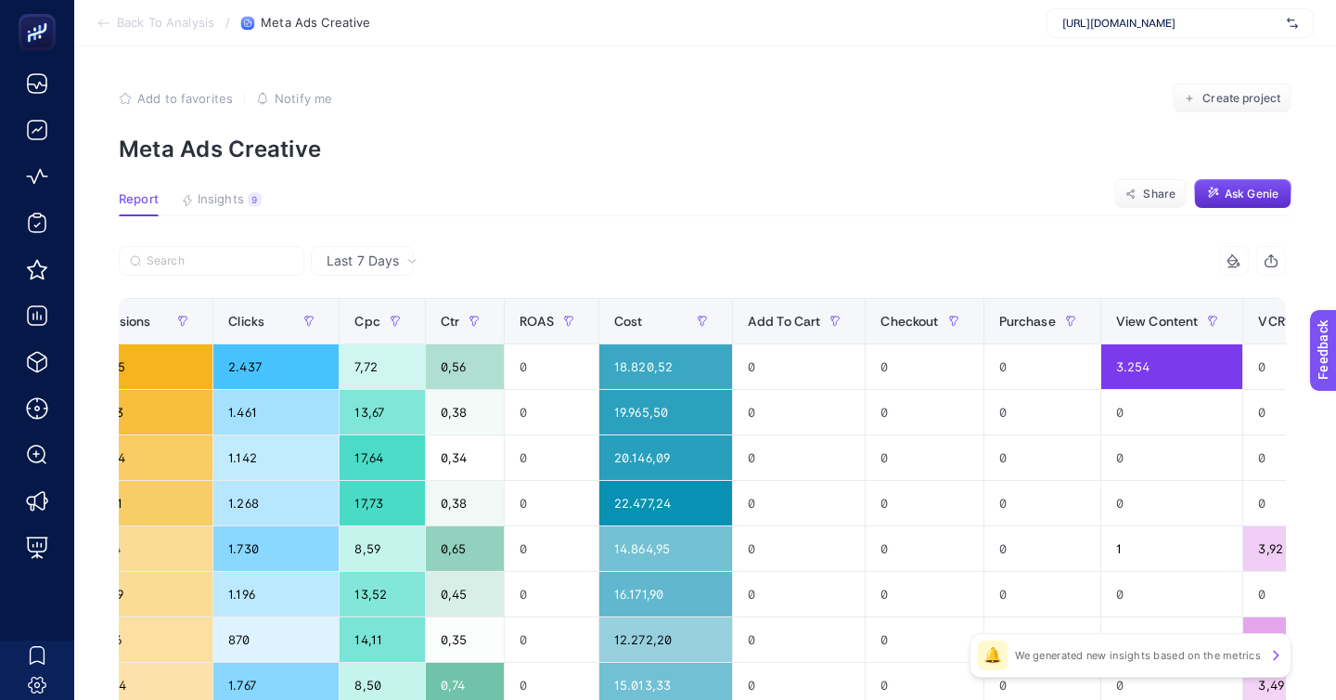
scroll to position [0, 1828]
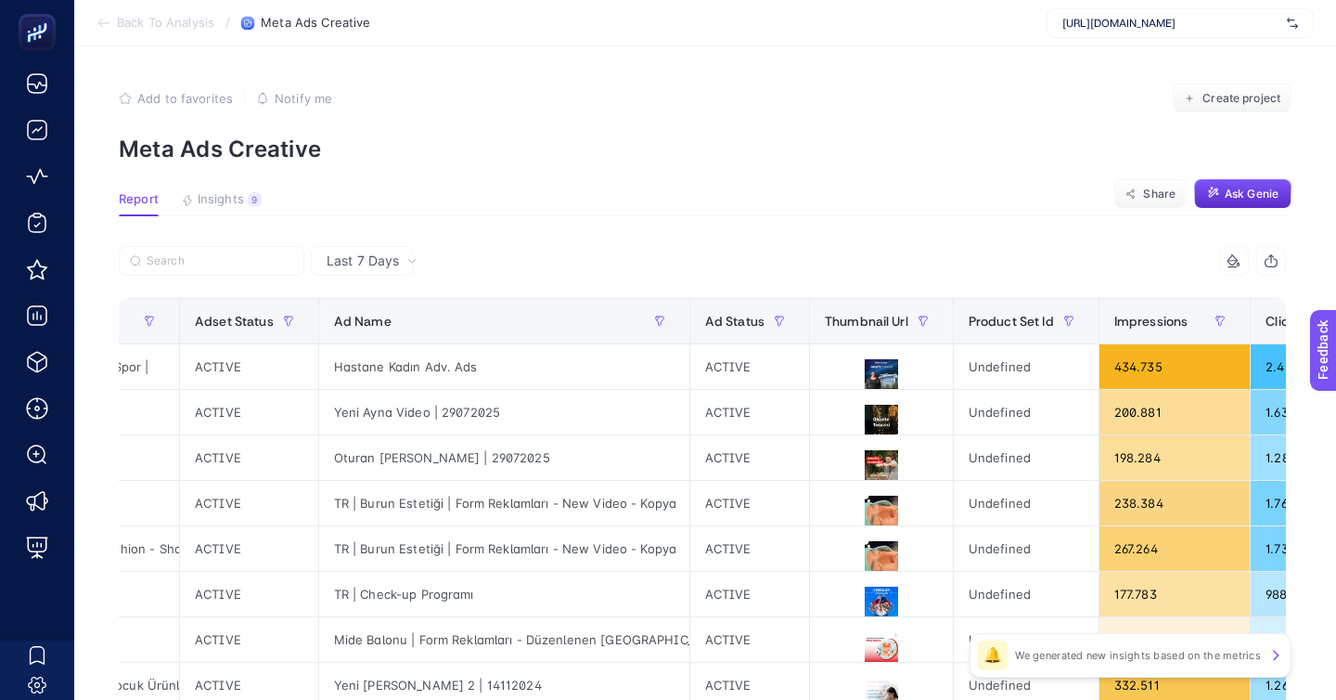
scroll to position [0, 683]
click at [870, 410] on icon at bounding box center [881, 421] width 22 height 22
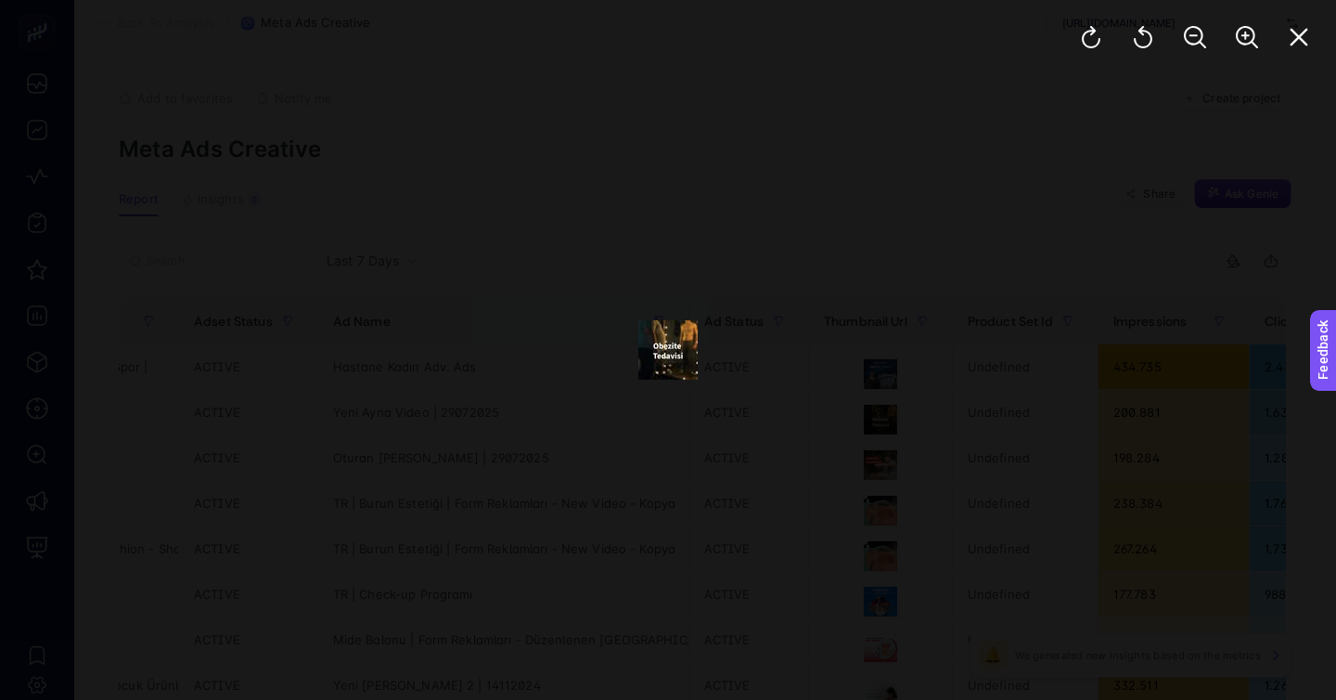
click at [728, 360] on div at bounding box center [668, 350] width 1336 height 700
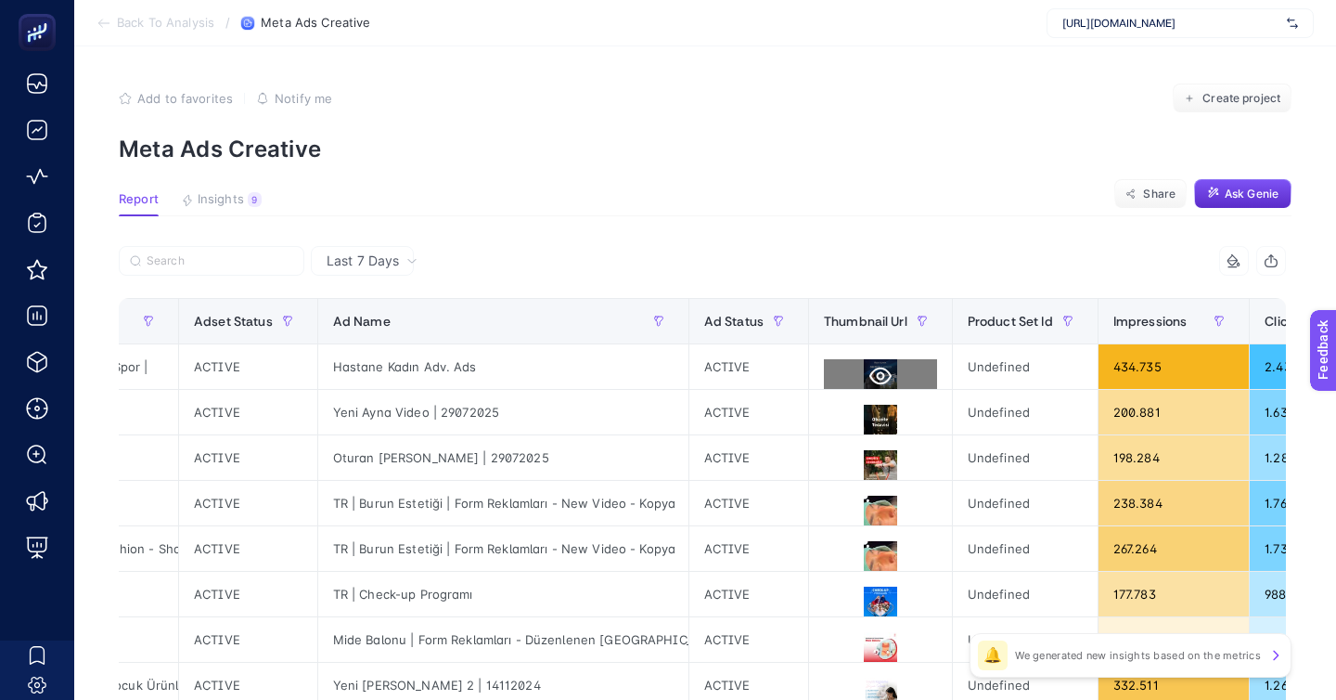
click at [870, 367] on icon at bounding box center [881, 376] width 22 height 18
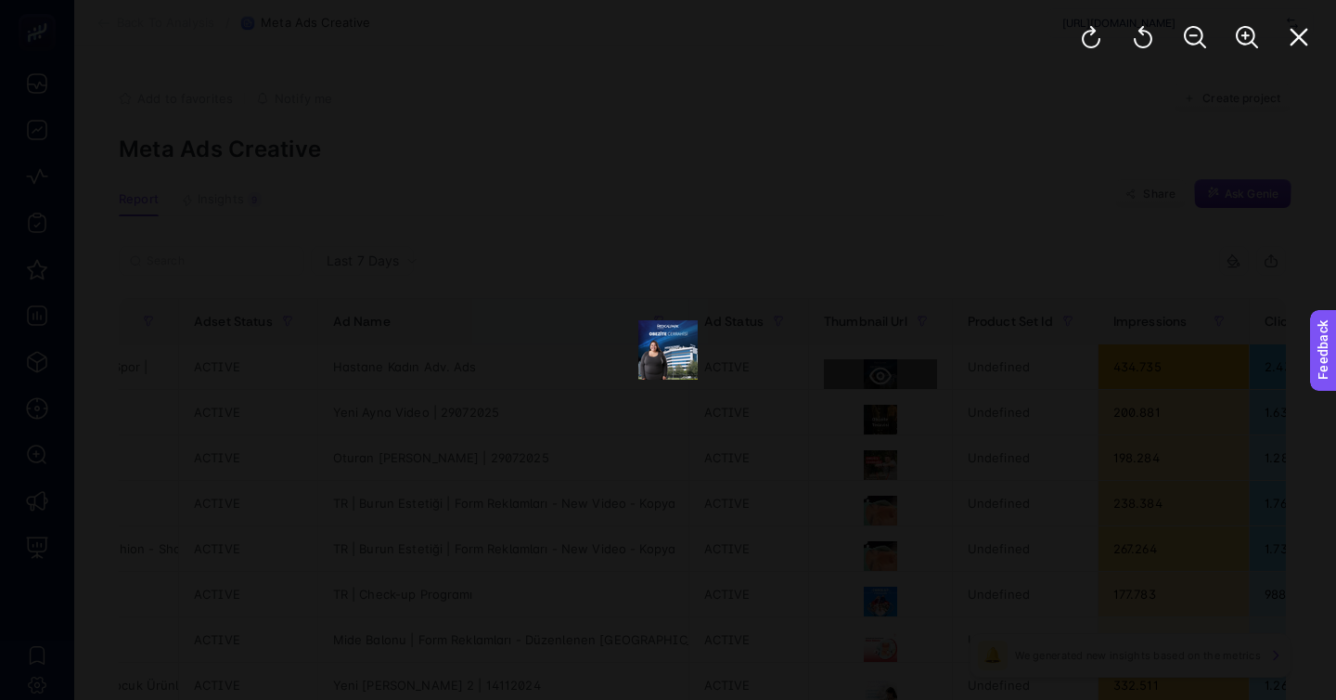
click at [831, 328] on div at bounding box center [668, 350] width 1336 height 700
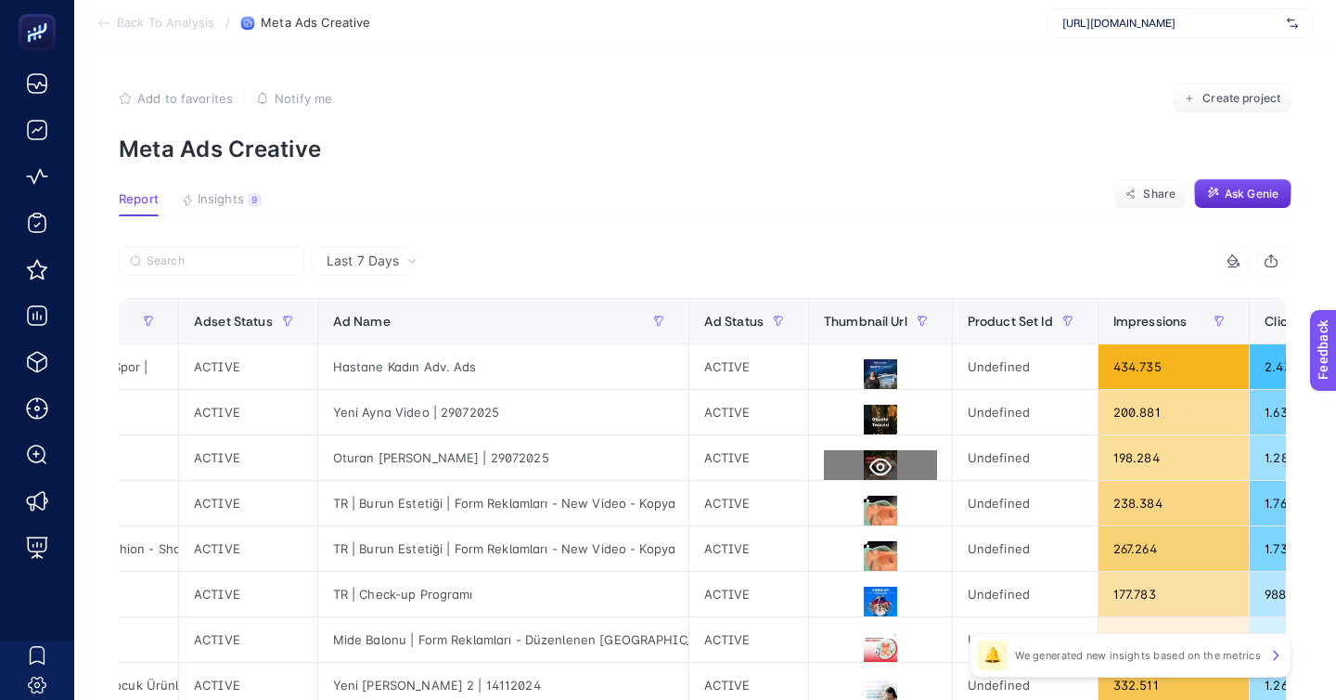
click at [870, 456] on icon at bounding box center [881, 467] width 22 height 22
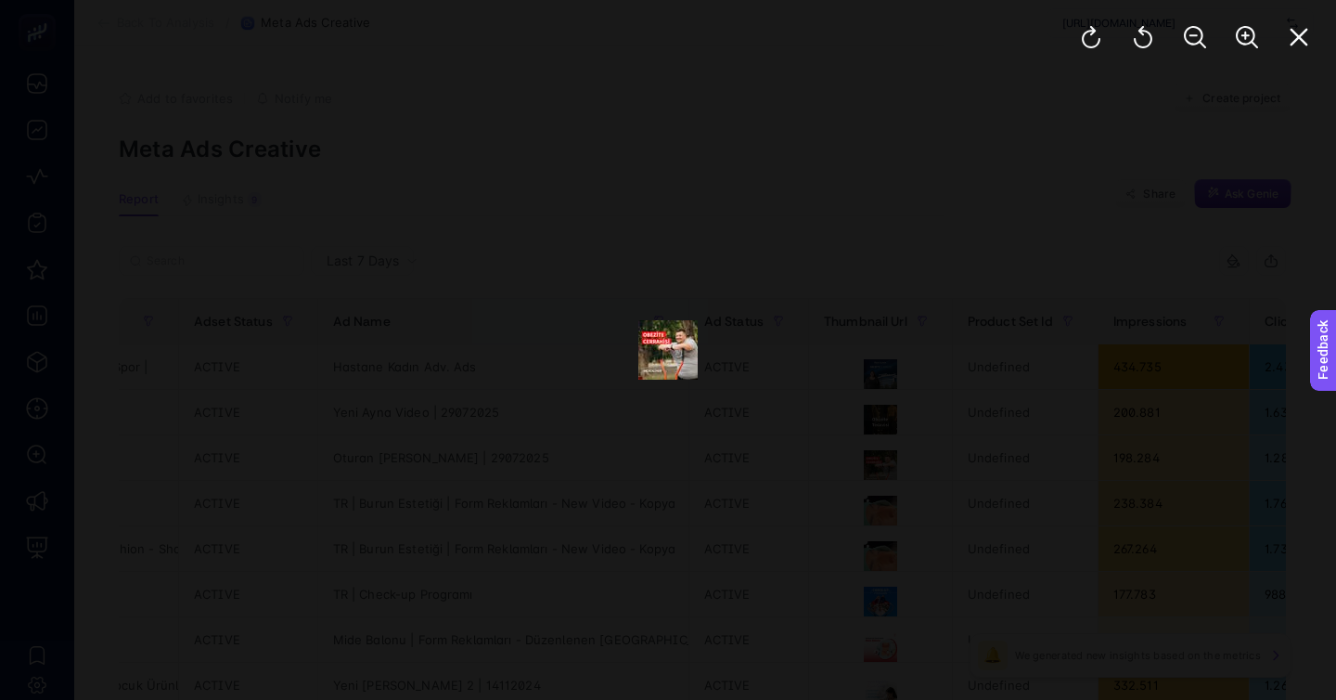
click at [802, 440] on div at bounding box center [668, 350] width 1336 height 700
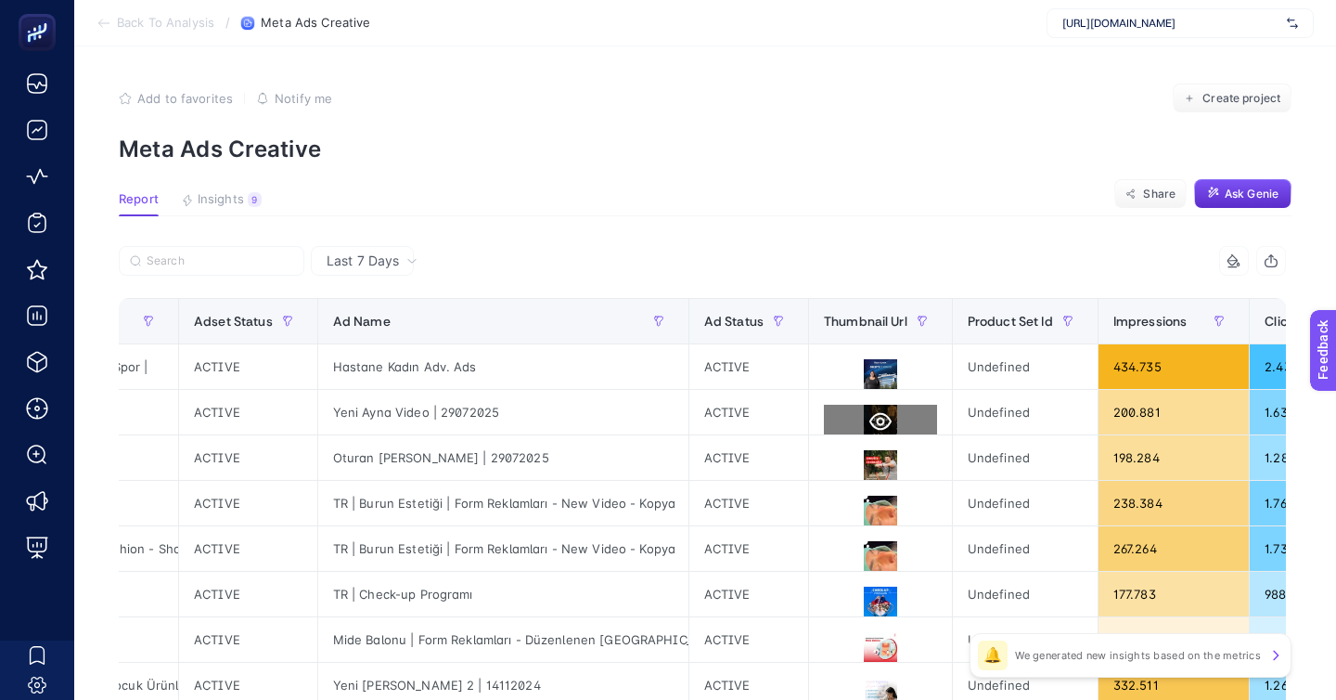
click at [870, 410] on icon at bounding box center [881, 421] width 22 height 22
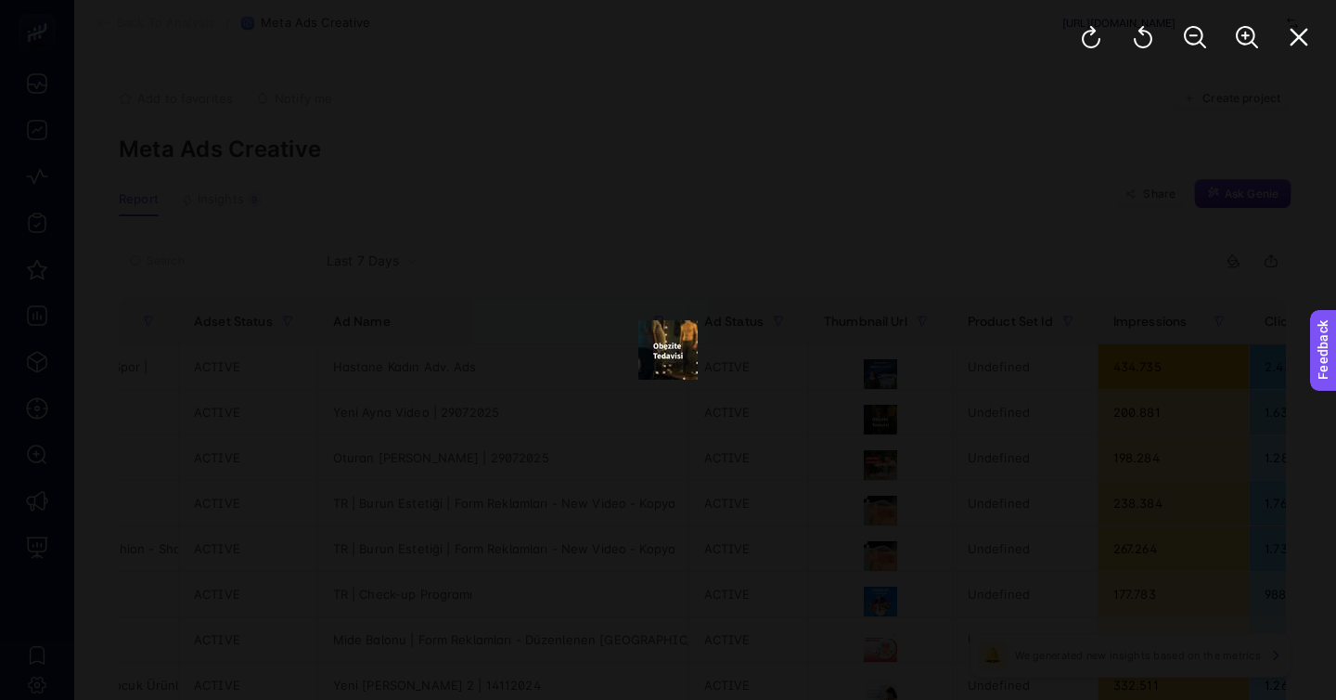
click at [883, 358] on div at bounding box center [668, 350] width 1336 height 700
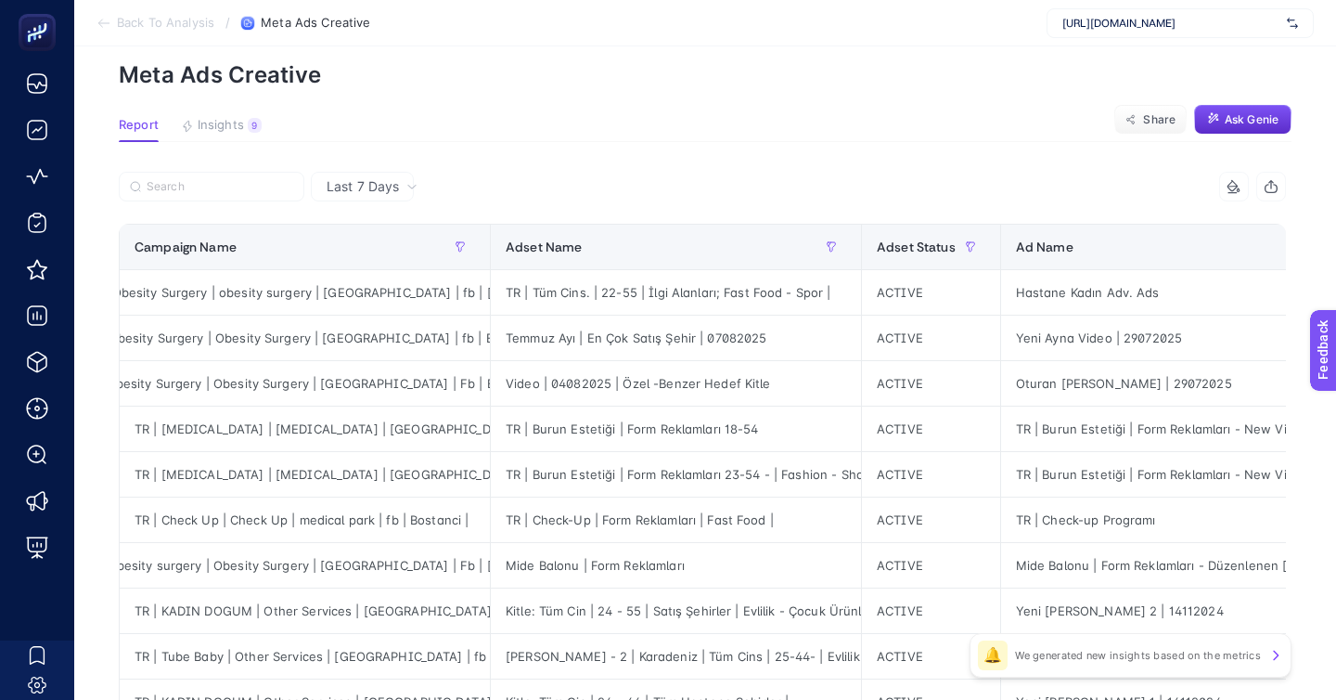
scroll to position [0, 13]
